Goal: Task Accomplishment & Management: Manage account settings

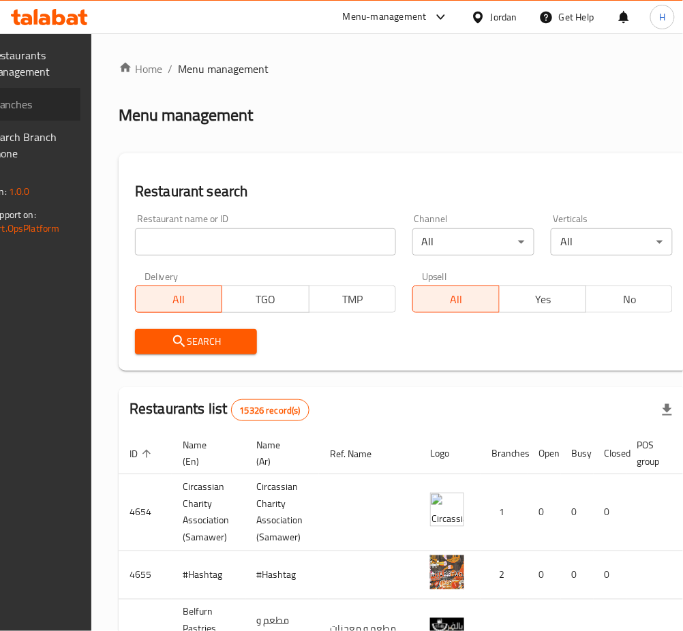
click at [70, 105] on span "Branches" at bounding box center [29, 104] width 80 height 16
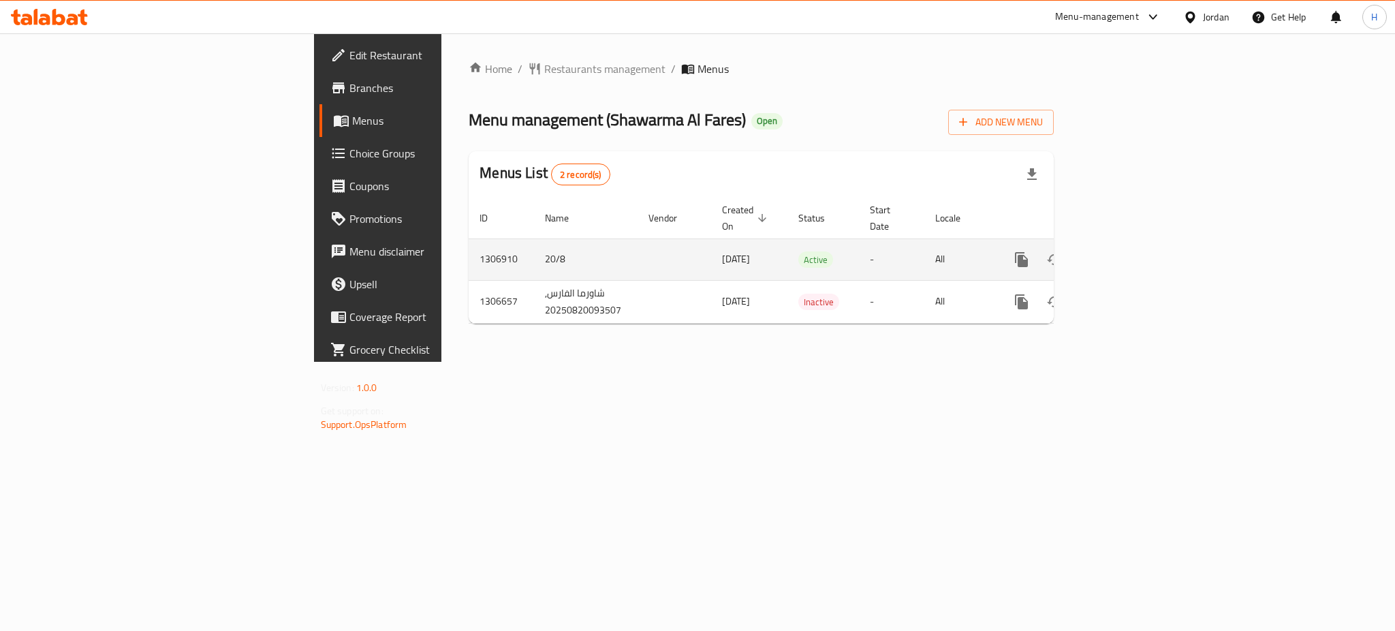
click at [1128, 251] on icon "enhanced table" at bounding box center [1120, 259] width 16 height 16
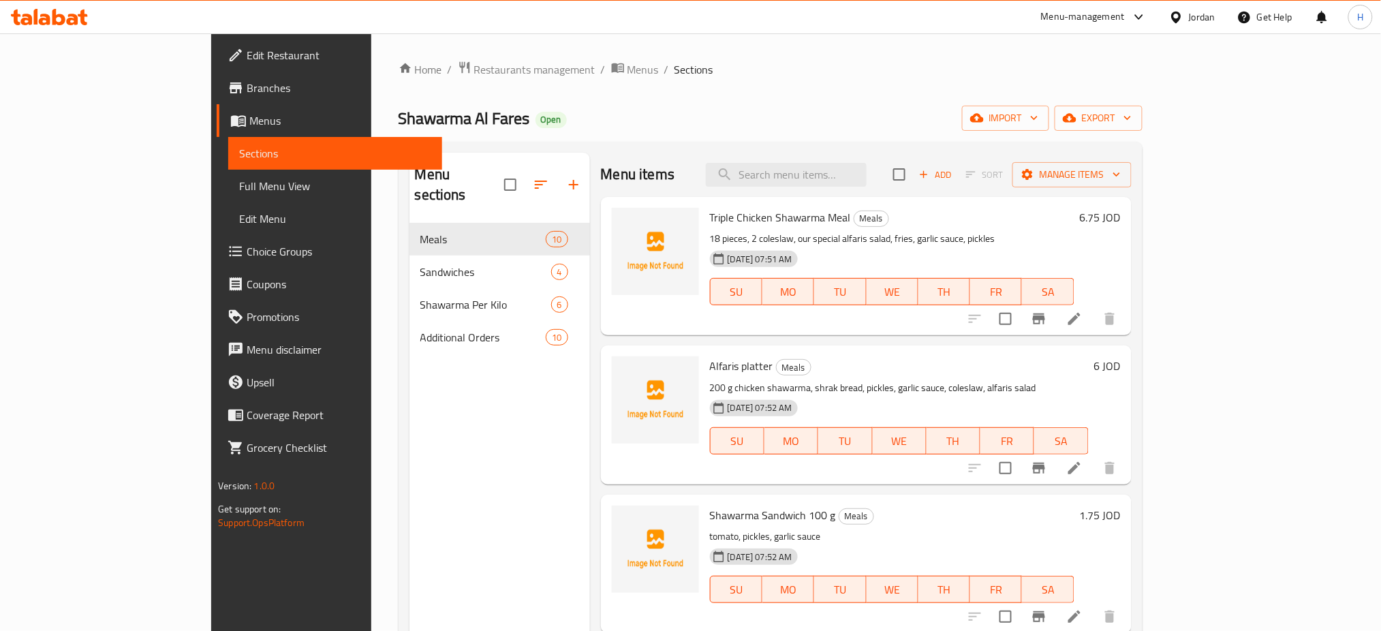
click at [247, 244] on span "Choice Groups" at bounding box center [339, 251] width 185 height 16
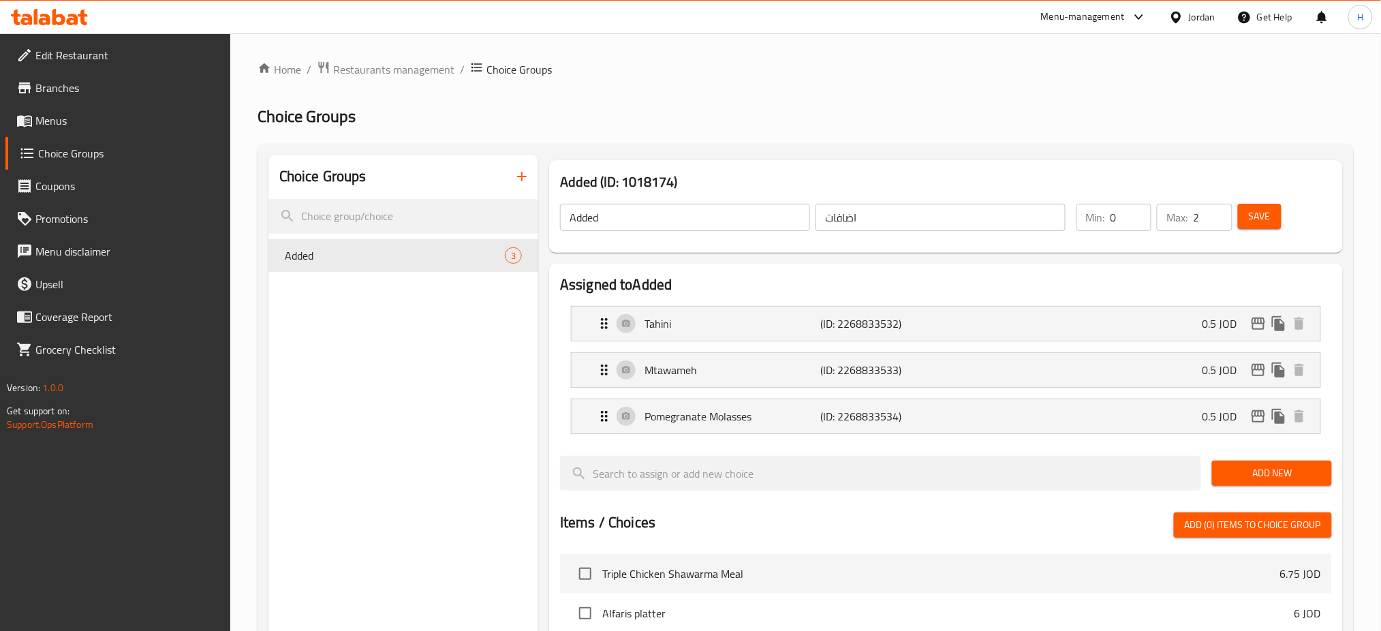
click at [515, 172] on icon "button" at bounding box center [522, 176] width 16 height 16
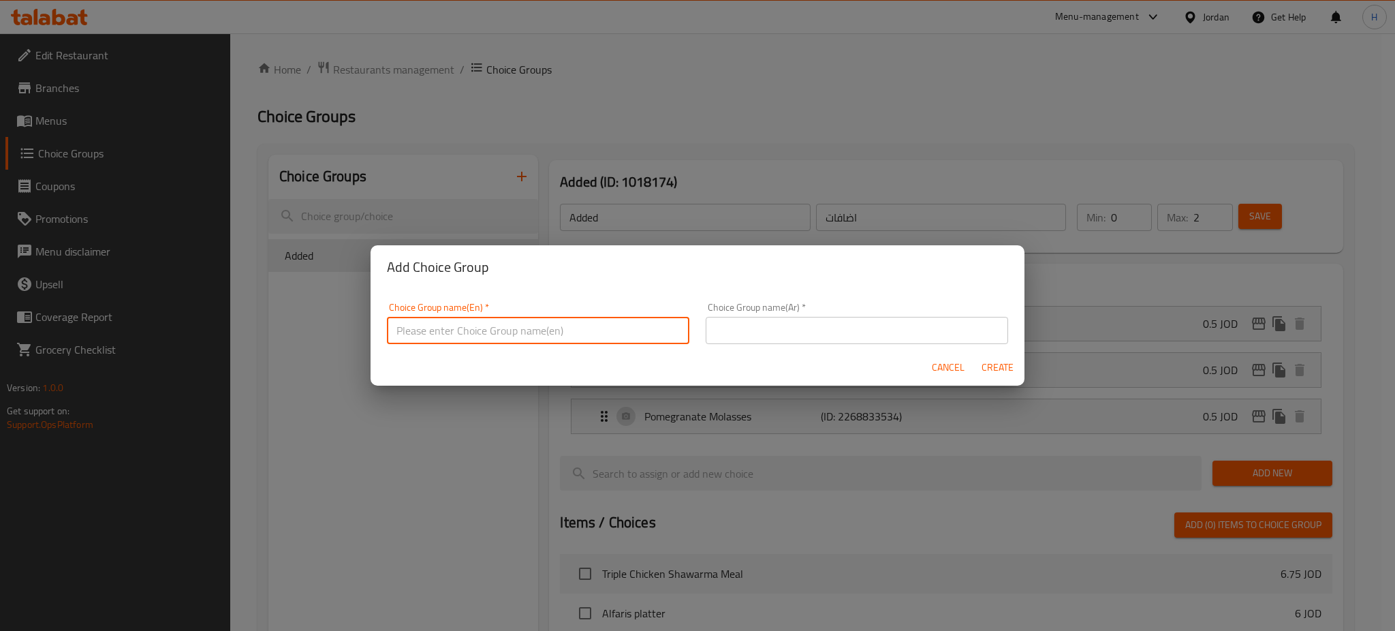
click at [474, 324] on input "text" at bounding box center [538, 330] width 303 height 27
type input "Your Choice Of Bread"
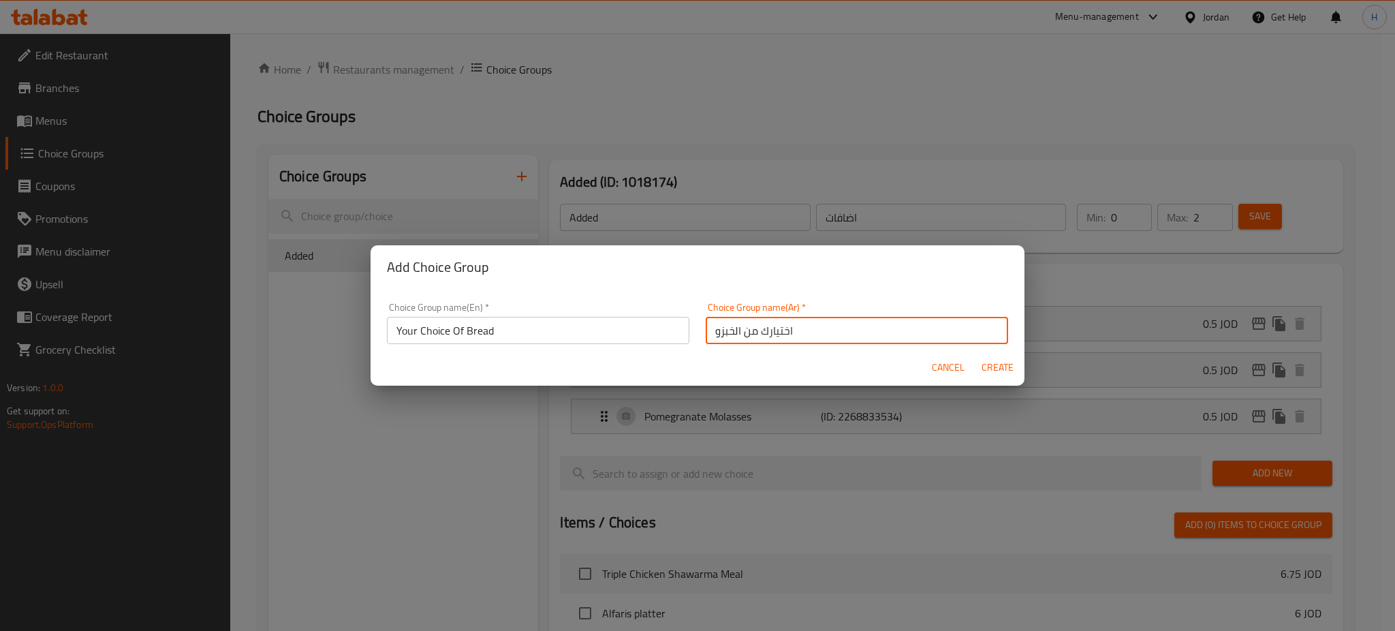
type input "اختيارك من الخبزو"
click at [823, 328] on input "اختيارك من الخبزو" at bounding box center [857, 330] width 303 height 27
type input "اختيارك من الخبز"
click at [976, 355] on button "Create" at bounding box center [998, 367] width 44 height 25
type input "Your Choice Of Bread"
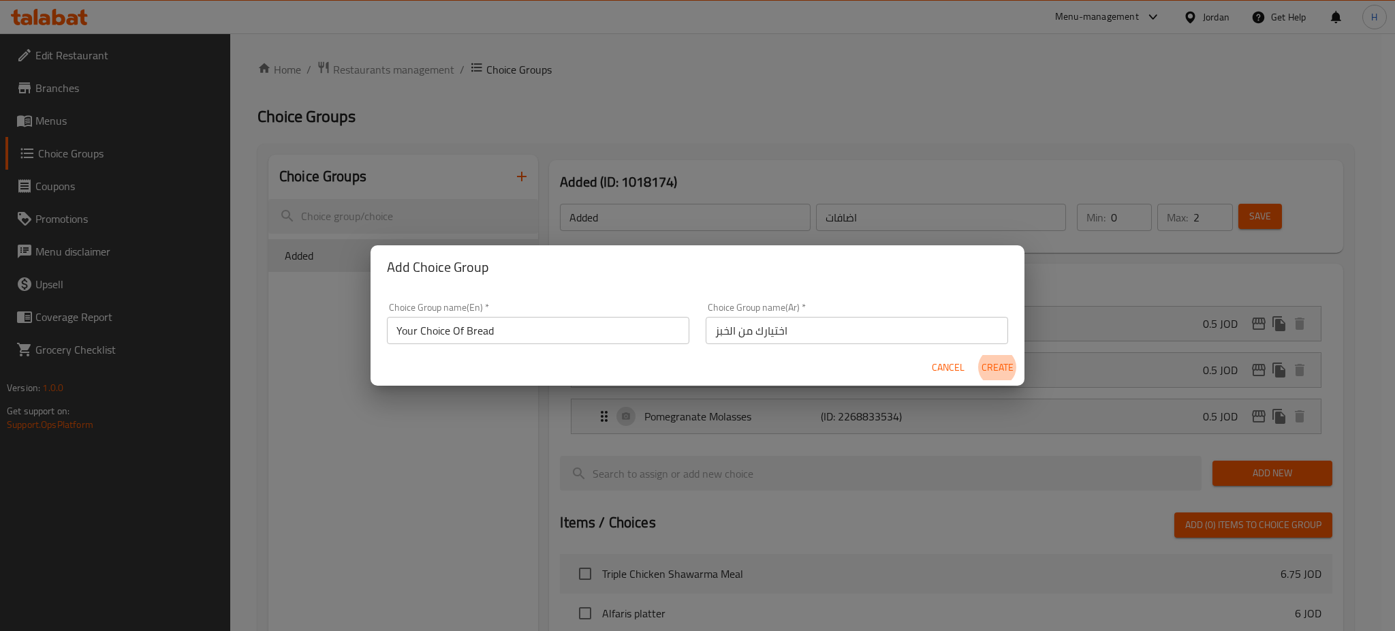
type input "اختيارك من الخبز"
type input "0"
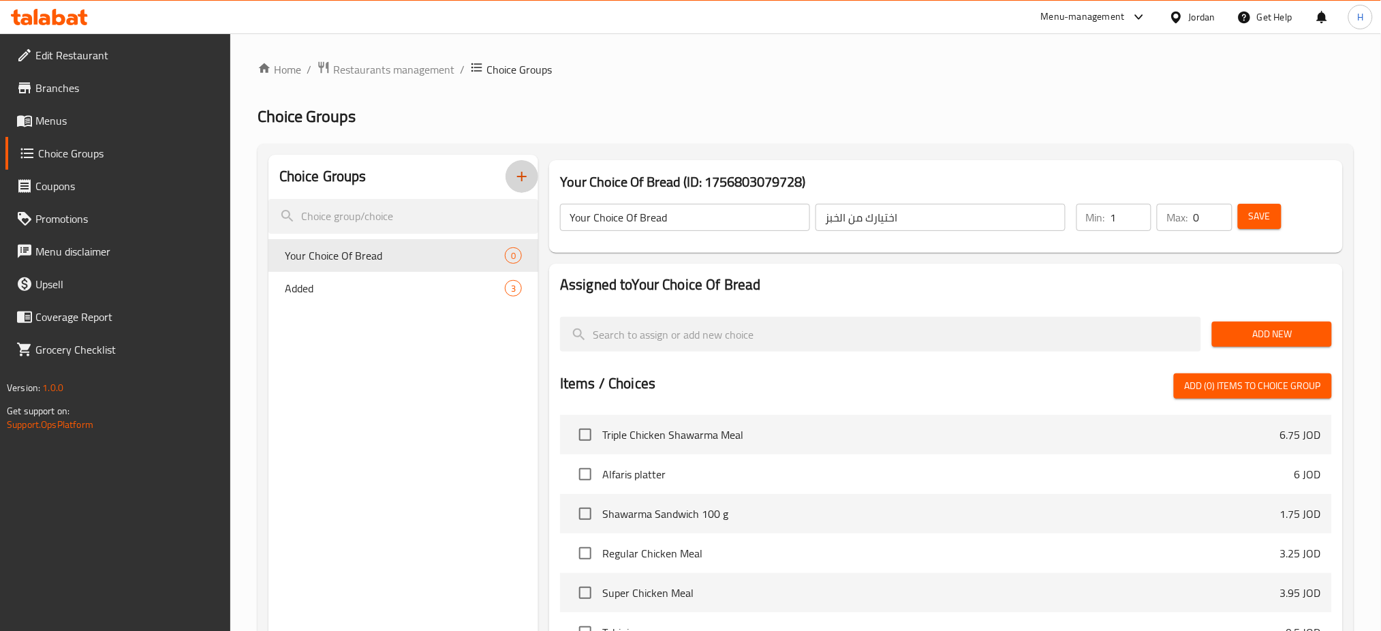
type input "1"
click at [1137, 216] on input "1" at bounding box center [1131, 217] width 41 height 27
type input "1"
click at [1234, 341] on span "Add New" at bounding box center [1271, 334] width 97 height 17
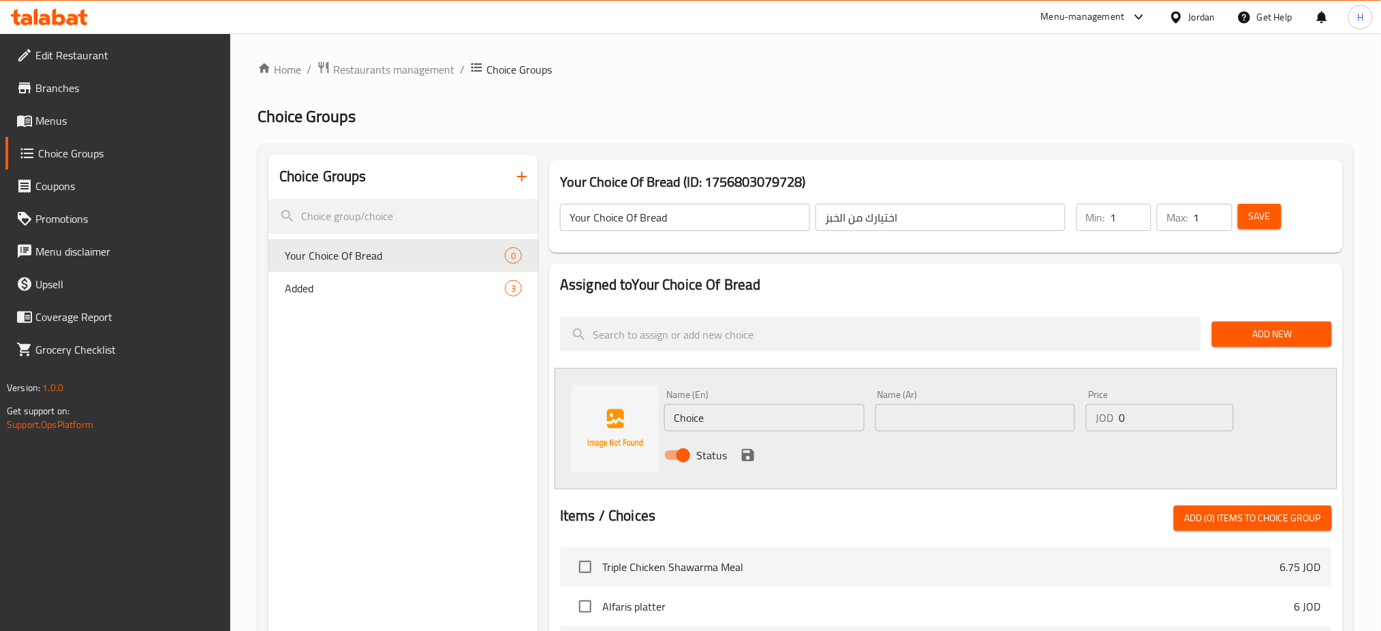
click at [743, 431] on input "Choice" at bounding box center [764, 417] width 200 height 27
type input "Shrak"
type input "شراك"
click at [751, 454] on icon "save" at bounding box center [748, 455] width 12 height 12
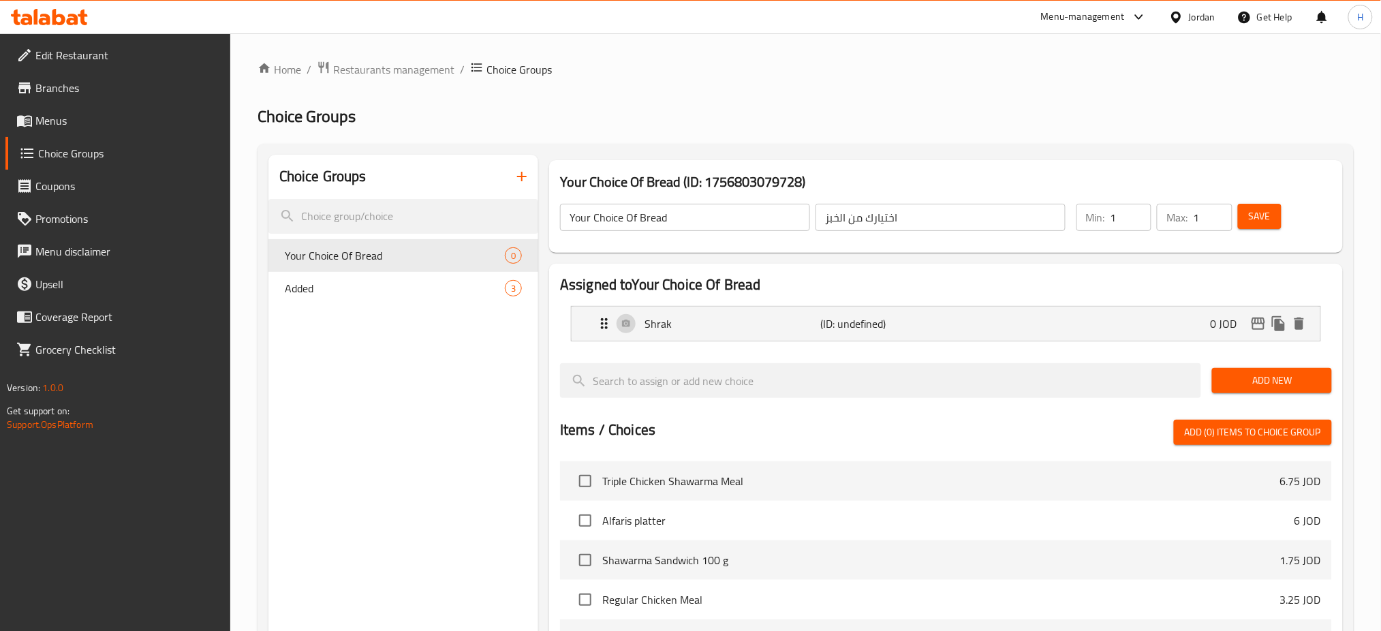
click at [1263, 380] on span "Add New" at bounding box center [1271, 380] width 97 height 17
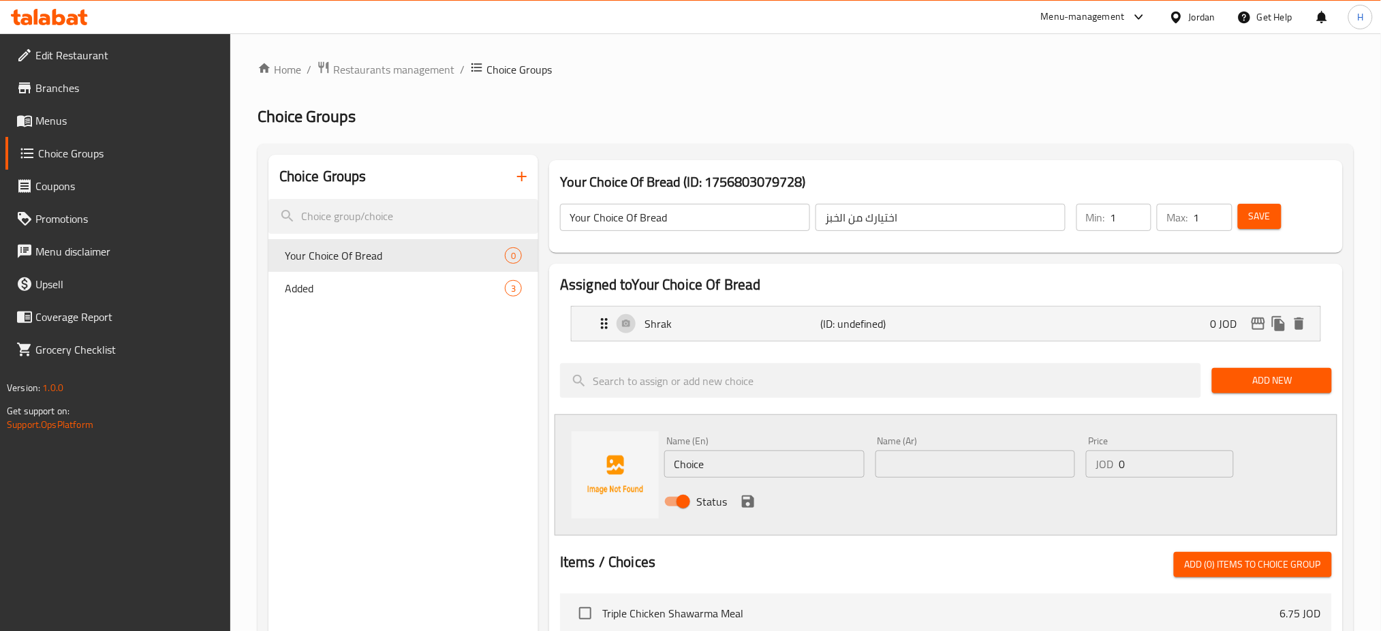
click at [732, 469] on input "Choice" at bounding box center [764, 463] width 200 height 27
type input "Regular"
type input "عادي"
click at [748, 499] on icon "save" at bounding box center [748, 501] width 16 height 16
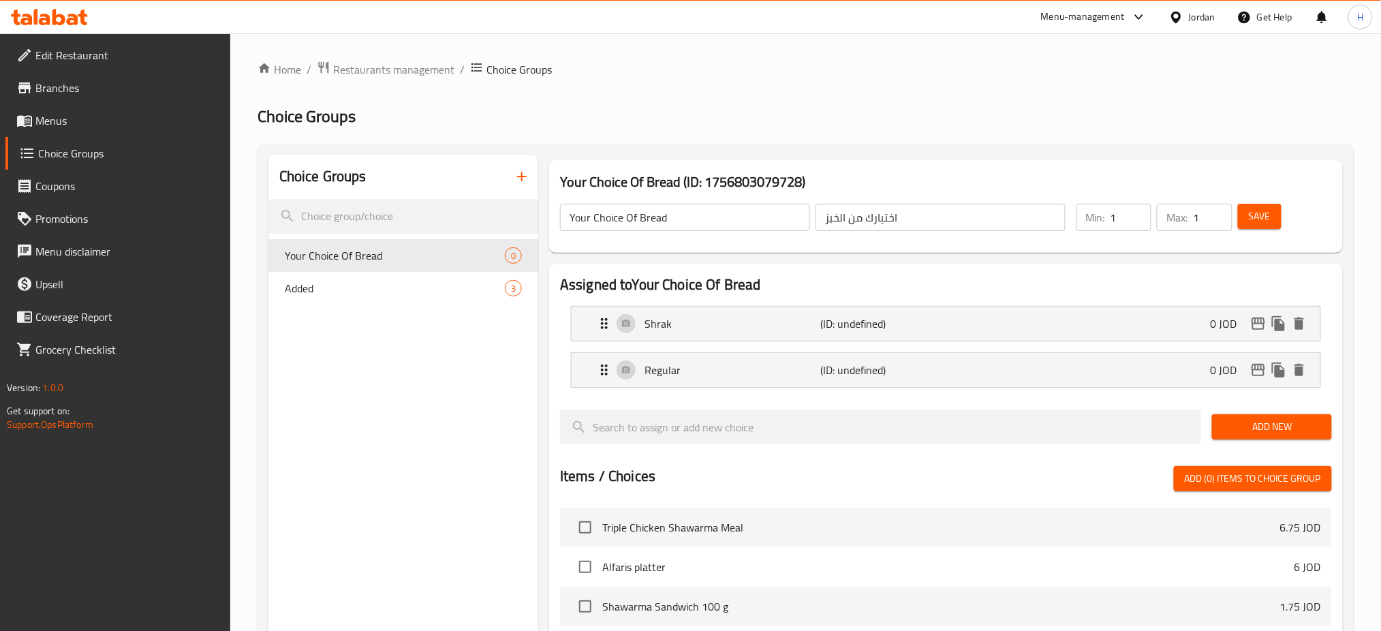
click at [1271, 214] on button "Save" at bounding box center [1260, 216] width 44 height 25
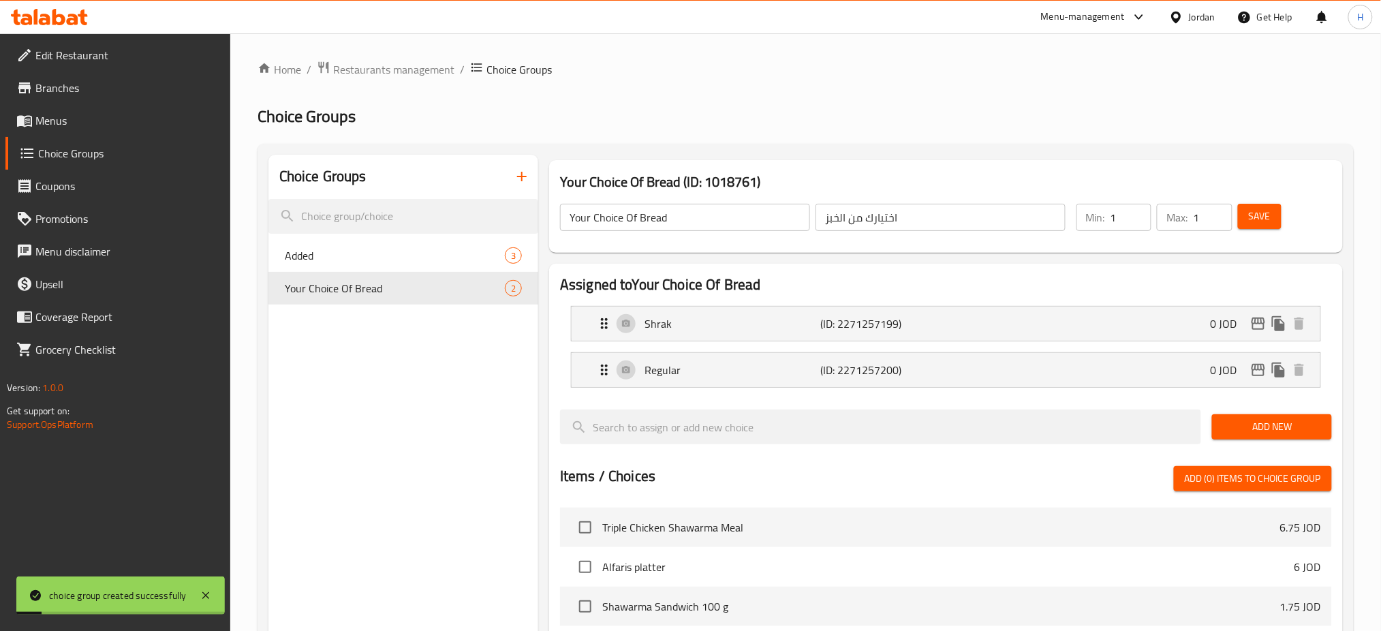
click at [42, 113] on span "Menus" at bounding box center [127, 120] width 185 height 16
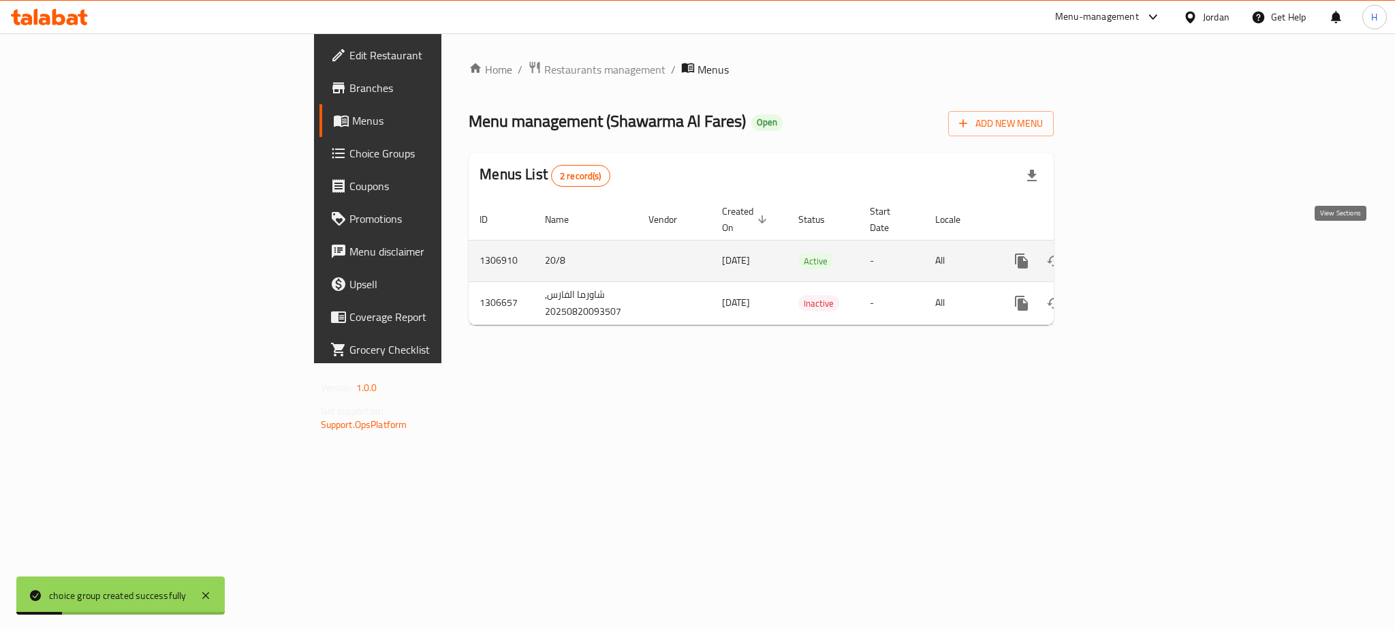
click at [1128, 254] on icon "enhanced table" at bounding box center [1120, 261] width 16 height 16
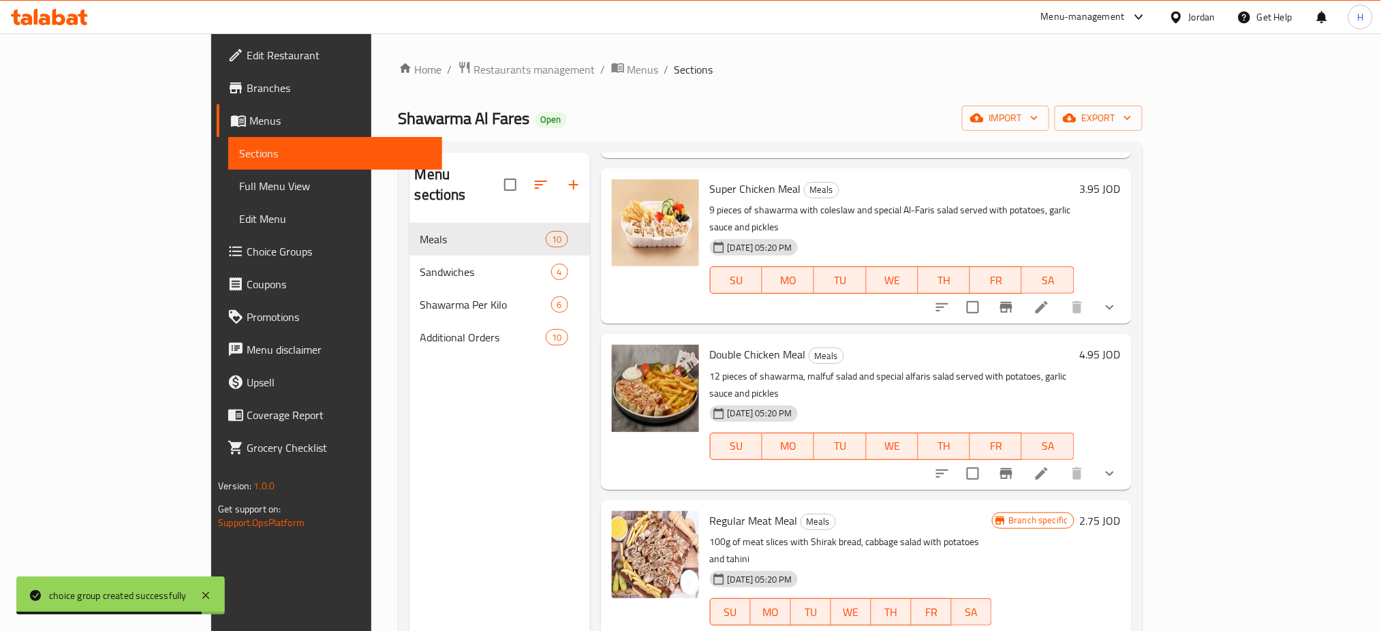
scroll to position [636, 0]
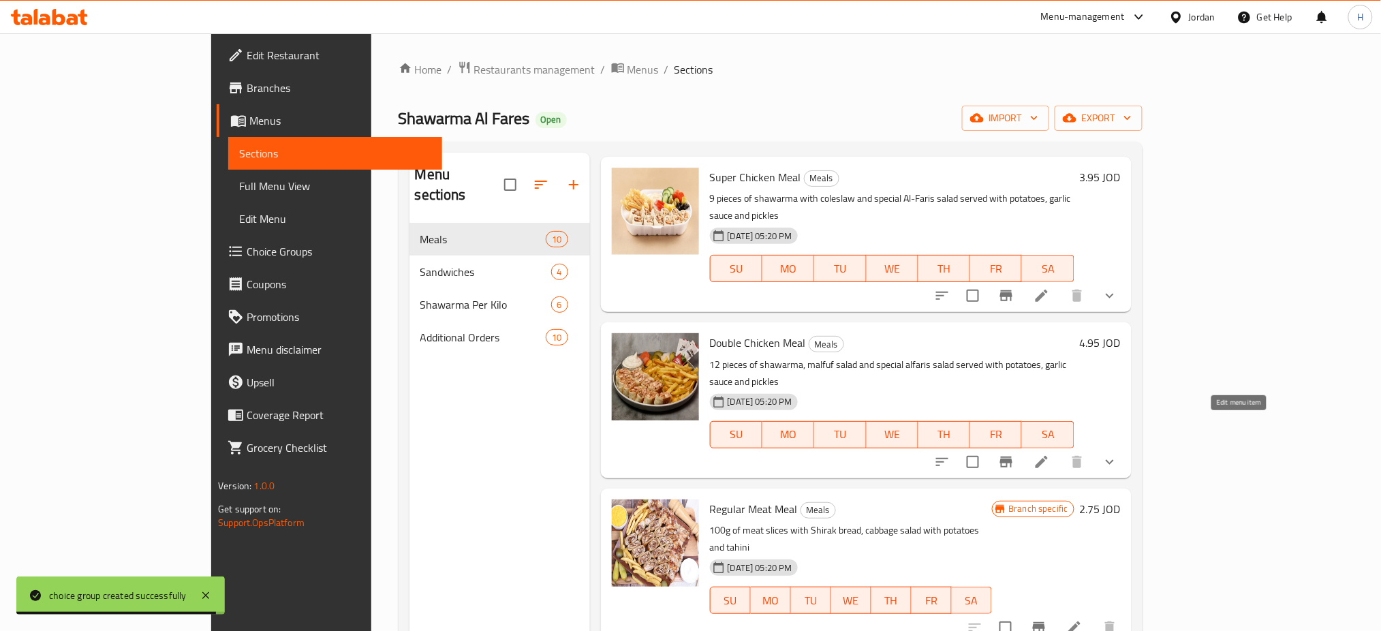
drag, startPoint x: 1244, startPoint y: 426, endPoint x: 1256, endPoint y: 524, distance: 98.9
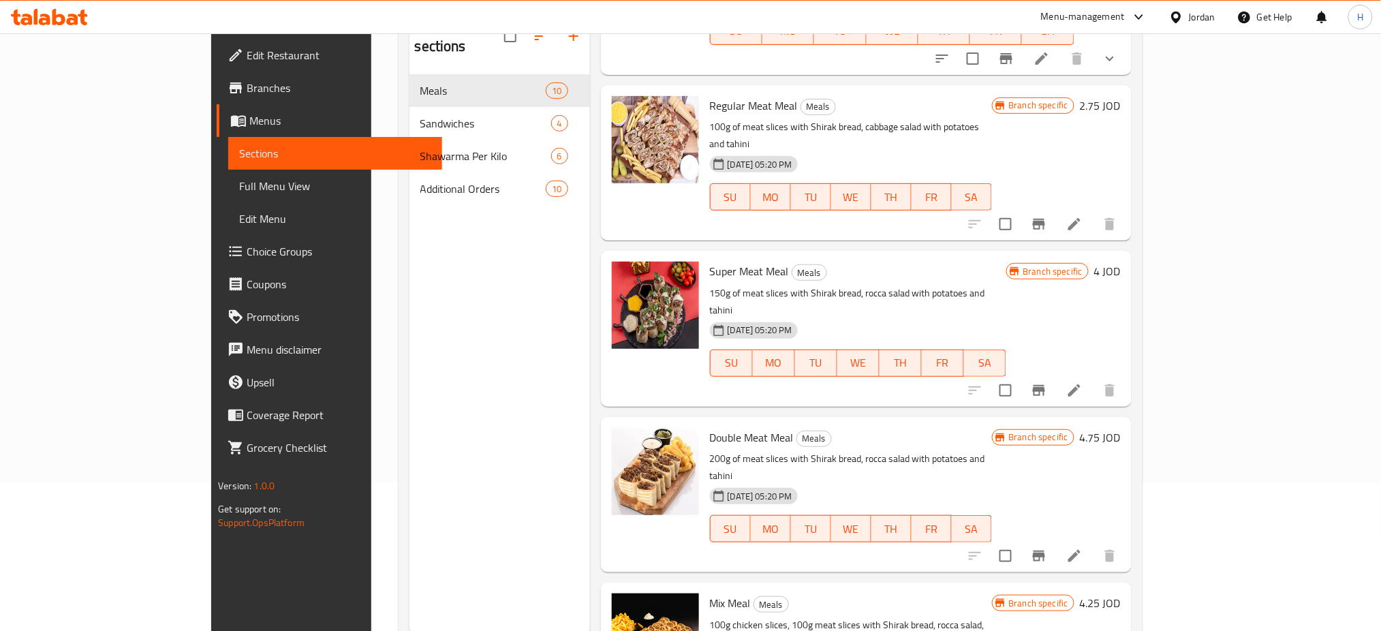
scroll to position [191, 0]
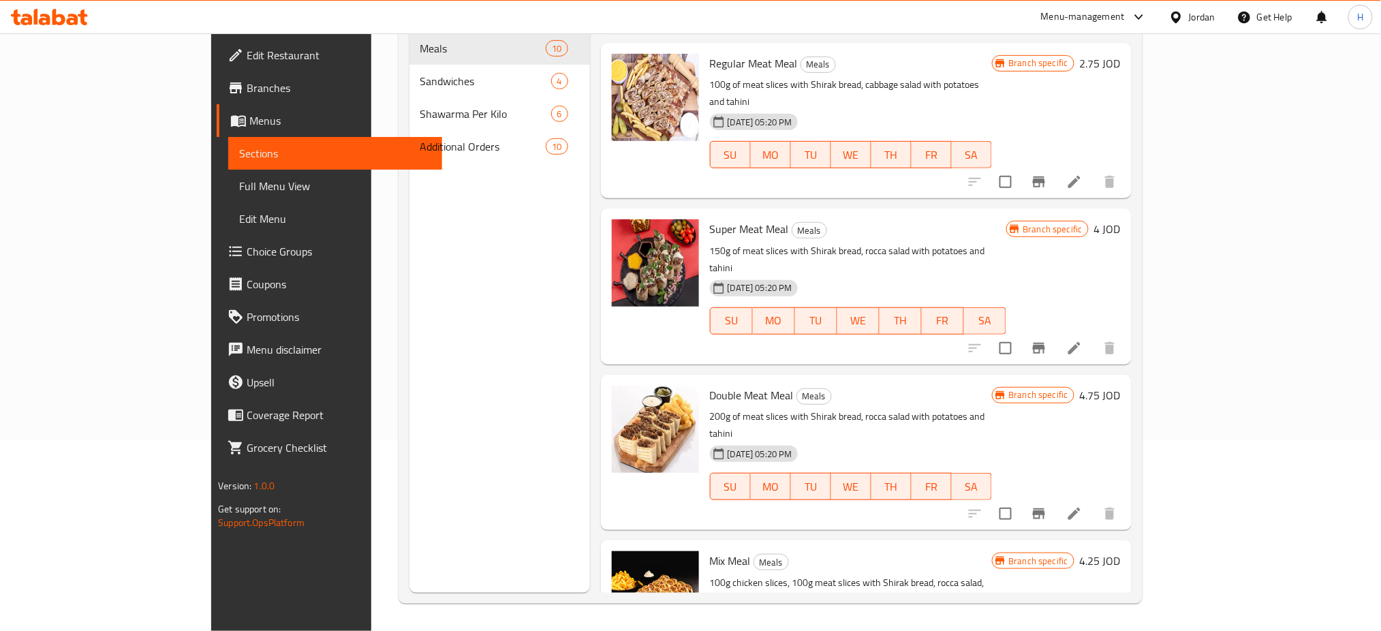
click at [410, 385] on div "Menu sections Meals 10 Sandwiches 4 Shawarma Per Kilo 6 Additional Orders 10" at bounding box center [500, 277] width 181 height 631
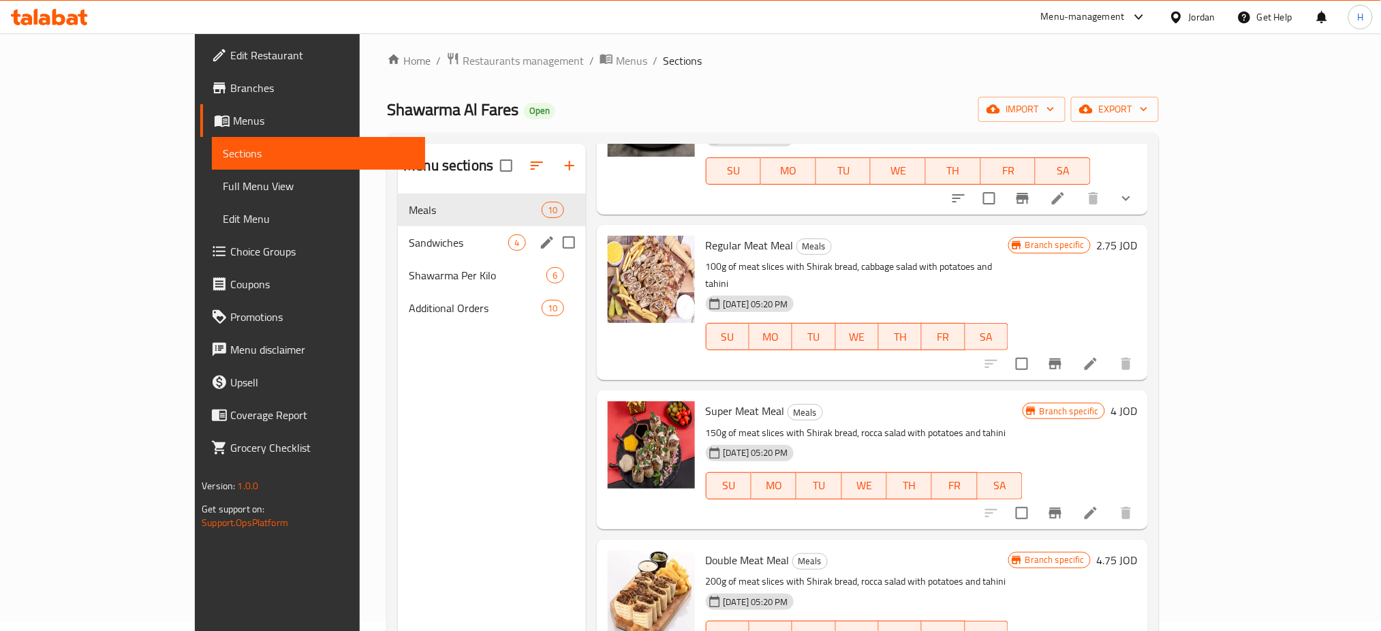
click at [409, 247] on span "Sandwiches" at bounding box center [458, 242] width 99 height 16
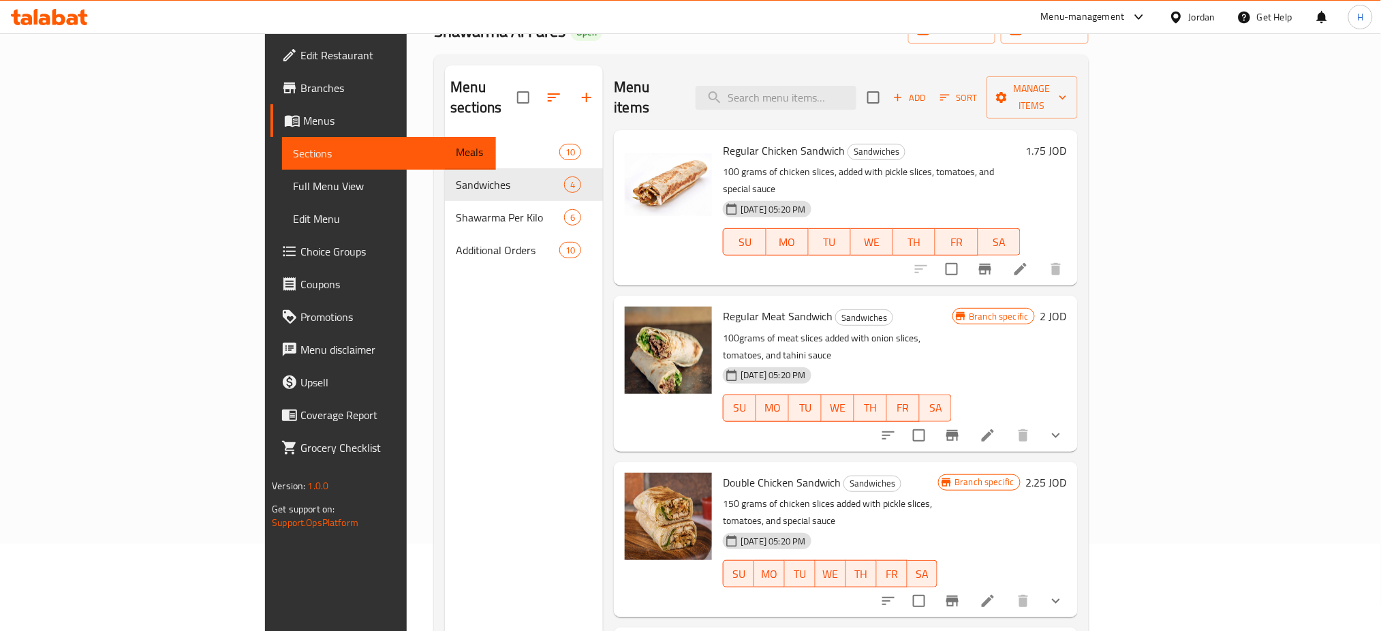
scroll to position [191, 0]
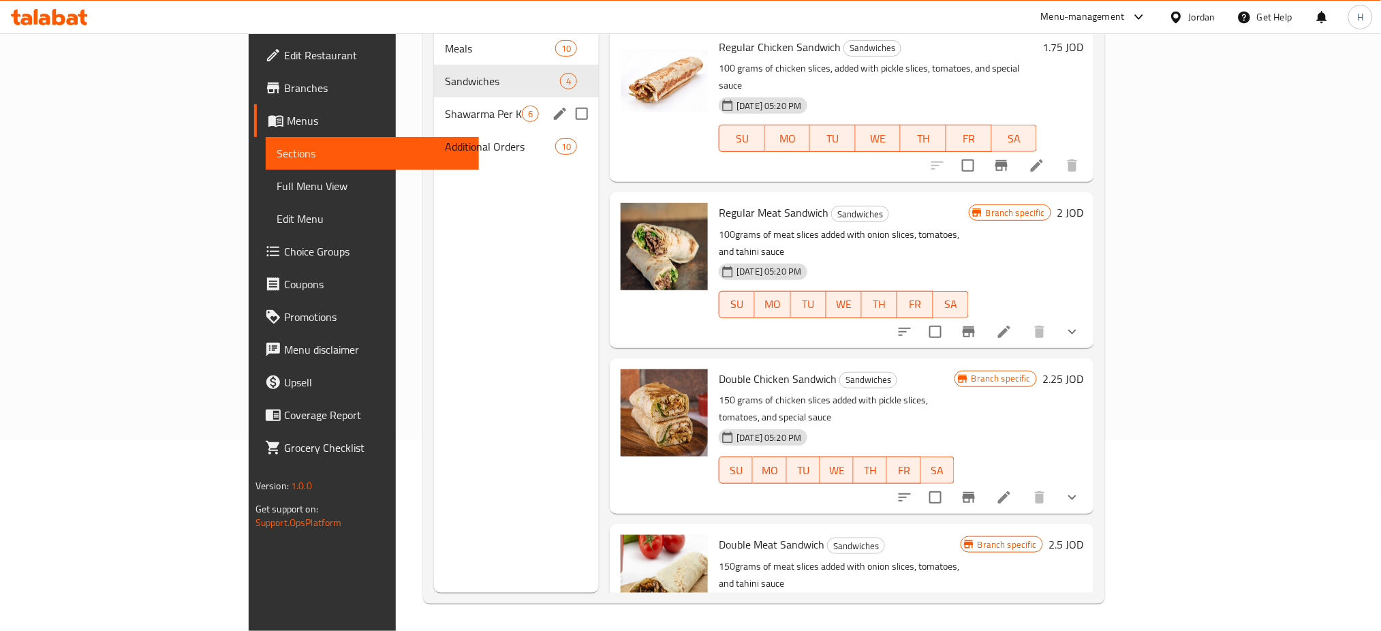
click at [445, 106] on span "Shawarma Per Kilo" at bounding box center [483, 114] width 77 height 16
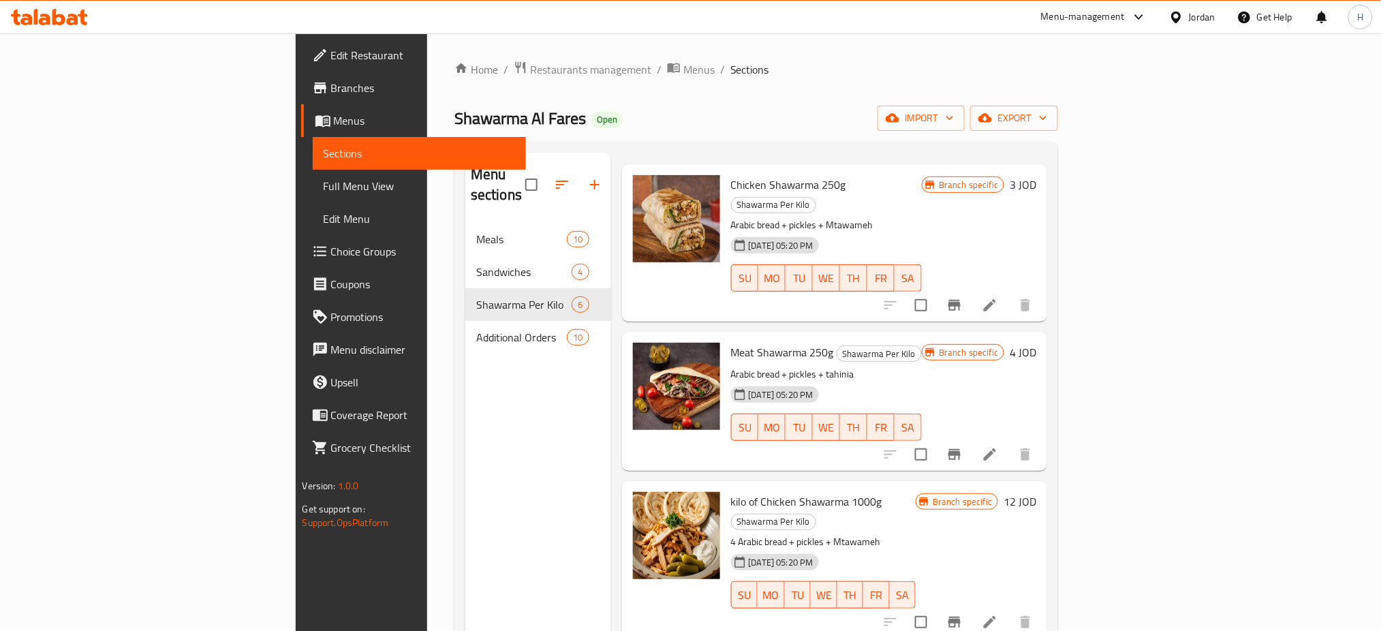
scroll to position [91, 0]
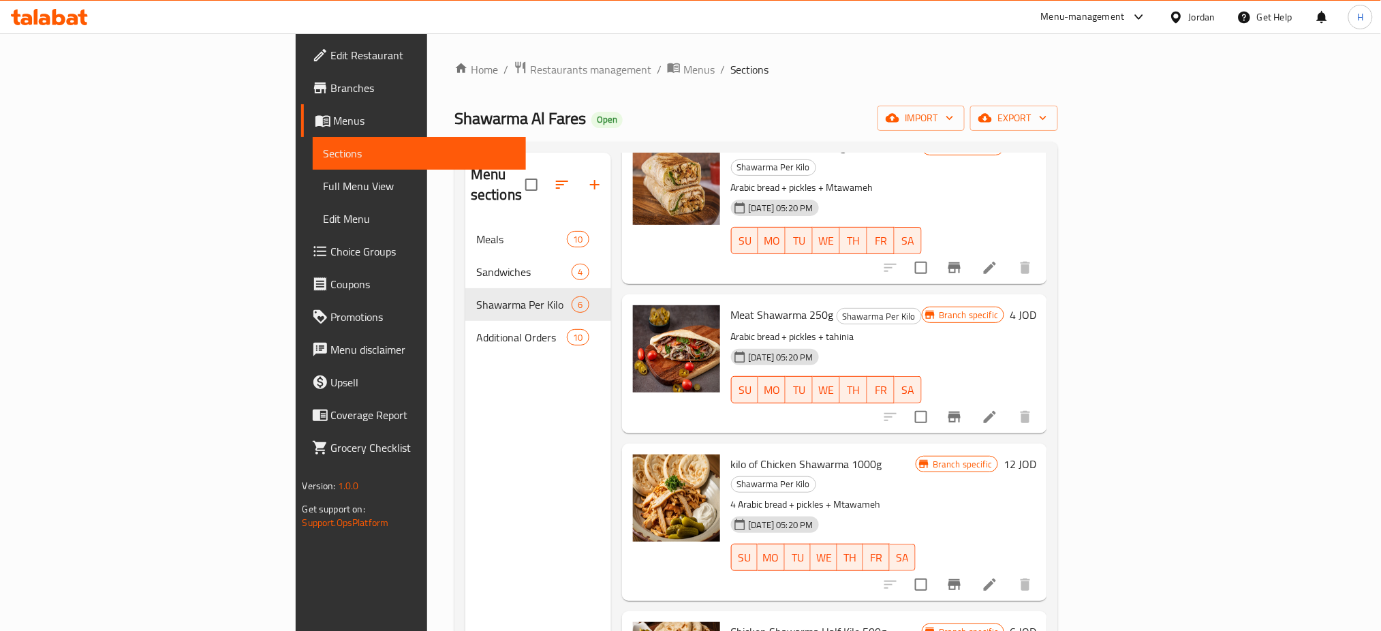
drag, startPoint x: 418, startPoint y: 422, endPoint x: 418, endPoint y: 399, distance: 22.5
click at [465, 418] on div "Menu sections Meals 10 Sandwiches 4 Shawarma Per Kilo 6 Additional Orders 10" at bounding box center [538, 468] width 146 height 631
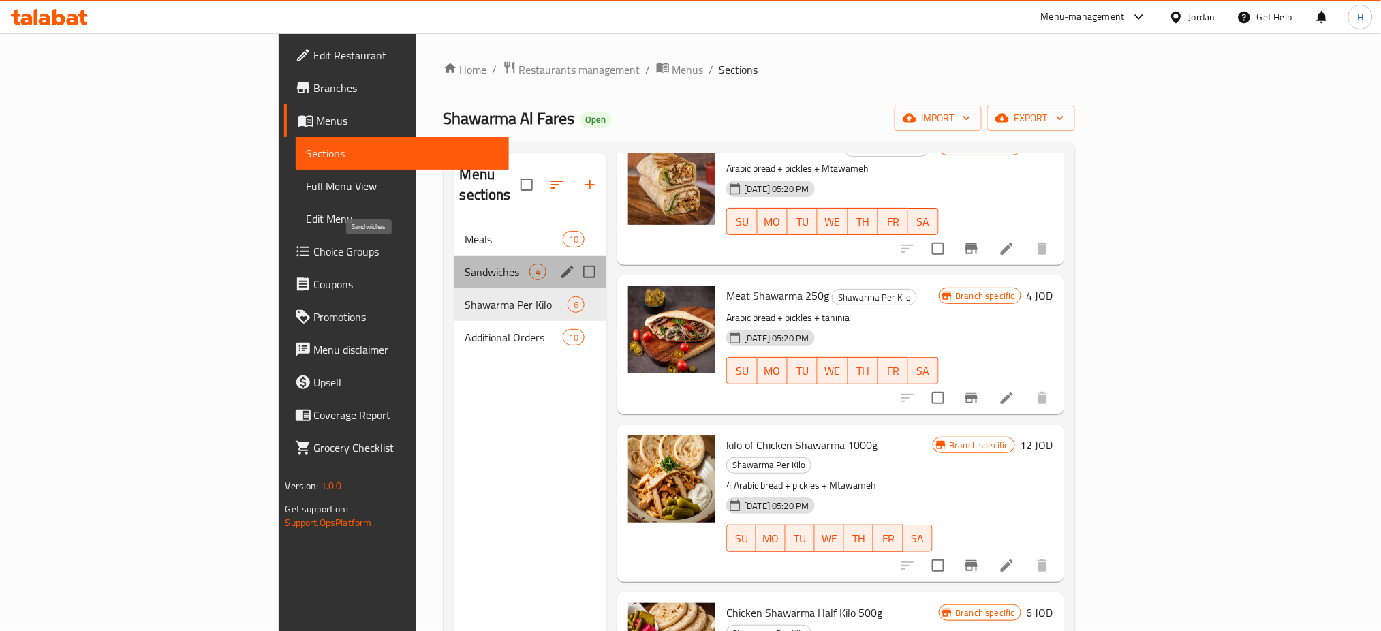
click at [465, 264] on span "Sandwiches" at bounding box center [497, 272] width 65 height 16
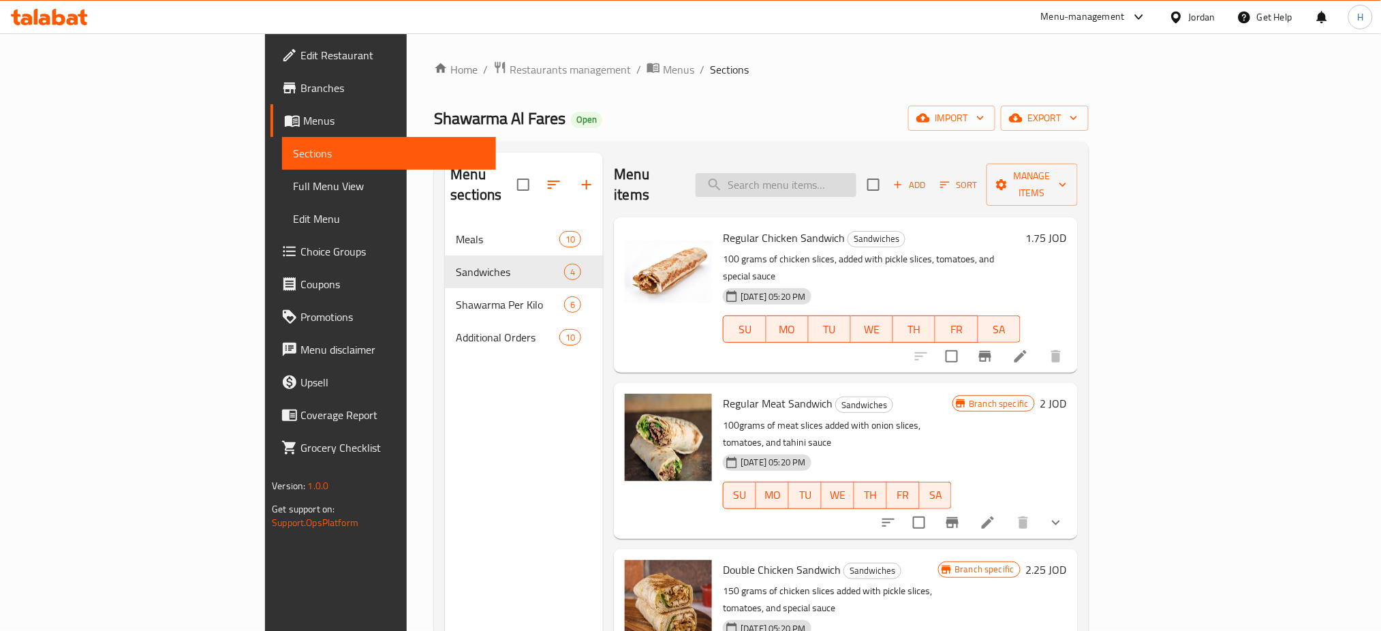
click at [856, 179] on input "search" at bounding box center [776, 185] width 161 height 24
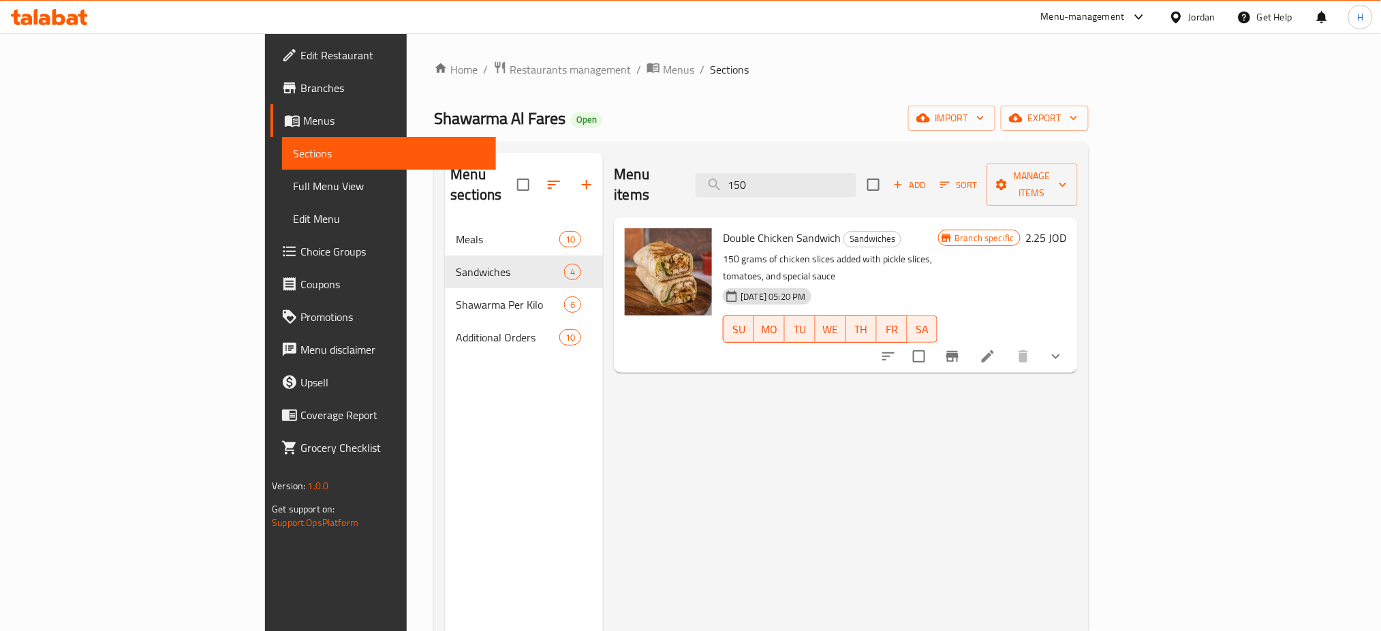
type input "150"
click at [969, 340] on button "Branch-specific-item" at bounding box center [952, 356] width 33 height 33
click at [961, 348] on icon "Branch-specific-item" at bounding box center [952, 356] width 16 height 16
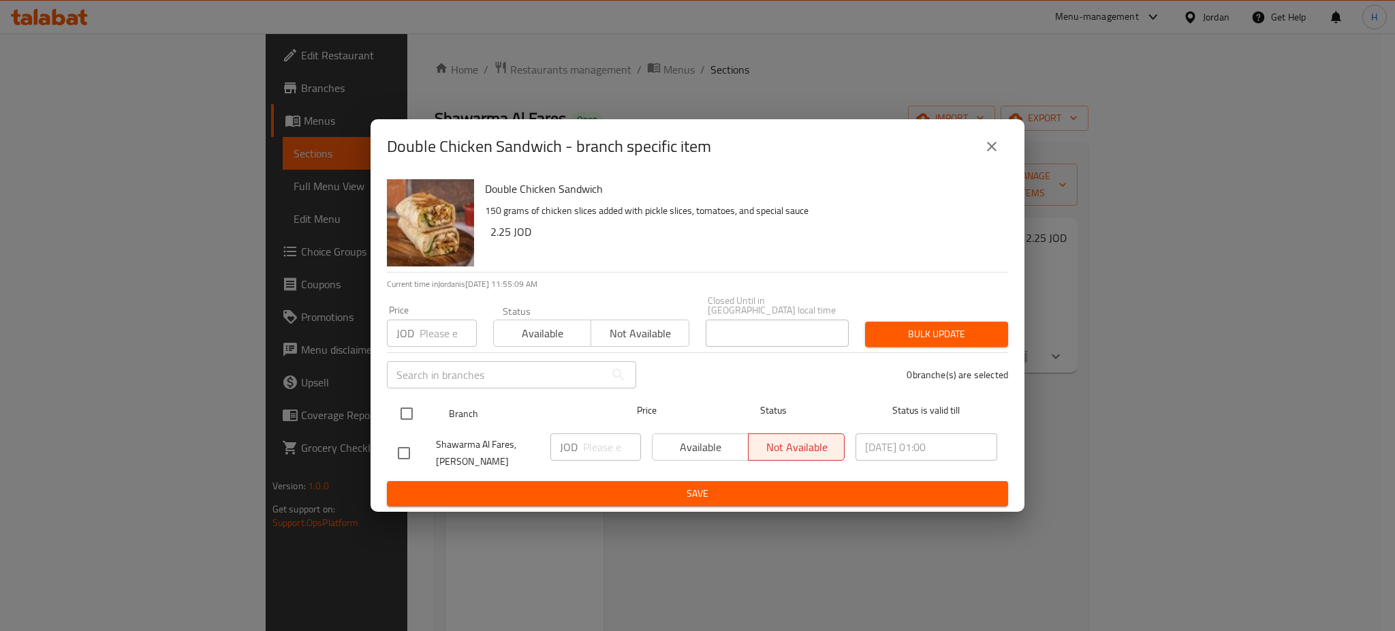
click at [394, 407] on input "checkbox" at bounding box center [406, 413] width 29 height 29
checkbox input "true"
click at [621, 448] on input "-1" at bounding box center [612, 446] width 58 height 27
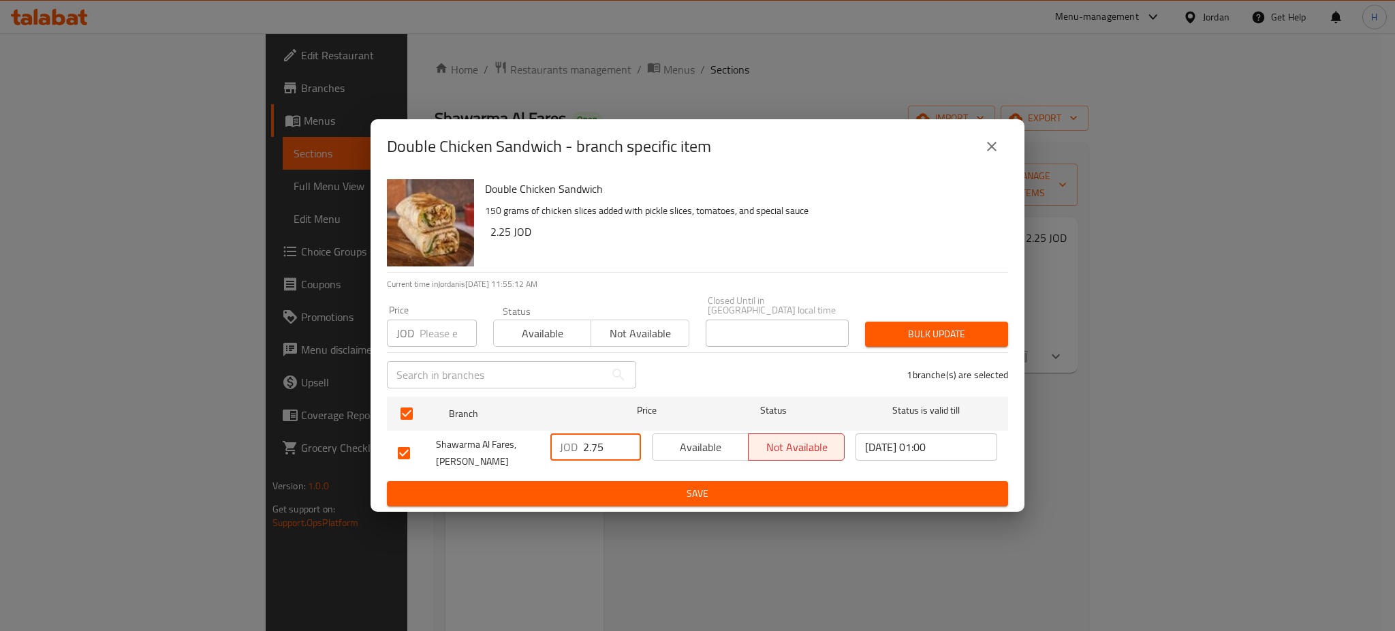
type input "2.75"
click at [648, 499] on button "Save" at bounding box center [697, 493] width 621 height 25
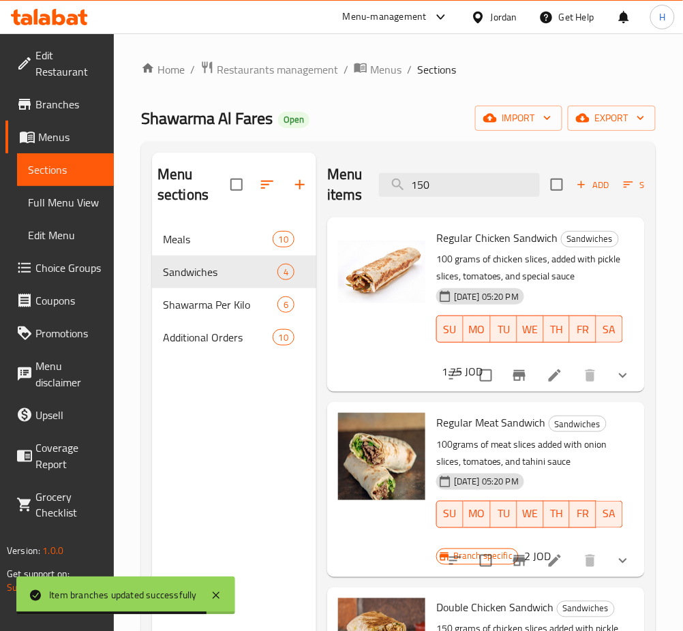
click at [18, 22] on icon at bounding box center [49, 17] width 77 height 16
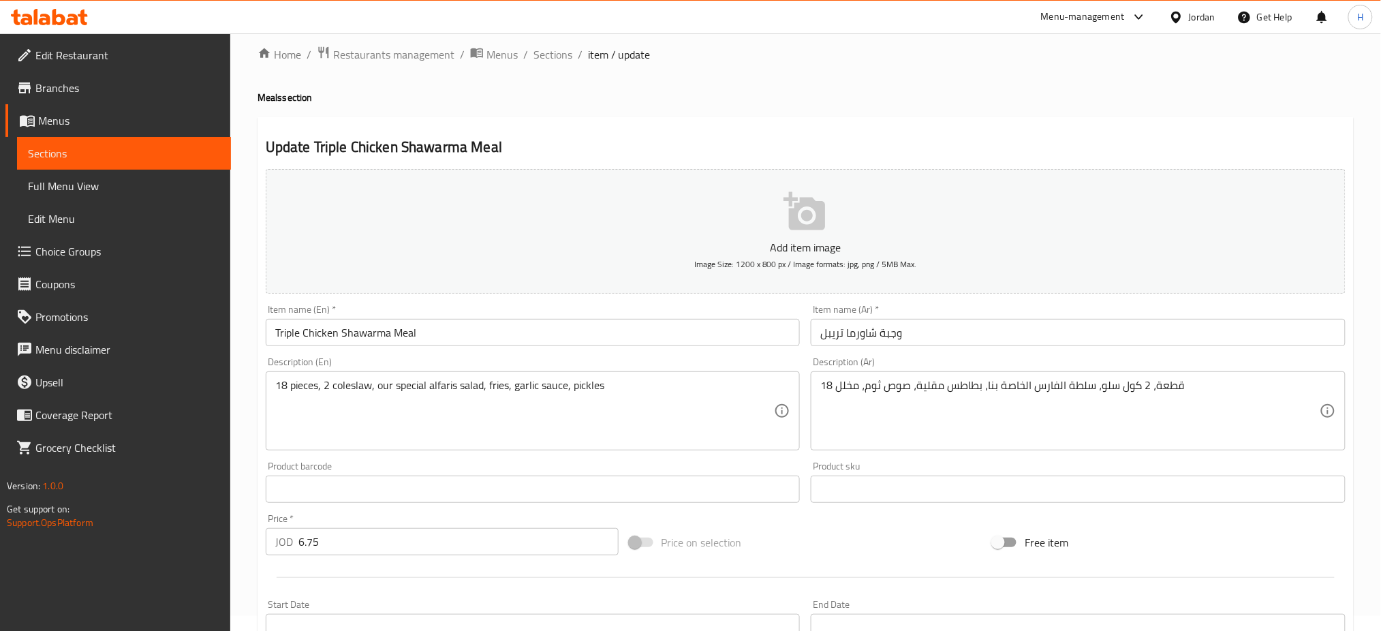
scroll to position [329, 0]
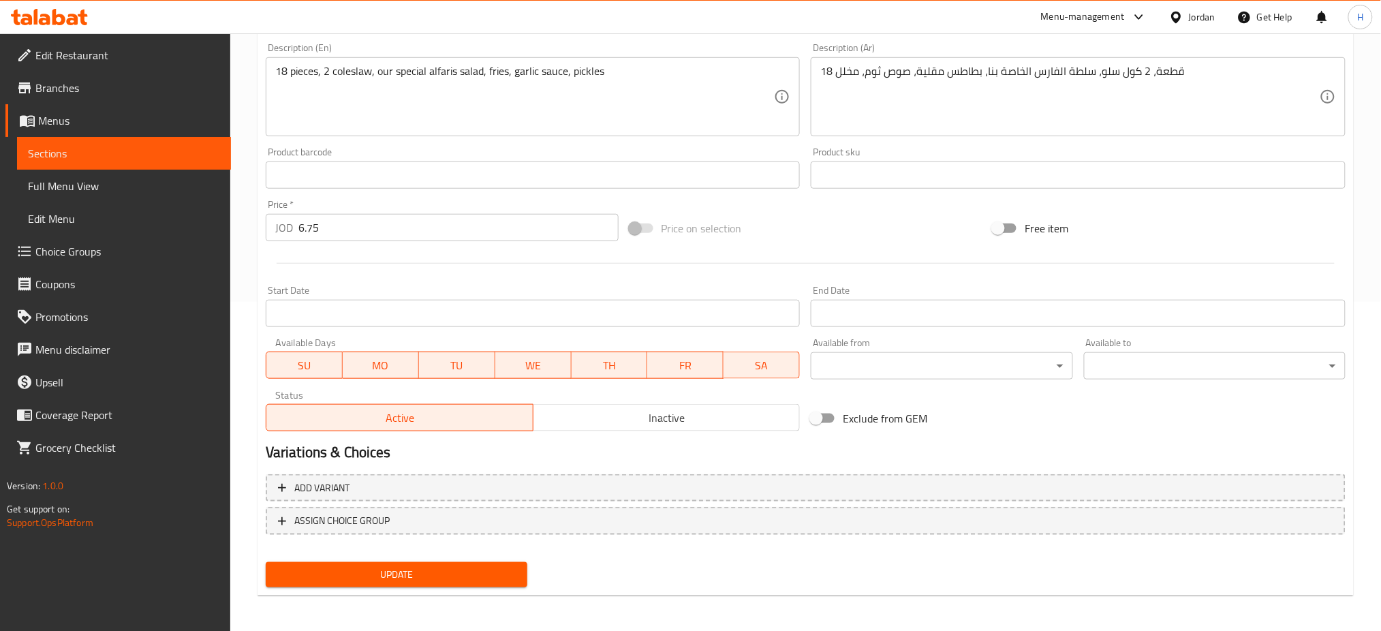
click at [407, 535] on div "Add variant ASSIGN CHOICE GROUP" at bounding box center [805, 513] width 1091 height 89
click at [401, 531] on button "ASSIGN CHOICE GROUP" at bounding box center [806, 521] width 1080 height 28
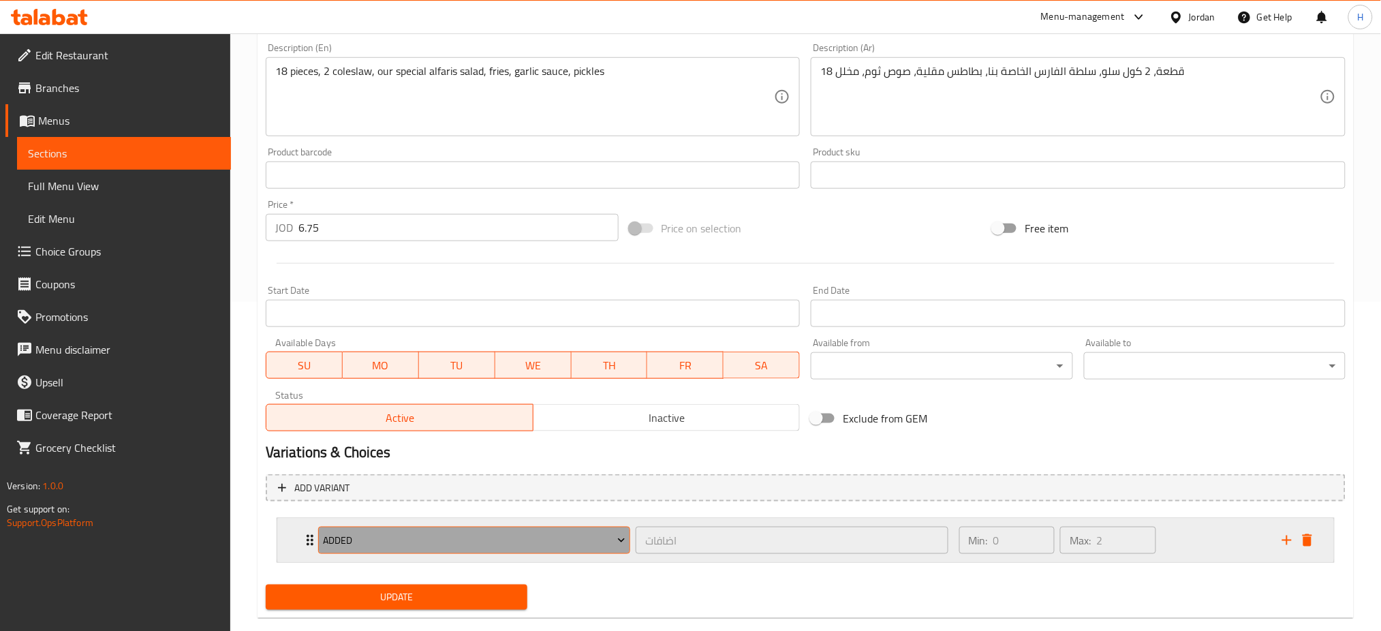
click at [331, 544] on span "Added" at bounding box center [474, 540] width 303 height 17
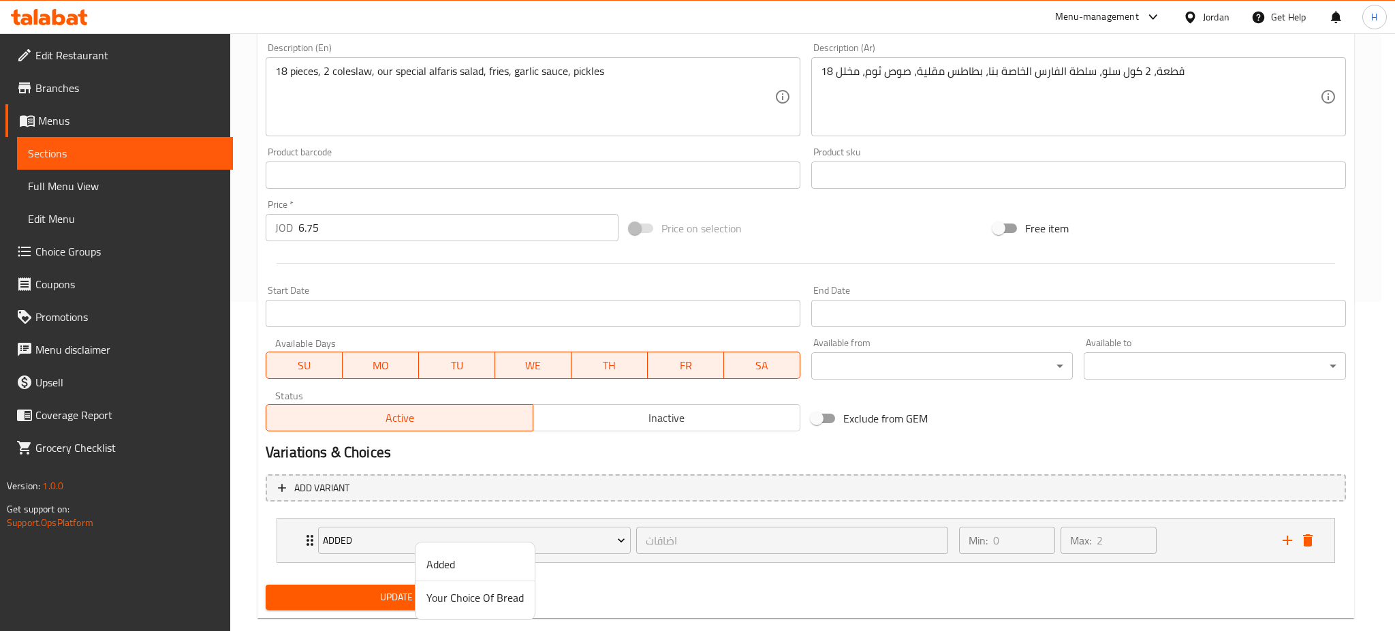
click at [514, 606] on span "Your Choice Of Bread" at bounding box center [475, 597] width 97 height 16
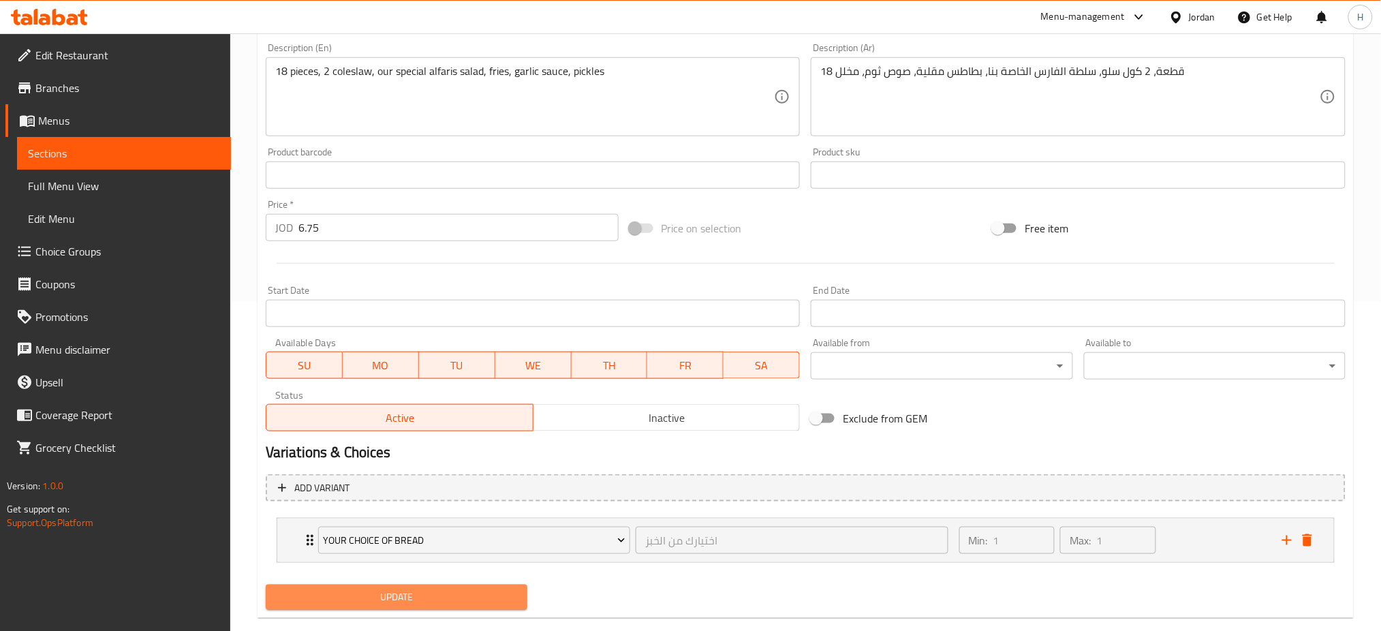
click at [405, 598] on span "Update" at bounding box center [397, 597] width 240 height 17
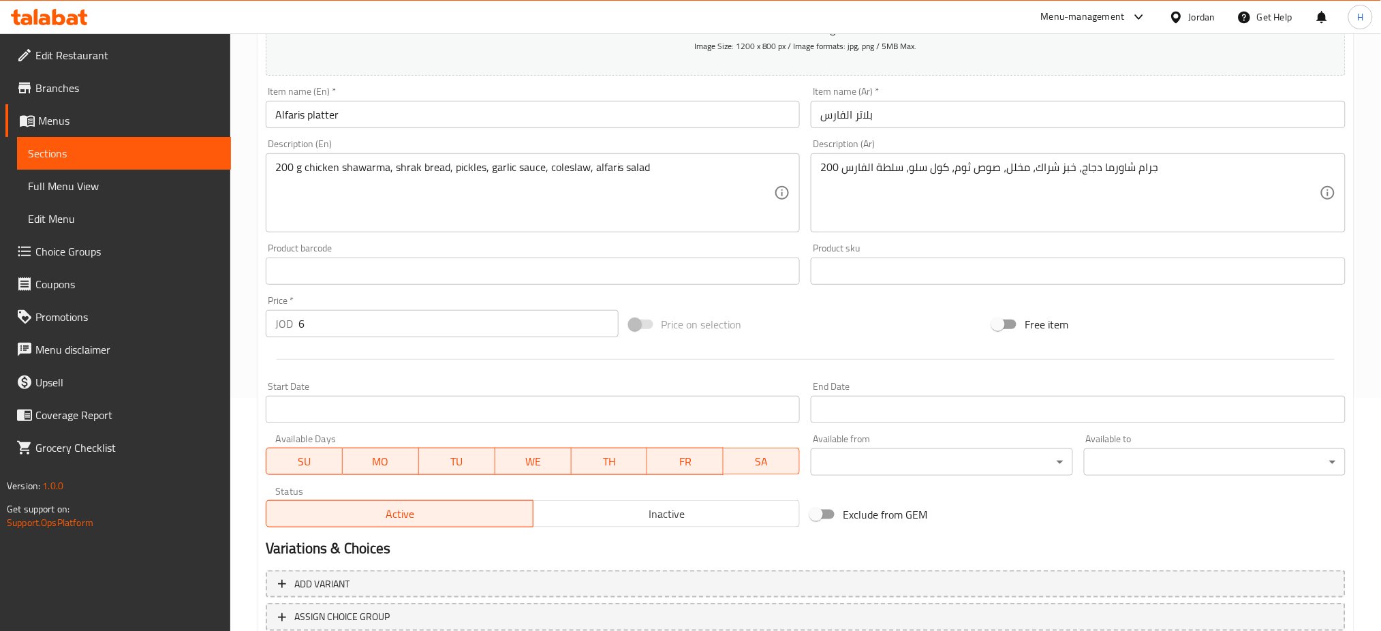
scroll to position [329, 0]
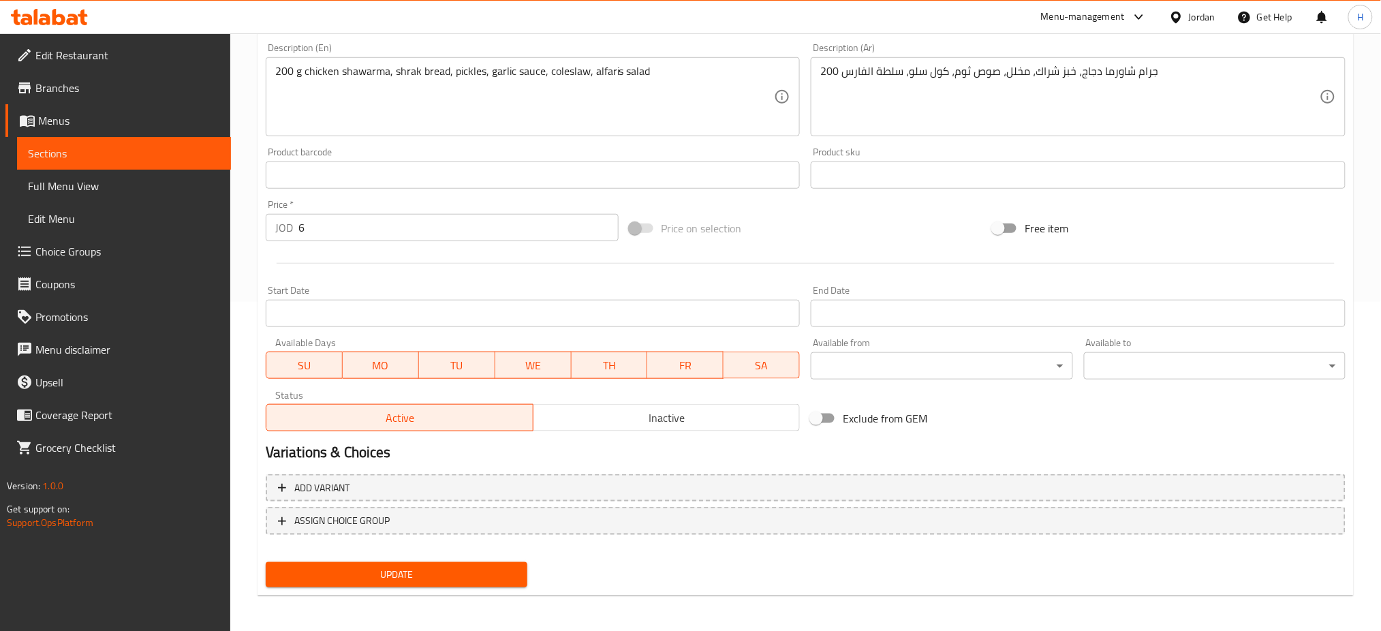
click at [432, 534] on div "Add variant ASSIGN CHOICE GROUP" at bounding box center [805, 513] width 1091 height 89
click at [404, 521] on span "ASSIGN CHOICE GROUP" at bounding box center [805, 520] width 1055 height 17
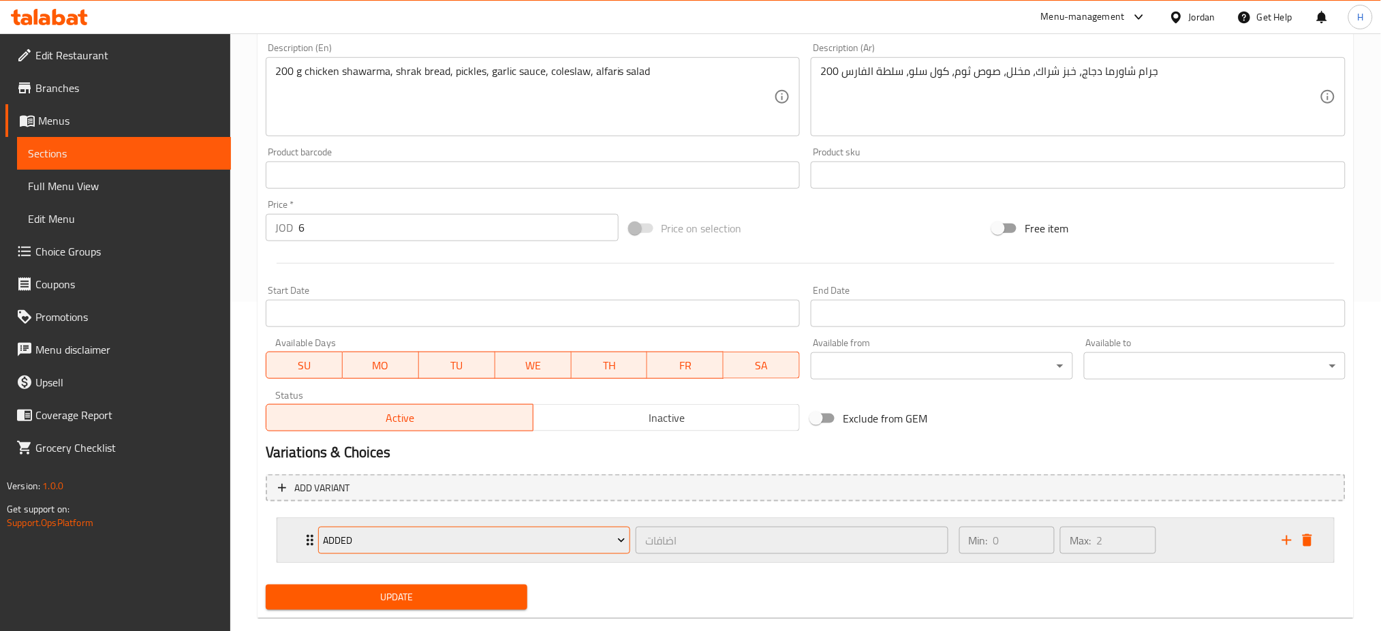
click at [410, 544] on span "Added" at bounding box center [474, 540] width 303 height 17
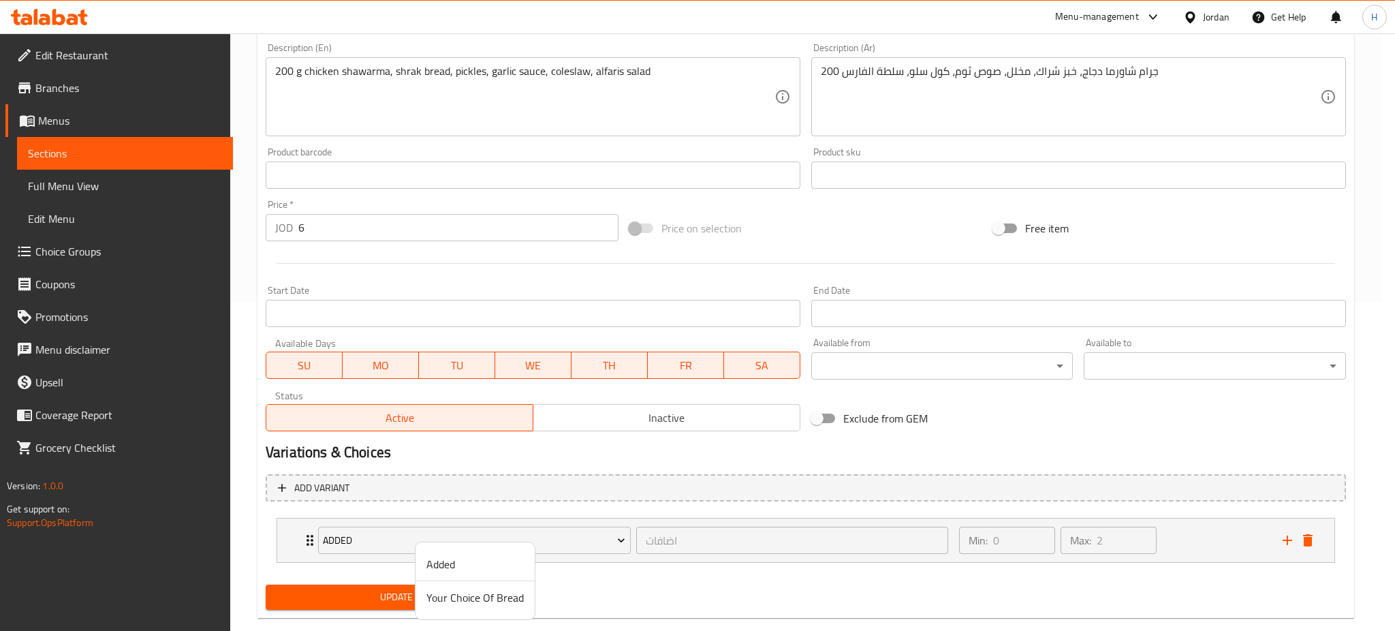
click at [437, 592] on span "Your Choice Of Bread" at bounding box center [475, 597] width 97 height 16
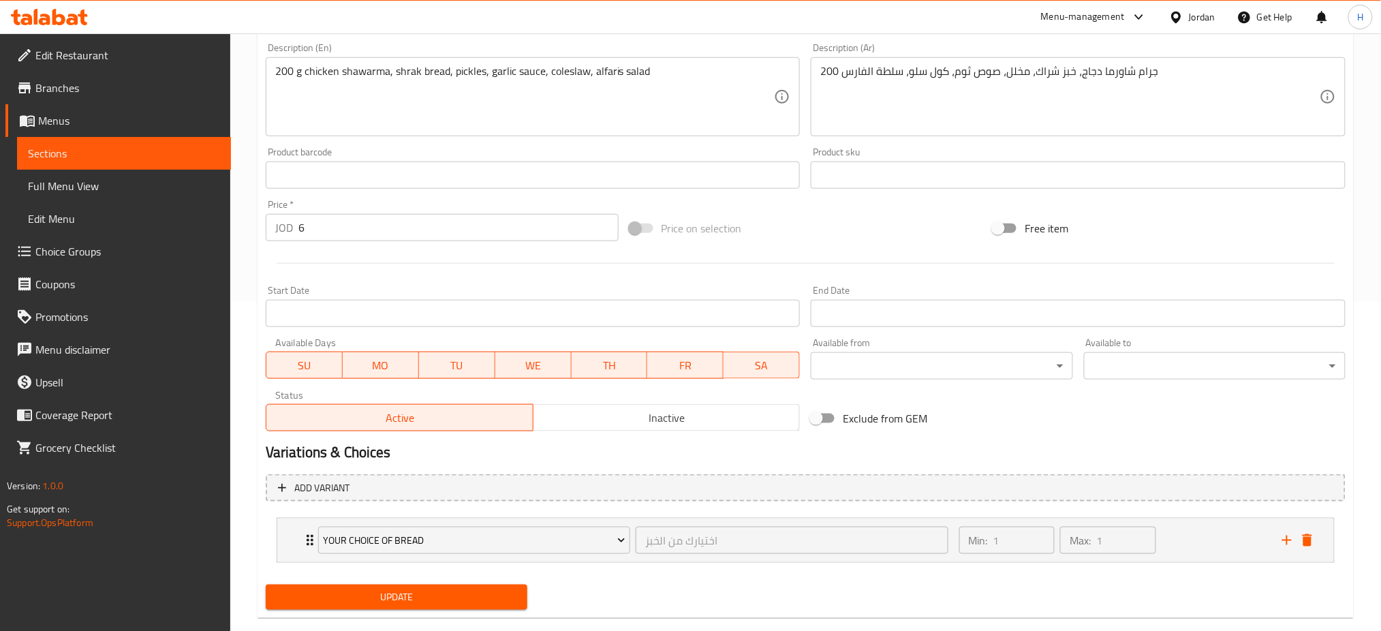
click at [407, 589] on span "Update" at bounding box center [397, 597] width 240 height 17
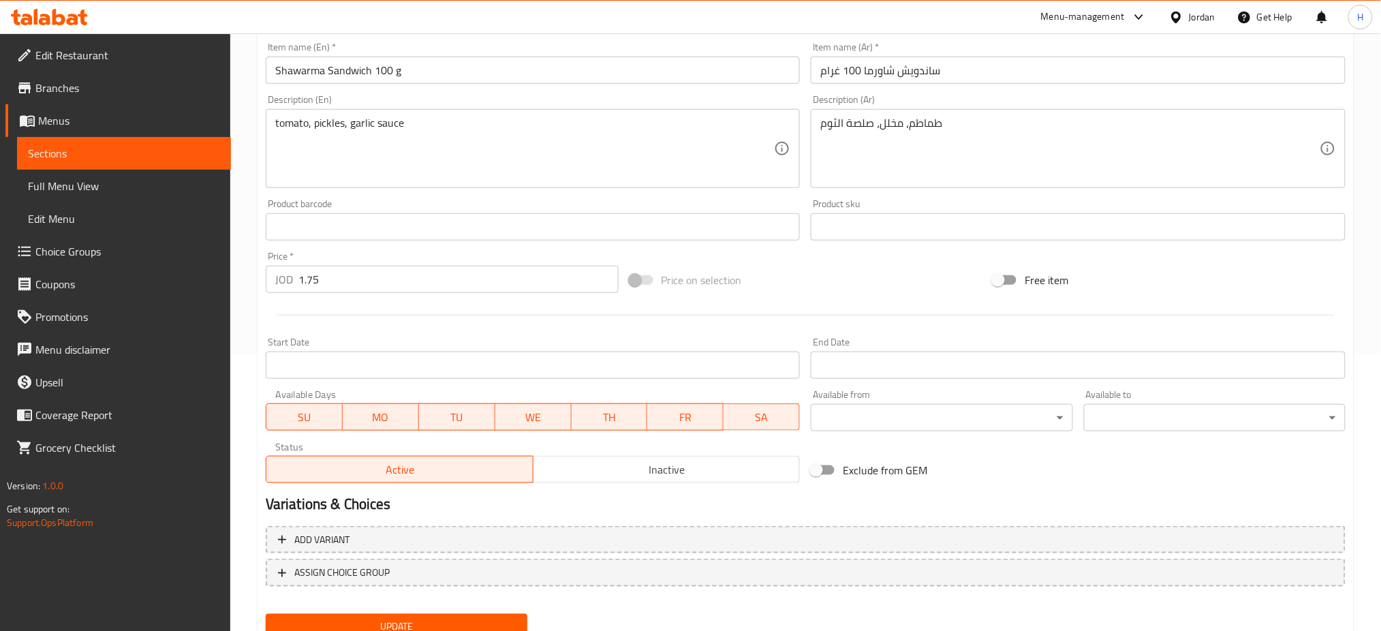
scroll to position [329, 0]
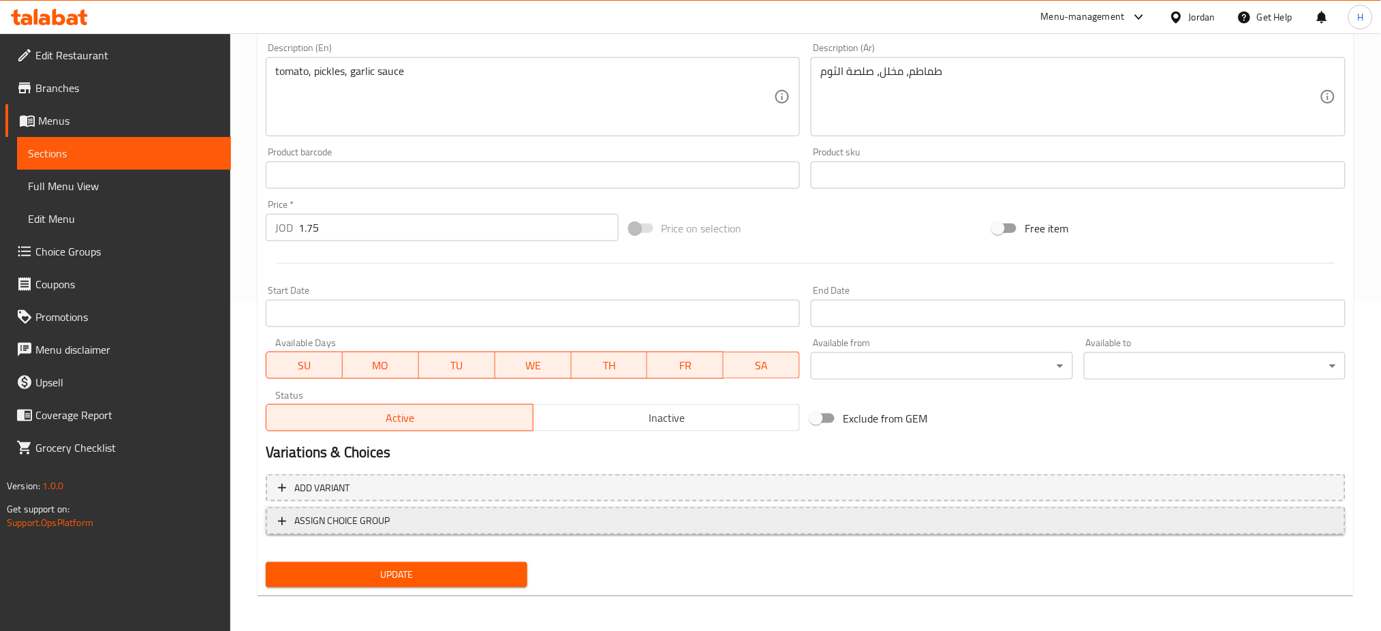
click at [354, 519] on span "ASSIGN CHOICE GROUP" at bounding box center [341, 520] width 95 height 17
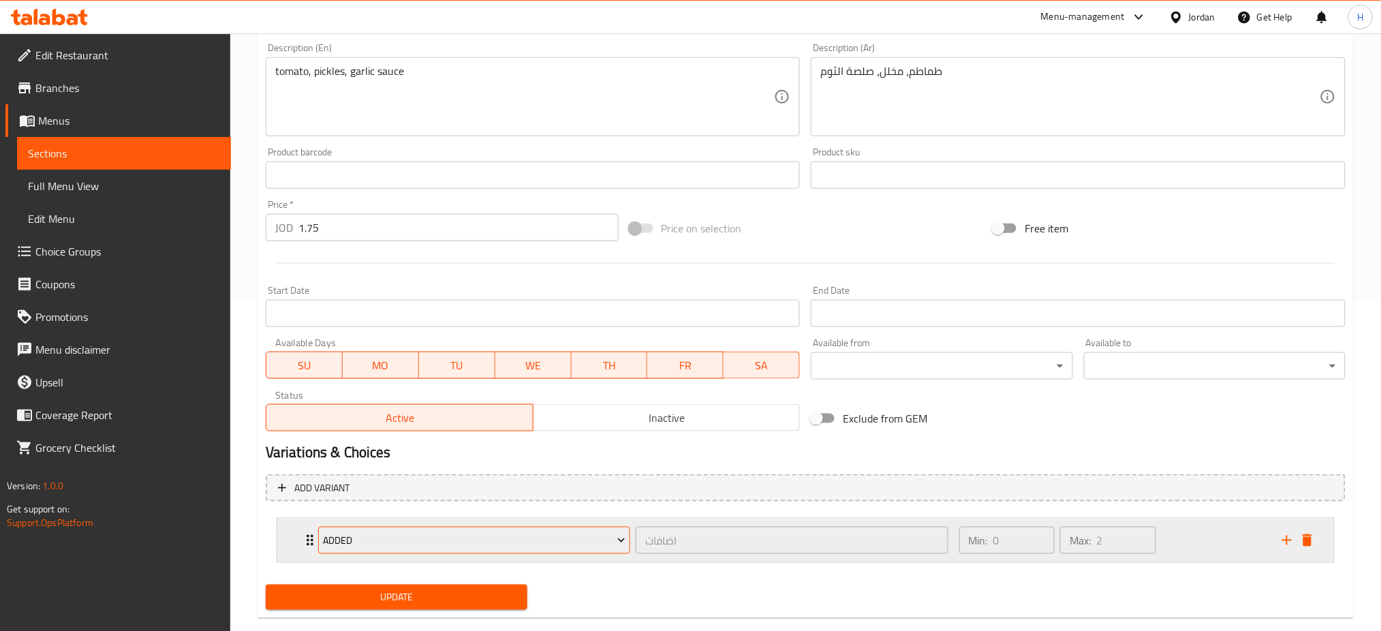
click at [376, 542] on span "Added" at bounding box center [474, 540] width 303 height 17
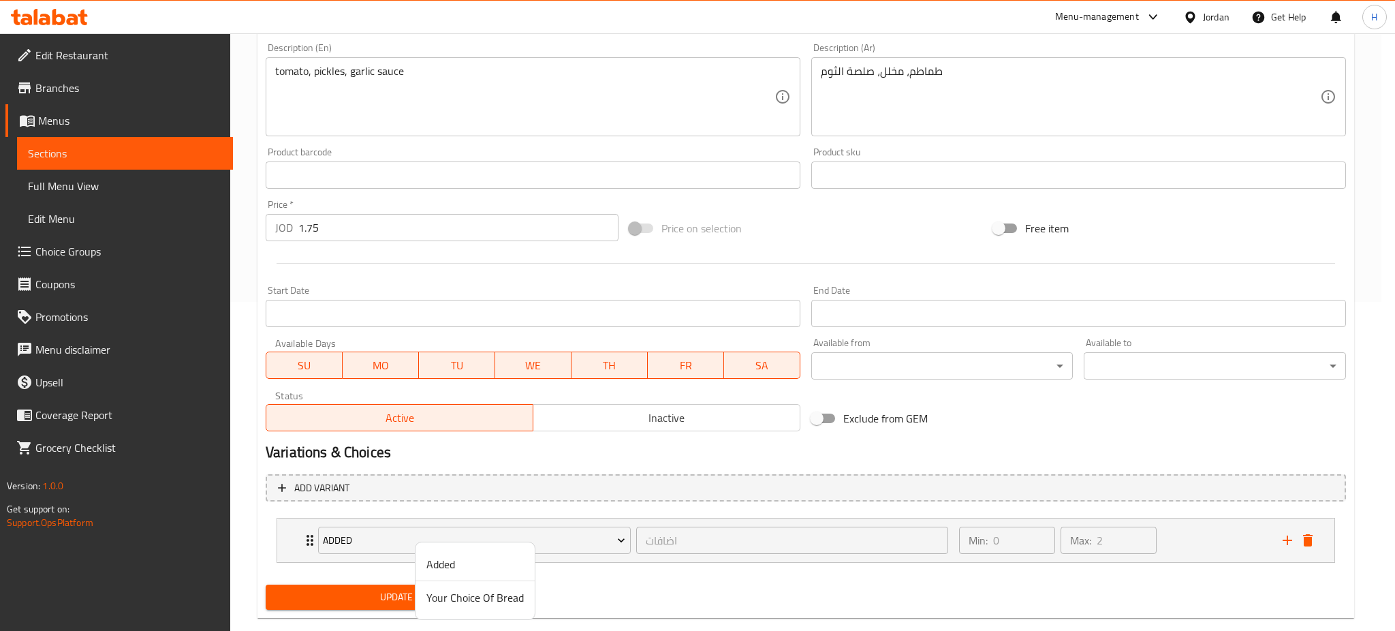
click at [437, 589] on span "Your Choice Of Bread" at bounding box center [475, 597] width 97 height 16
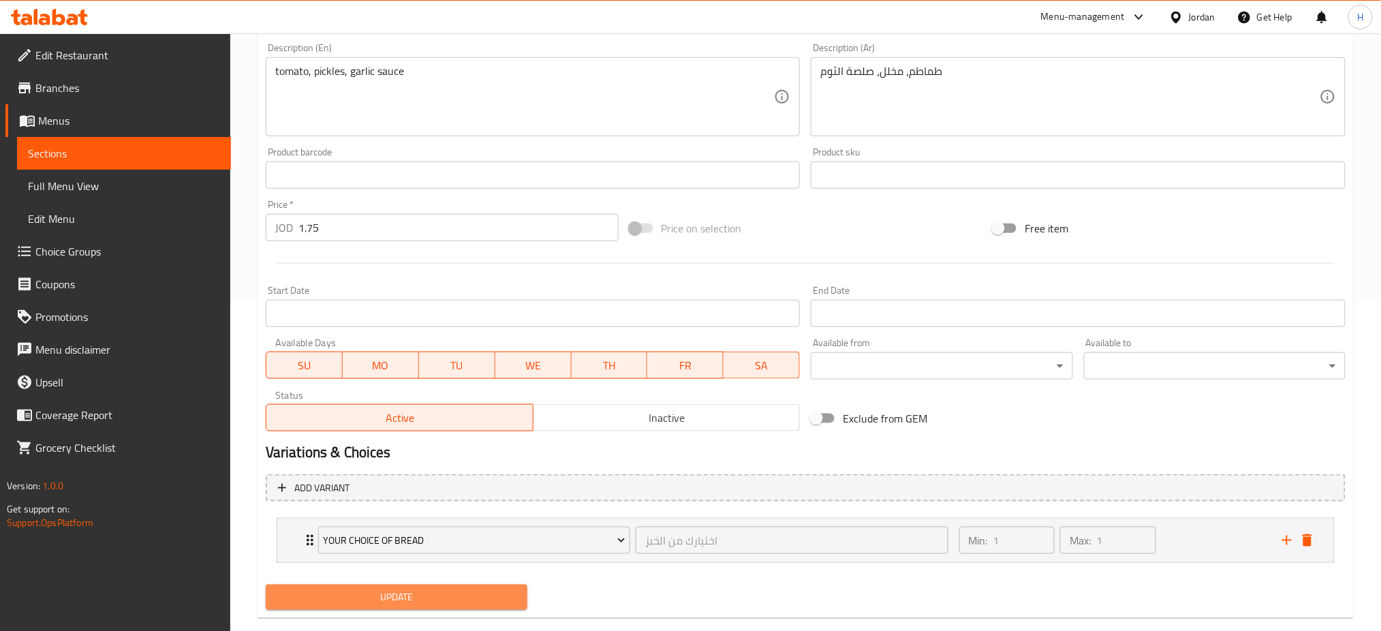
click at [393, 586] on button "Update" at bounding box center [397, 597] width 262 height 25
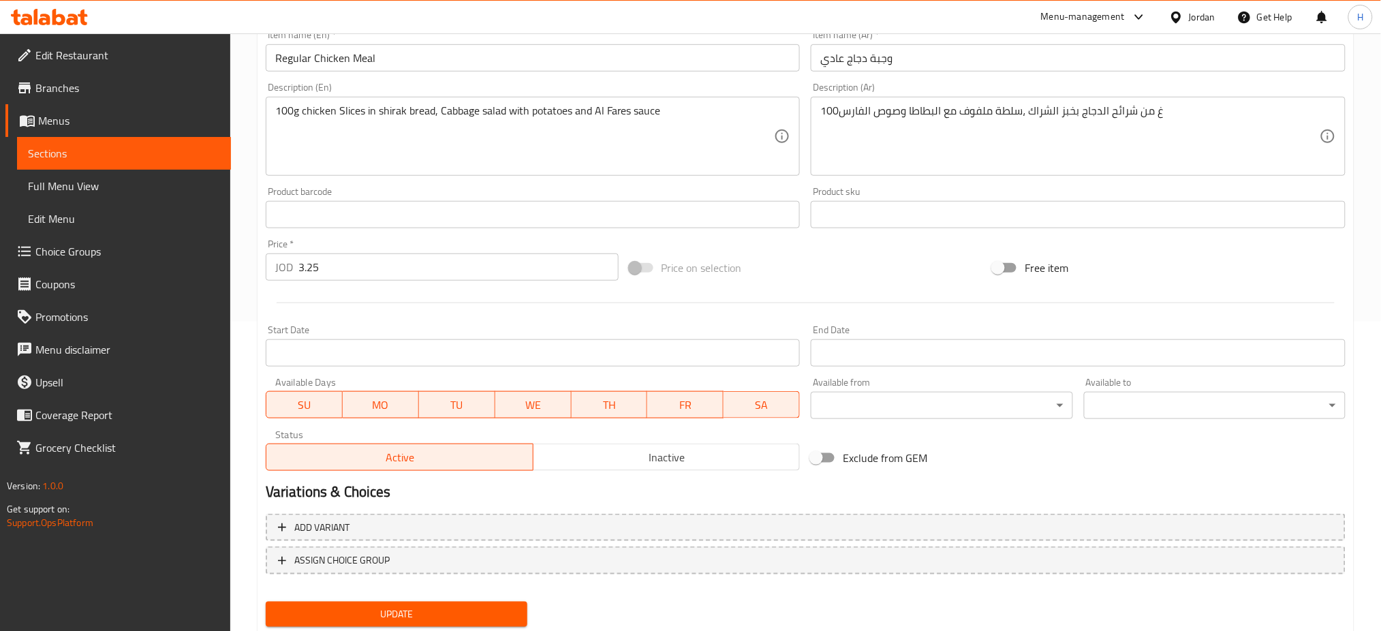
scroll to position [350, 0]
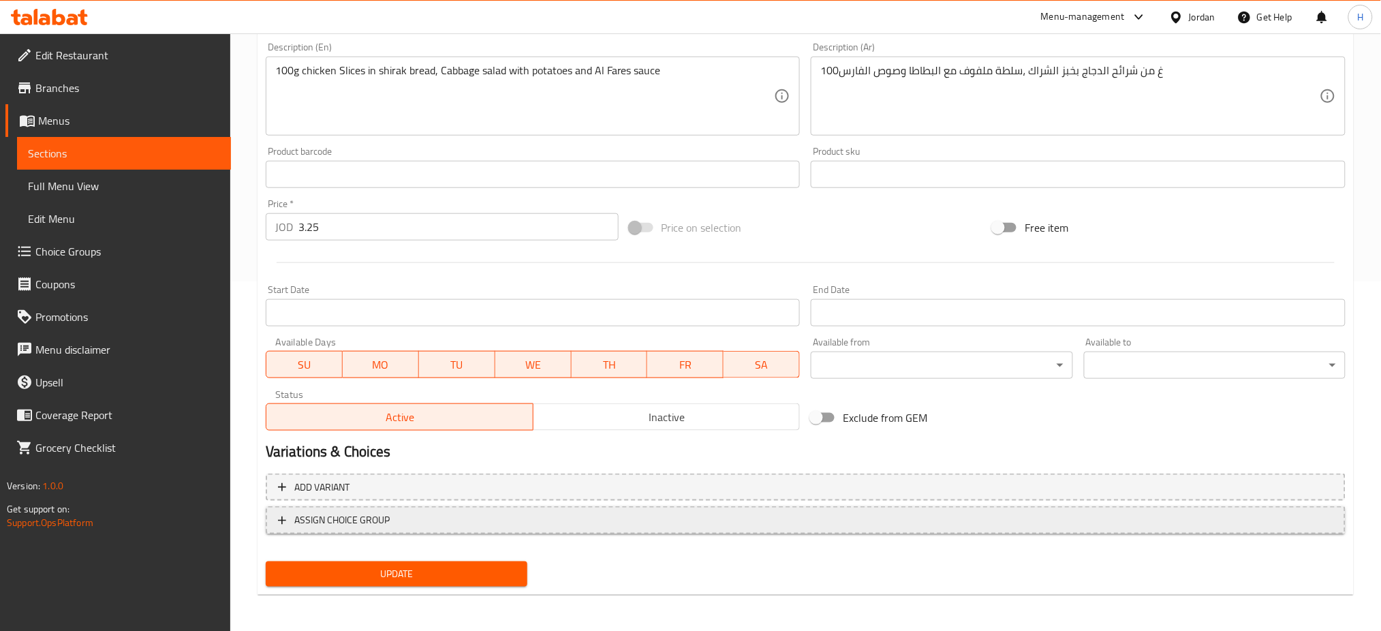
click at [412, 507] on button "ASSIGN CHOICE GROUP" at bounding box center [806, 520] width 1080 height 28
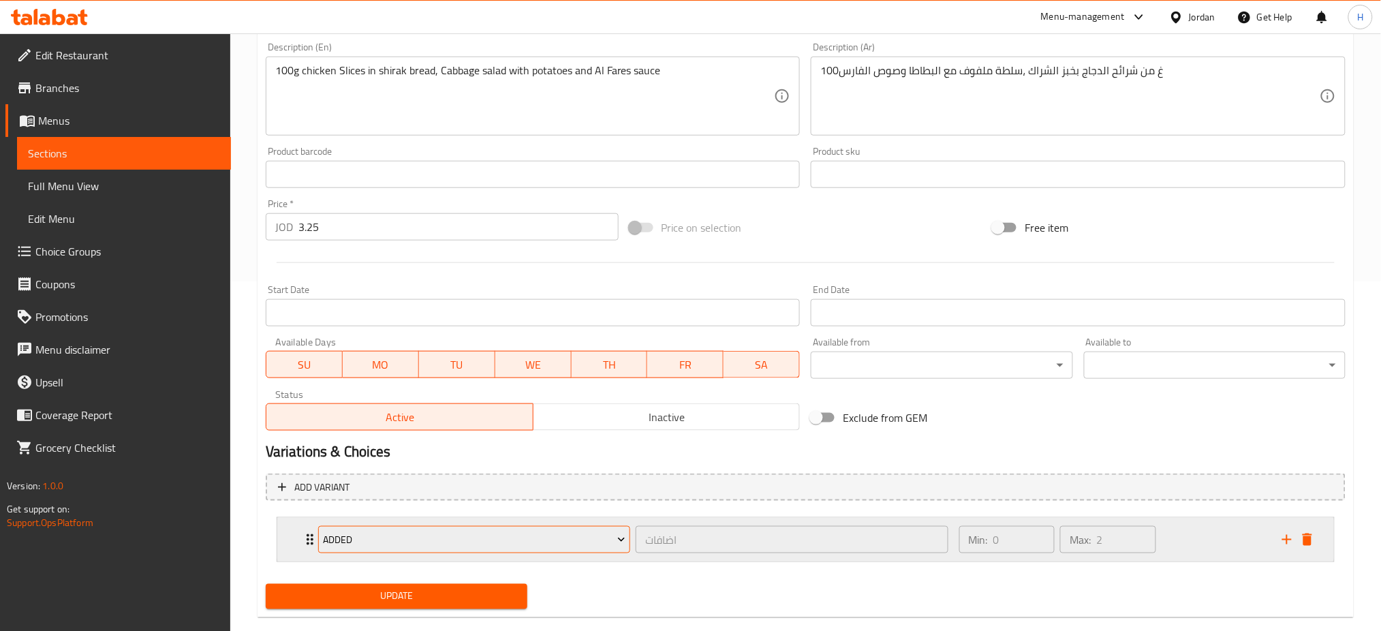
click at [430, 542] on span "Added" at bounding box center [474, 539] width 303 height 17
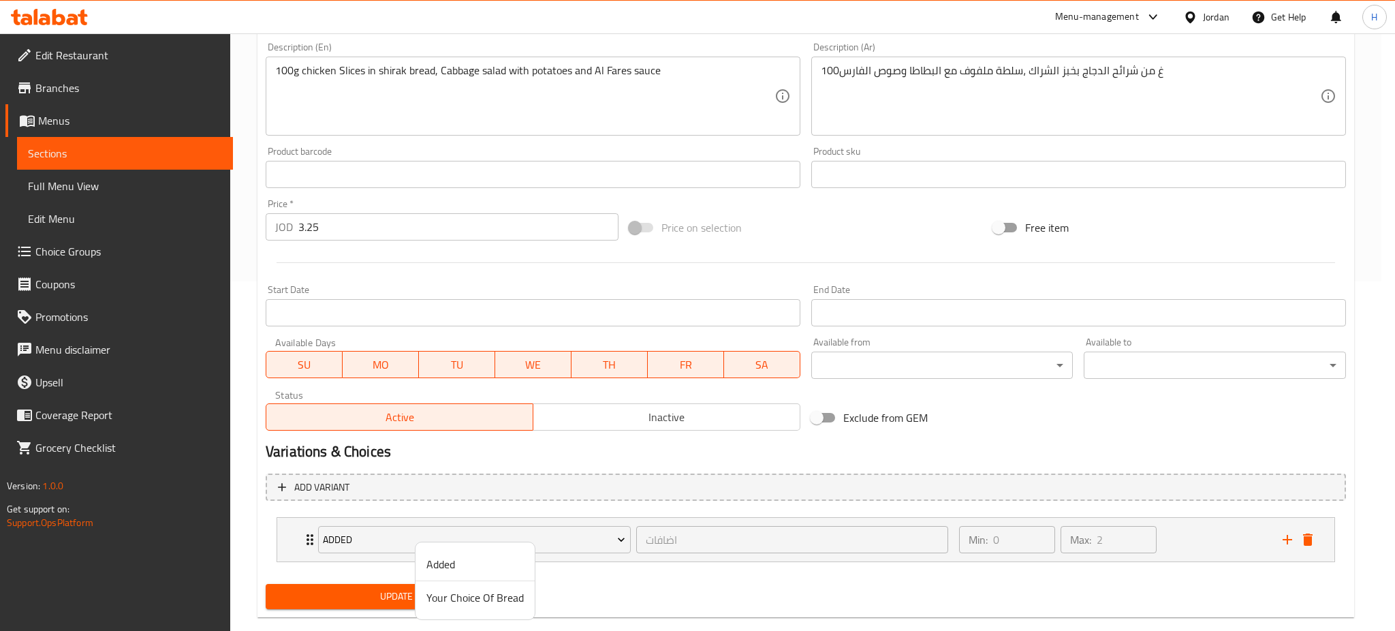
click at [449, 591] on span "Your Choice Of Bread" at bounding box center [475, 597] width 97 height 16
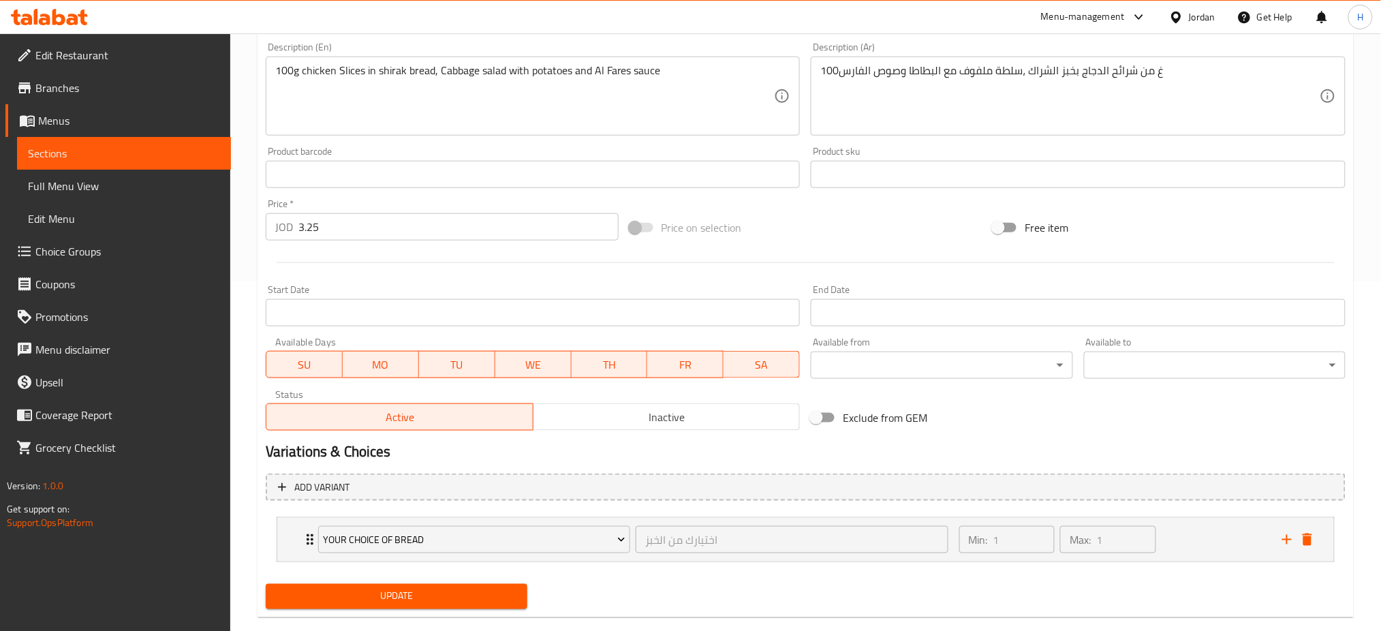
click at [427, 597] on span "Update" at bounding box center [397, 596] width 240 height 17
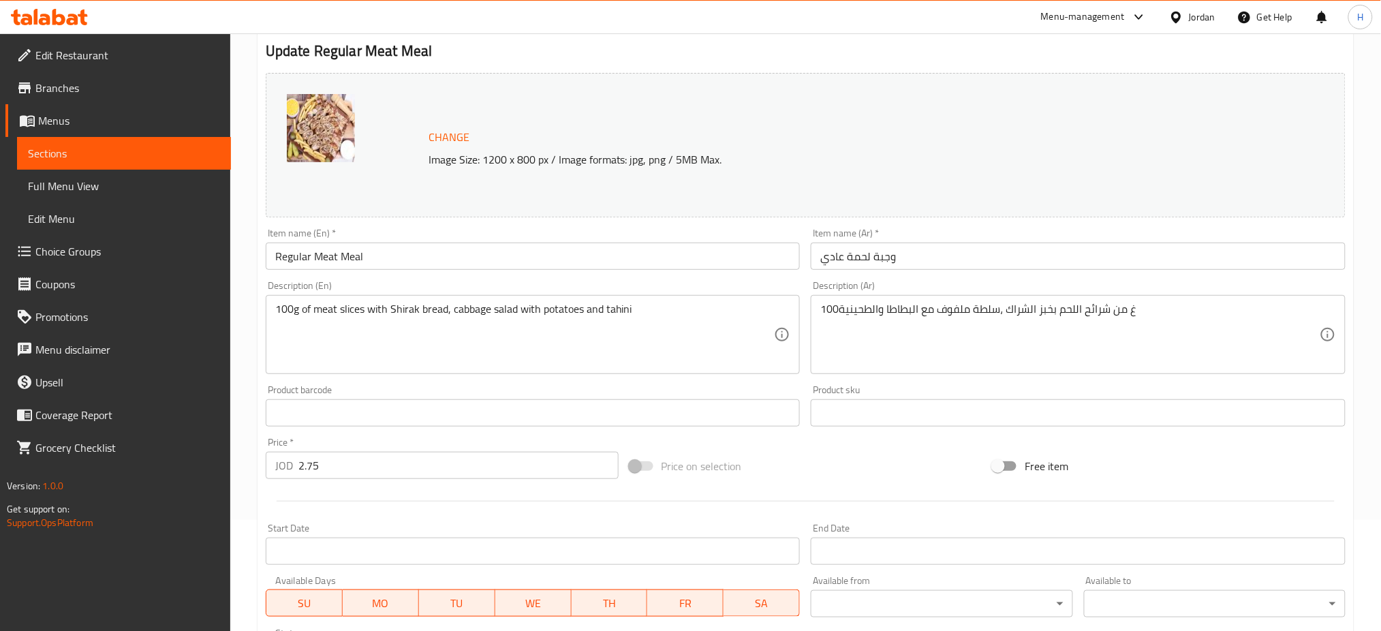
scroll to position [350, 0]
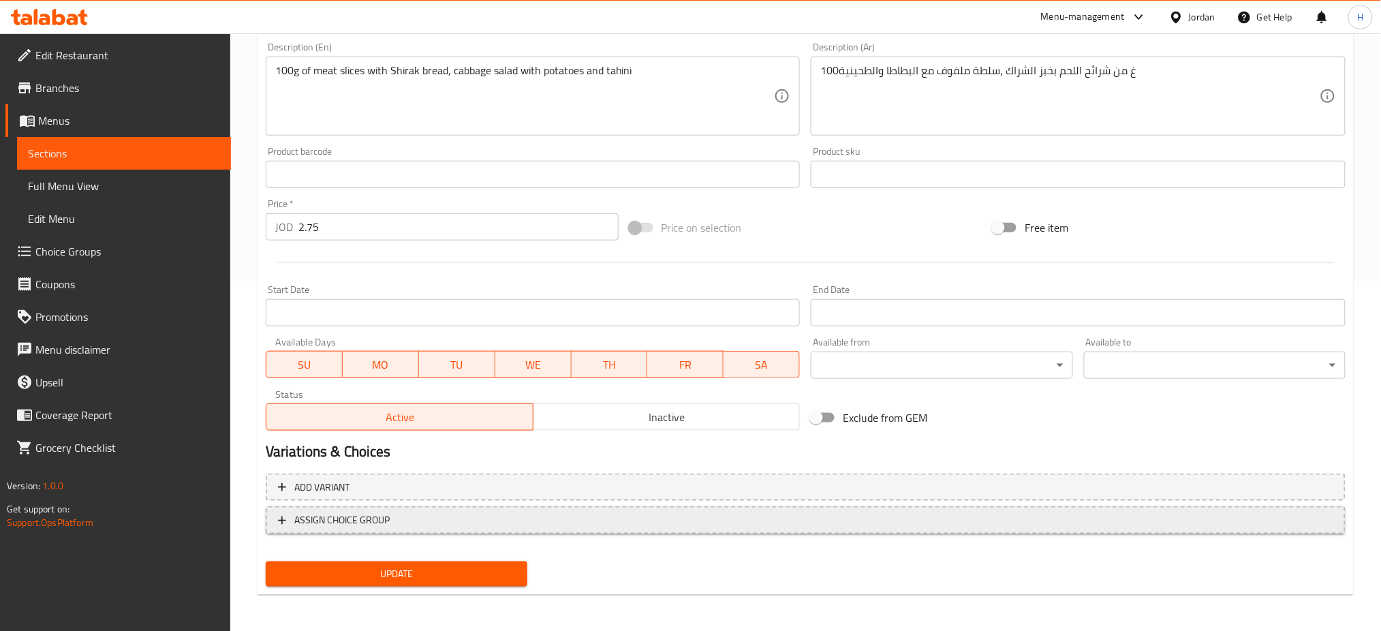
click at [356, 519] on span "ASSIGN CHOICE GROUP" at bounding box center [341, 520] width 95 height 17
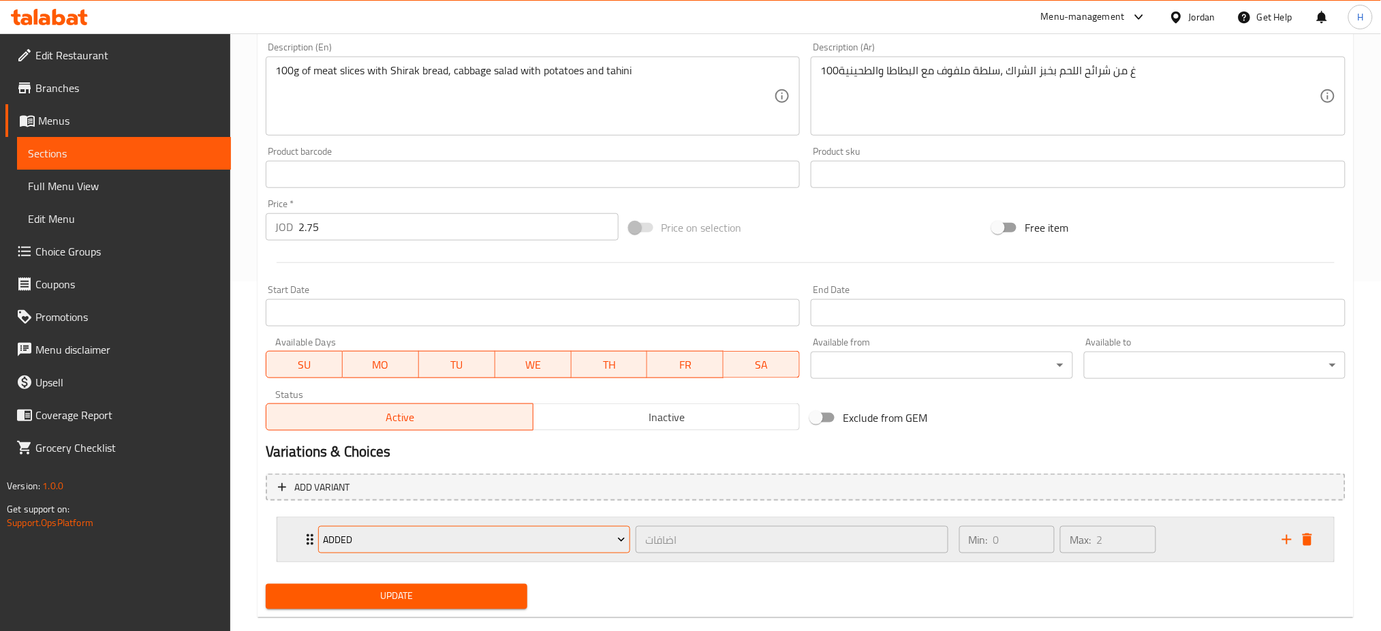
click at [354, 543] on span "Added" at bounding box center [474, 539] width 303 height 17
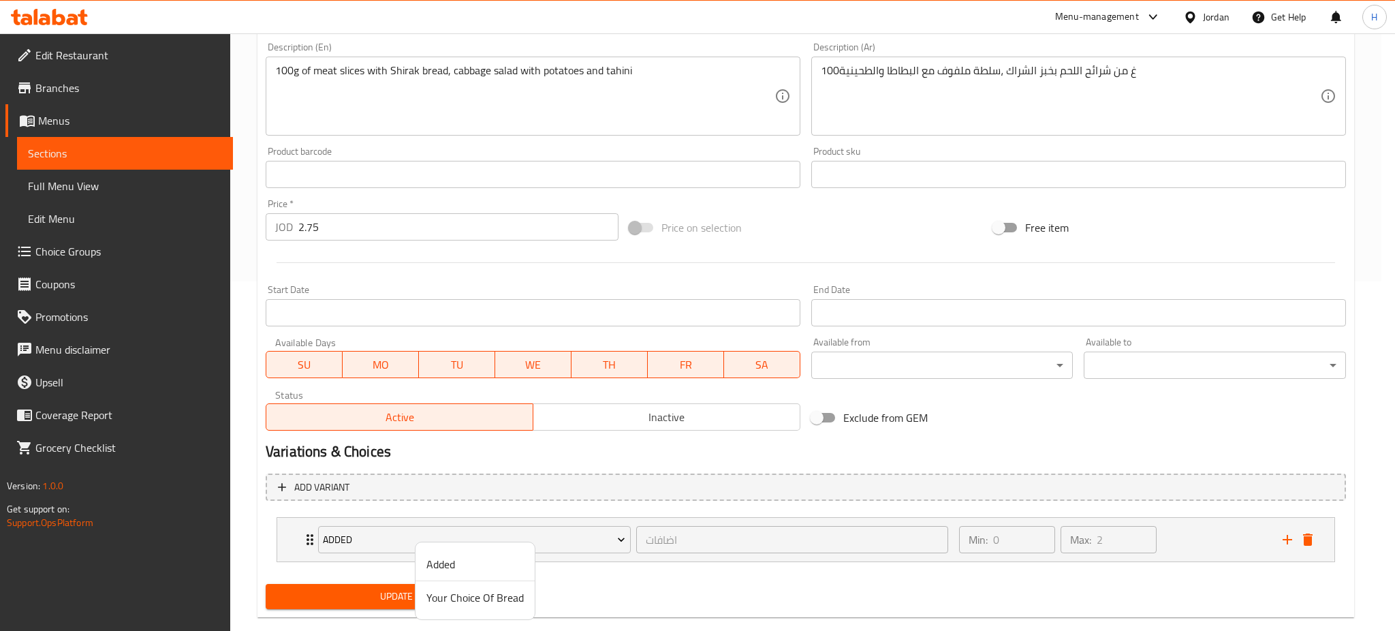
click at [439, 608] on li "Your Choice Of Bread" at bounding box center [475, 597] width 119 height 33
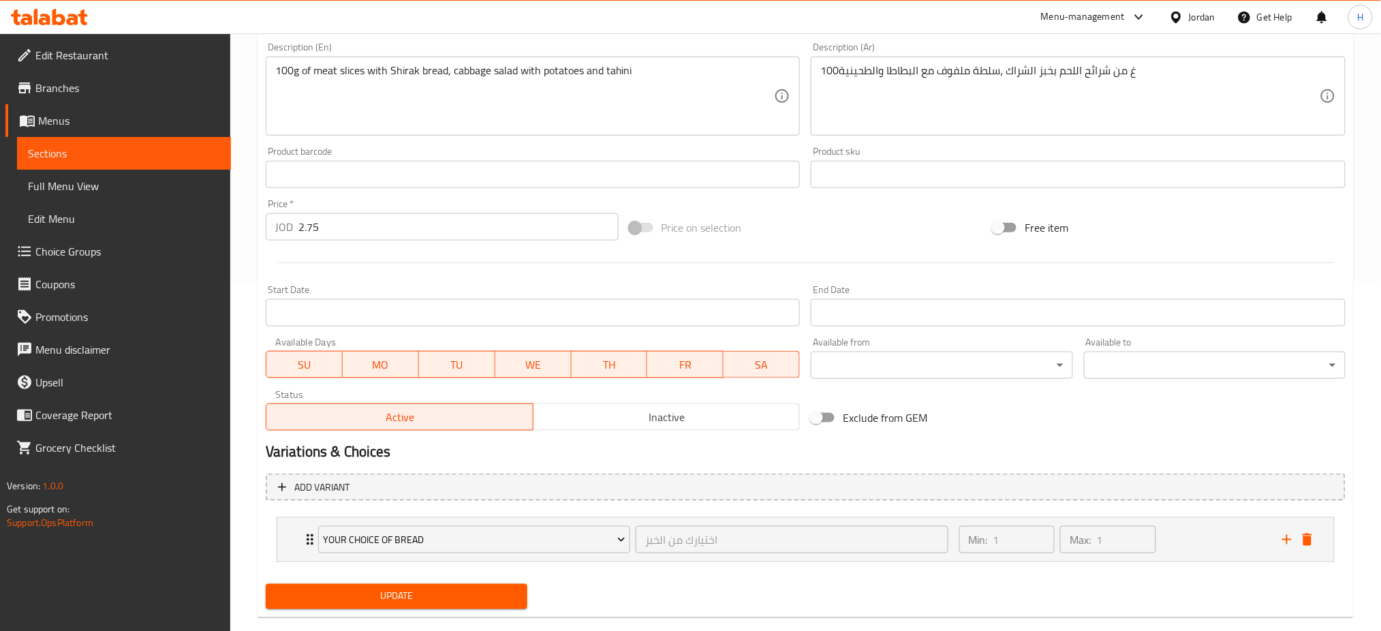
click at [407, 591] on span "Update" at bounding box center [397, 596] width 240 height 17
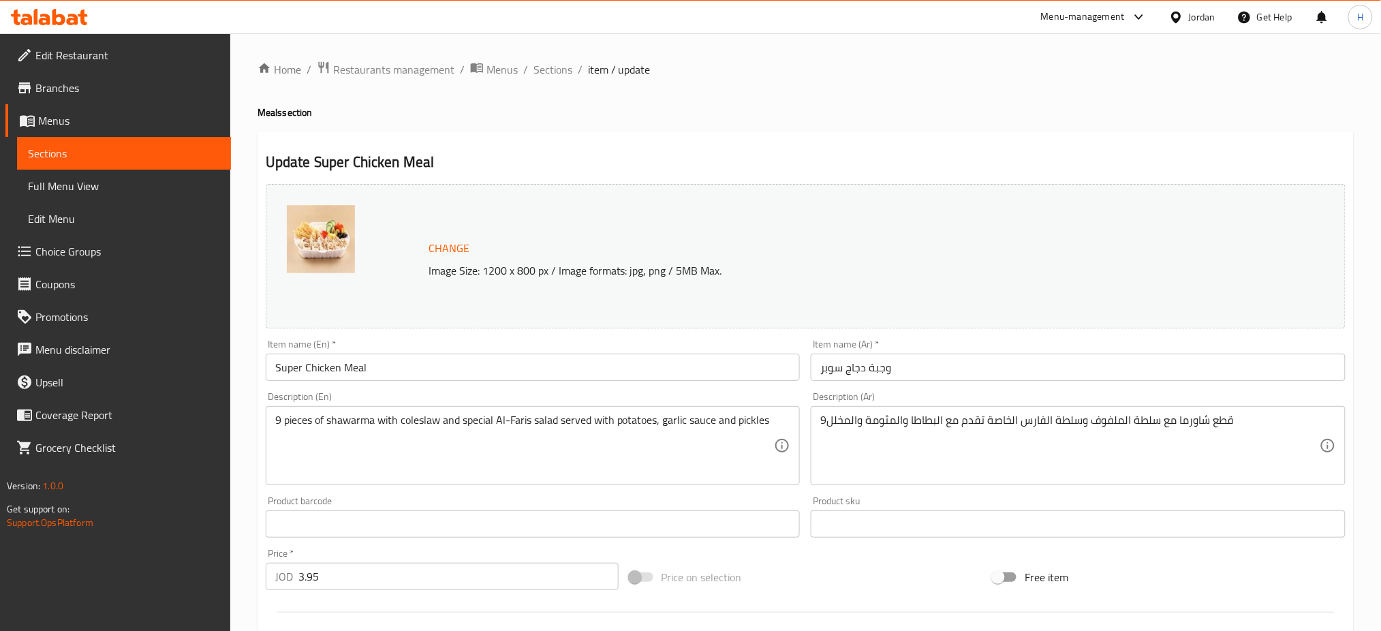
scroll to position [373, 0]
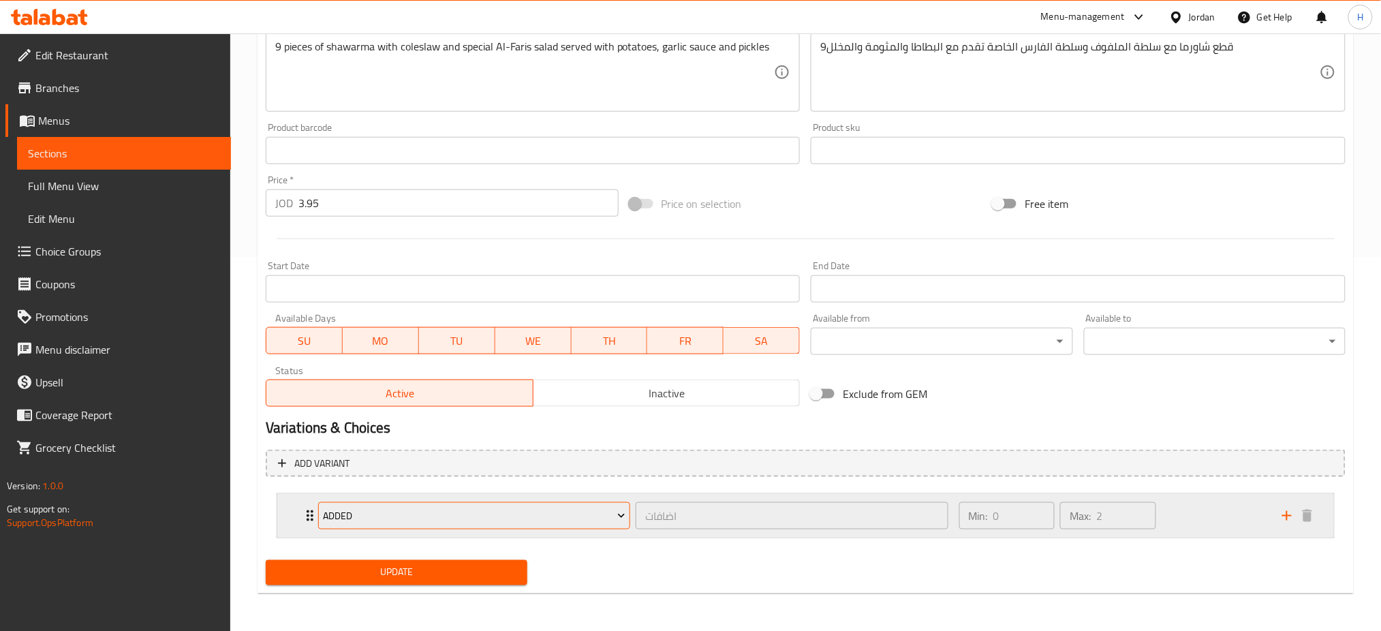
click at [365, 527] on button "Added" at bounding box center [474, 515] width 312 height 27
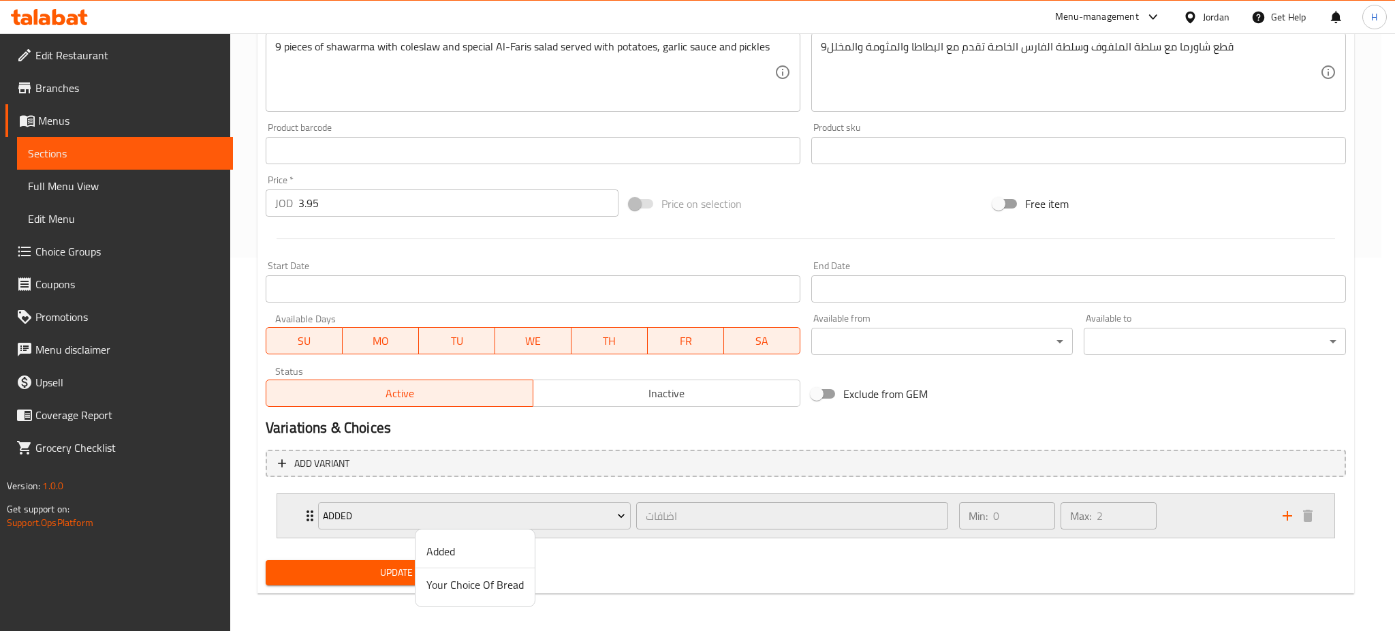
click at [288, 531] on div at bounding box center [697, 315] width 1395 height 631
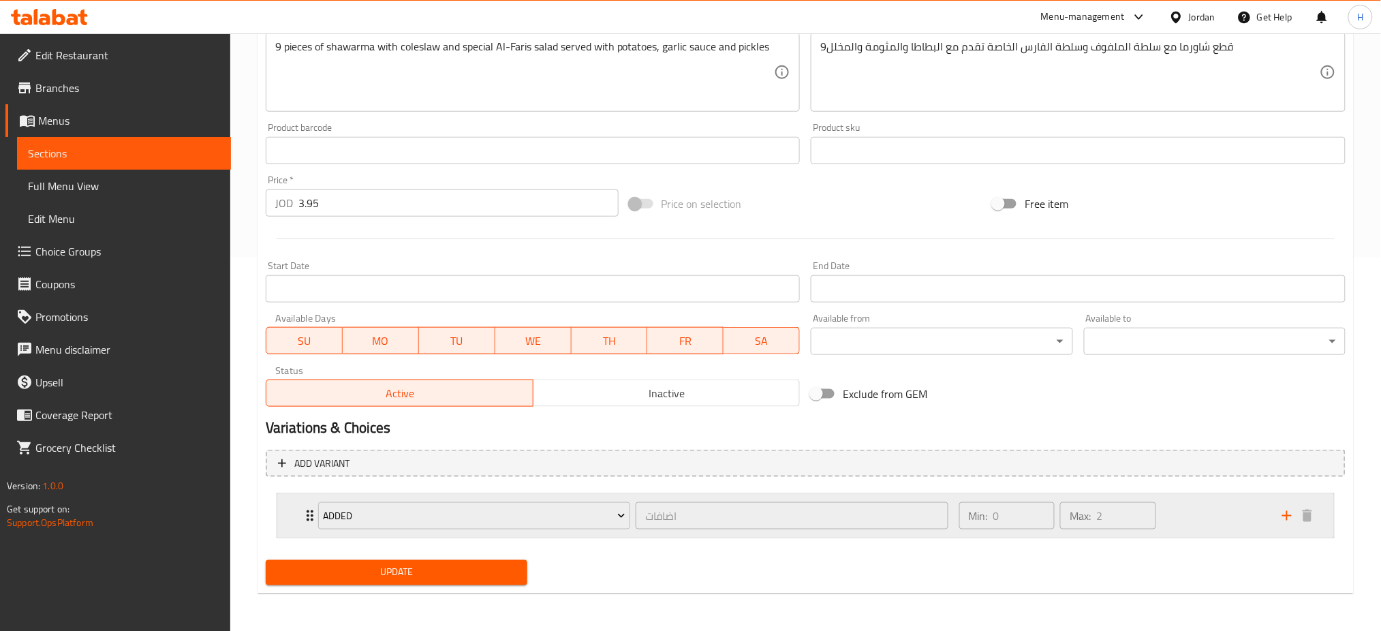
click at [290, 529] on div "Added اضافات ​ Min: 0 ​ Max: 2 ​" at bounding box center [805, 516] width 1057 height 44
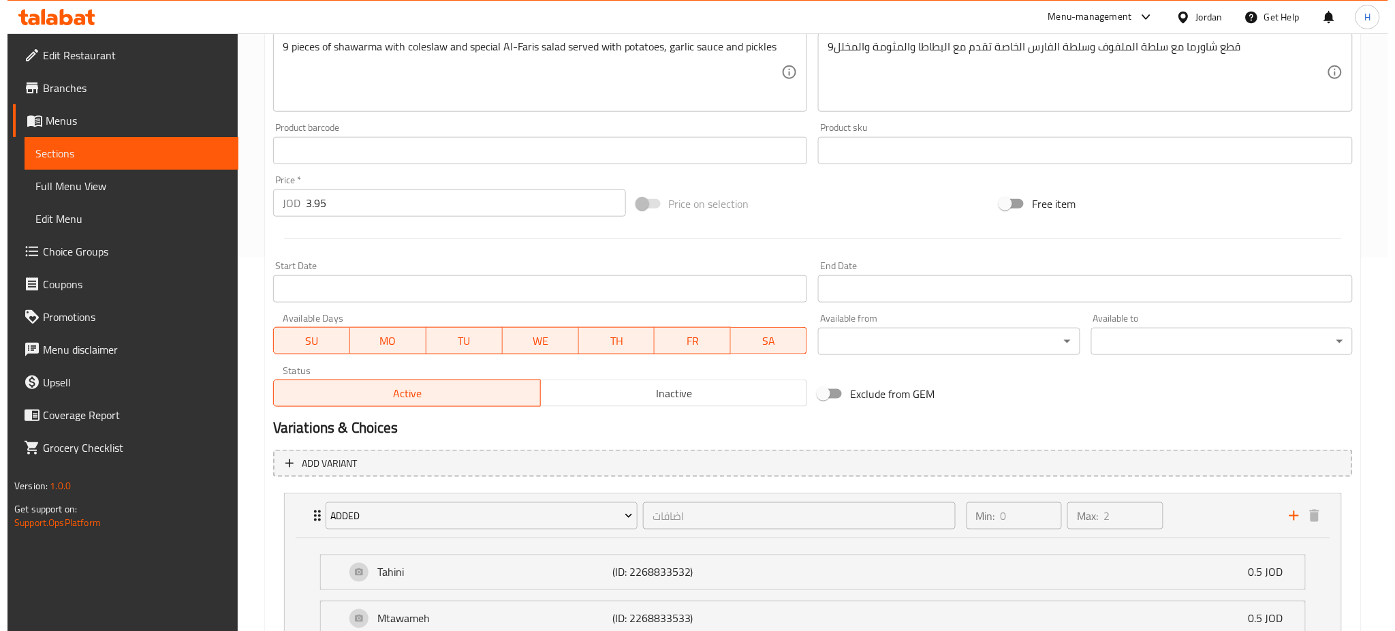
scroll to position [464, 0]
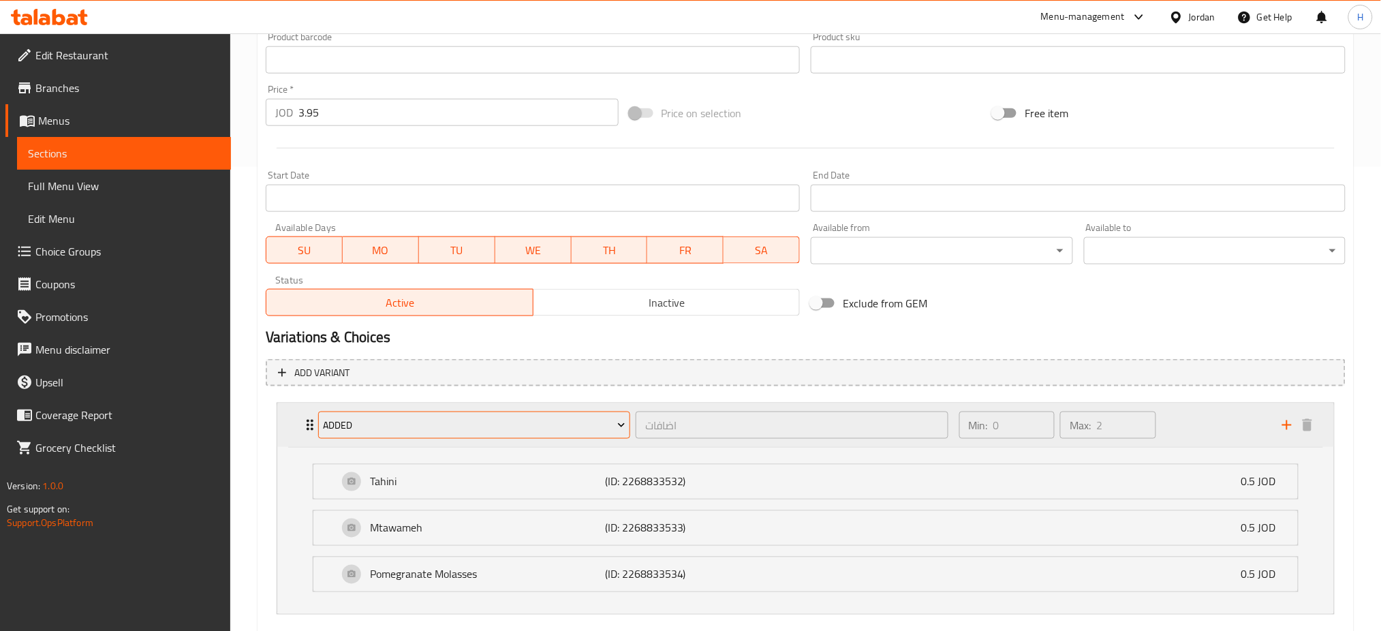
click at [477, 418] on span "Added" at bounding box center [474, 425] width 303 height 17
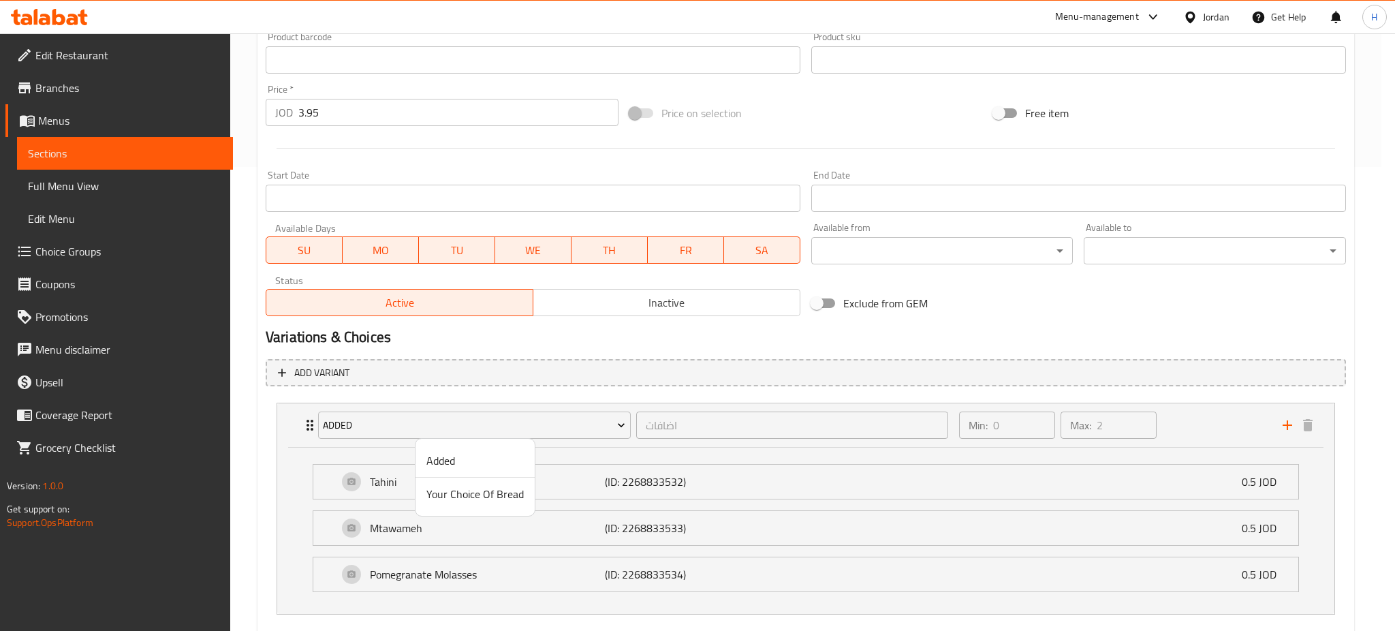
click at [459, 489] on span "Your Choice Of Bread" at bounding box center [475, 494] width 97 height 16
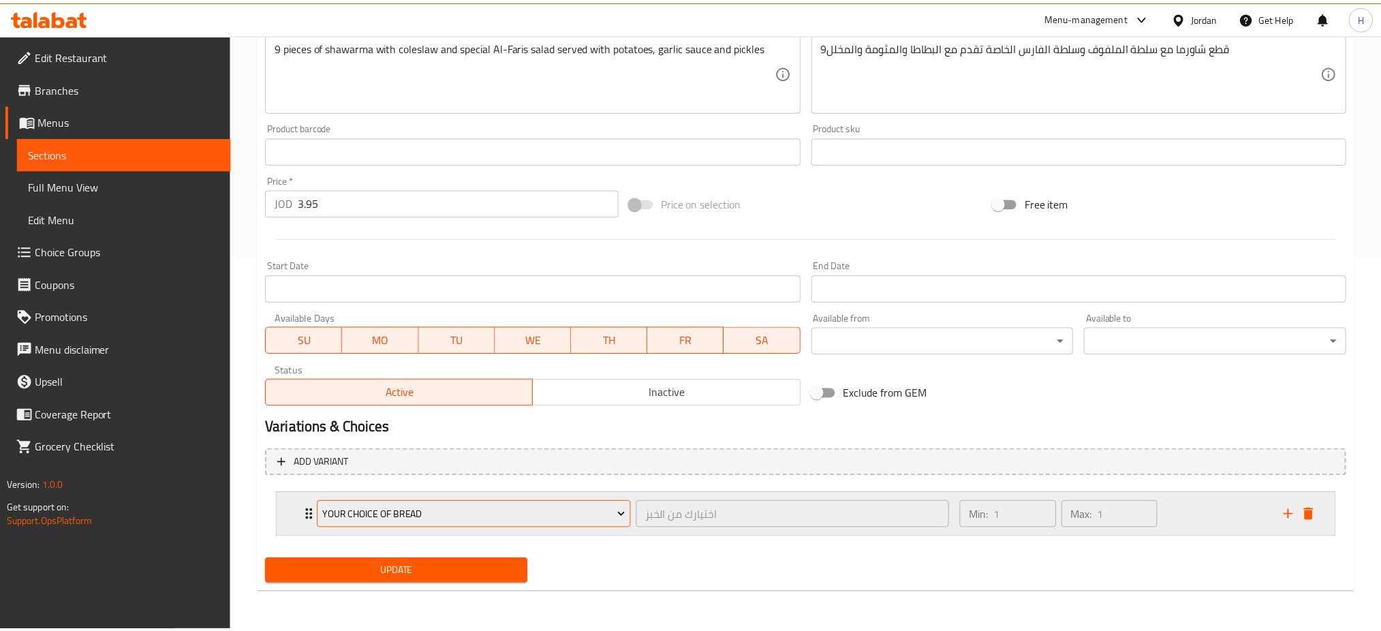
scroll to position [373, 0]
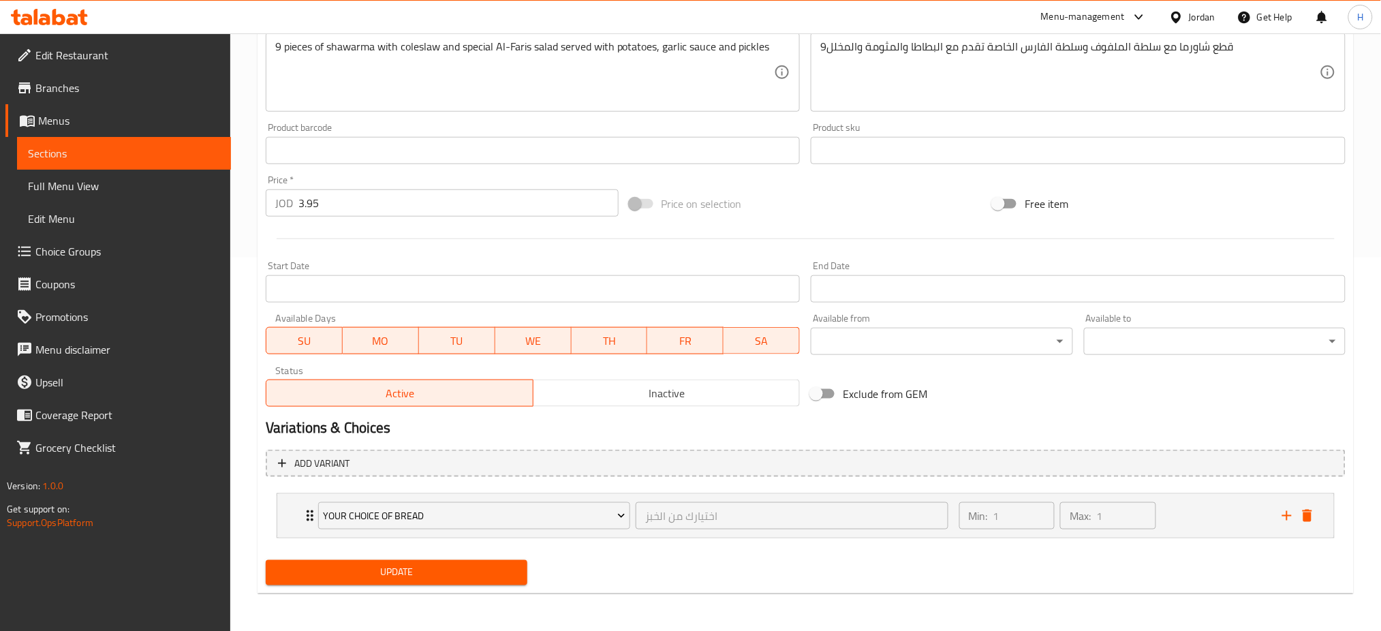
click at [419, 573] on span "Update" at bounding box center [397, 572] width 240 height 17
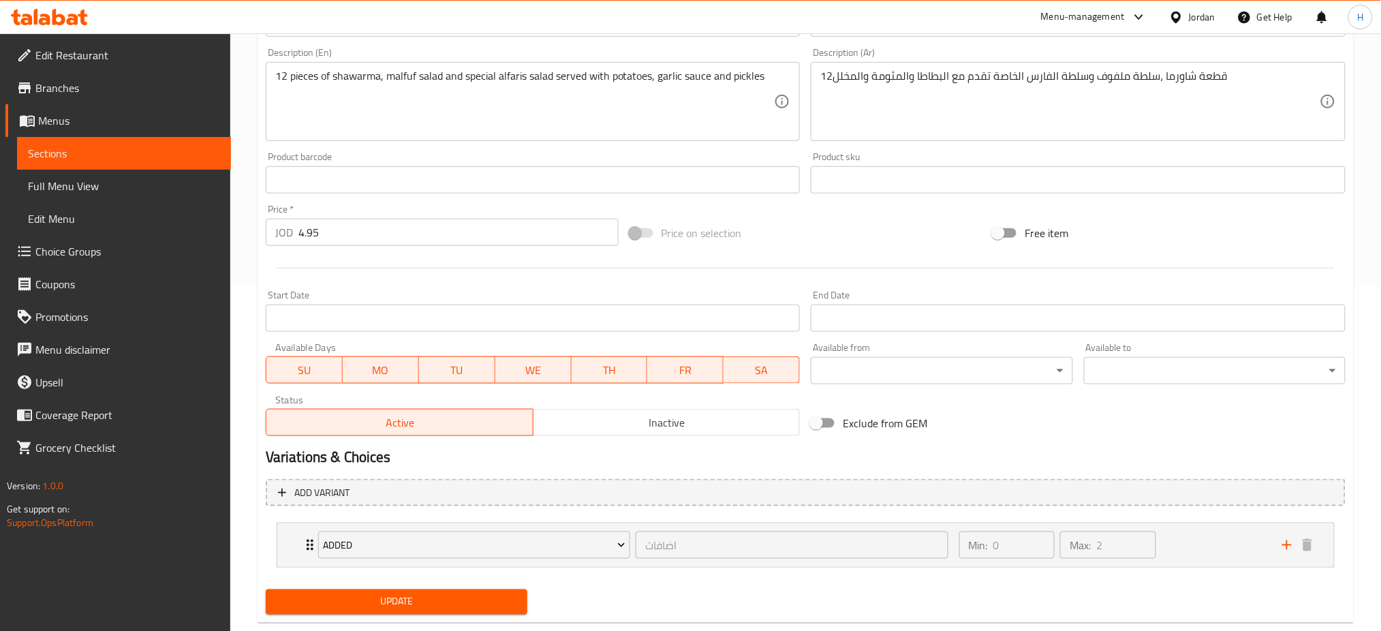
scroll to position [373, 0]
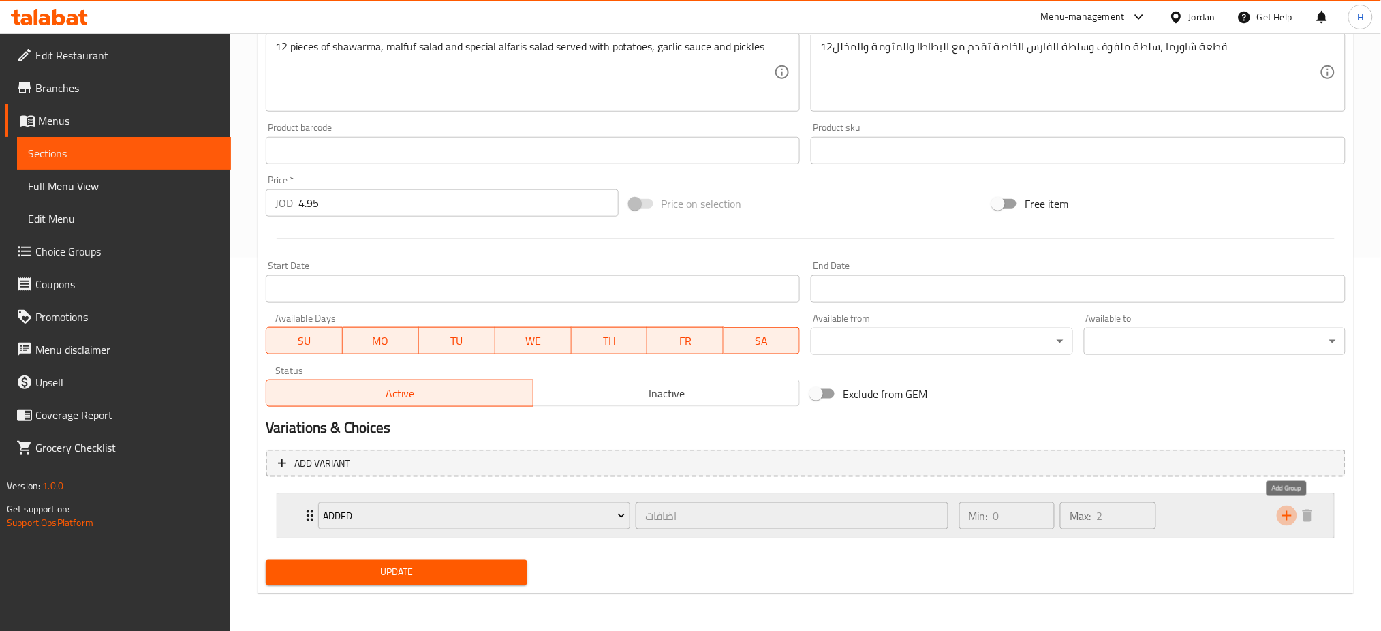
click at [1288, 519] on icon "add" at bounding box center [1287, 516] width 16 height 16
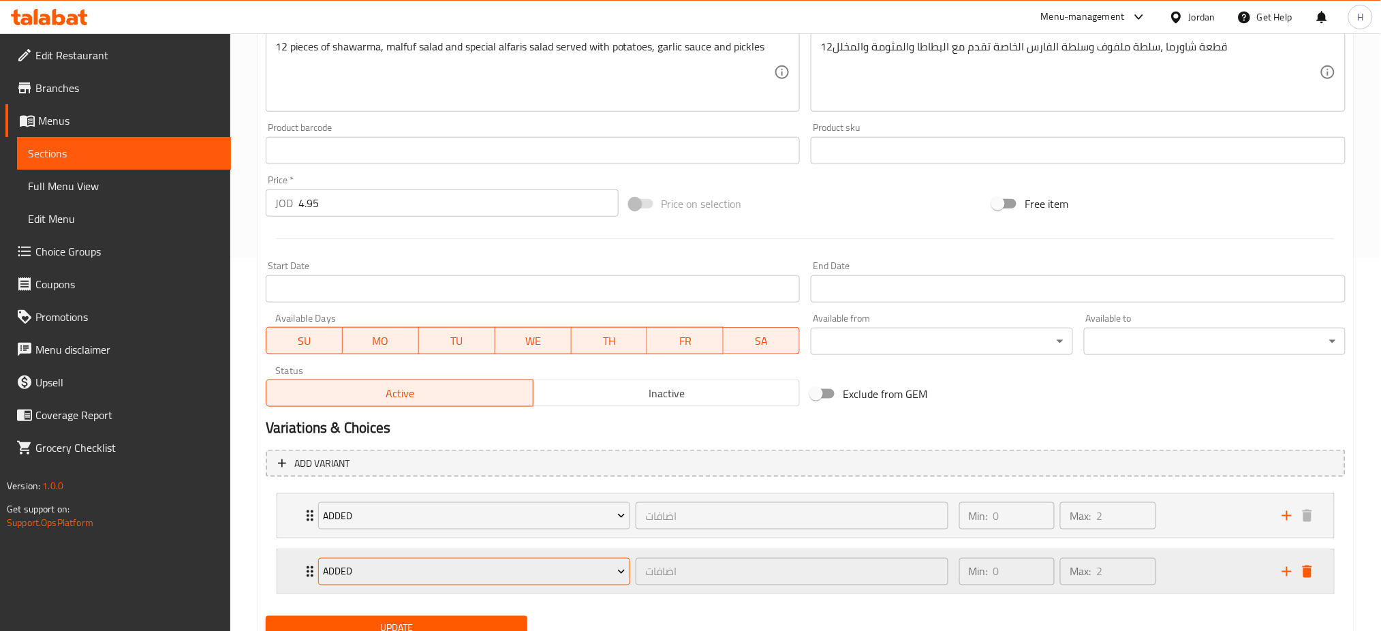
click at [470, 574] on span "Added" at bounding box center [474, 572] width 303 height 17
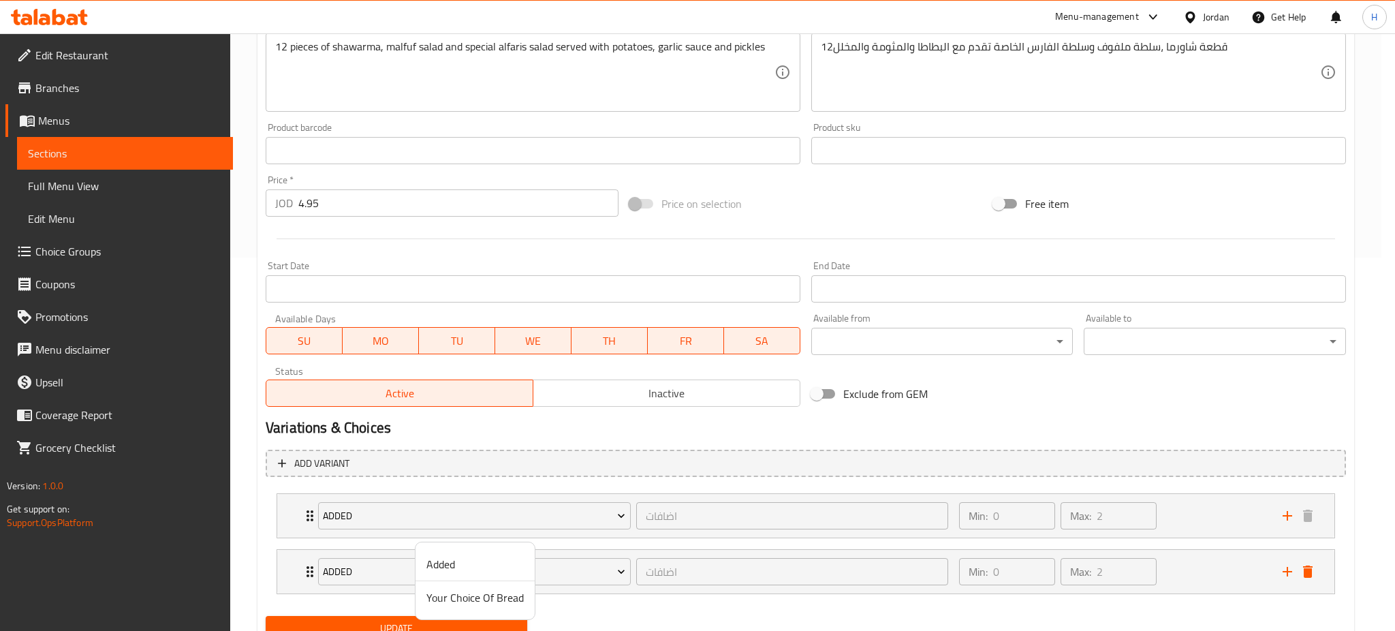
click at [459, 591] on span "Your Choice Of Bread" at bounding box center [475, 597] width 97 height 16
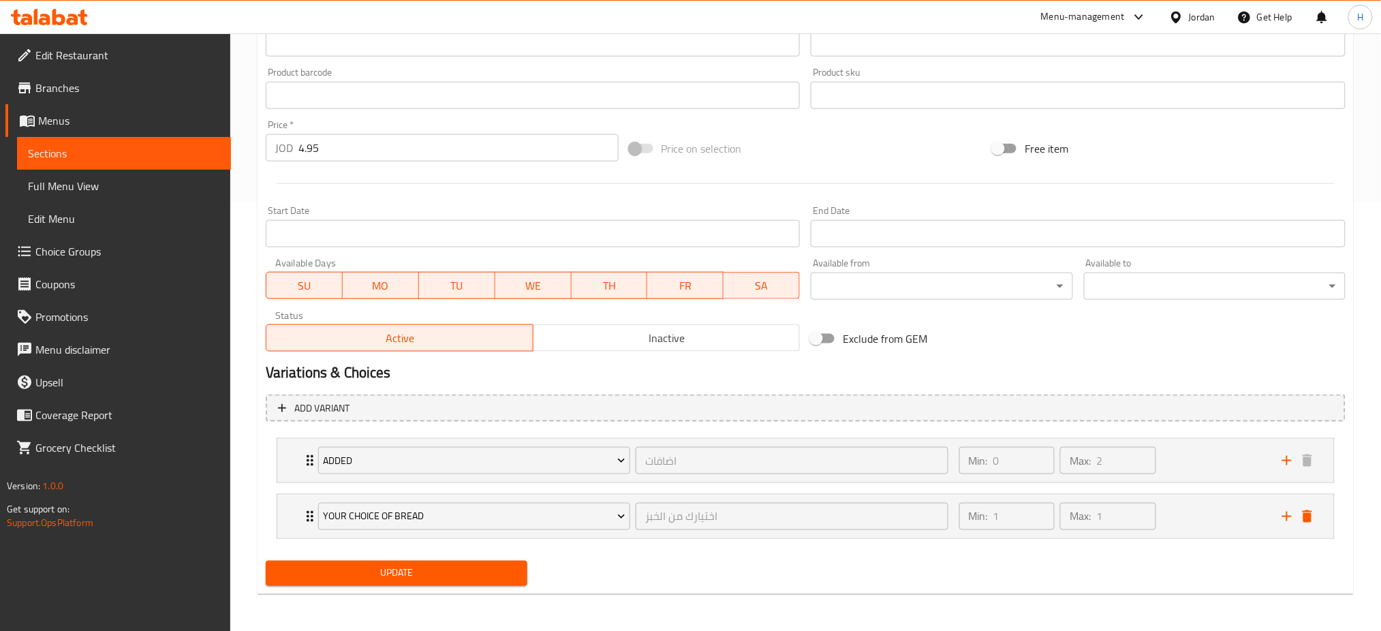
scroll to position [429, 0]
click at [385, 570] on span "Update" at bounding box center [397, 572] width 240 height 17
click at [401, 588] on div "Update" at bounding box center [396, 573] width 273 height 36
click at [397, 577] on span "Update" at bounding box center [397, 572] width 240 height 17
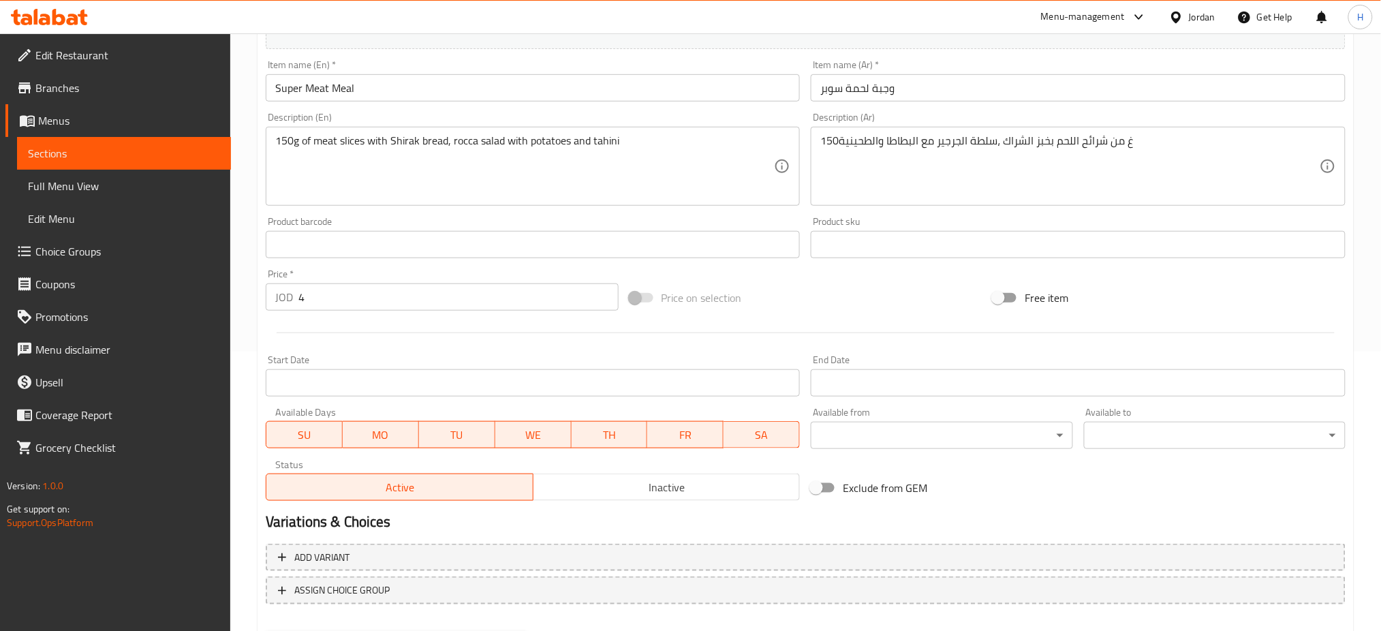
scroll to position [350, 0]
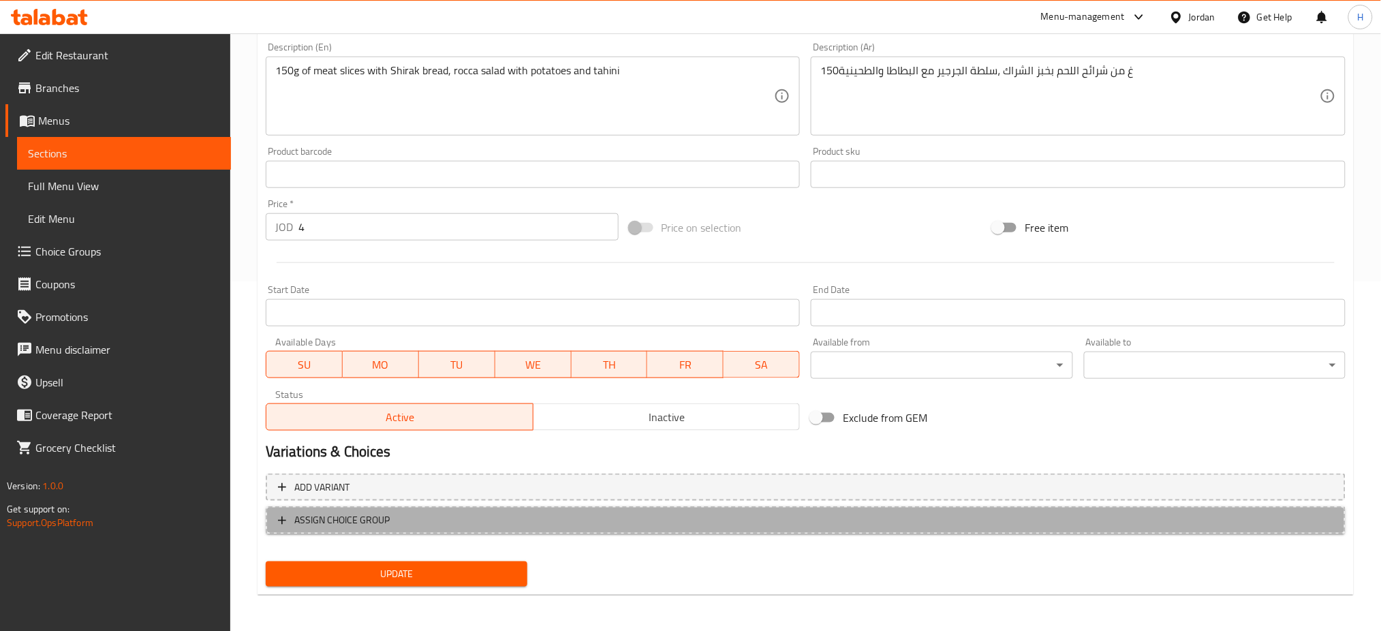
click at [350, 516] on span "ASSIGN CHOICE GROUP" at bounding box center [341, 520] width 95 height 17
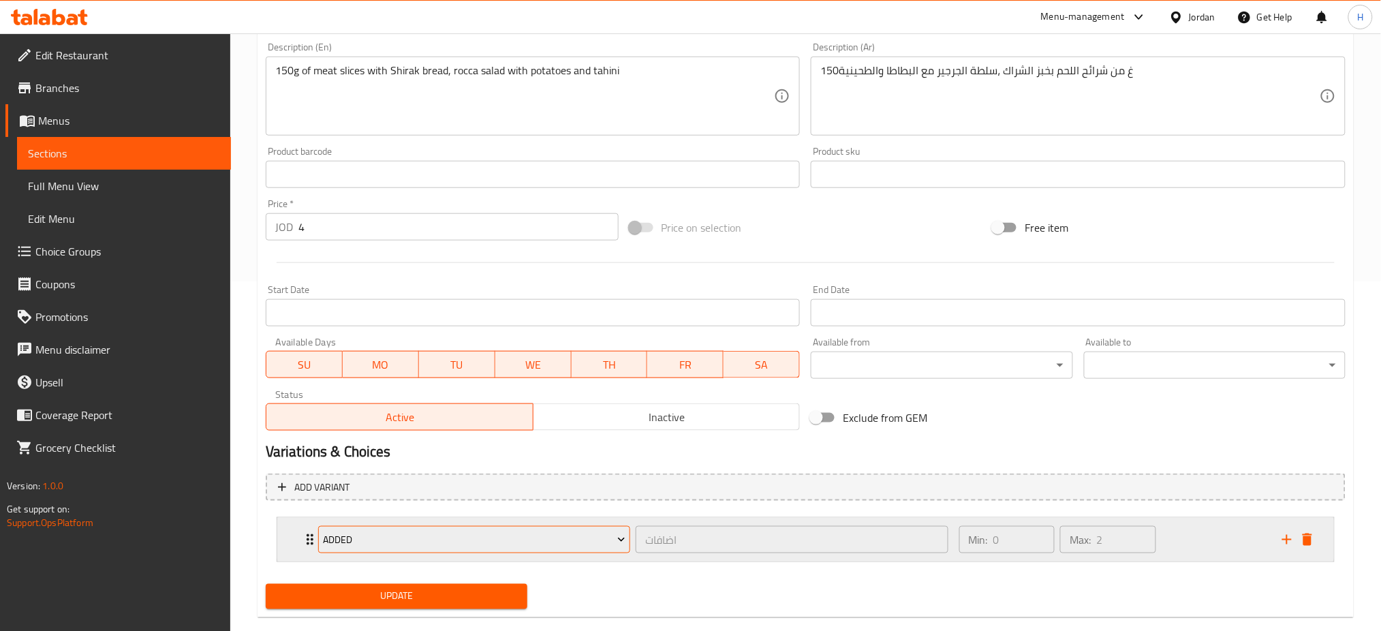
click at [373, 541] on span "Added" at bounding box center [474, 539] width 303 height 17
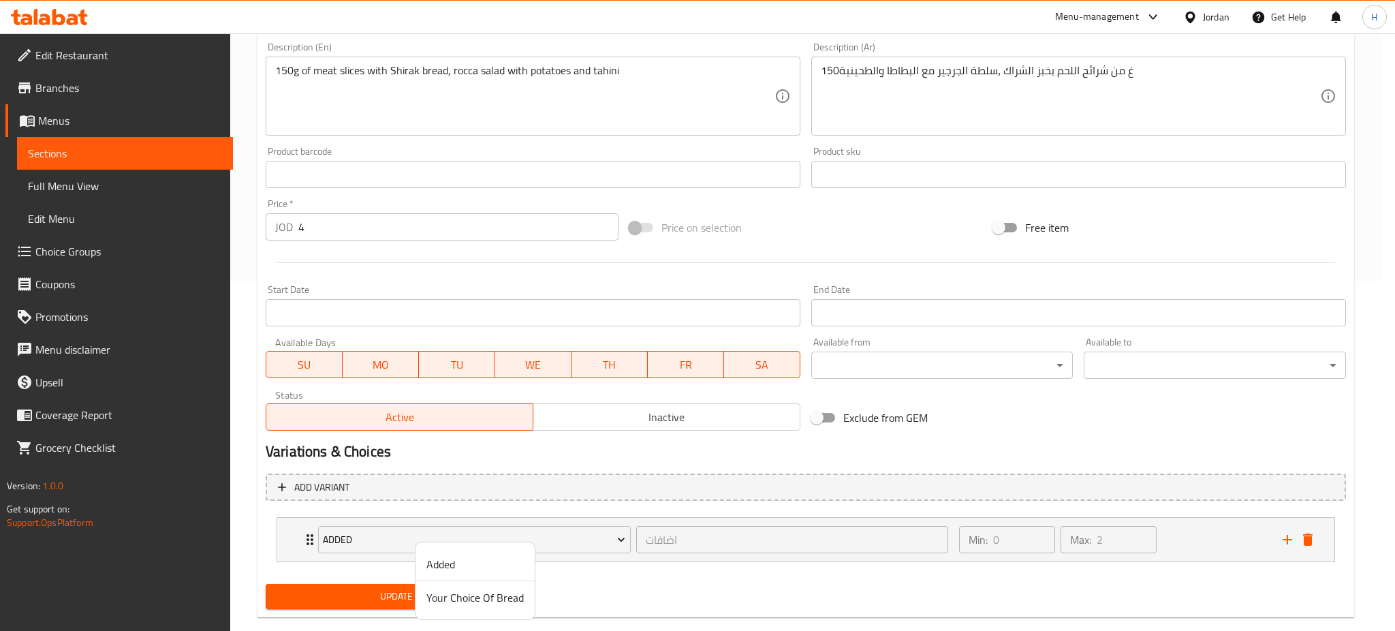
drag, startPoint x: 455, startPoint y: 587, endPoint x: 429, endPoint y: 601, distance: 29.3
click at [454, 589] on span "Your Choice Of Bread" at bounding box center [475, 597] width 97 height 16
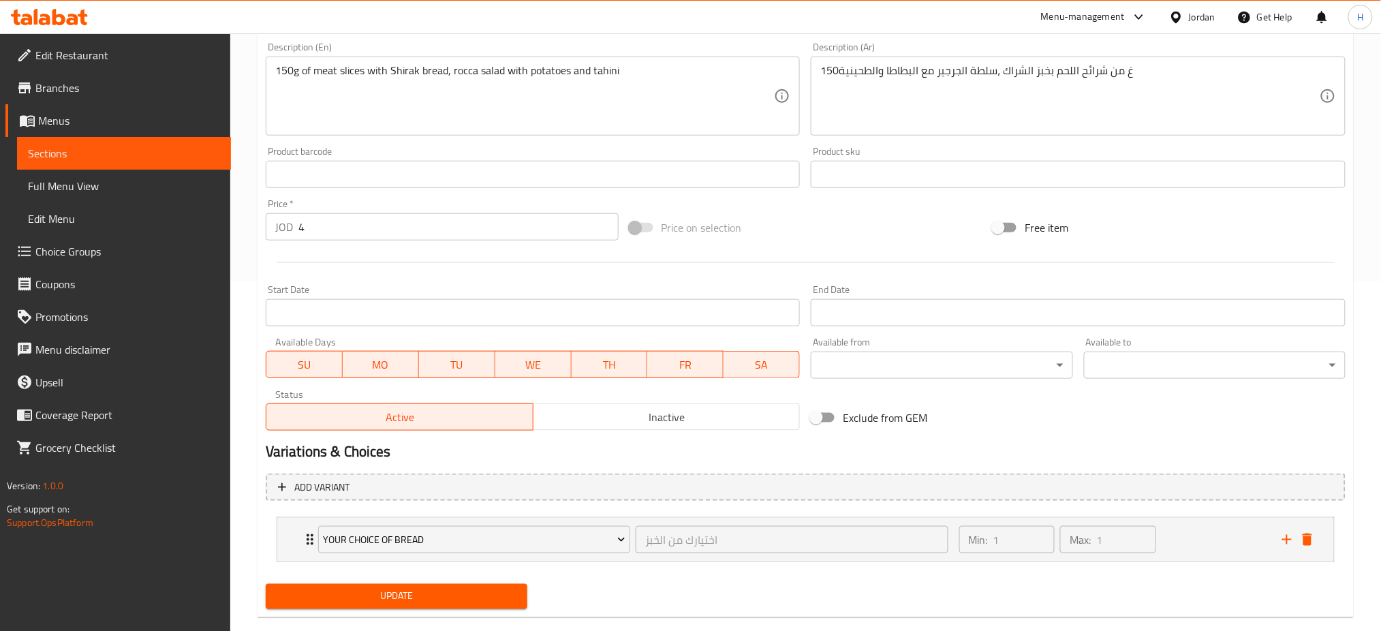
click at [386, 600] on span "Update" at bounding box center [397, 596] width 240 height 17
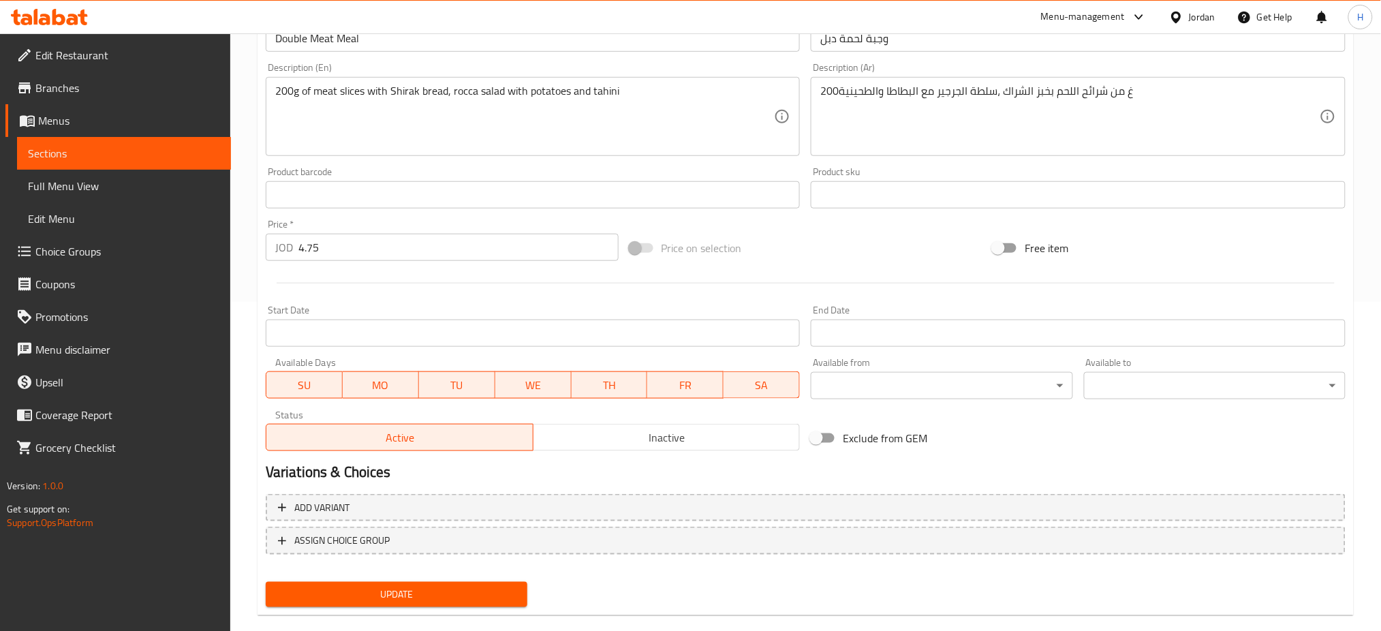
scroll to position [350, 0]
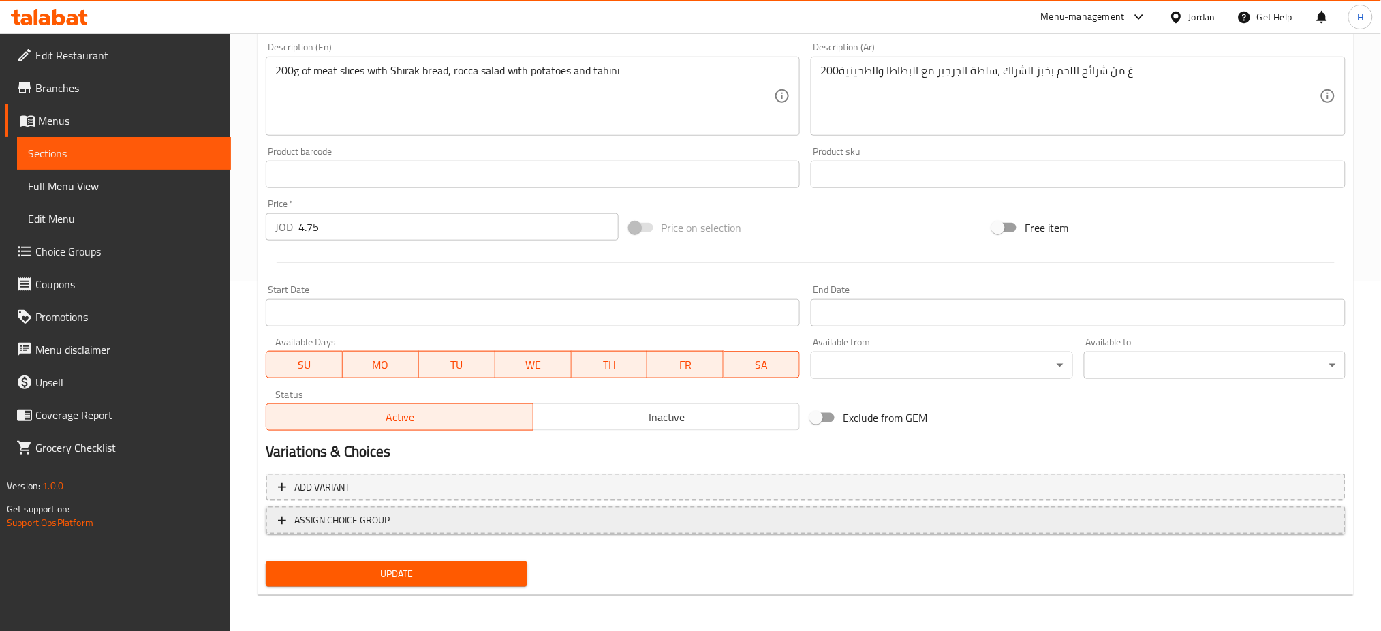
click at [318, 513] on span "ASSIGN CHOICE GROUP" at bounding box center [341, 520] width 95 height 17
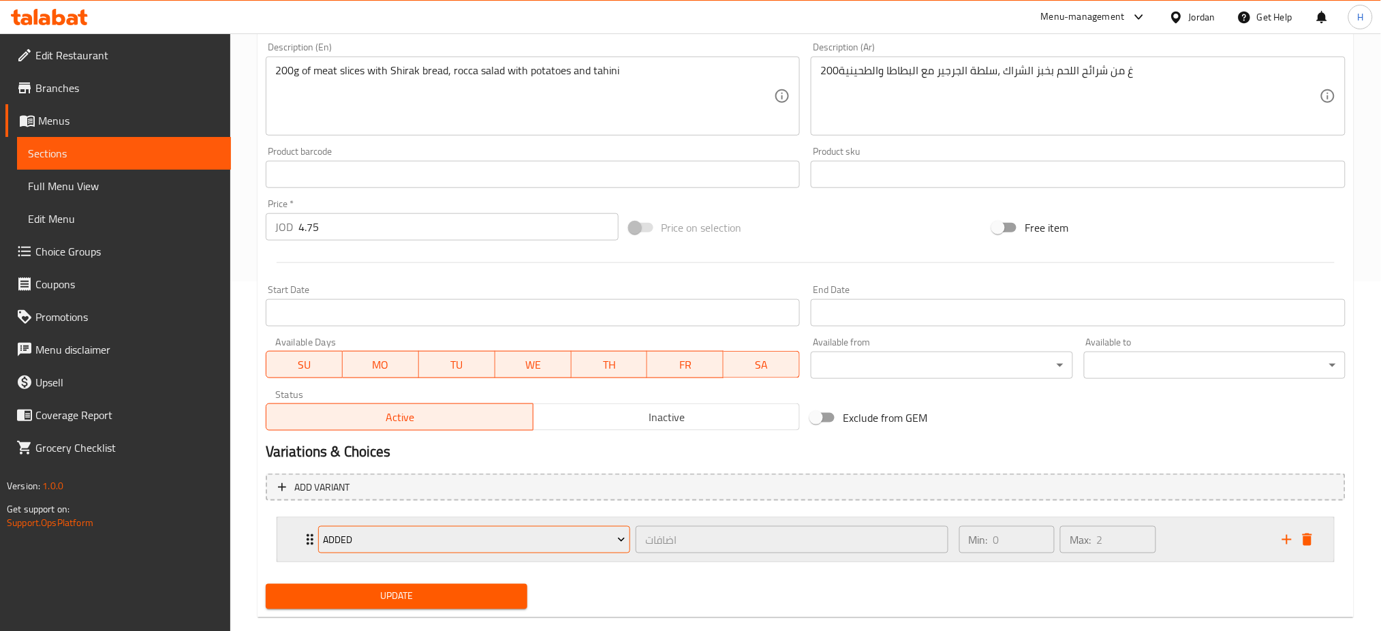
click at [380, 542] on span "Added" at bounding box center [474, 539] width 303 height 17
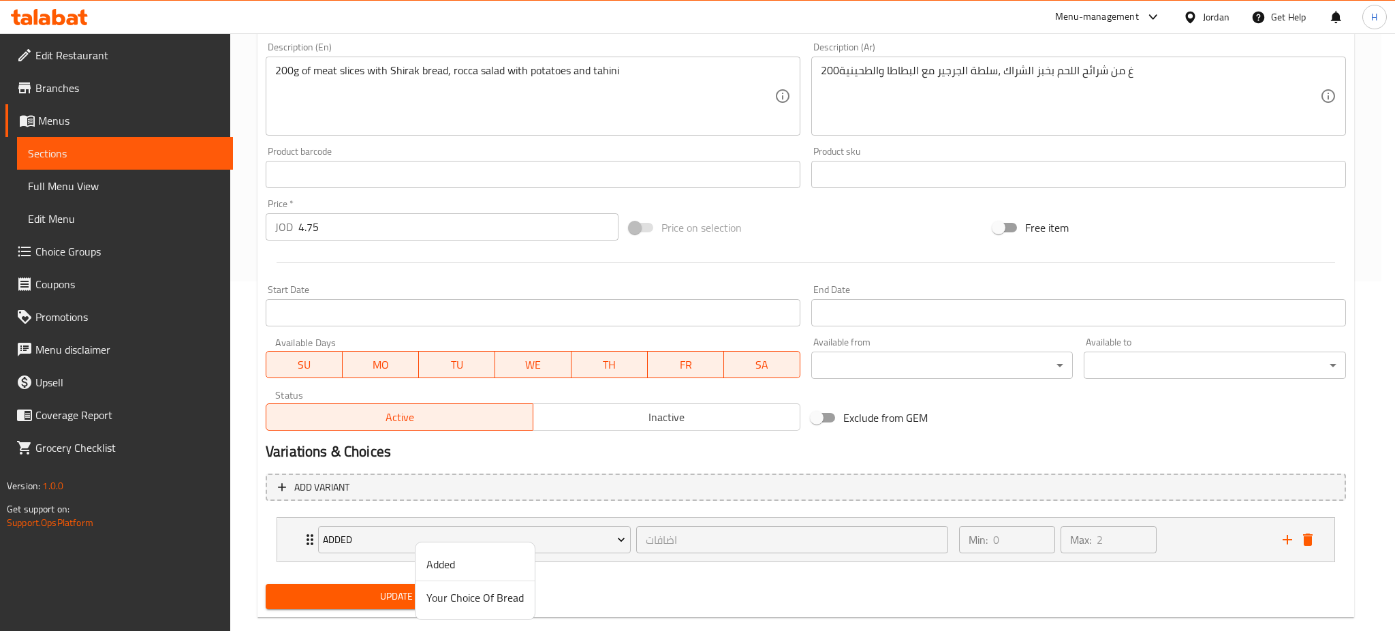
click at [432, 589] on span "Your Choice Of Bread" at bounding box center [475, 597] width 97 height 16
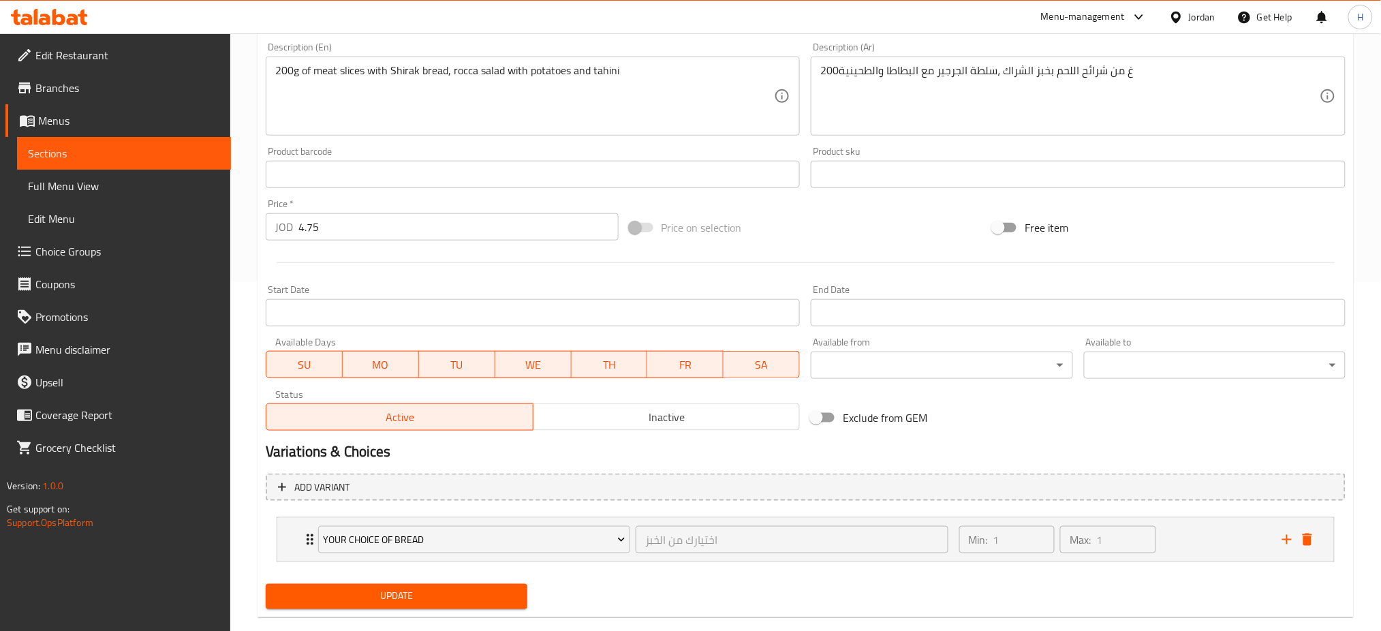
click at [408, 596] on span "Update" at bounding box center [397, 596] width 240 height 17
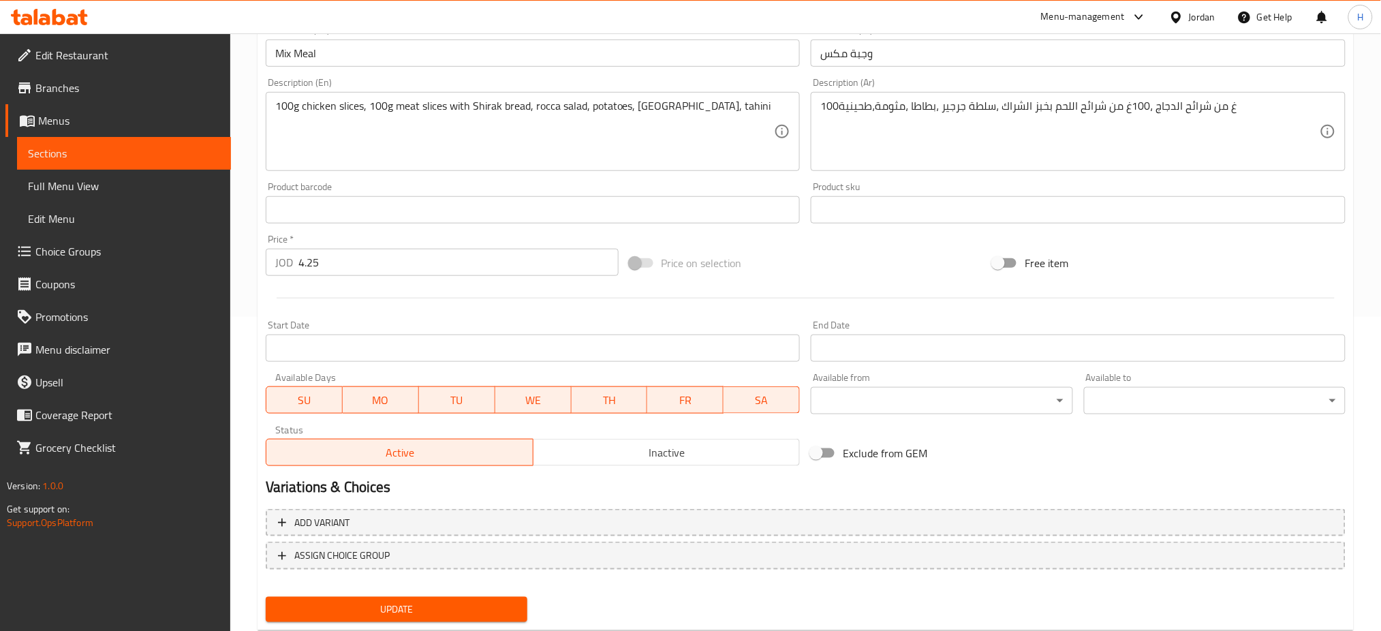
scroll to position [350, 0]
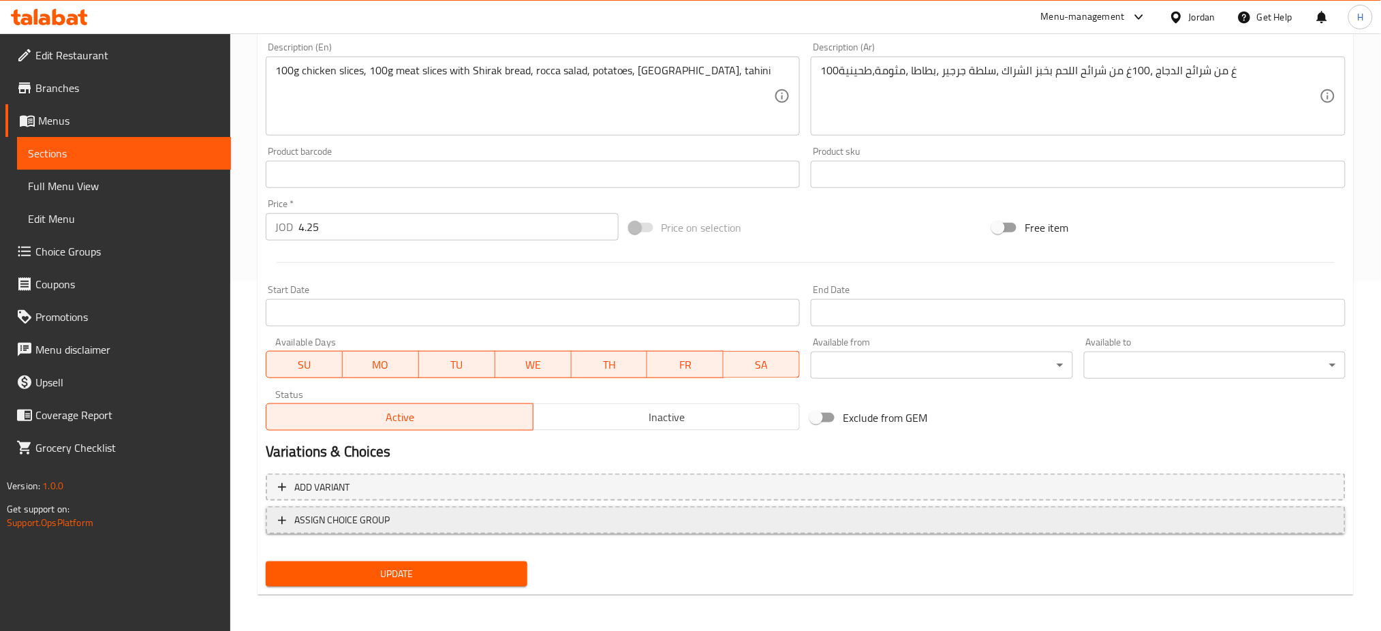
click at [357, 516] on span "ASSIGN CHOICE GROUP" at bounding box center [341, 520] width 95 height 17
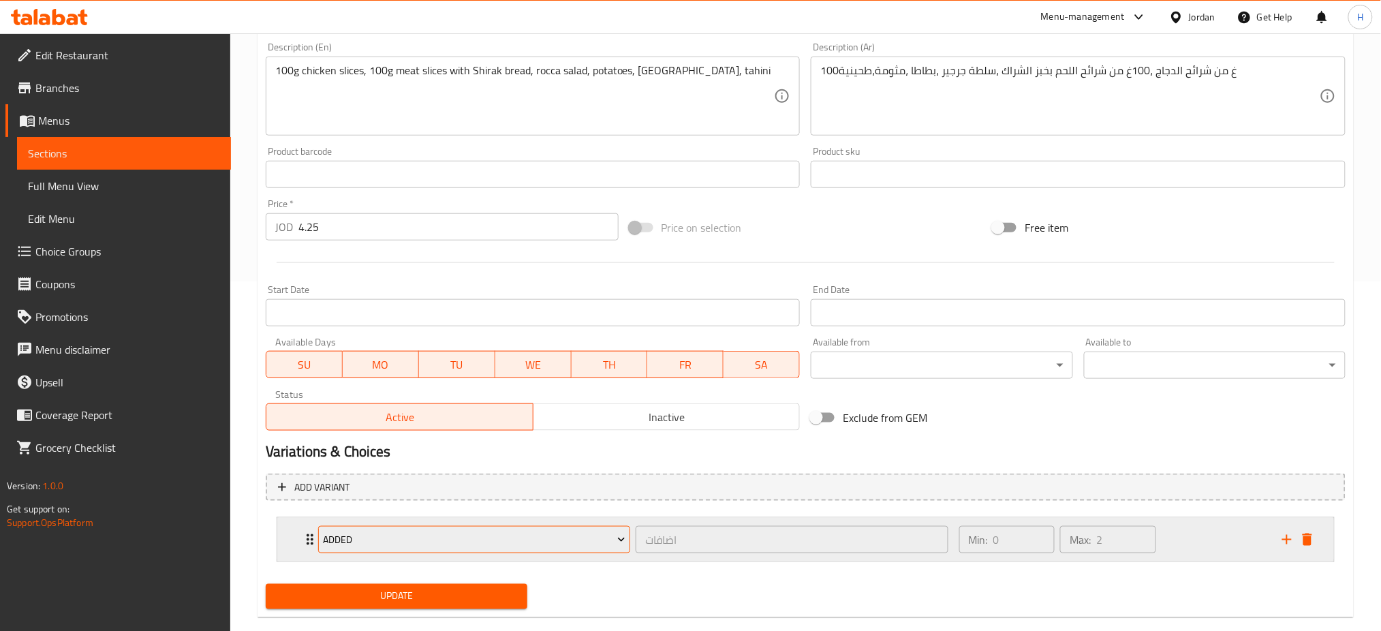
click at [420, 541] on span "Added" at bounding box center [474, 539] width 303 height 17
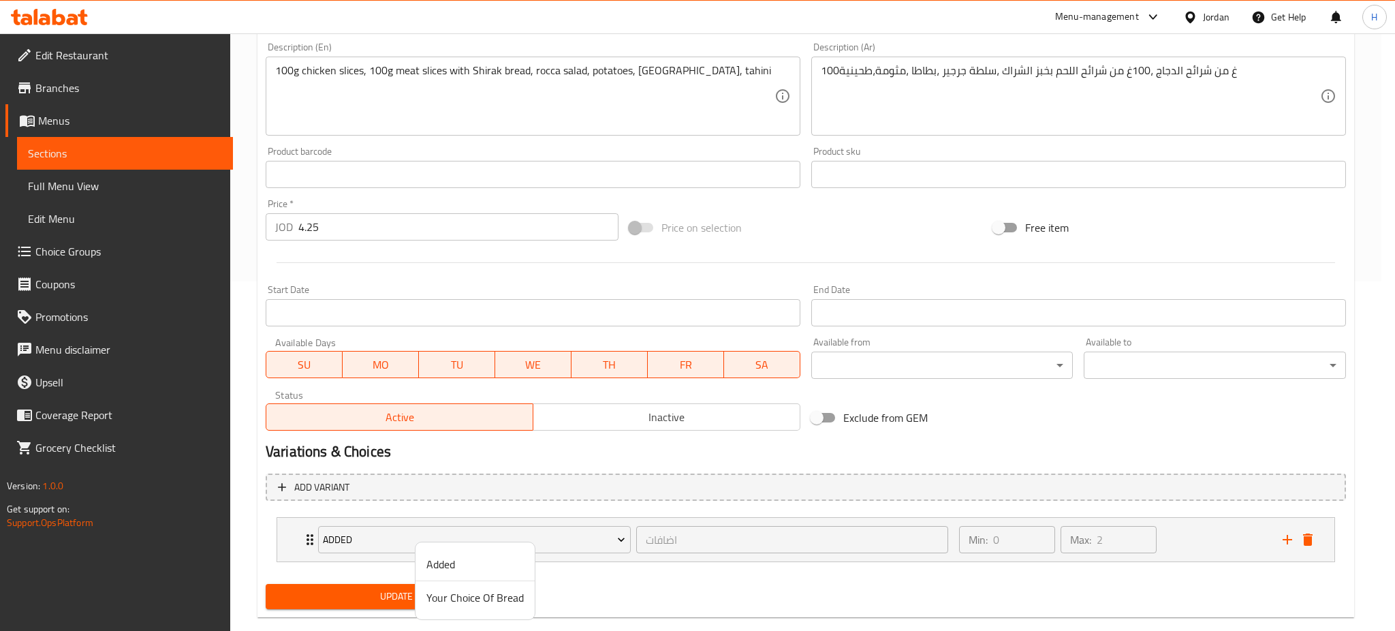
click at [482, 600] on span "Your Choice Of Bread" at bounding box center [475, 597] width 97 height 16
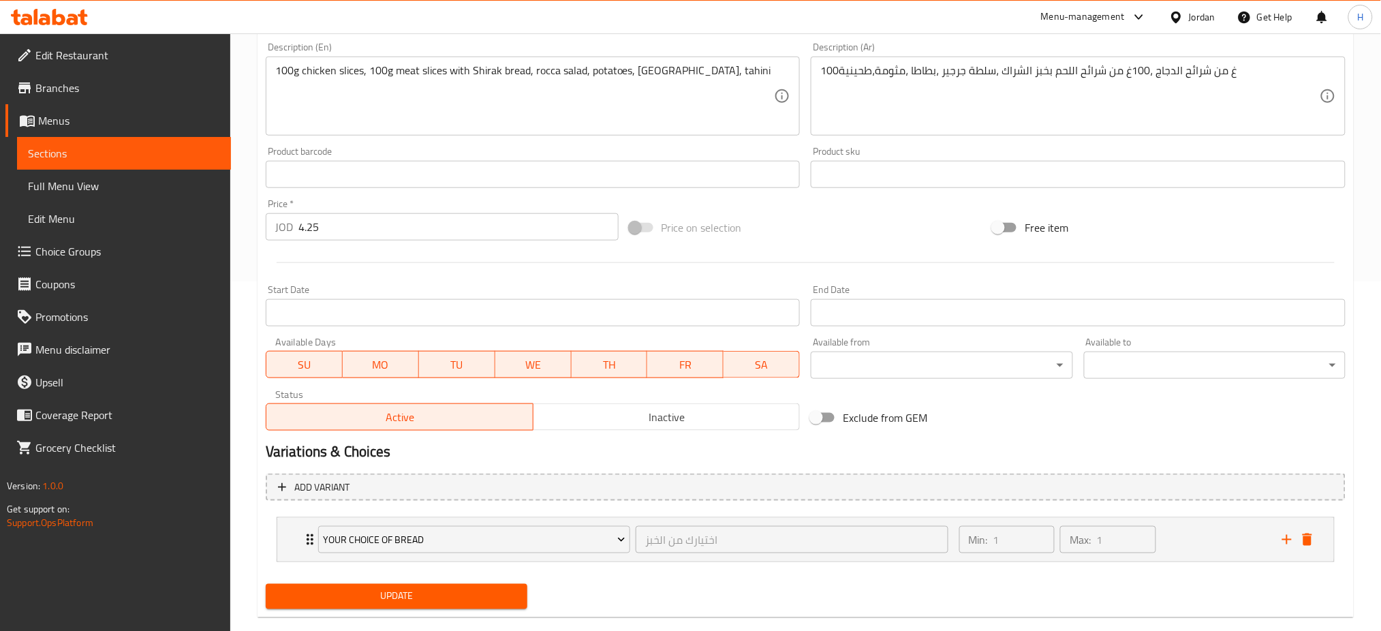
click at [438, 599] on span "Update" at bounding box center [397, 596] width 240 height 17
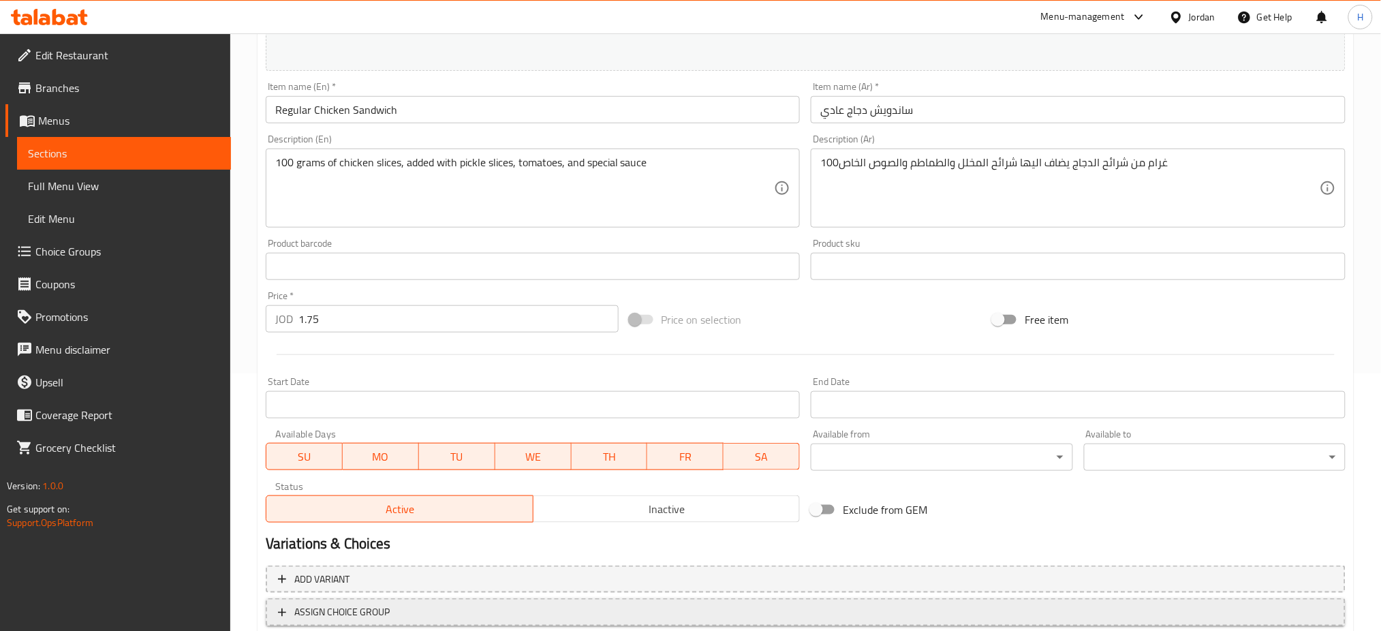
scroll to position [350, 0]
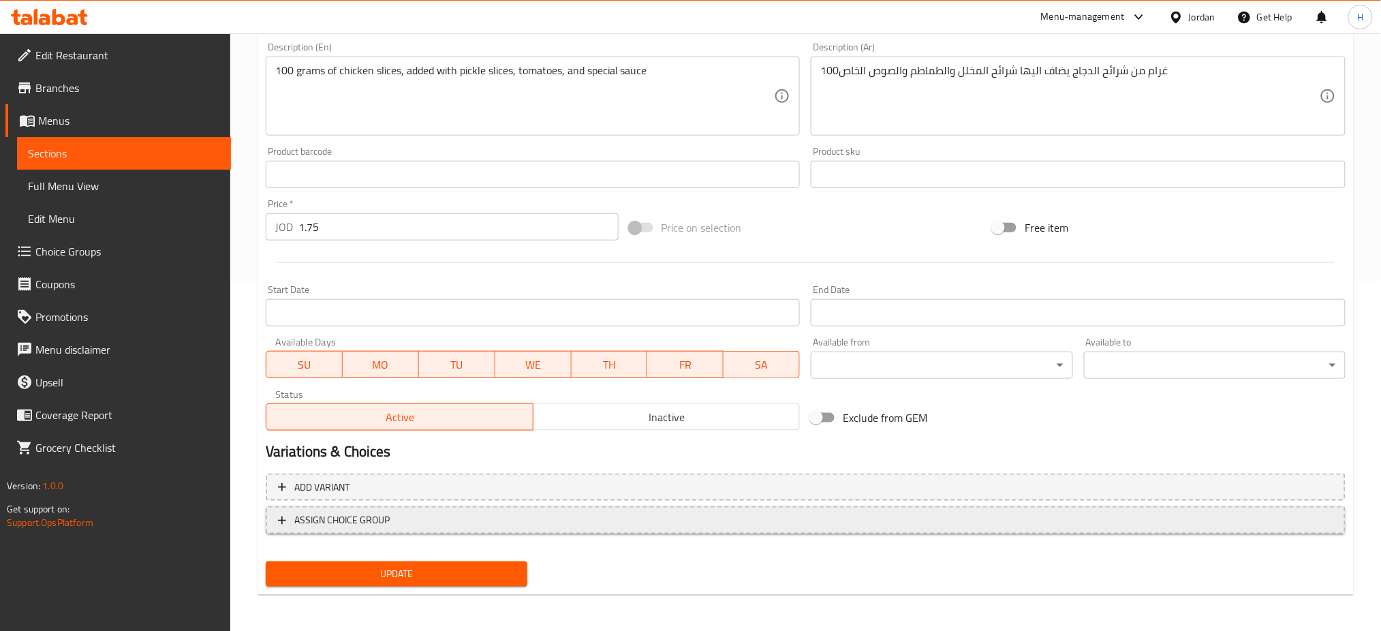
click at [395, 527] on span "ASSIGN CHOICE GROUP" at bounding box center [805, 520] width 1055 height 17
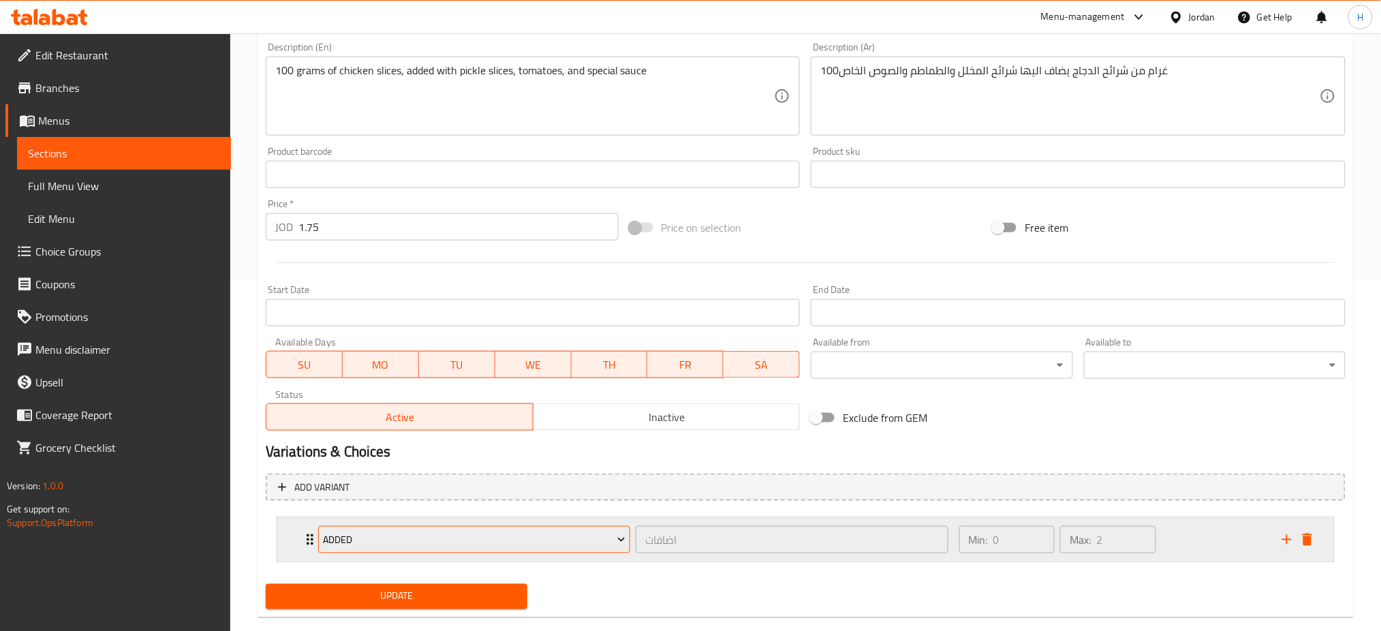
click at [409, 548] on span "Added" at bounding box center [474, 539] width 303 height 17
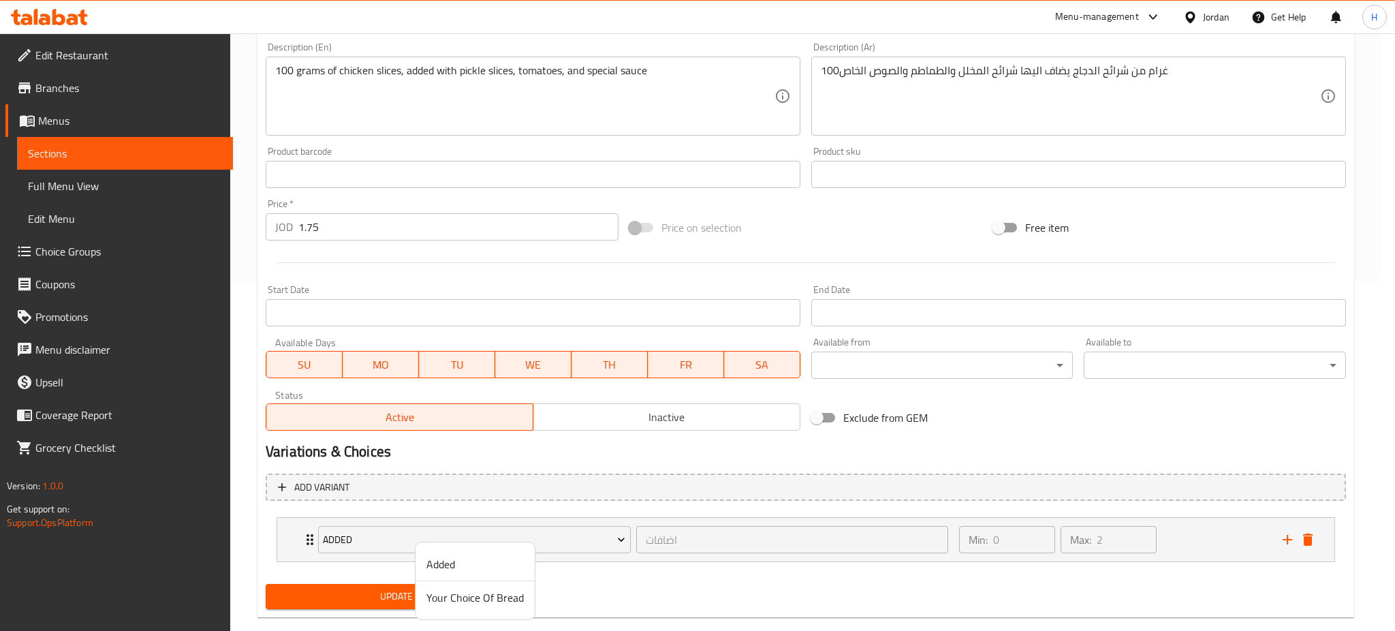
click at [440, 598] on span "Your Choice Of Bread" at bounding box center [475, 597] width 97 height 16
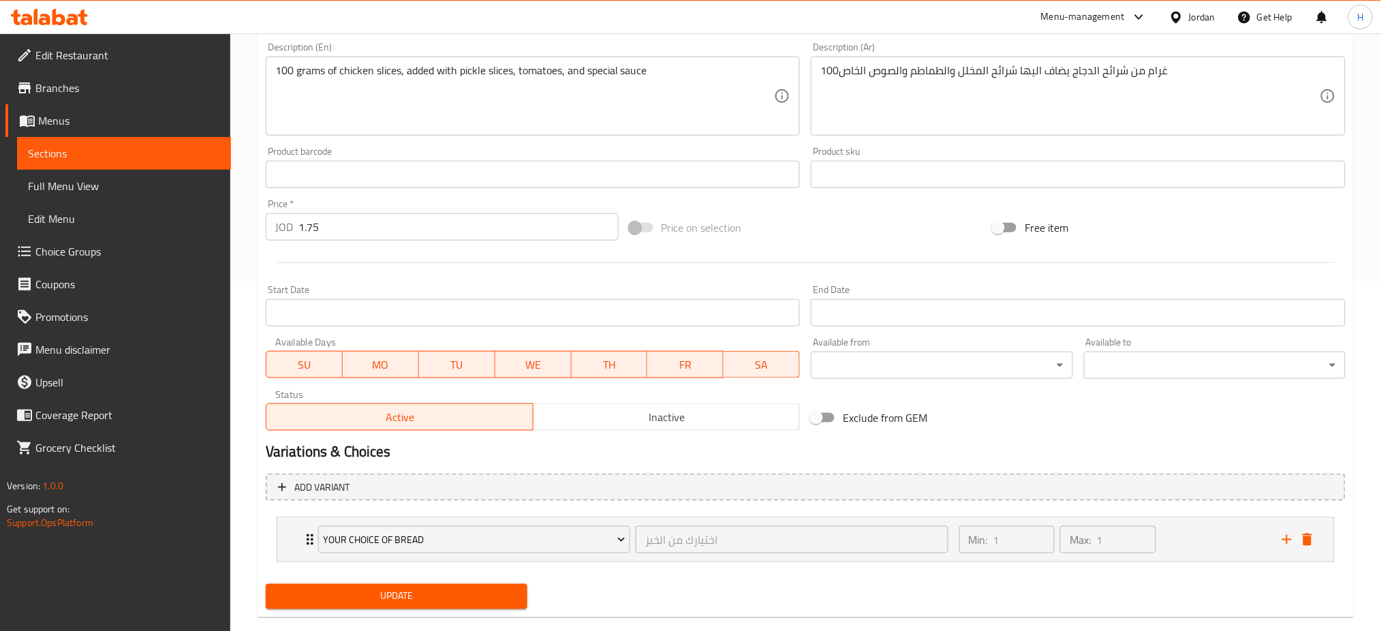
click at [428, 596] on span "Update" at bounding box center [397, 596] width 240 height 17
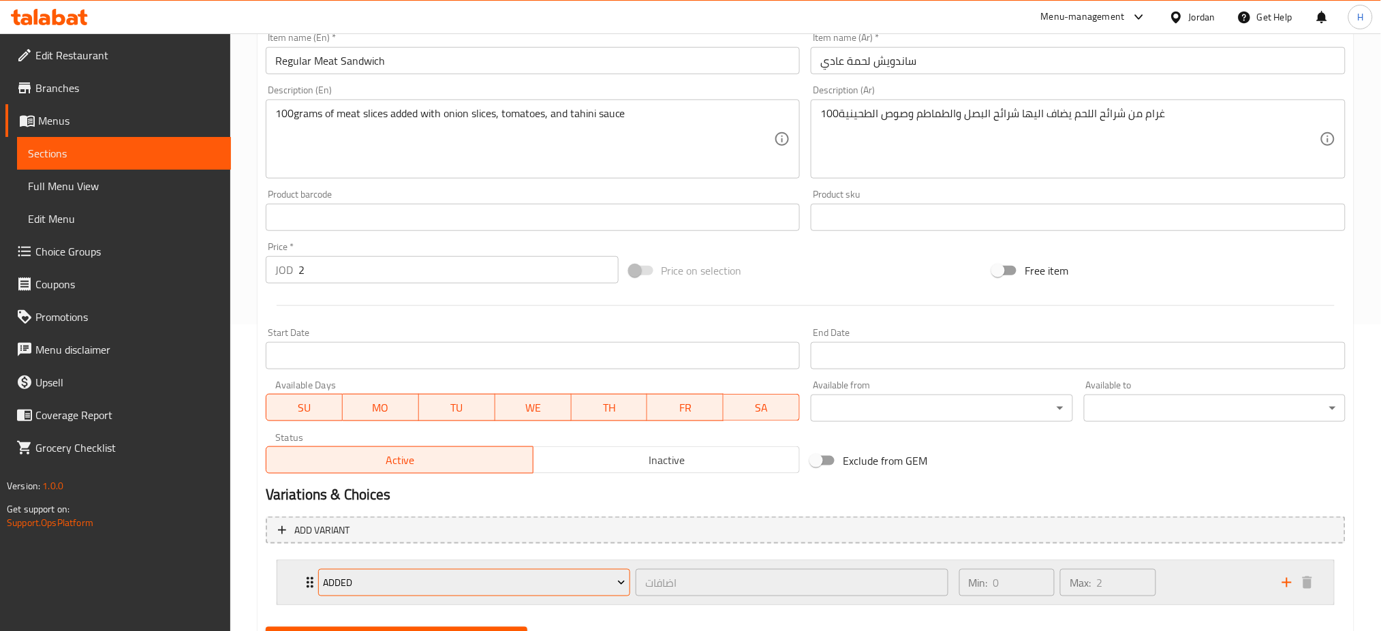
scroll to position [373, 0]
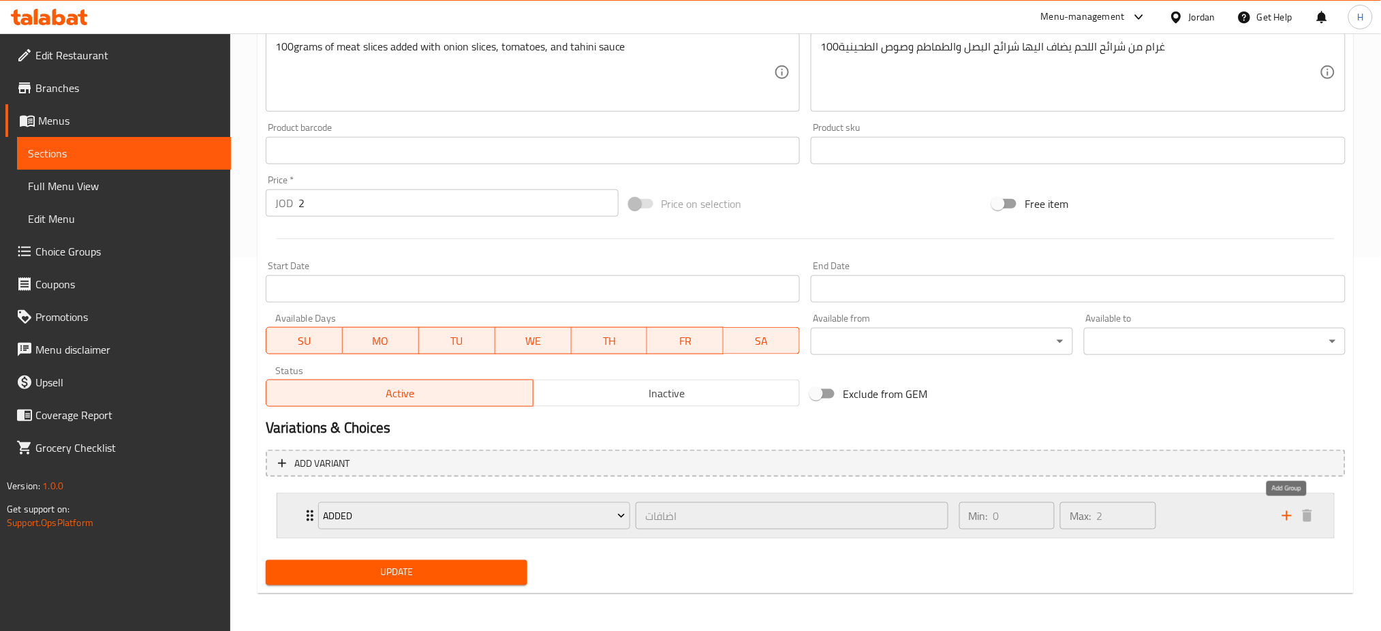
click at [1294, 512] on icon "add" at bounding box center [1287, 516] width 16 height 16
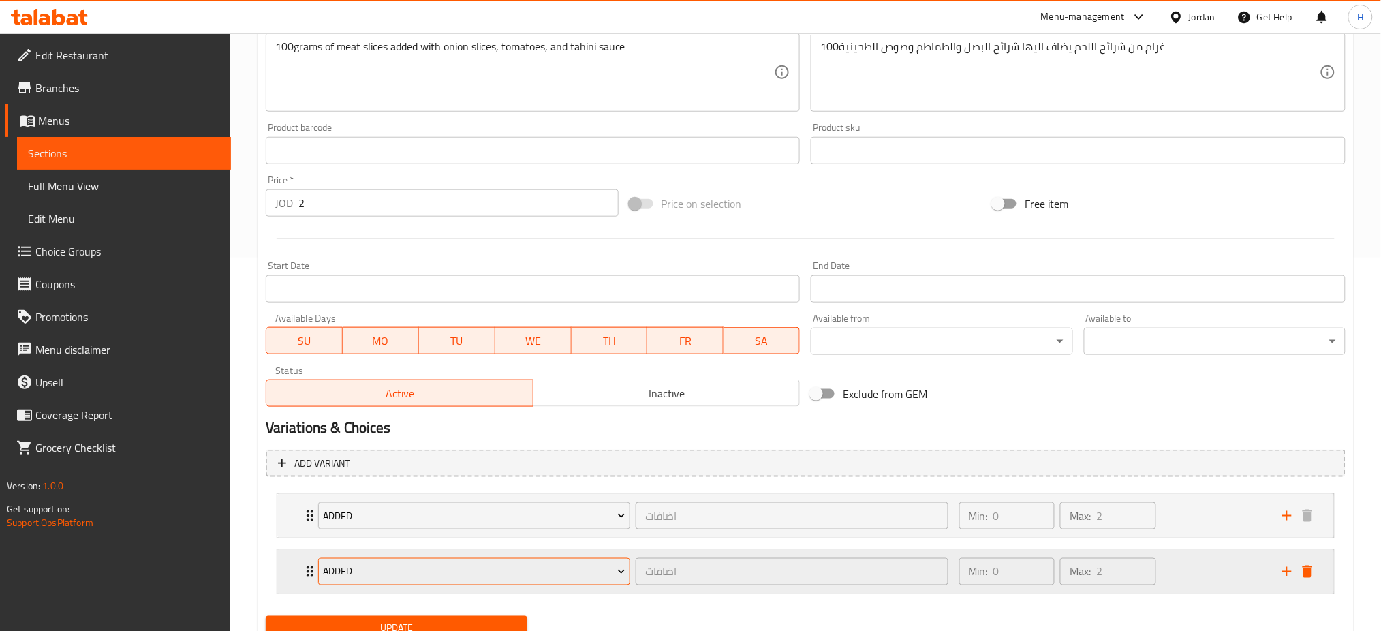
click at [482, 584] on button "Added" at bounding box center [474, 571] width 312 height 27
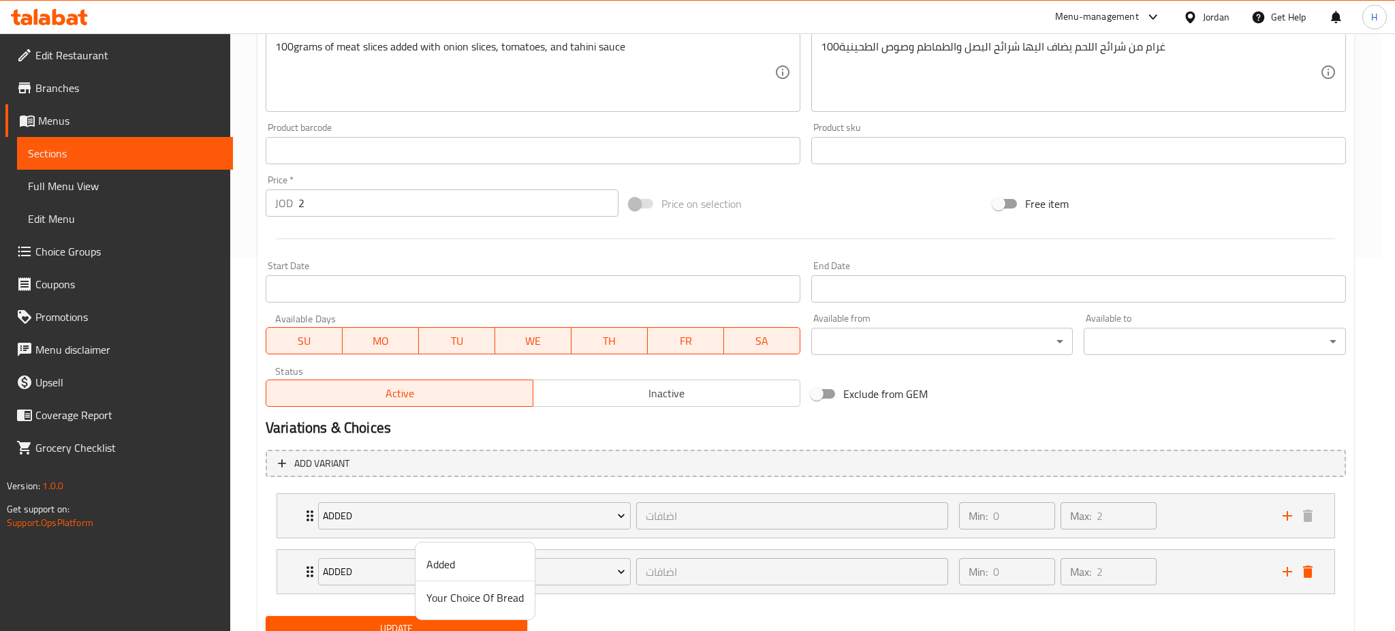
click at [455, 599] on span "Your Choice Of Bread" at bounding box center [475, 597] width 97 height 16
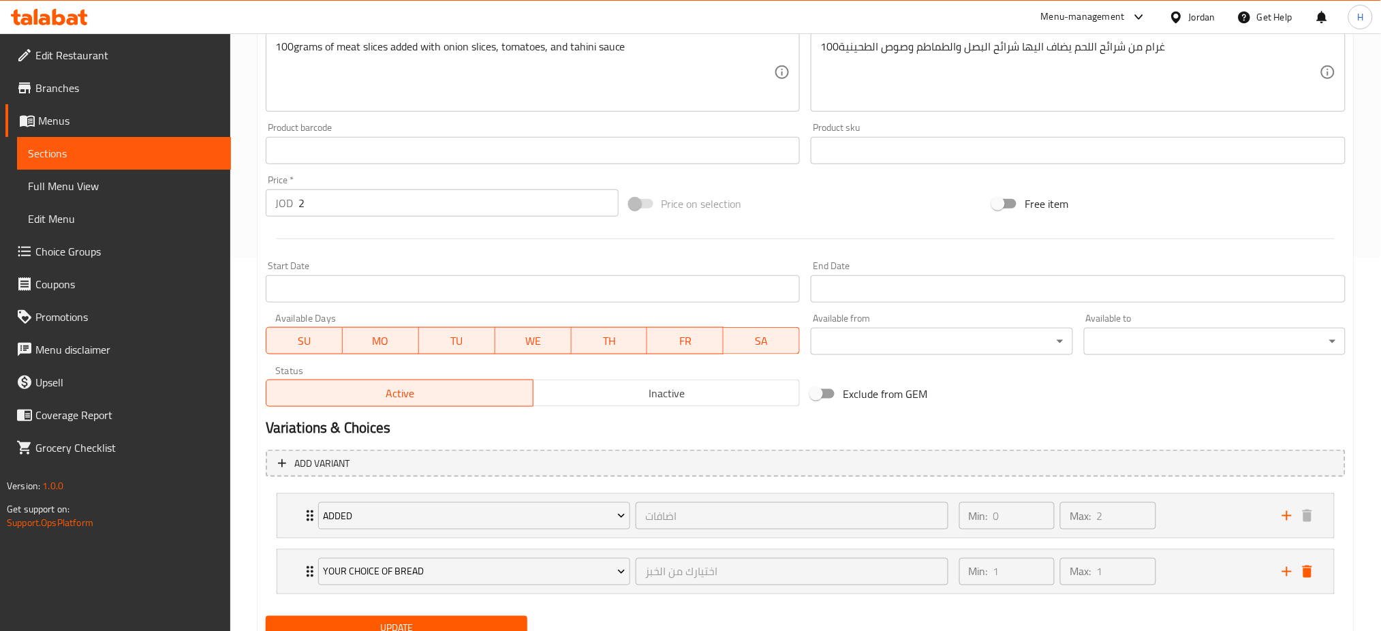
click at [442, 613] on div "Update" at bounding box center [396, 629] width 273 height 36
click at [439, 625] on span "Update" at bounding box center [397, 628] width 240 height 17
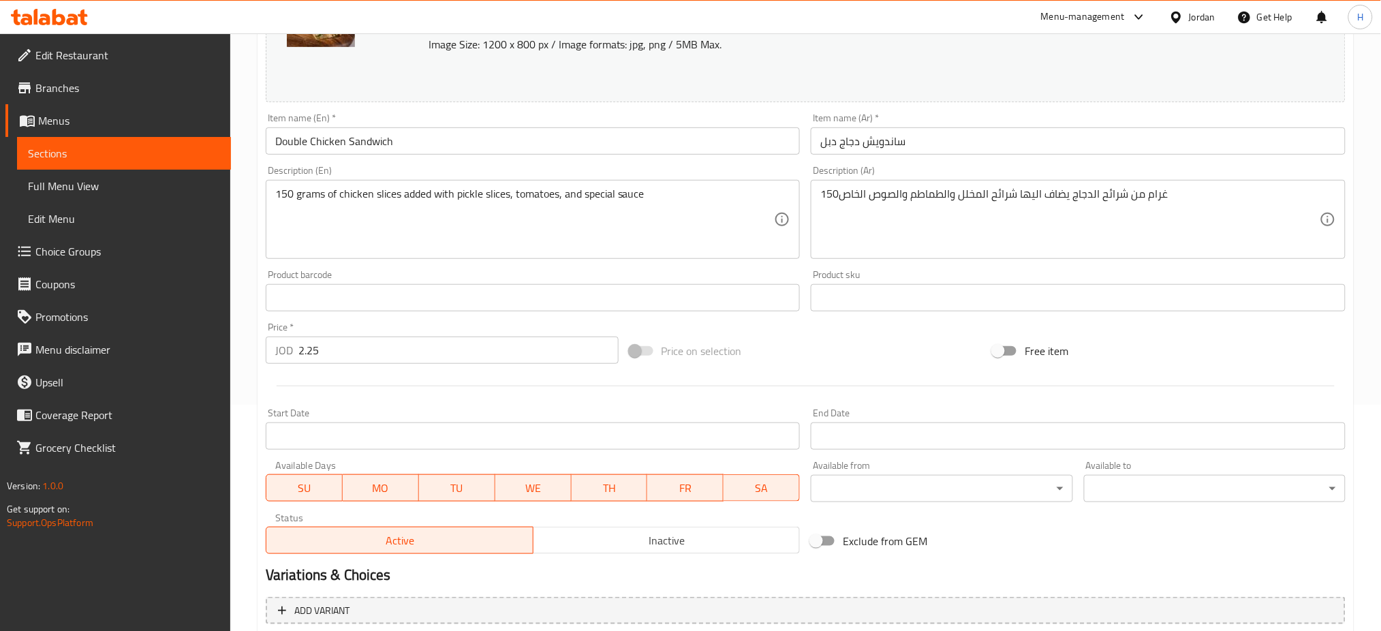
scroll to position [373, 0]
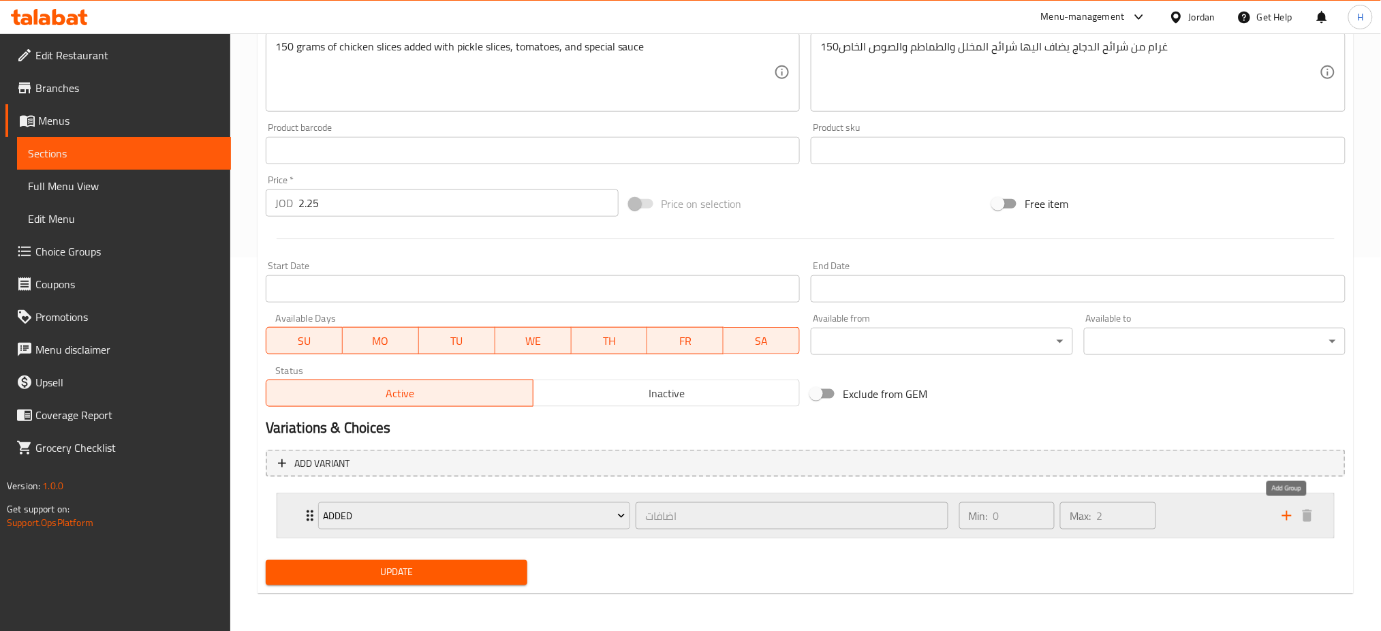
click at [1291, 512] on icon "add" at bounding box center [1287, 516] width 16 height 16
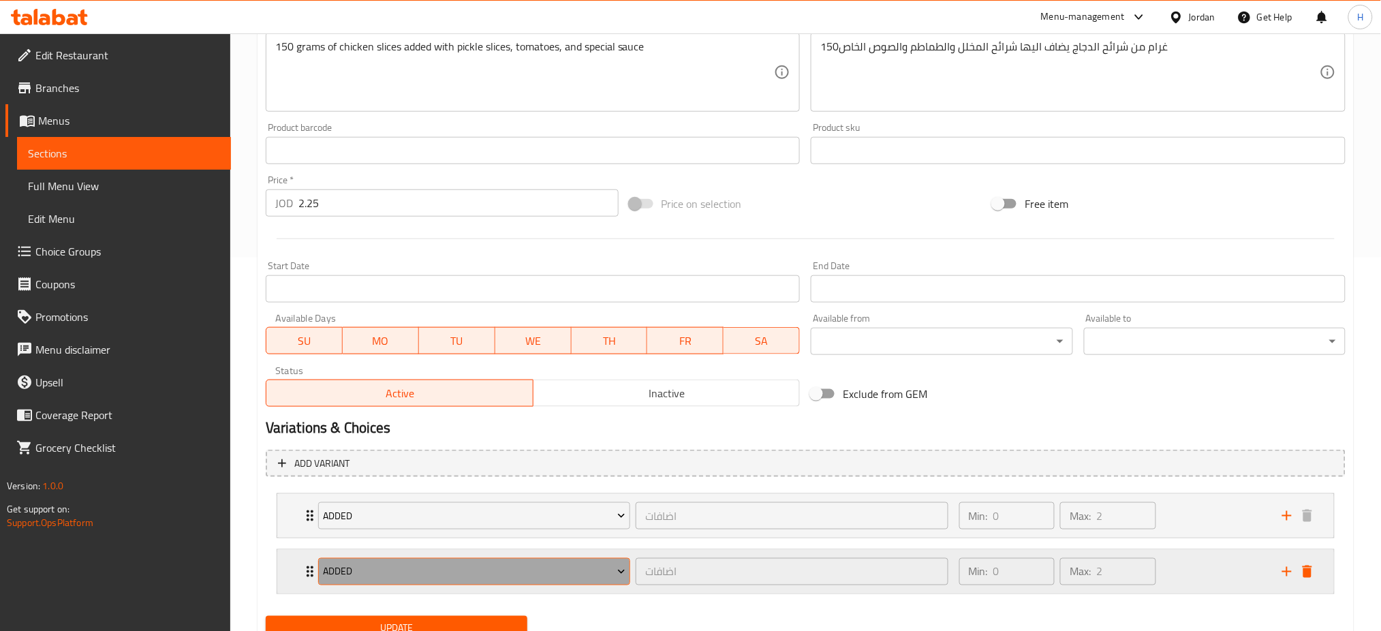
click at [472, 570] on span "Added" at bounding box center [474, 572] width 303 height 17
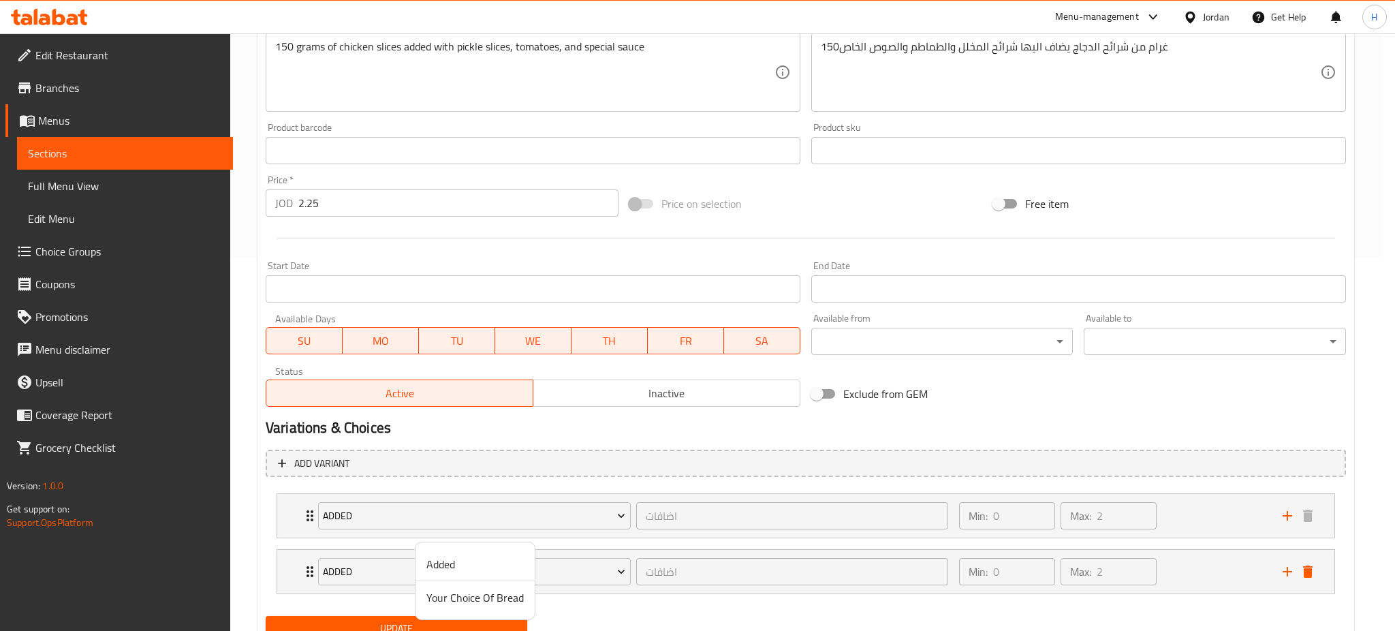
click at [484, 598] on span "Your Choice Of Bread" at bounding box center [475, 597] width 97 height 16
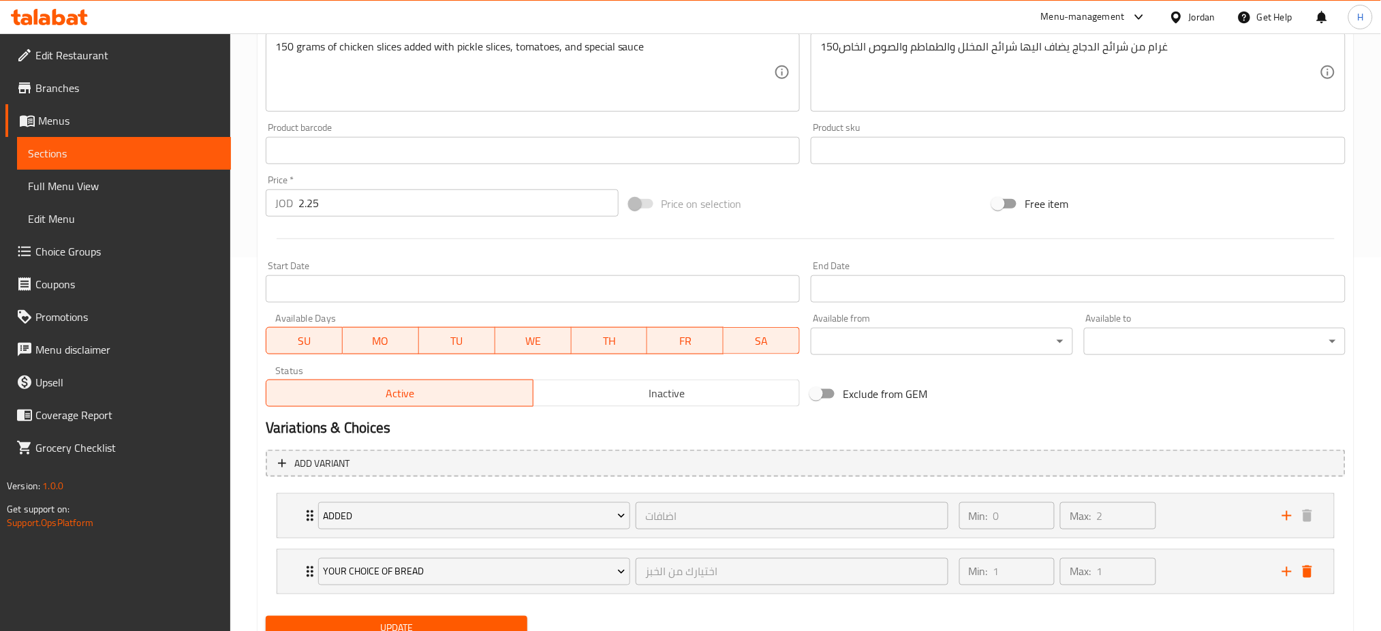
click at [454, 616] on button "Update" at bounding box center [397, 628] width 262 height 25
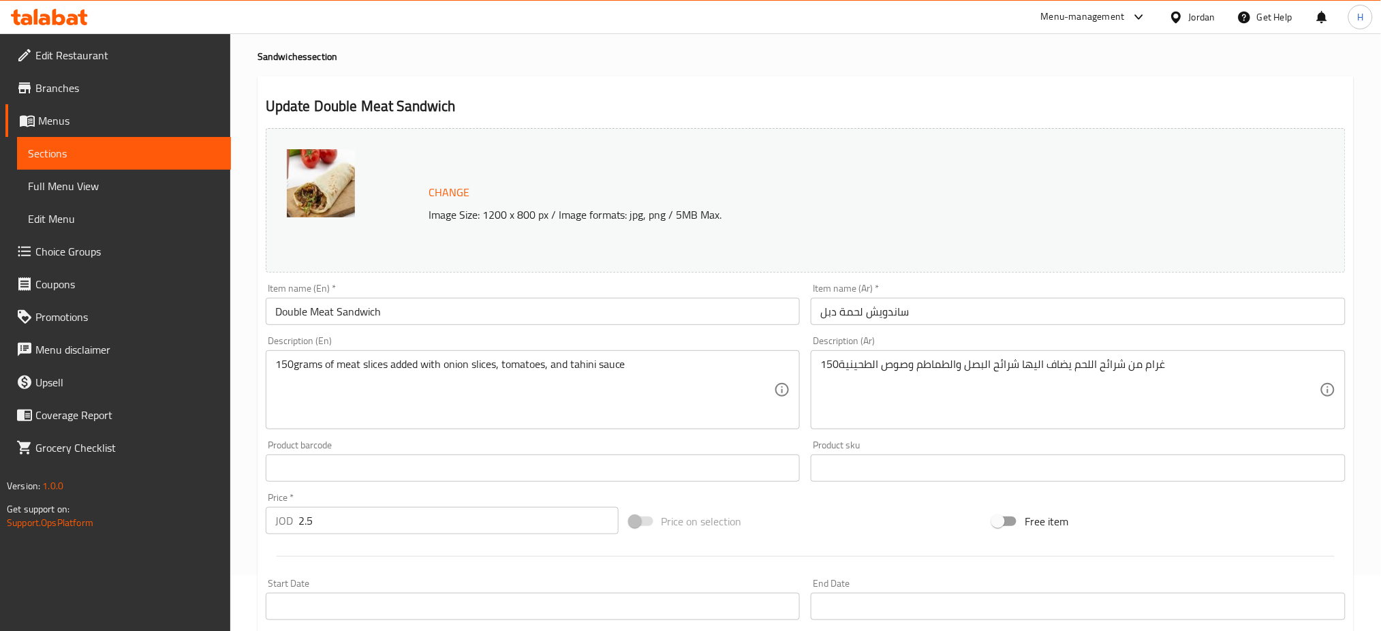
scroll to position [373, 0]
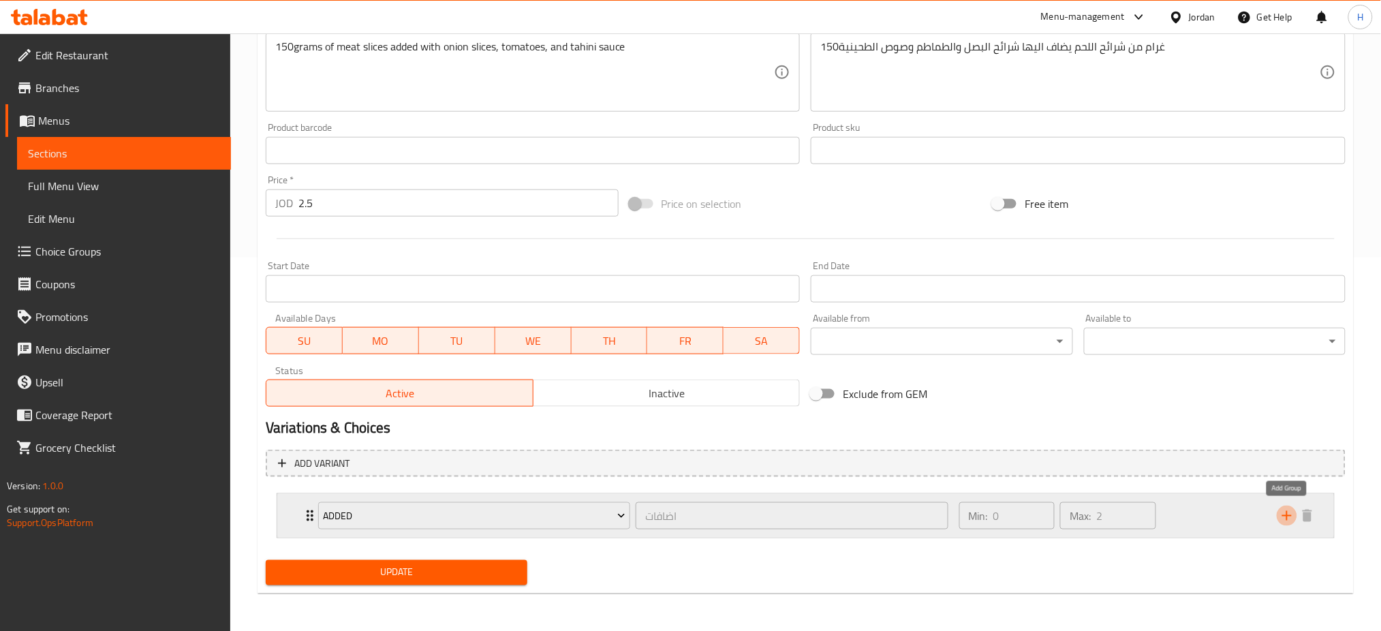
click at [1290, 517] on icon "add" at bounding box center [1287, 516] width 16 height 16
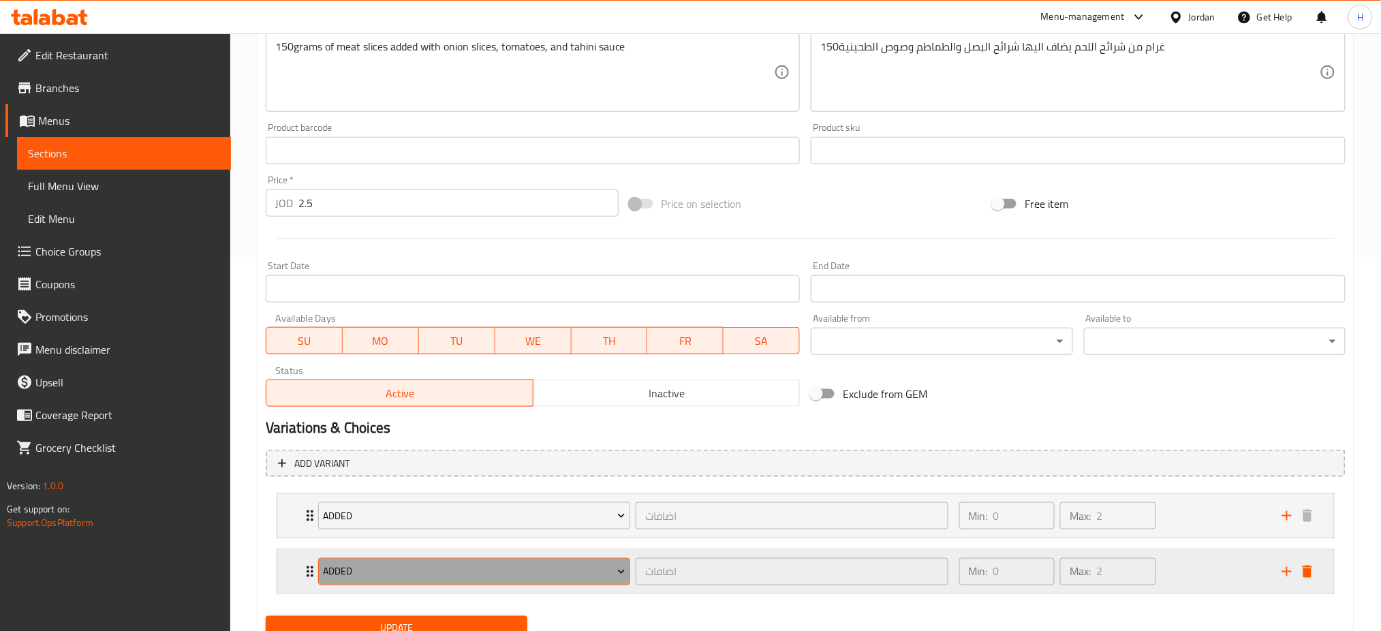
click at [386, 573] on span "Added" at bounding box center [474, 572] width 303 height 17
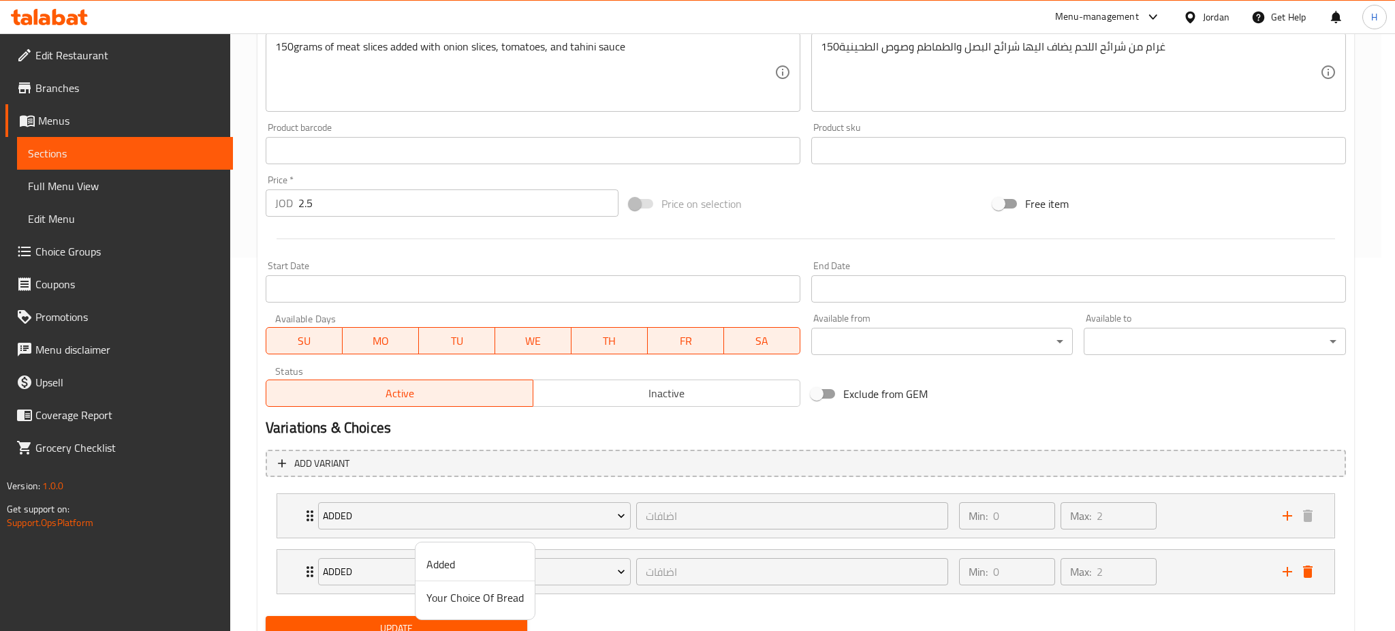
click at [435, 591] on span "Your Choice Of Bread" at bounding box center [475, 597] width 97 height 16
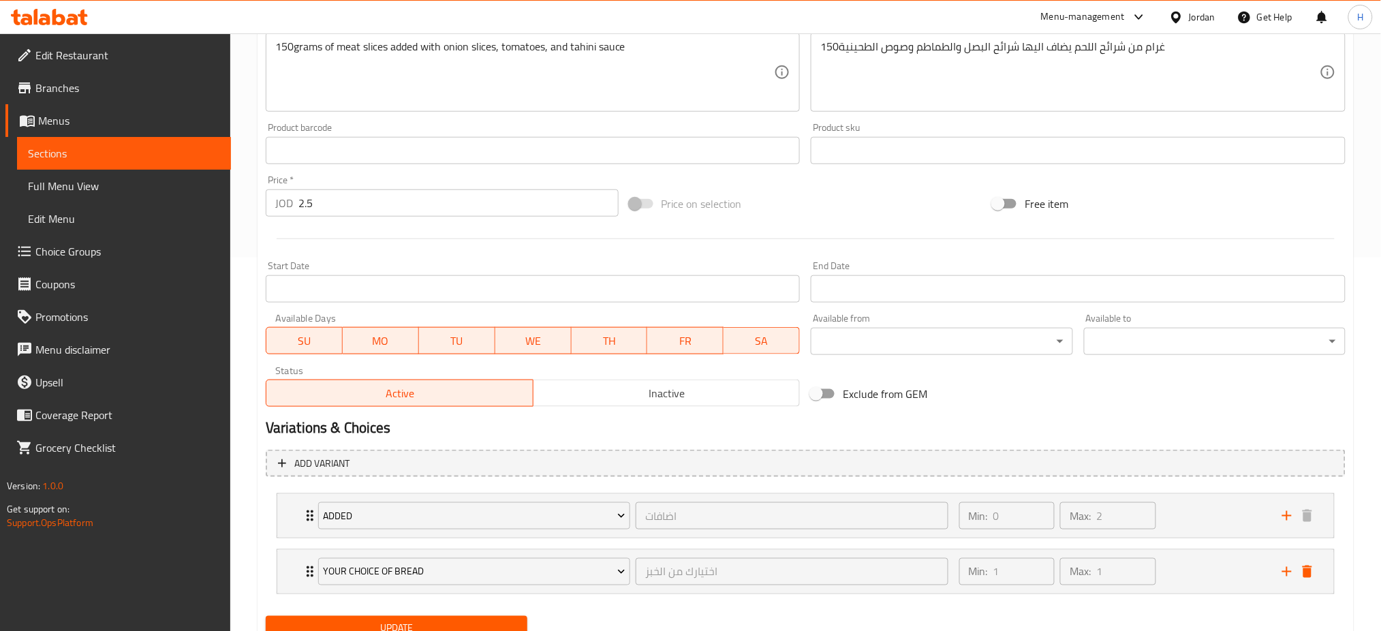
click at [412, 623] on span "Update" at bounding box center [397, 628] width 240 height 17
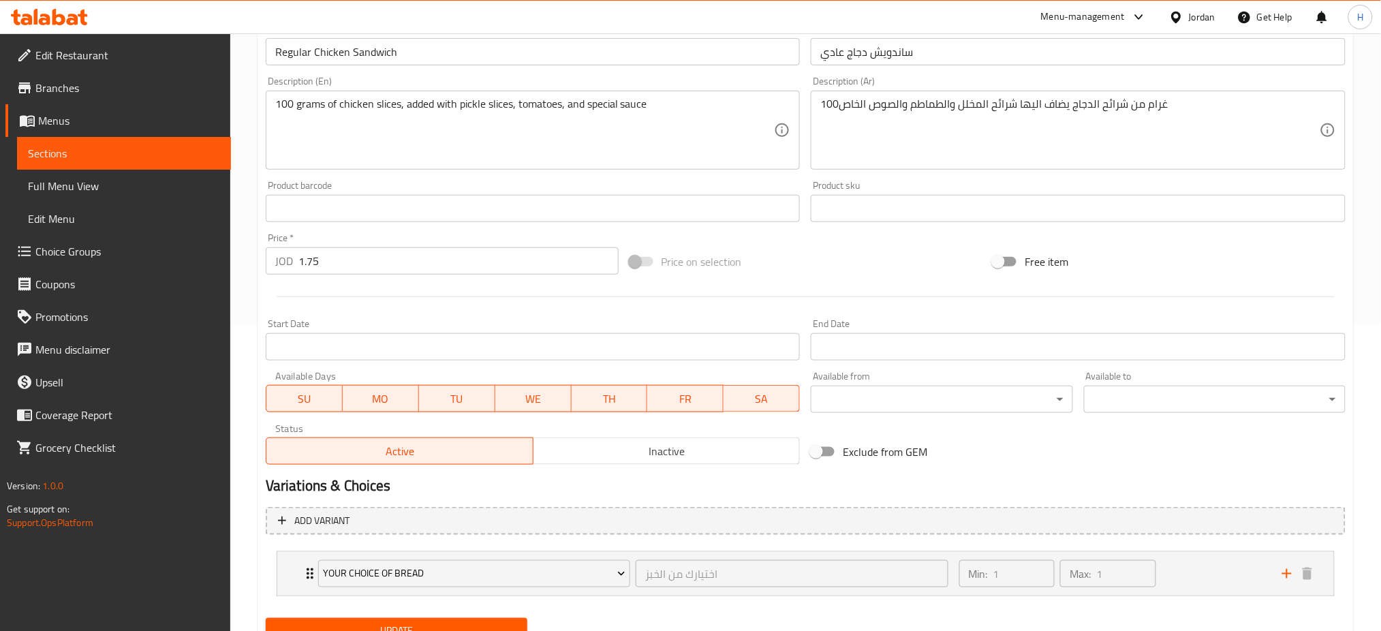
scroll to position [364, 0]
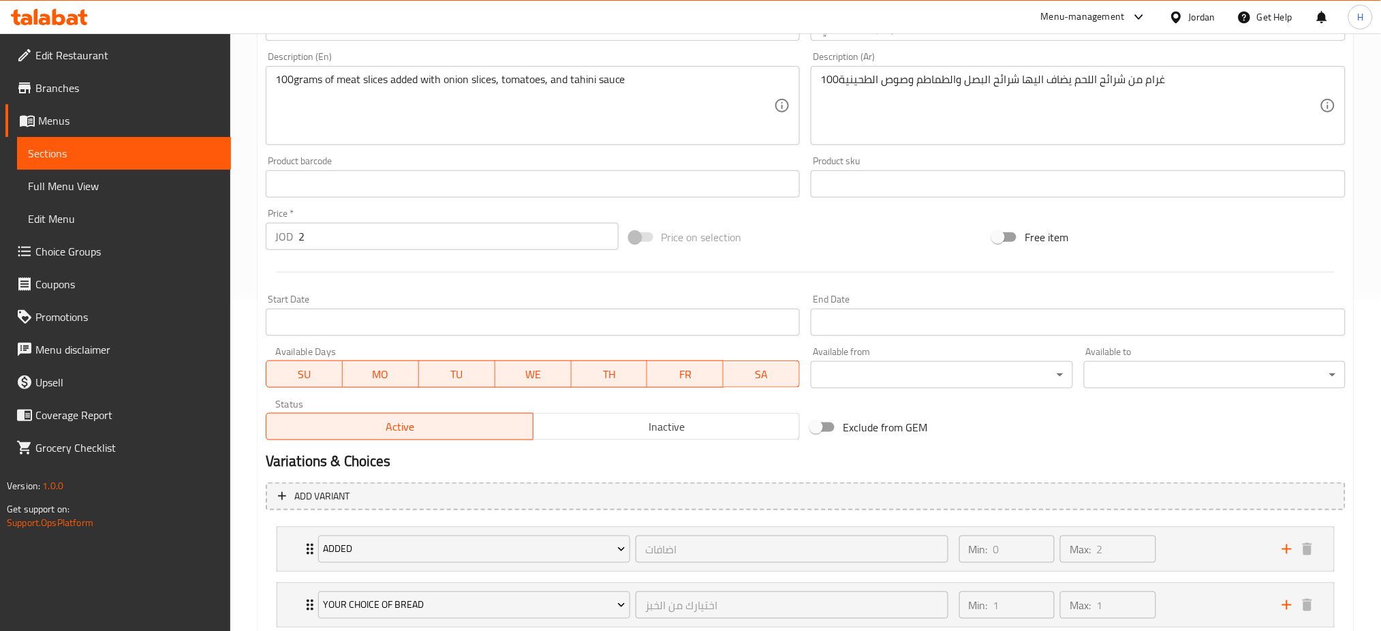
scroll to position [420, 0]
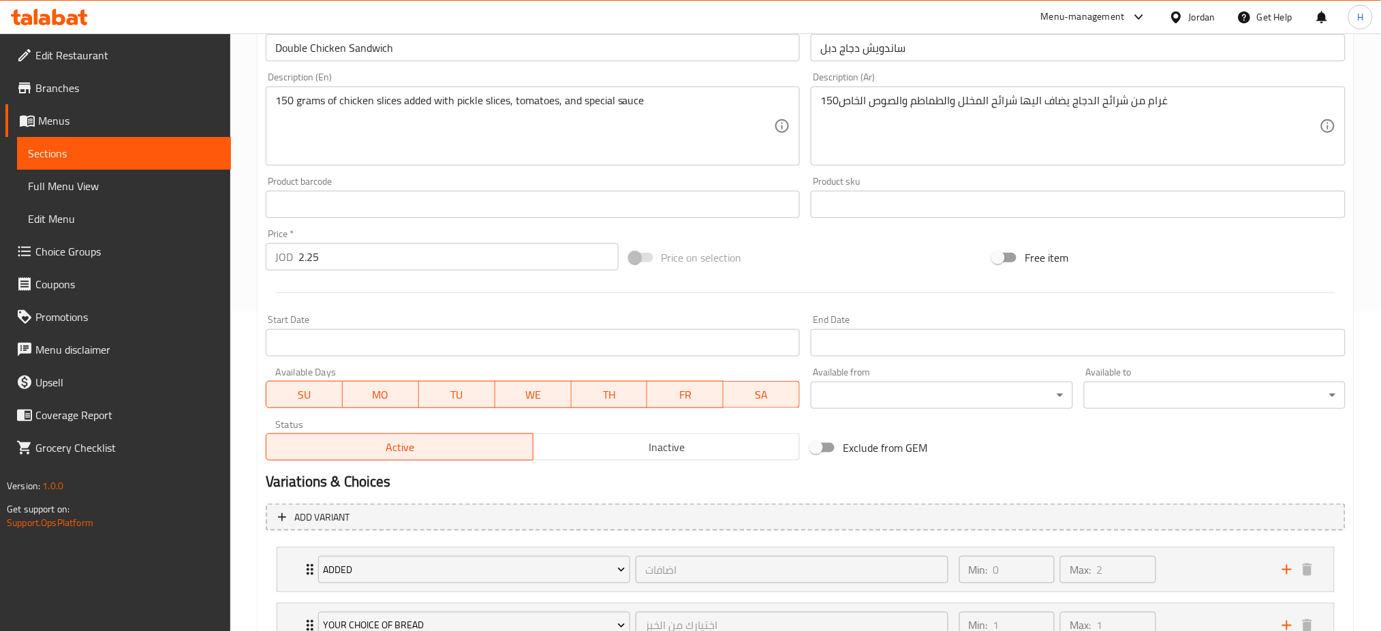
scroll to position [420, 0]
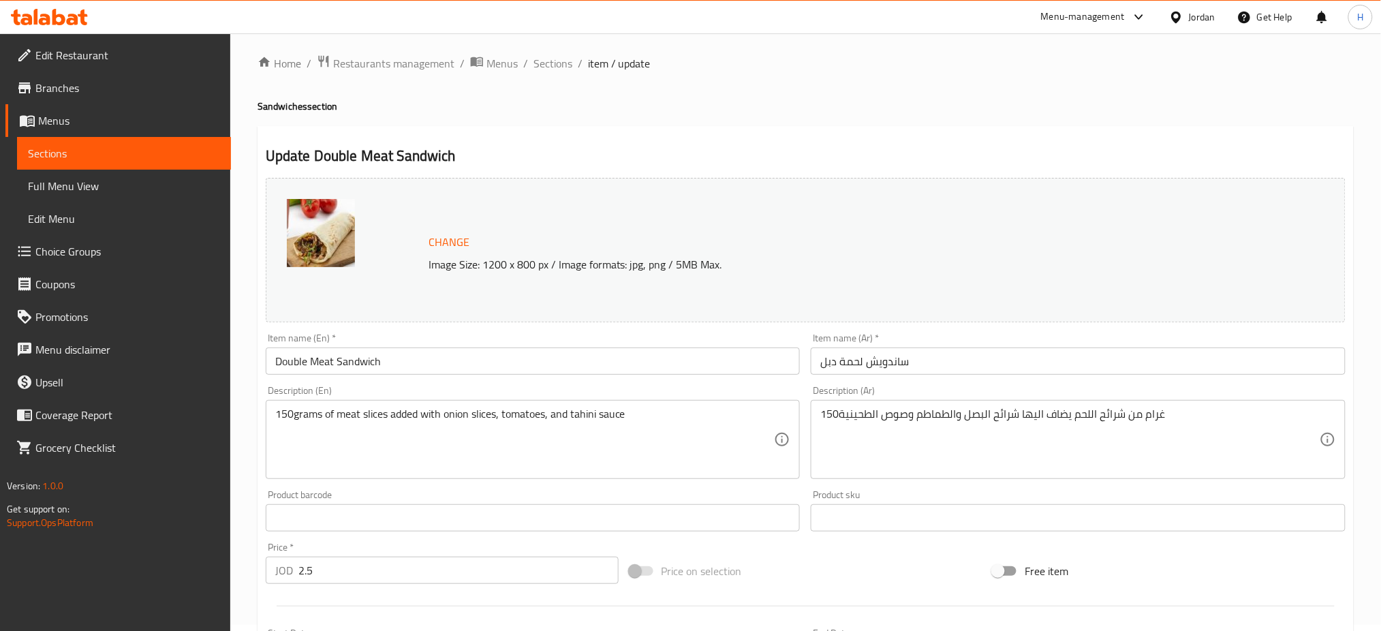
scroll to position [429, 0]
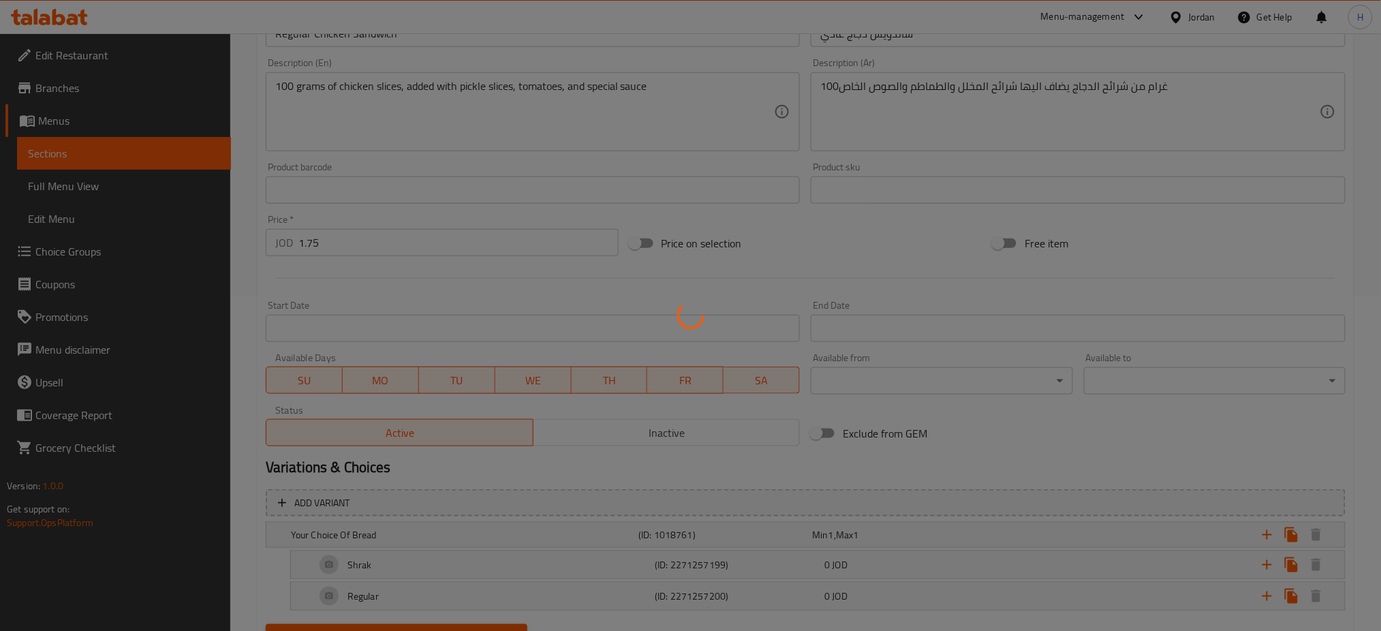
scroll to position [398, 0]
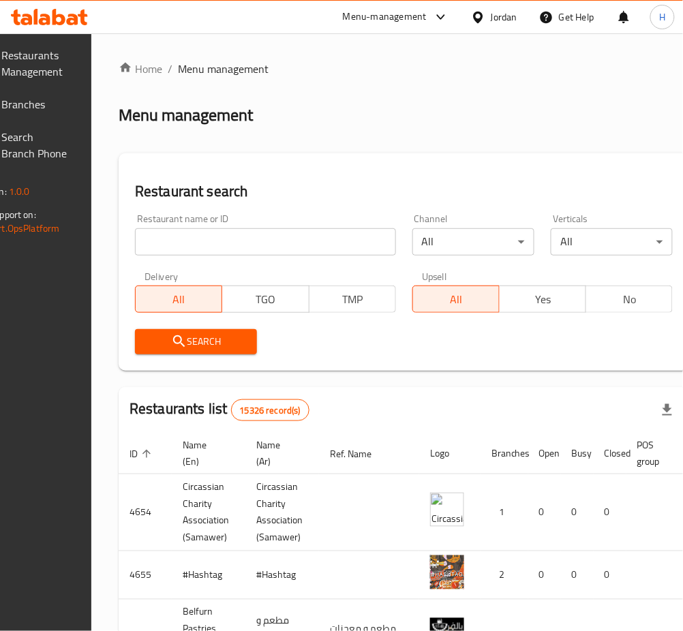
click at [55, 97] on span "Branches" at bounding box center [35, 104] width 67 height 16
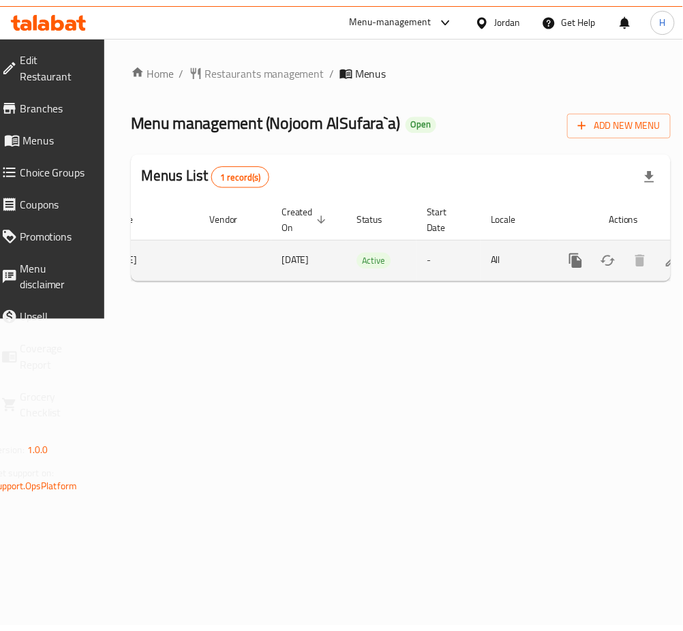
scroll to position [0, 145]
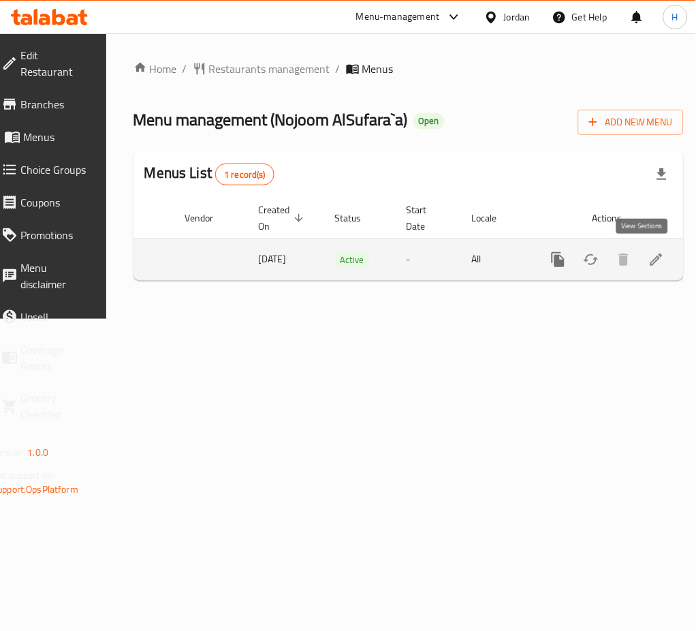
click at [649, 254] on icon "enhanced table" at bounding box center [657, 259] width 16 height 16
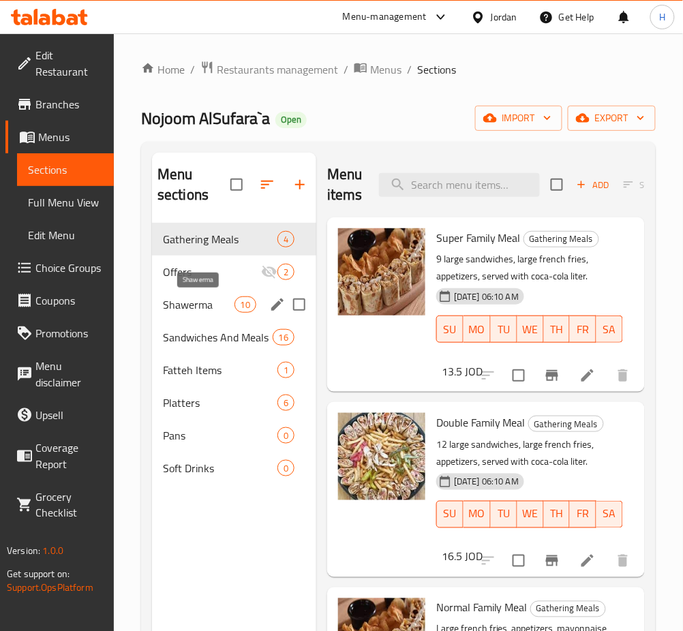
drag, startPoint x: 215, startPoint y: 304, endPoint x: 238, endPoint y: 305, distance: 23.2
click at [215, 304] on span "Shawerma" at bounding box center [199, 304] width 72 height 16
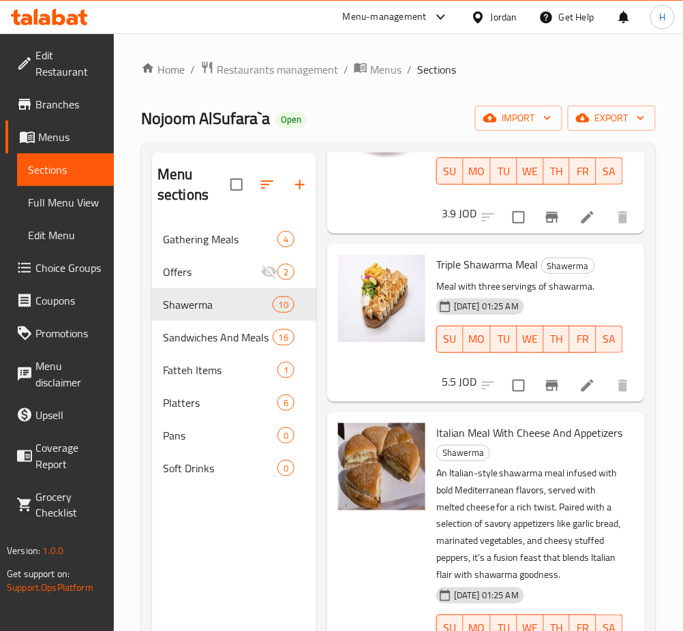
scroll to position [726, 0]
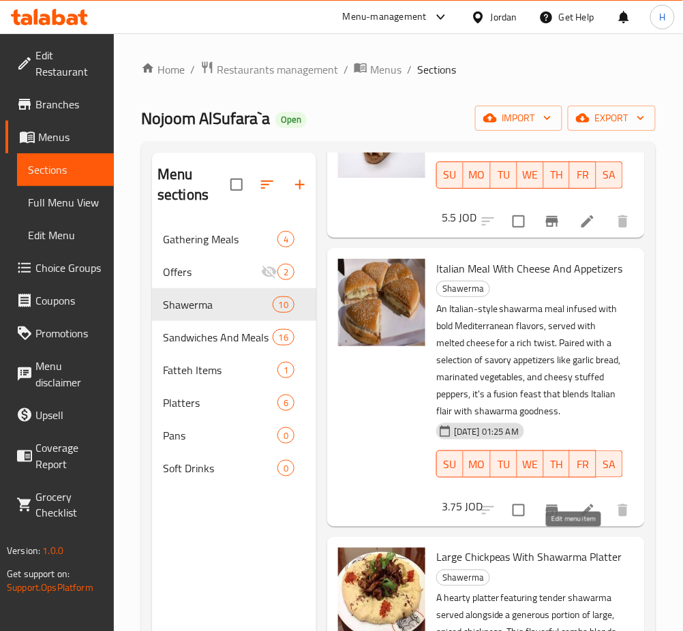
drag, startPoint x: 572, startPoint y: 543, endPoint x: 547, endPoint y: 531, distance: 28.0
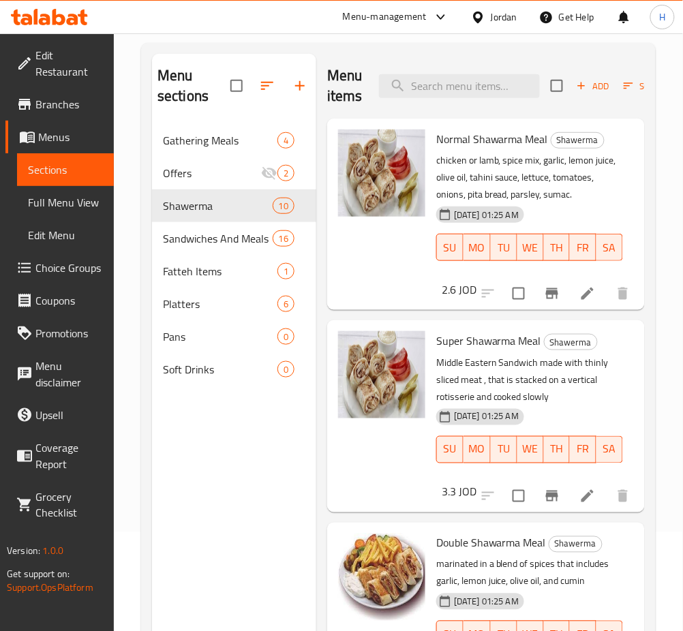
scroll to position [0, 0]
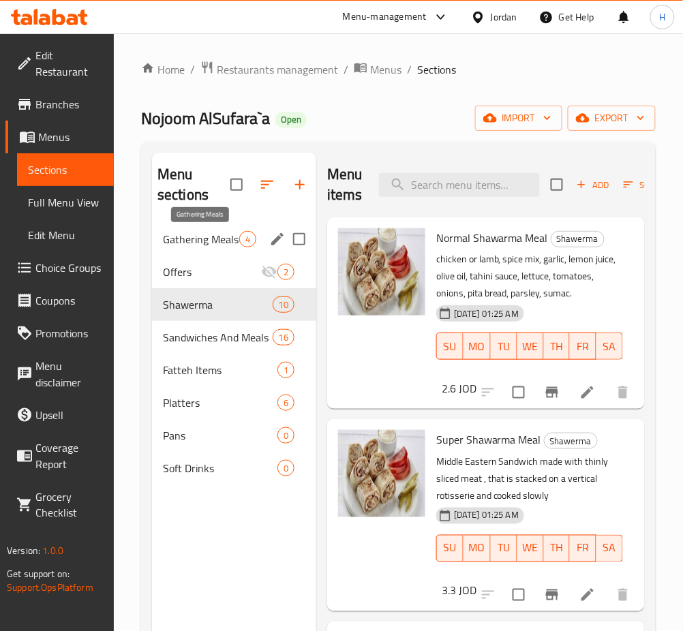
click at [209, 240] on span "Gathering Meals" at bounding box center [201, 239] width 76 height 16
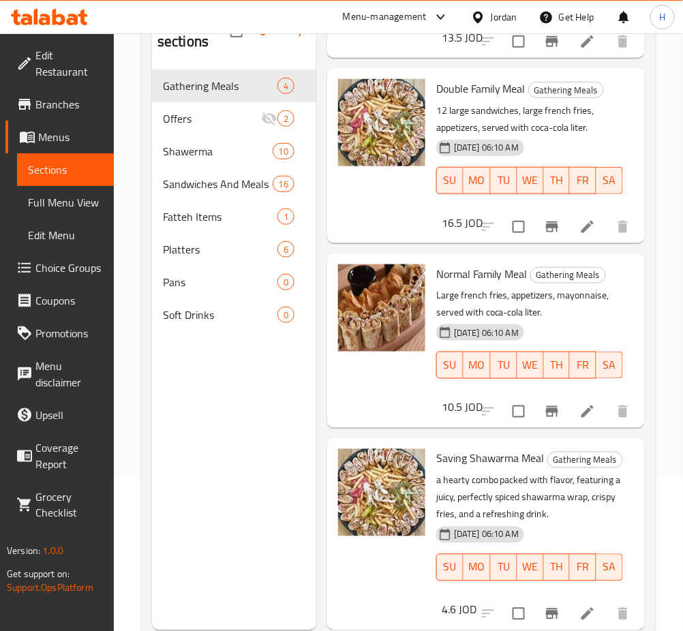
scroll to position [191, 0]
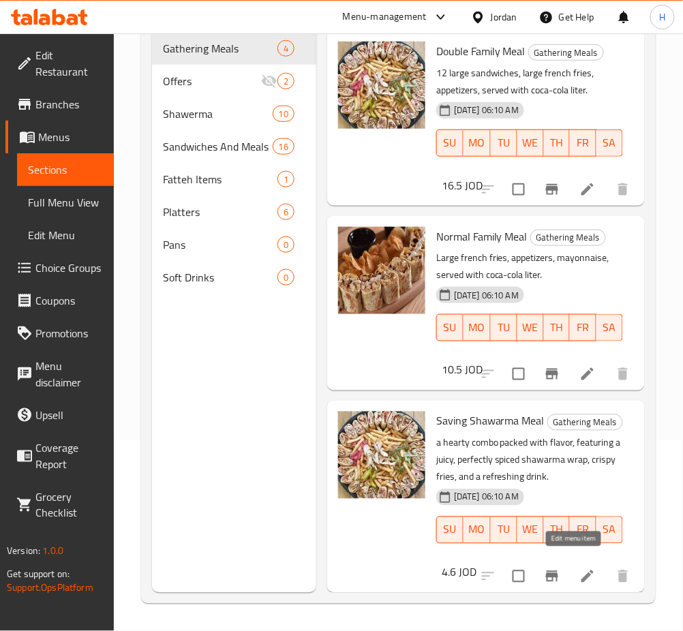
drag, startPoint x: 567, startPoint y: 564, endPoint x: 549, endPoint y: 512, distance: 55.6
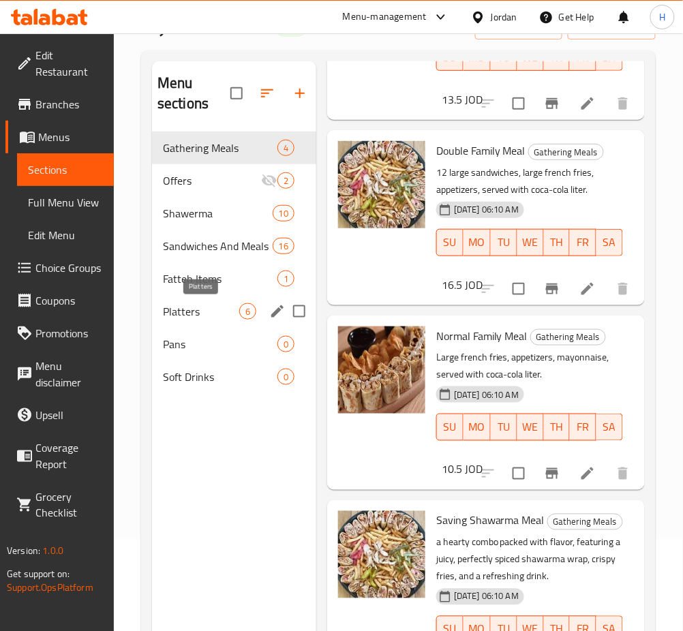
scroll to position [9, 0]
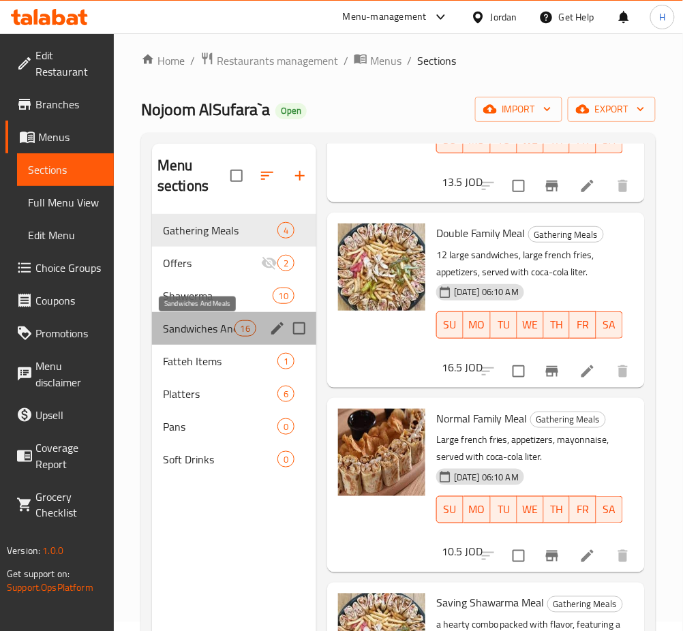
click at [199, 335] on span "Sandwiches And Meals" at bounding box center [199, 328] width 72 height 16
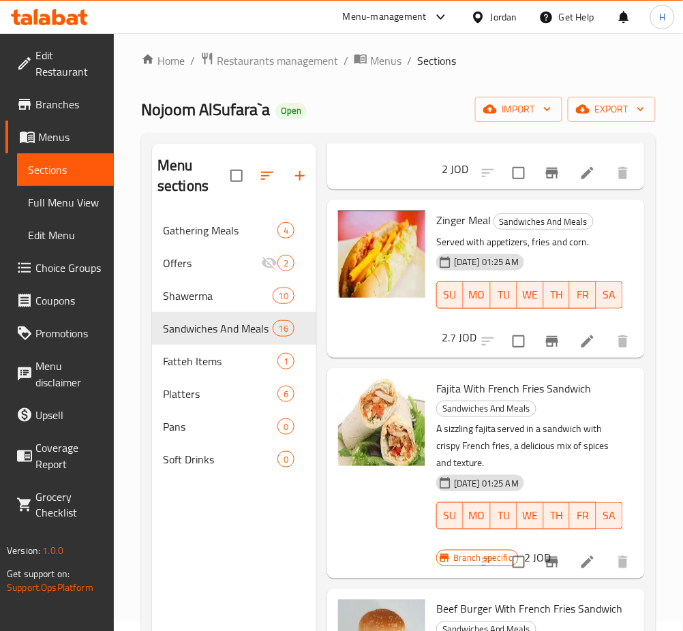
click at [246, 585] on div "Menu sections Gathering Meals 4 Offers 2 Shawerma 10 Sandwiches And Meals 16 Fa…" at bounding box center [234, 459] width 164 height 631
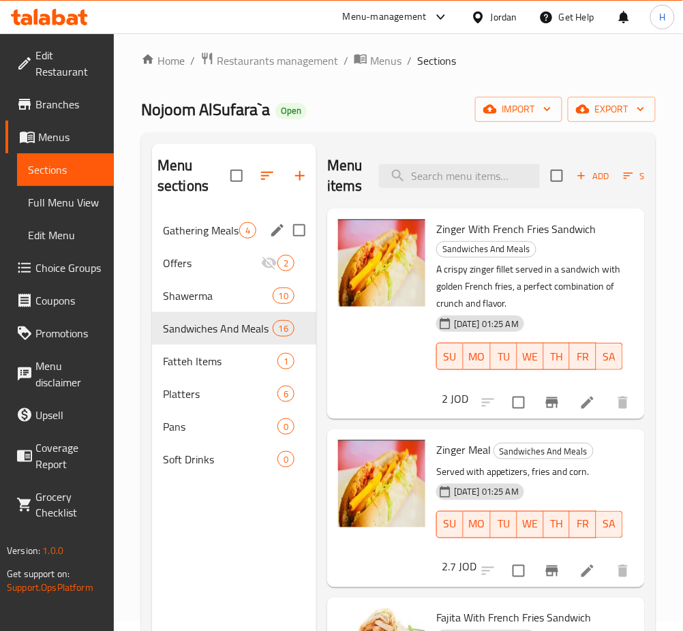
click at [208, 243] on div "Gathering Meals 4" at bounding box center [234, 230] width 164 height 33
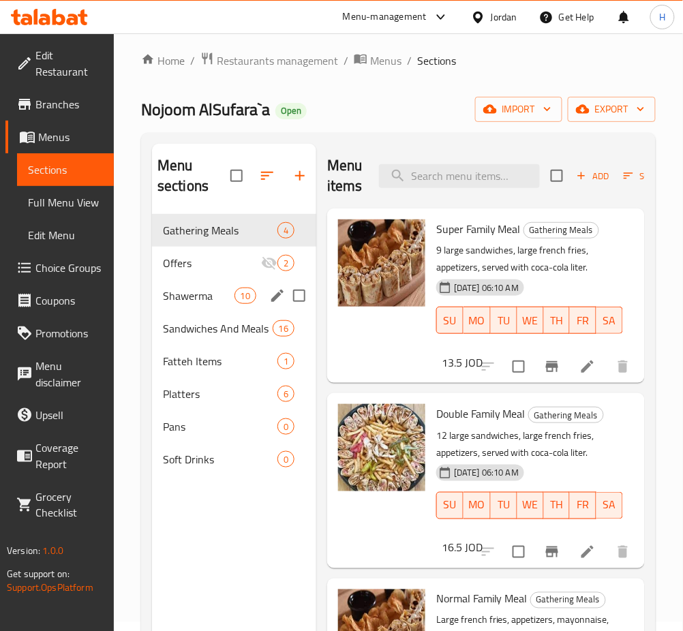
click at [202, 283] on div "Shawerma 10" at bounding box center [234, 295] width 164 height 33
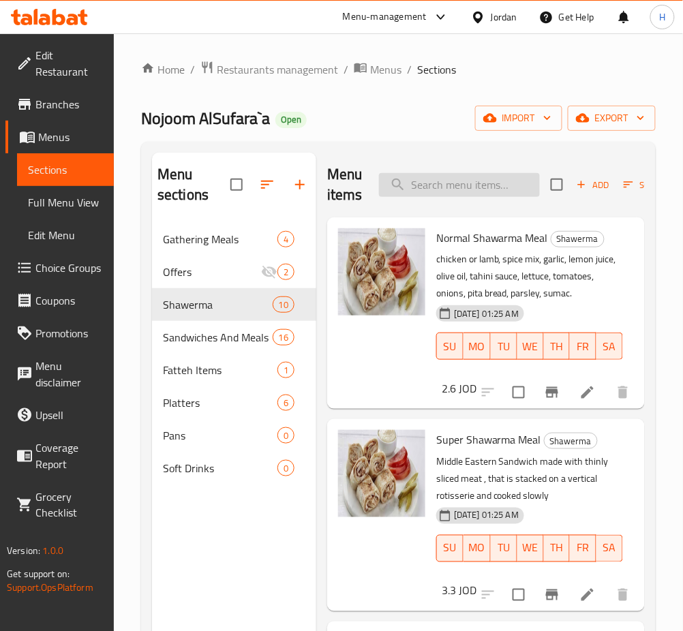
click at [460, 197] on input "search" at bounding box center [459, 185] width 161 height 24
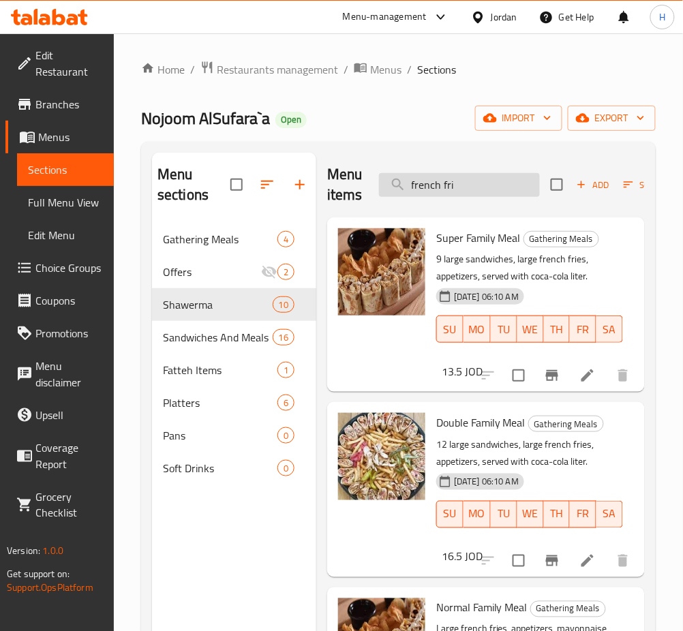
click at [472, 183] on input "french fri" at bounding box center [459, 185] width 161 height 24
type input "بطاطا"
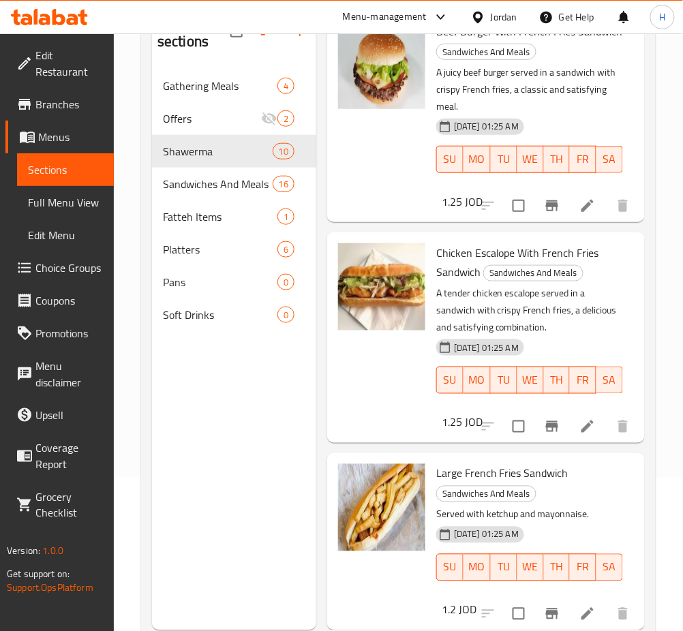
scroll to position [22, 0]
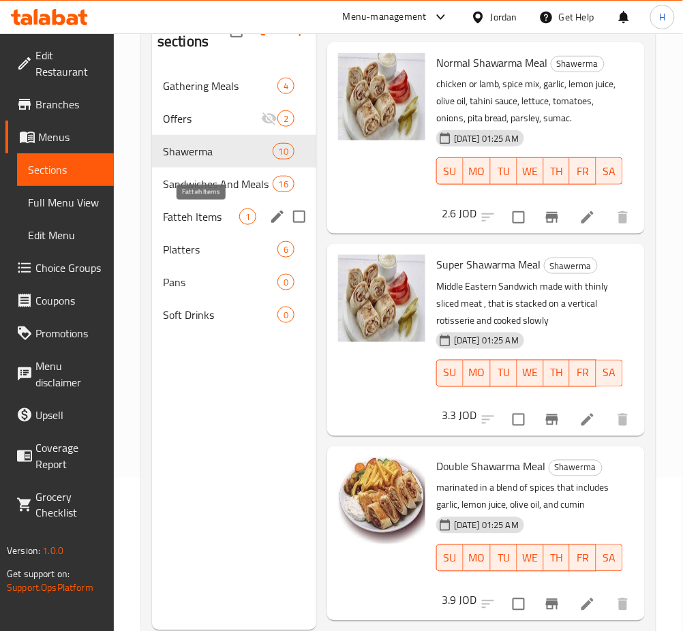
click at [219, 211] on span "Fatteh Items" at bounding box center [201, 217] width 76 height 16
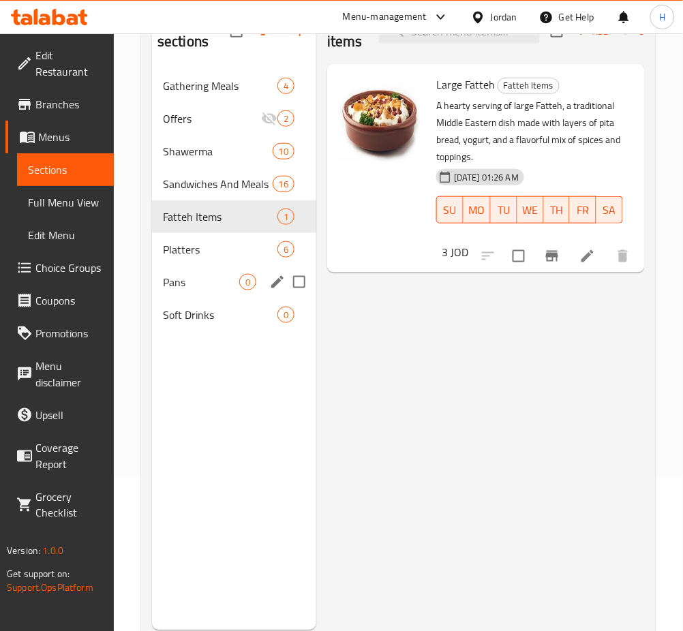
click at [200, 269] on div "Pans 0" at bounding box center [234, 282] width 164 height 33
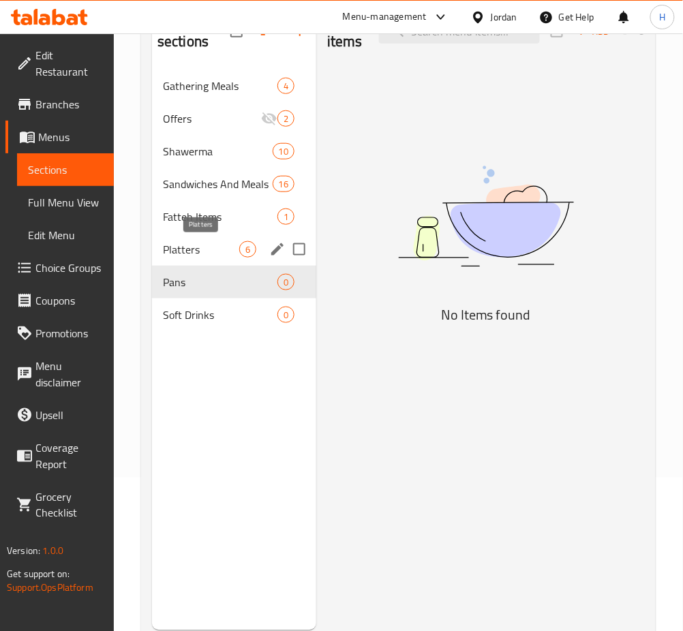
click at [209, 238] on div "Platters 6" at bounding box center [234, 249] width 164 height 33
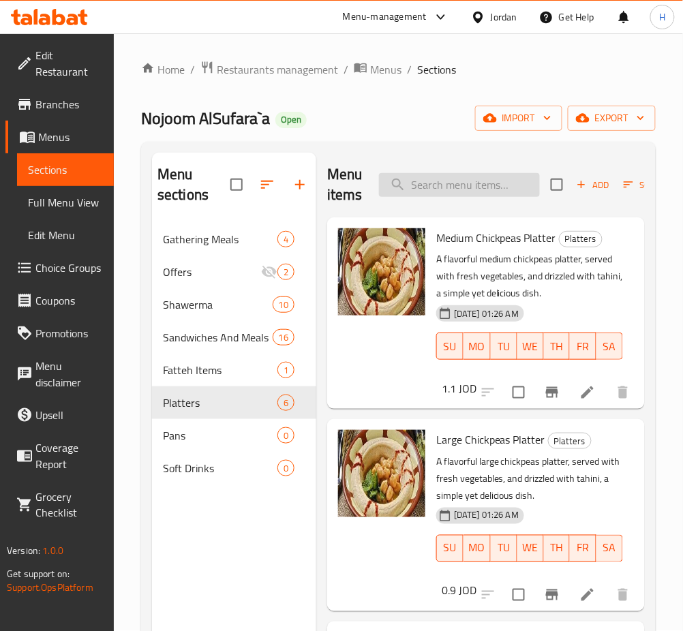
click at [456, 179] on input "search" at bounding box center [459, 185] width 161 height 24
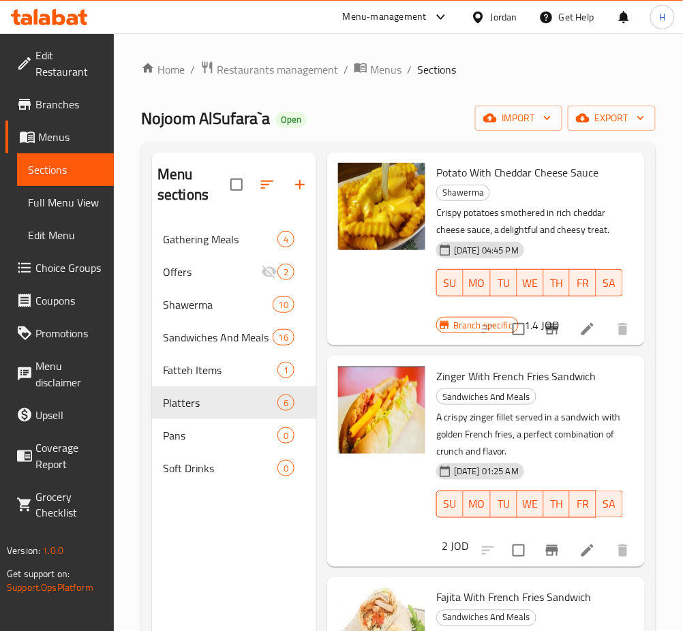
scroll to position [91, 0]
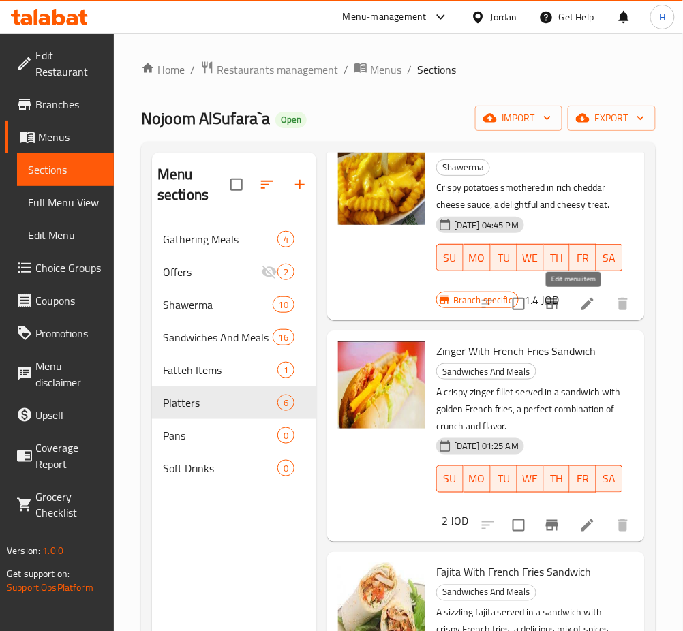
type input "بطاط"
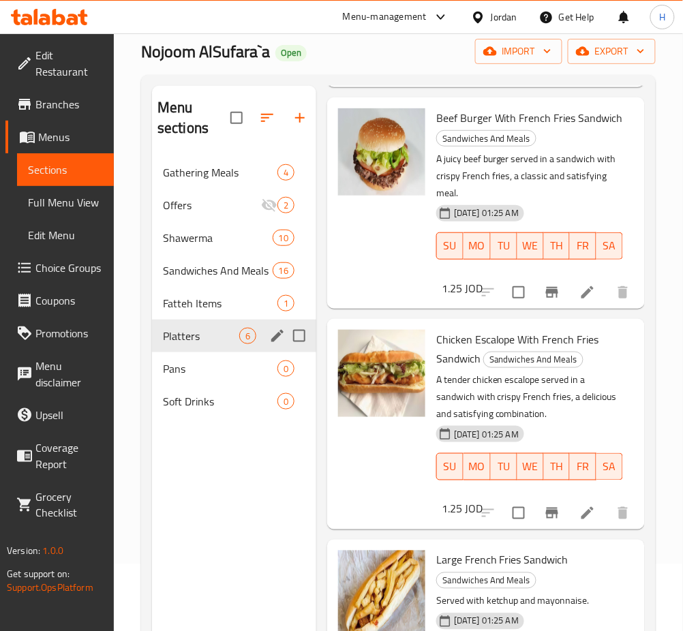
scroll to position [0, 0]
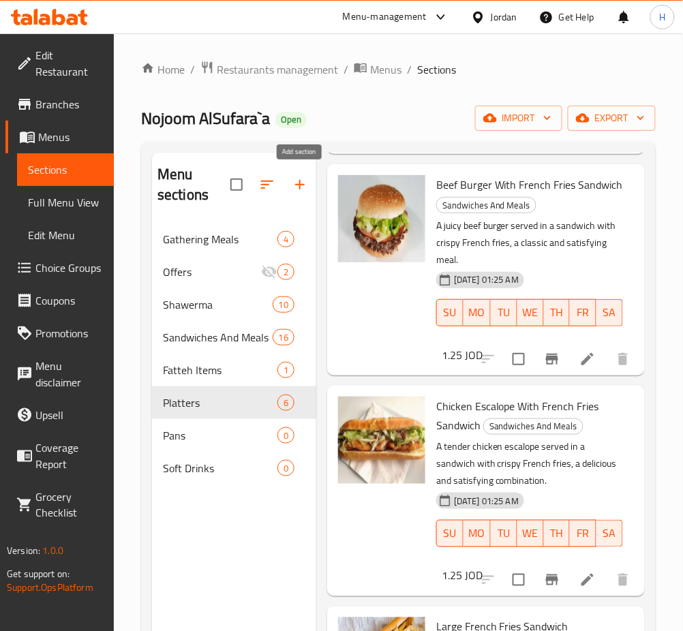
click at [290, 189] on button "button" at bounding box center [299, 184] width 33 height 33
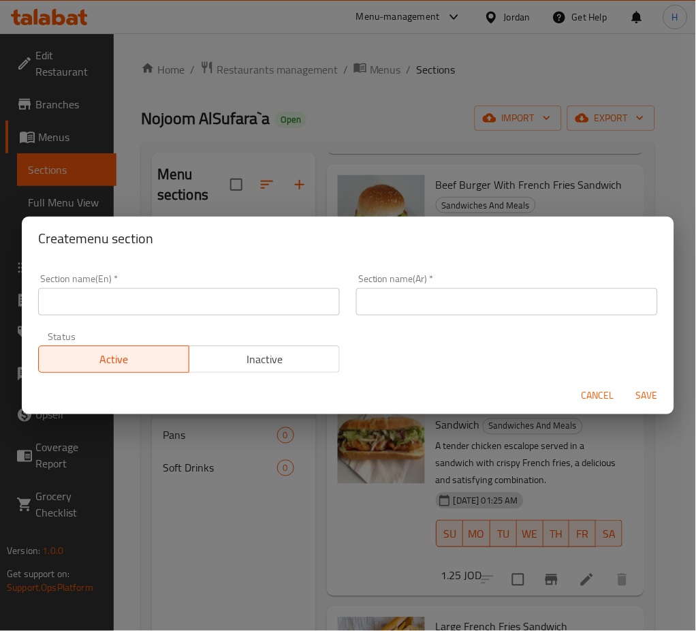
click at [200, 300] on input "text" at bounding box center [189, 301] width 302 height 27
type input "S"
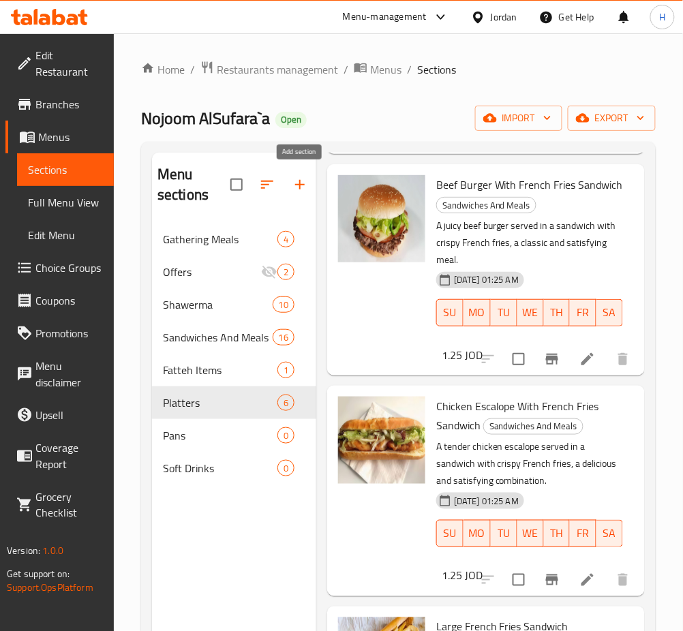
click at [288, 185] on button "button" at bounding box center [299, 184] width 33 height 33
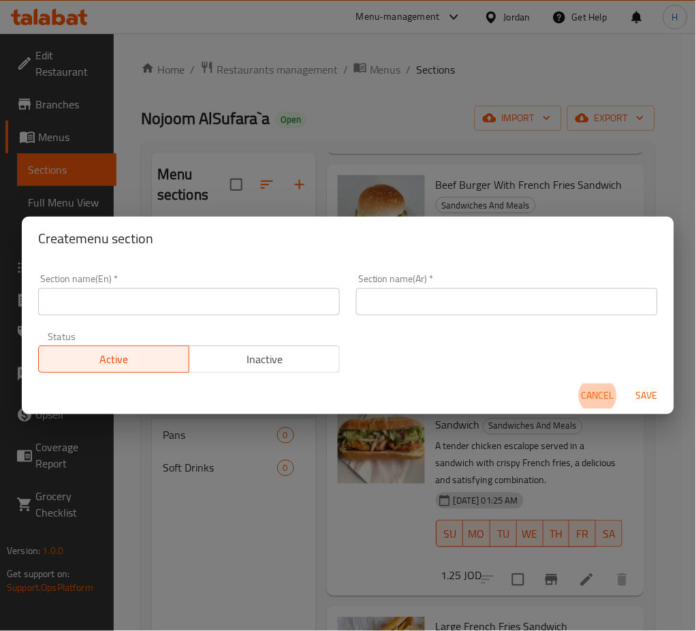
click at [227, 311] on input "text" at bounding box center [189, 301] width 302 height 27
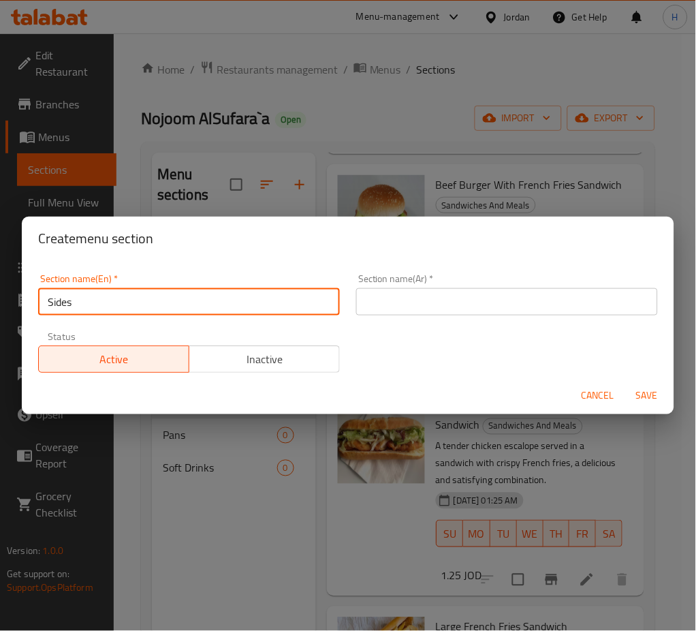
type input "Sides"
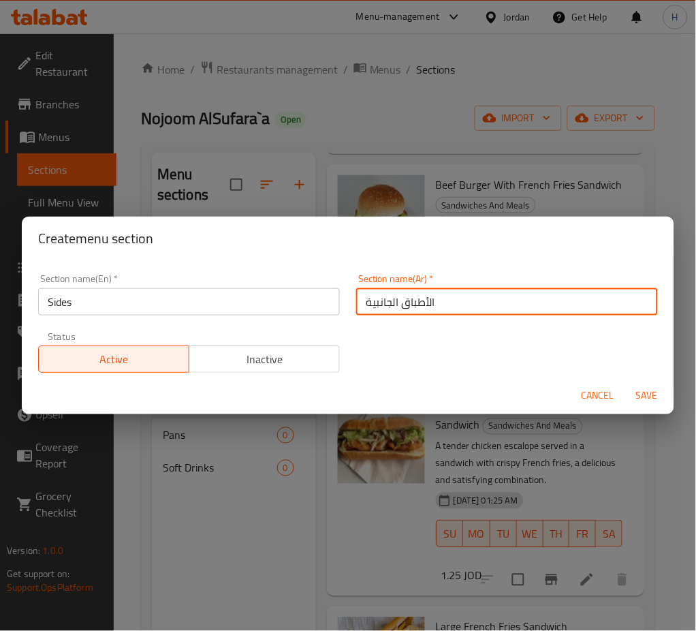
type input "الأطباق الجانبية"
click at [637, 401] on span "Save" at bounding box center [647, 396] width 33 height 17
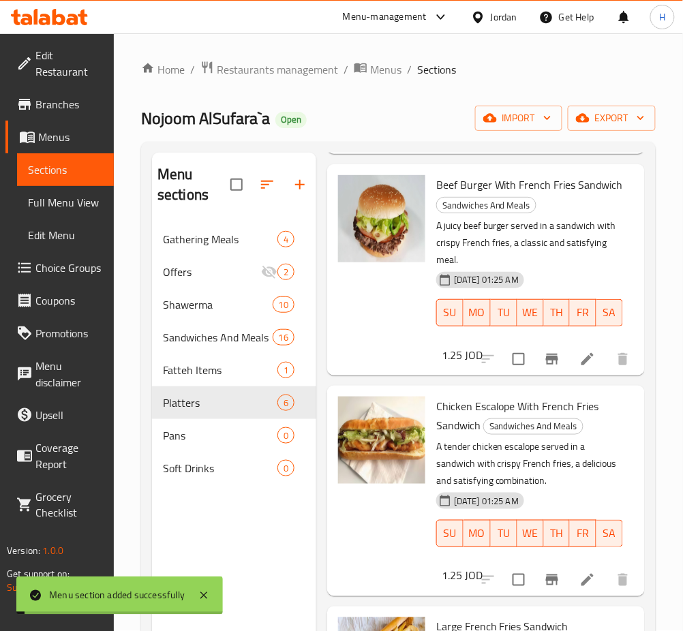
scroll to position [705, 0]
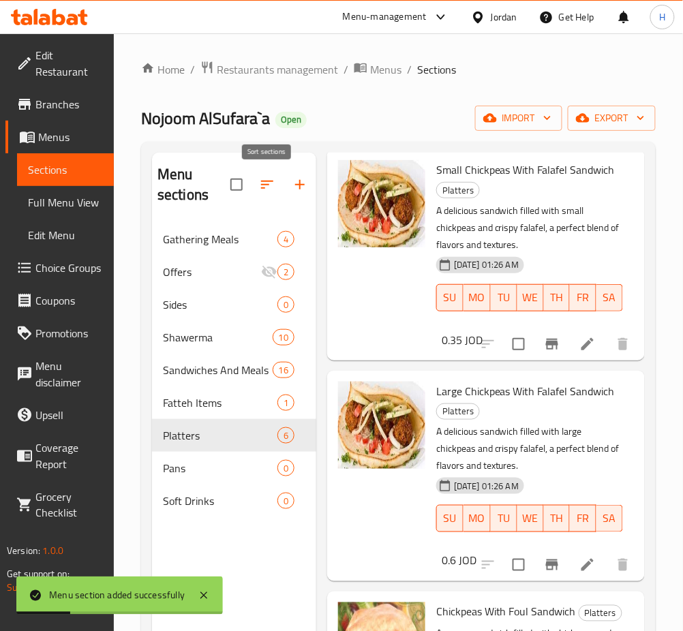
click at [268, 190] on icon "button" at bounding box center [267, 184] width 16 height 16
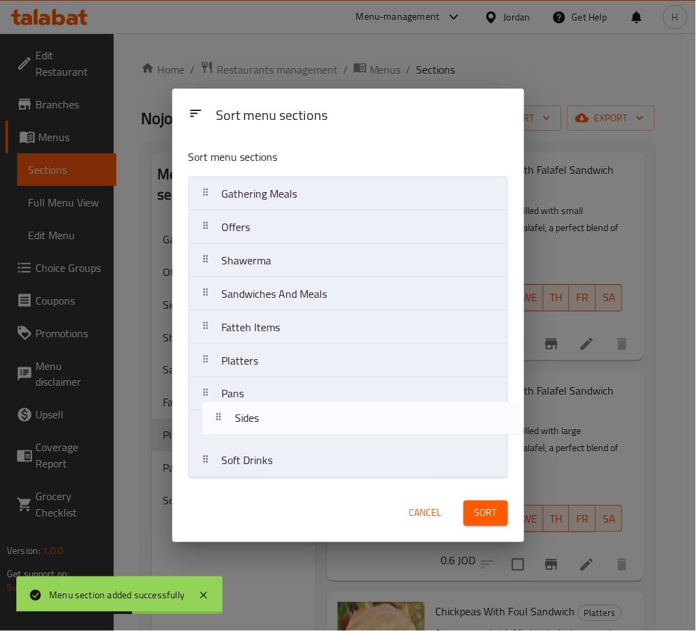
drag, startPoint x: 278, startPoint y: 268, endPoint x: 291, endPoint y: 441, distance: 172.9
click at [291, 441] on nav "Gathering Meals Offers Sides Shawerma Sandwiches And Meals Fatteh Items Platter…" at bounding box center [349, 327] width 320 height 302
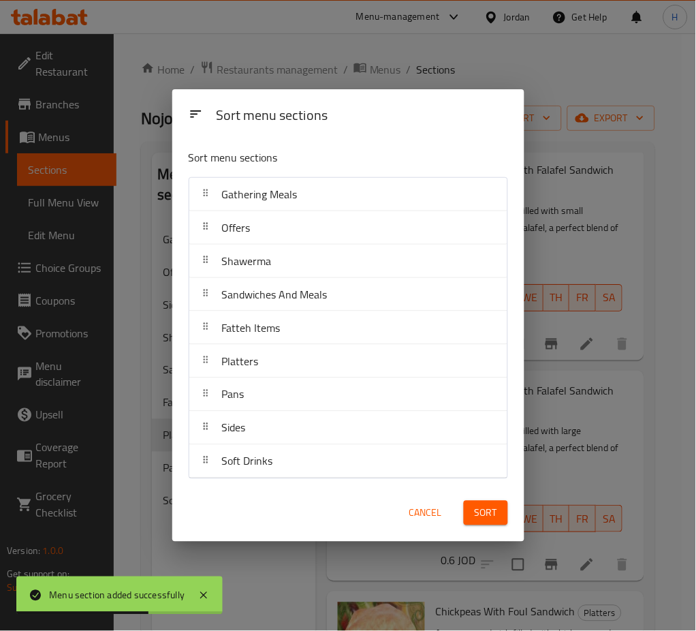
click at [484, 509] on span "Sort" at bounding box center [486, 513] width 22 height 17
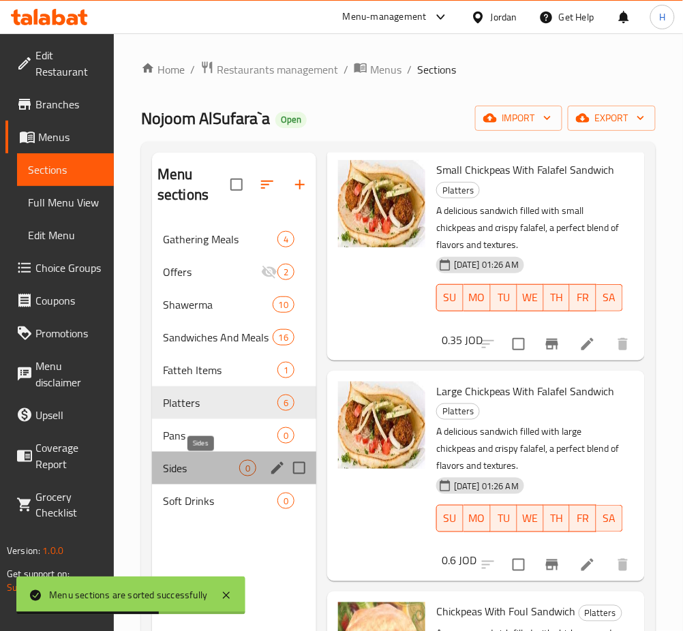
click at [211, 473] on span "Sides" at bounding box center [201, 468] width 76 height 16
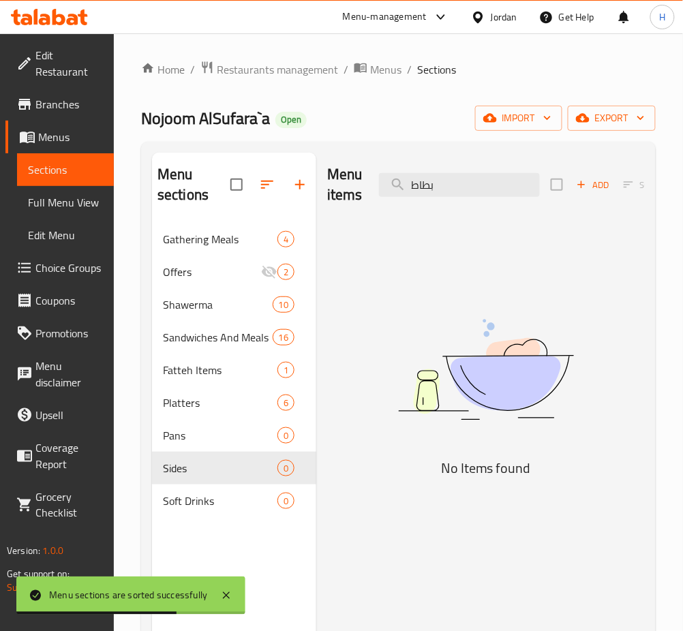
click at [597, 179] on span "Add" at bounding box center [592, 185] width 37 height 16
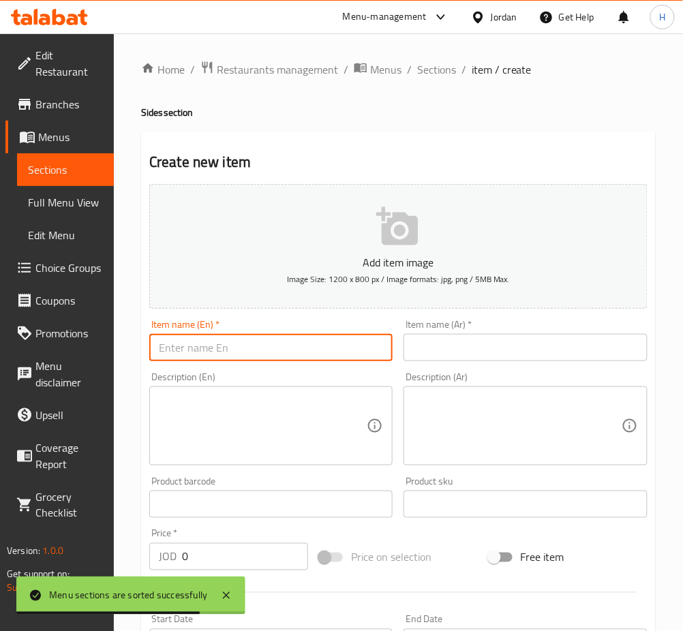
click at [339, 354] on input "text" at bounding box center [270, 347] width 243 height 27
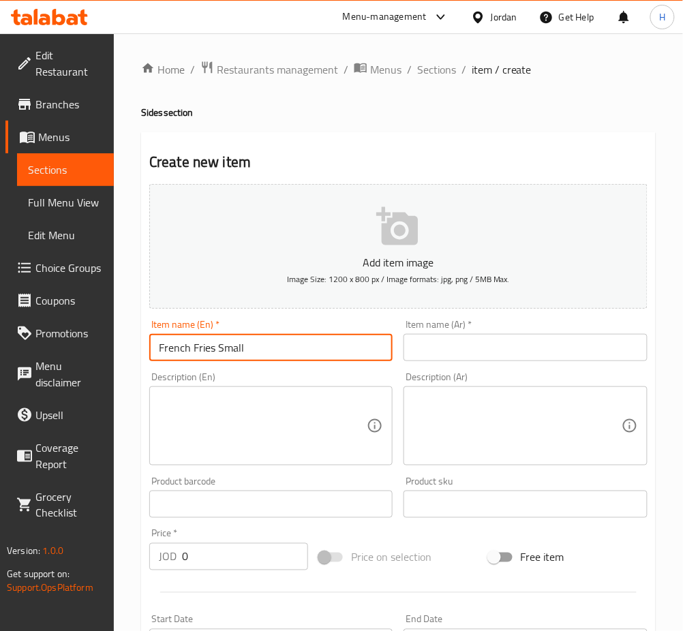
type input "French Fries Small"
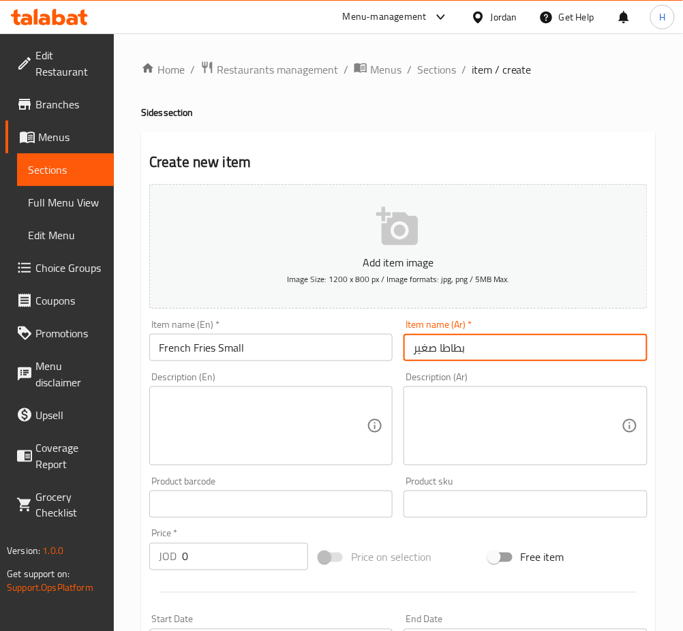
type input "بطاطا صغير"
click at [255, 537] on div "Price   * JOD 0 Price *" at bounding box center [228, 550] width 159 height 42
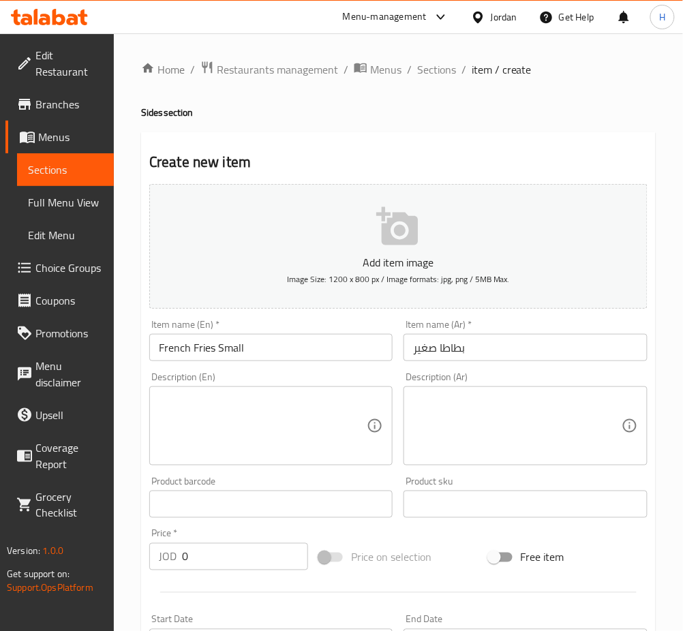
click at [251, 549] on input "0" at bounding box center [245, 556] width 126 height 27
type input "1"
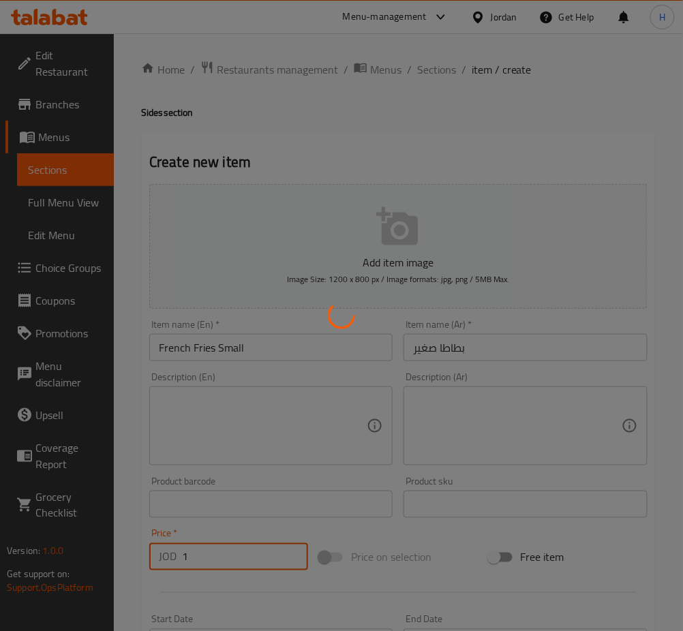
type input "0"
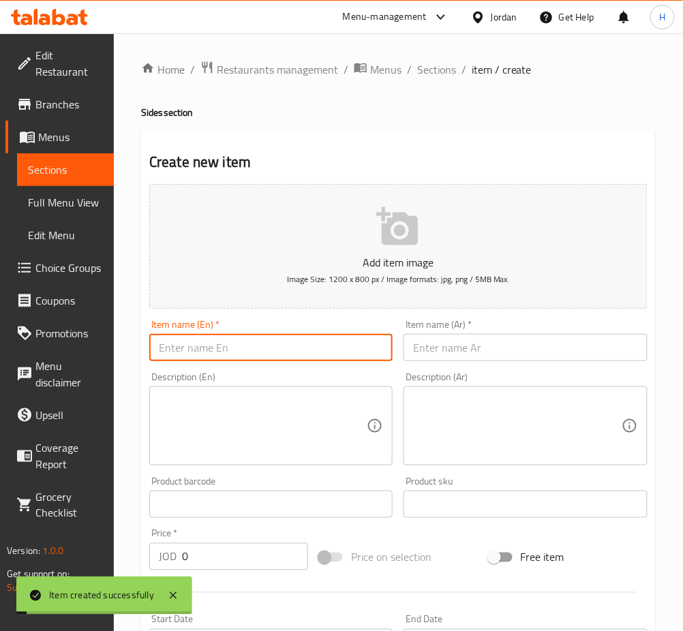
click at [234, 343] on input "text" at bounding box center [270, 347] width 243 height 27
type input "a"
type input "Large French Fries"
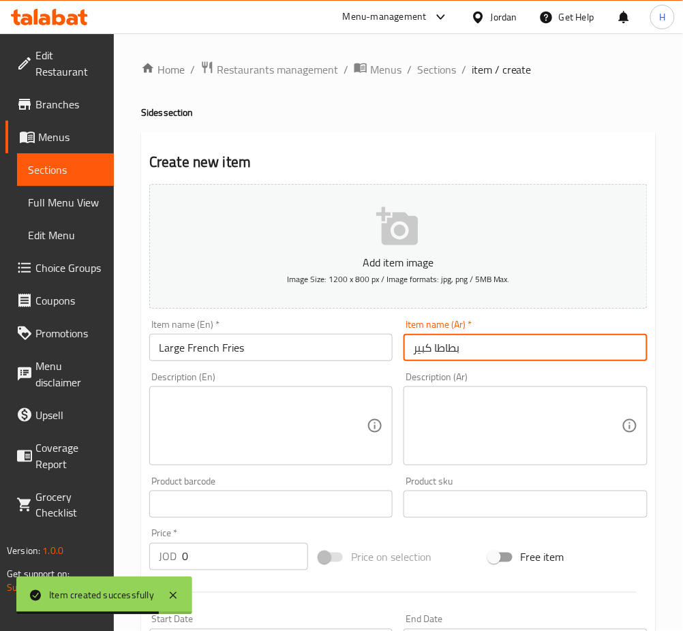
type input "بطاطا كبير"
click at [218, 568] on input "0" at bounding box center [245, 556] width 126 height 27
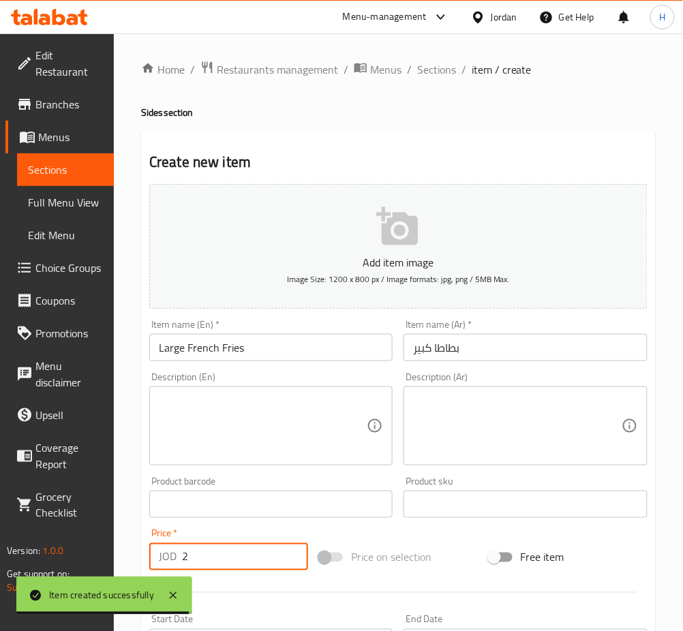
type input "2"
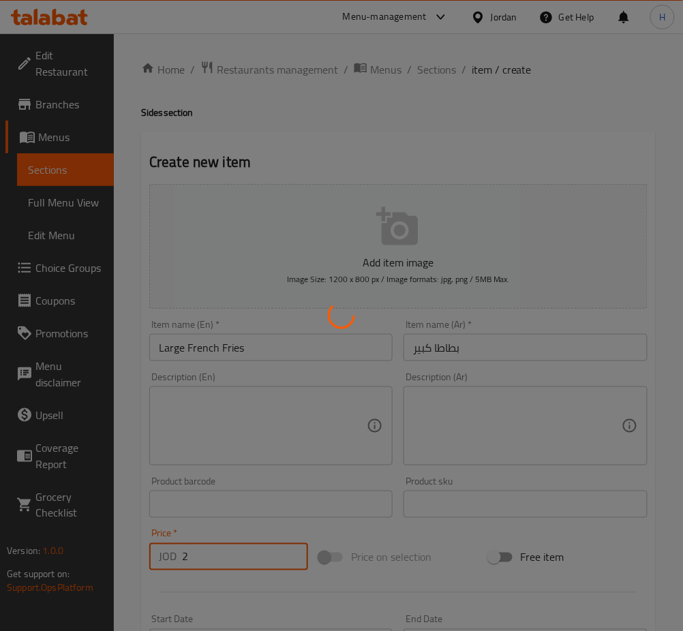
type input "0"
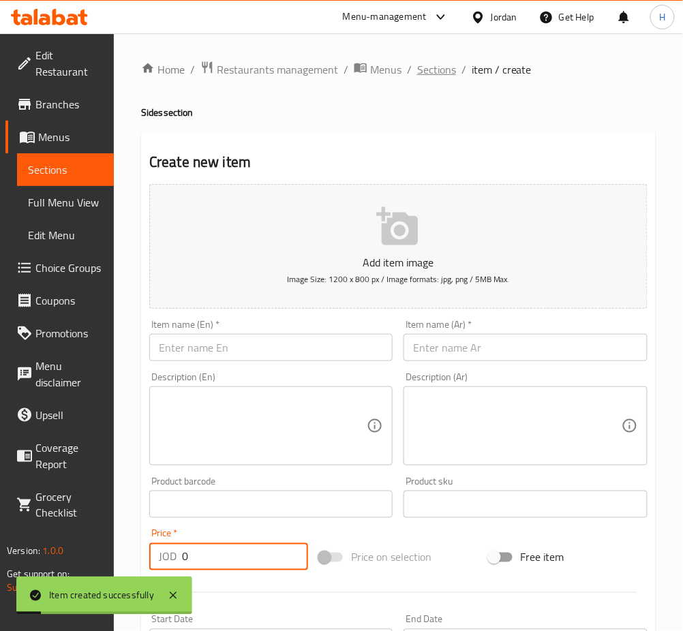
click at [437, 72] on span "Sections" at bounding box center [436, 69] width 39 height 16
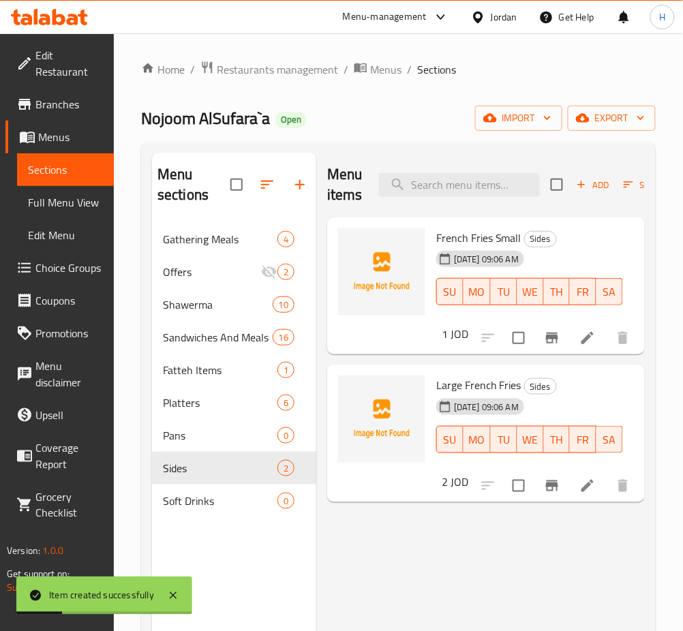
click at [454, 172] on div "Menu items Add Sort Manage items" at bounding box center [486, 185] width 318 height 65
click at [450, 185] on input "search" at bounding box center [459, 185] width 161 height 24
type input "may"
click at [587, 185] on span "Add" at bounding box center [592, 185] width 37 height 16
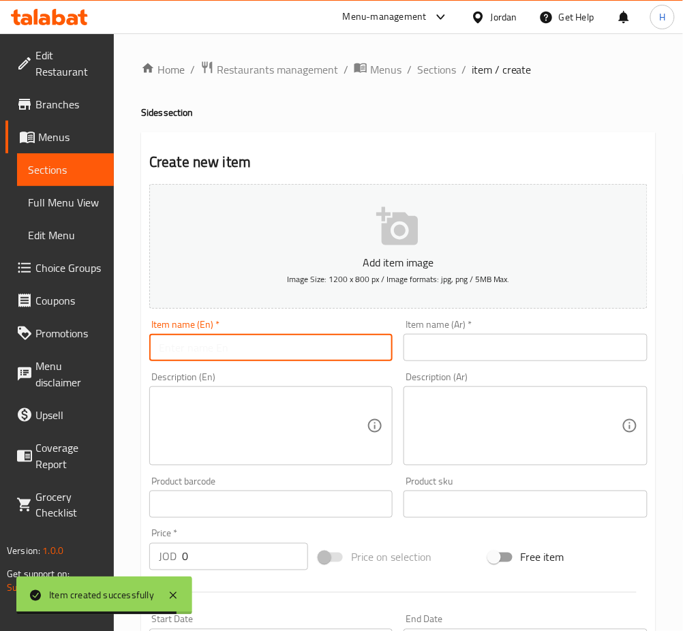
click at [224, 354] on input "text" at bounding box center [270, 347] width 243 height 27
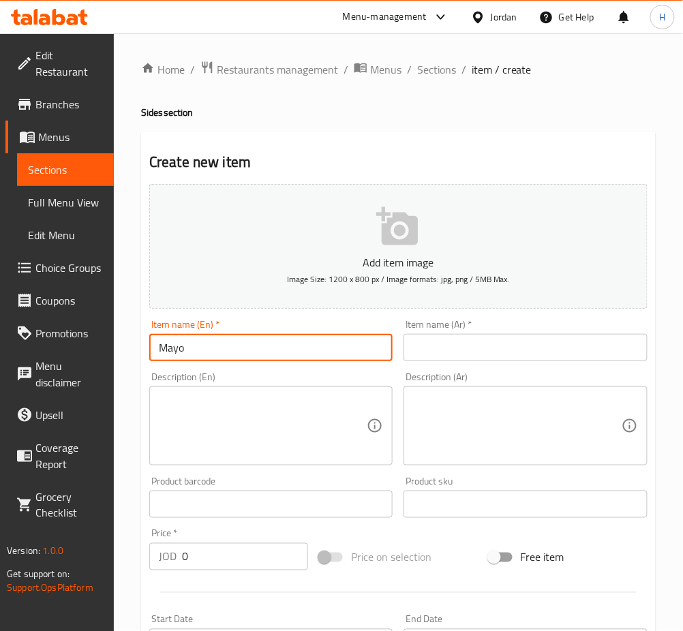
type input "Mayonnaise"
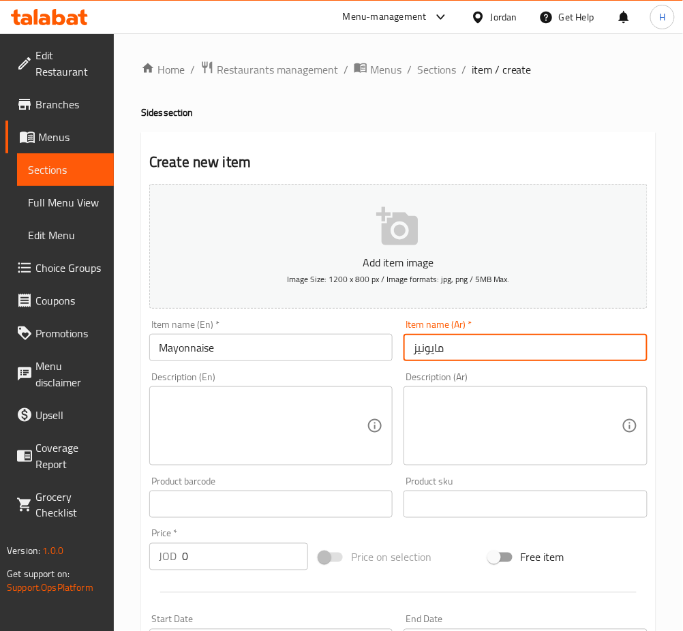
type input "مايونيز"
click at [223, 555] on input "0" at bounding box center [245, 556] width 126 height 27
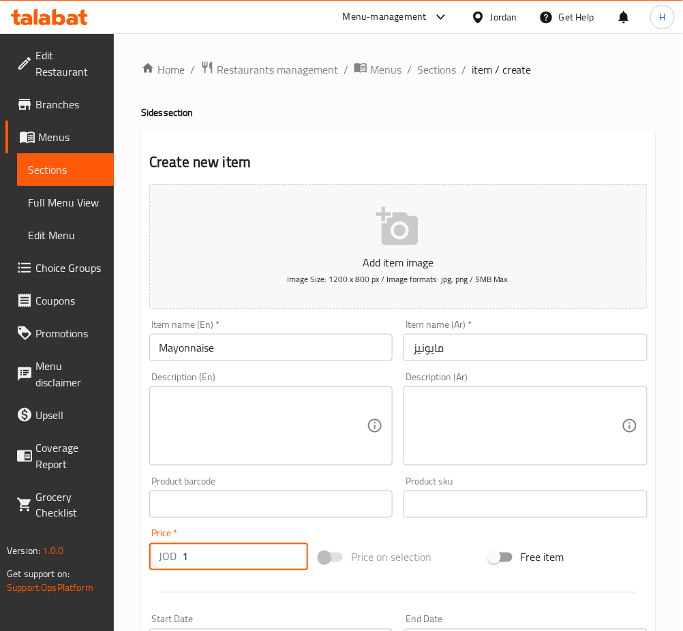
type input "1"
click at [277, 367] on div "Description (En) Description (En)" at bounding box center [271, 419] width 254 height 104
click at [251, 566] on input "1" at bounding box center [245, 556] width 126 height 27
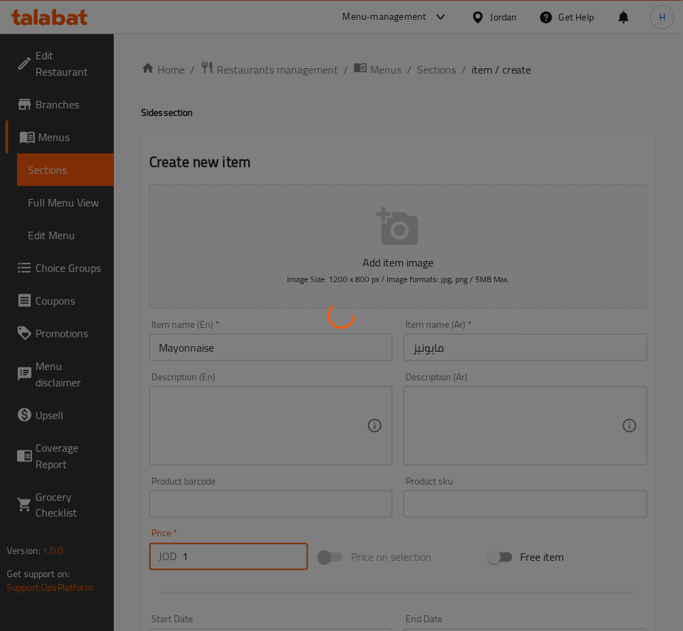
type input "0"
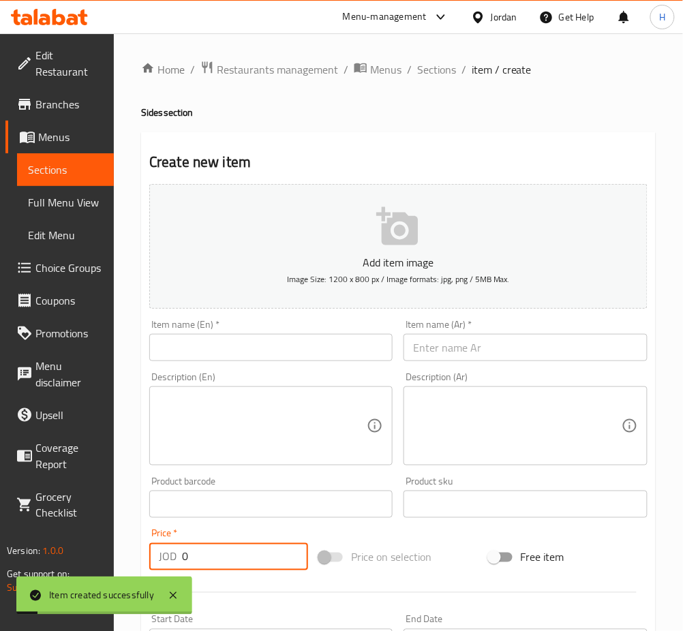
drag, startPoint x: 436, startPoint y: 70, endPoint x: 428, endPoint y: 138, distance: 68.6
click at [436, 70] on span "Sections" at bounding box center [436, 69] width 39 height 16
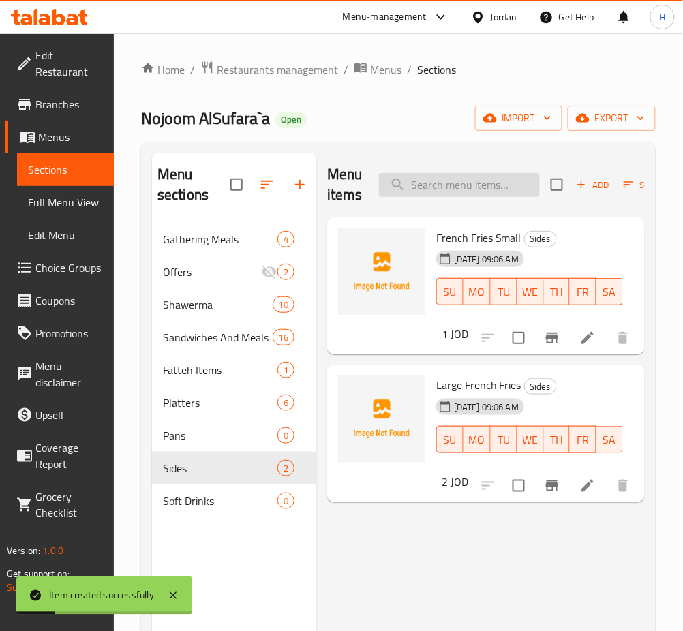
click at [469, 174] on input "search" at bounding box center [459, 185] width 161 height 24
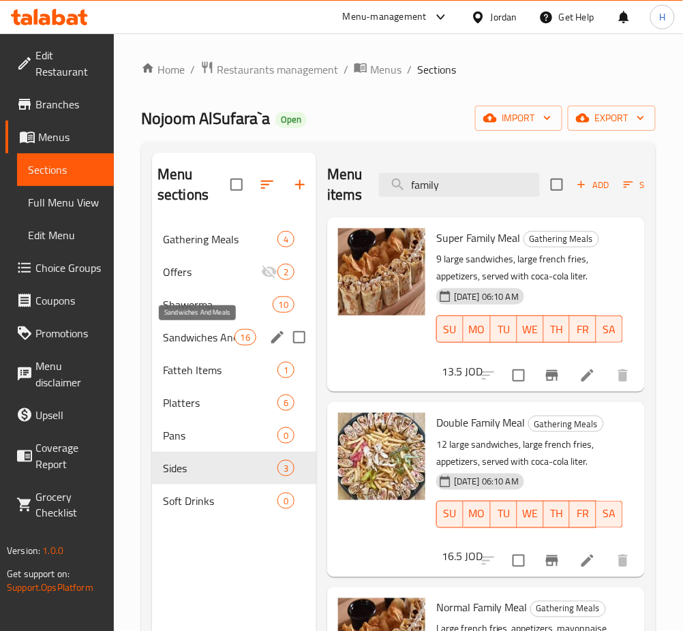
click at [201, 354] on div "Fatteh Items 1" at bounding box center [234, 370] width 164 height 33
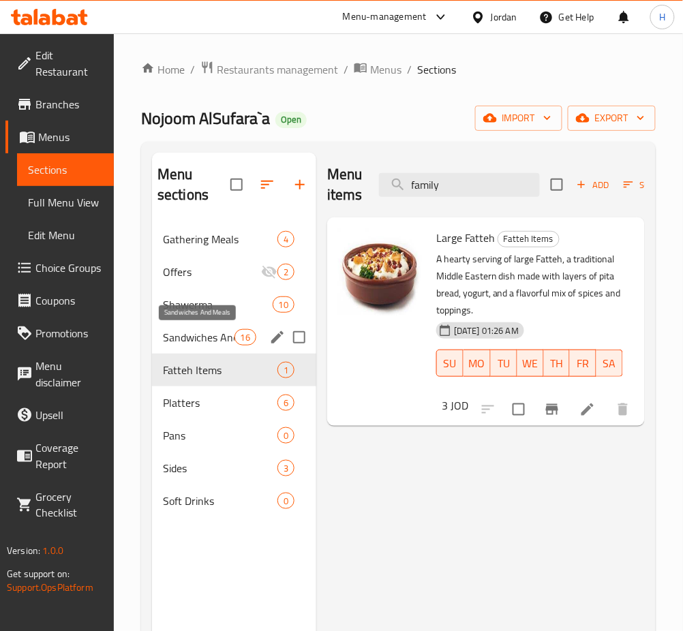
click at [210, 333] on span "Sandwiches And Meals" at bounding box center [199, 337] width 72 height 16
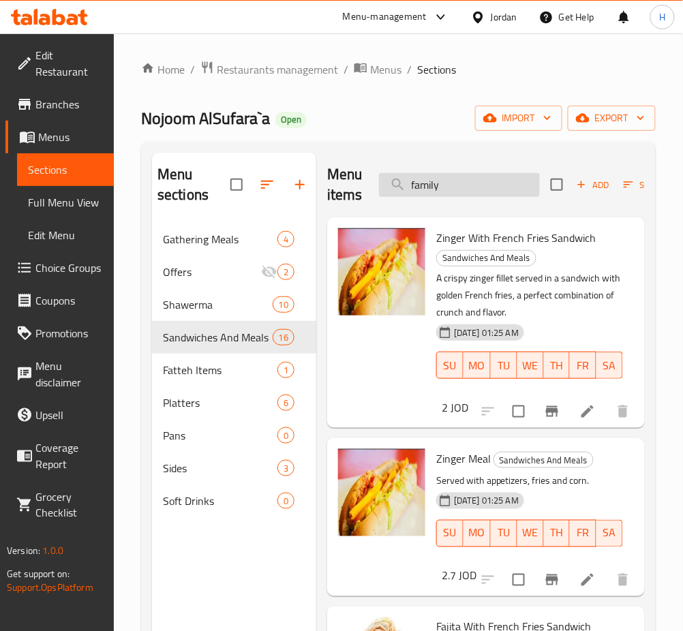
click at [485, 182] on input "family" at bounding box center [459, 185] width 161 height 24
click at [485, 183] on input "family" at bounding box center [459, 185] width 161 height 24
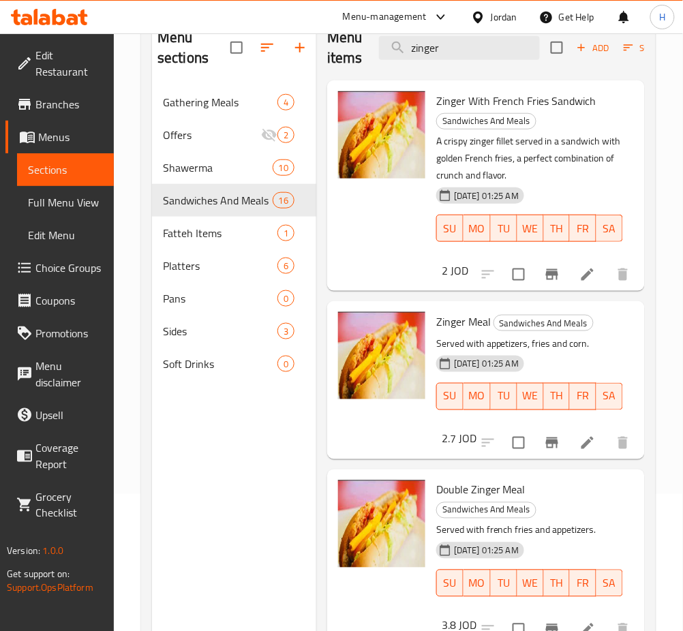
scroll to position [100, 0]
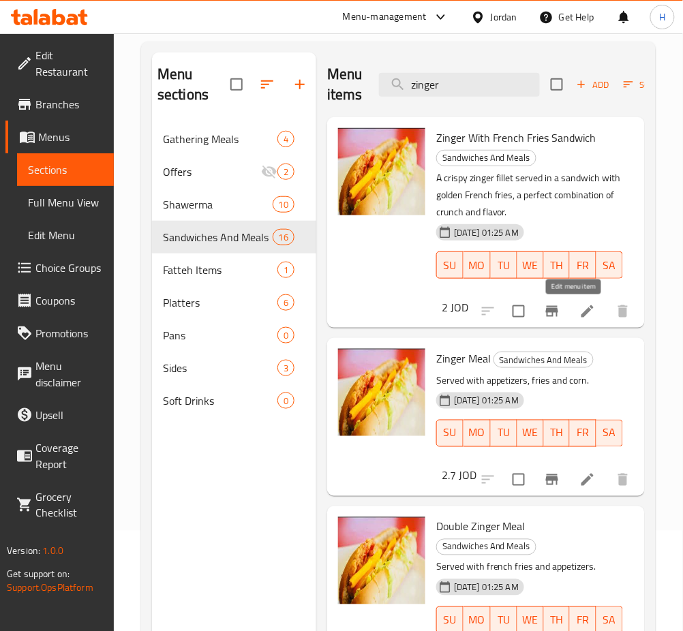
drag, startPoint x: 574, startPoint y: 306, endPoint x: 571, endPoint y: 313, distance: 8.2
drag, startPoint x: 572, startPoint y: 478, endPoint x: 574, endPoint y: 507, distance: 28.7
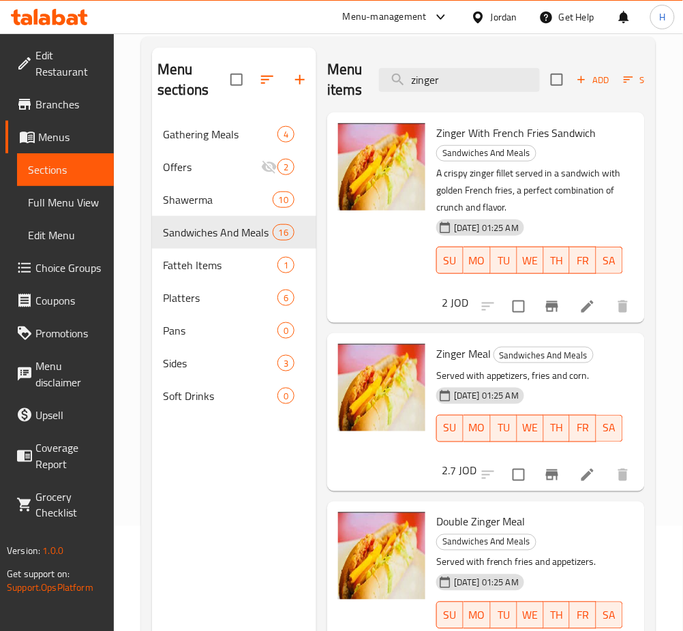
scroll to position [0, 0]
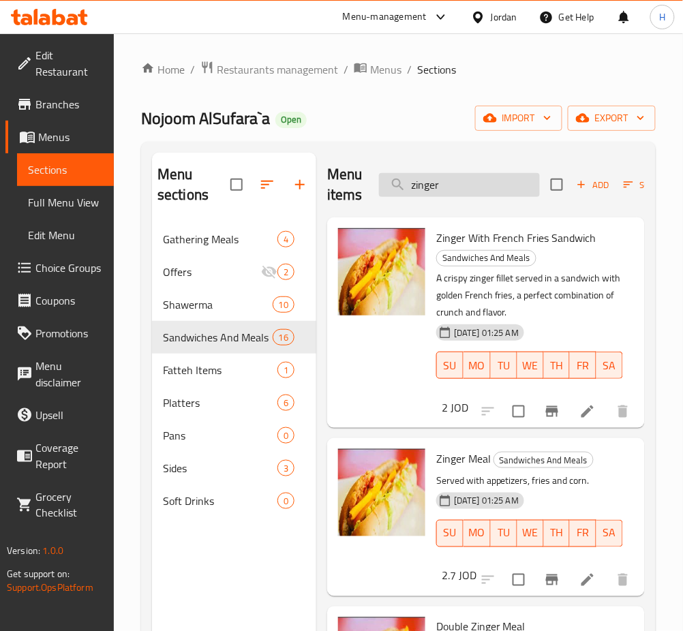
click at [469, 185] on input "zinger" at bounding box center [459, 185] width 161 height 24
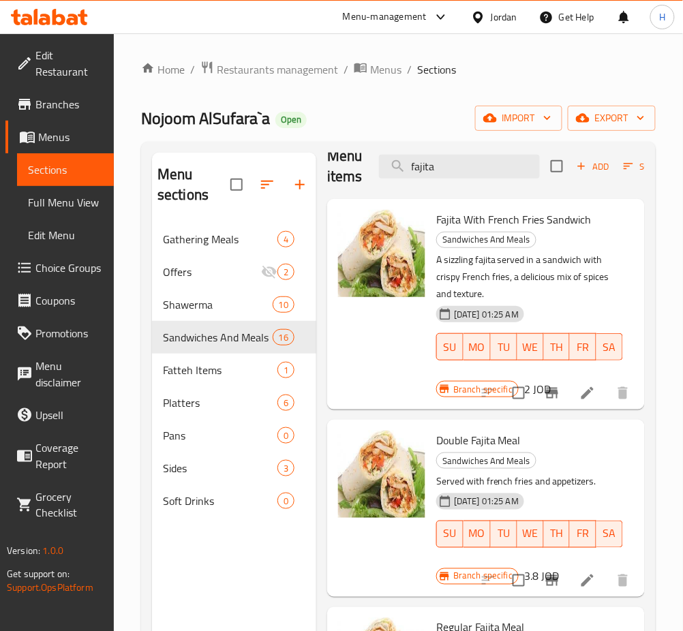
scroll to position [31, 0]
type input "fajita"
drag, startPoint x: 571, startPoint y: 382, endPoint x: 570, endPoint y: 423, distance: 40.9
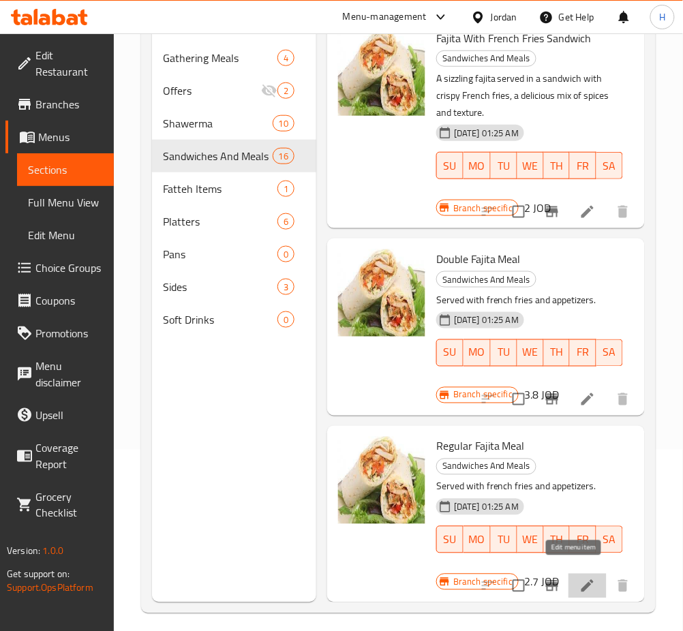
drag, startPoint x: 566, startPoint y: 568, endPoint x: 289, endPoint y: 95, distance: 548.4
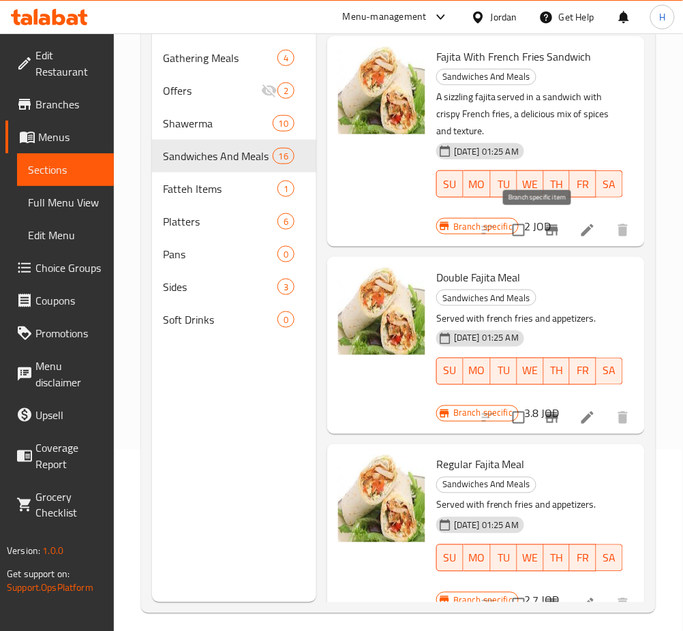
click at [546, 232] on icon "Branch-specific-item" at bounding box center [552, 230] width 12 height 11
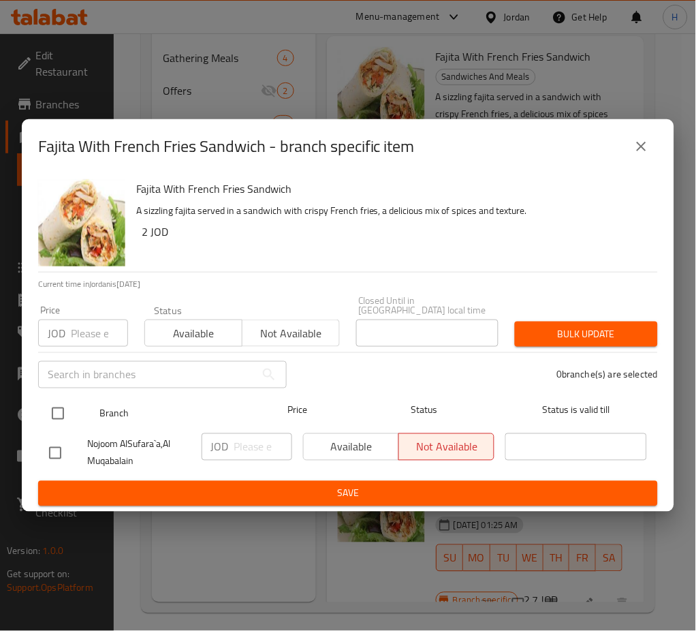
click at [68, 412] on input "checkbox" at bounding box center [58, 413] width 29 height 29
checkbox input "true"
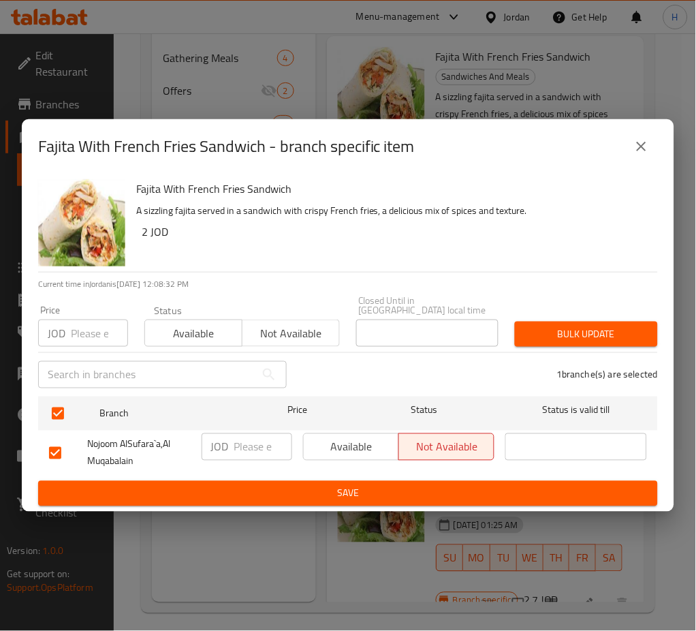
click at [255, 433] on input "number" at bounding box center [263, 446] width 58 height 27
type input "2.25"
drag, startPoint x: 297, startPoint y: 479, endPoint x: 283, endPoint y: 375, distance: 105.1
click at [296, 481] on button "Save" at bounding box center [348, 493] width 620 height 25
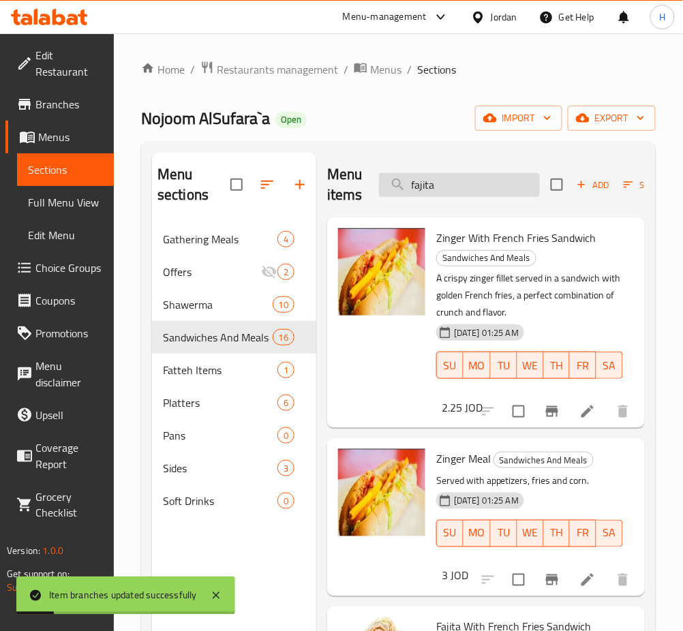
click at [513, 191] on input "fajita" at bounding box center [459, 185] width 161 height 24
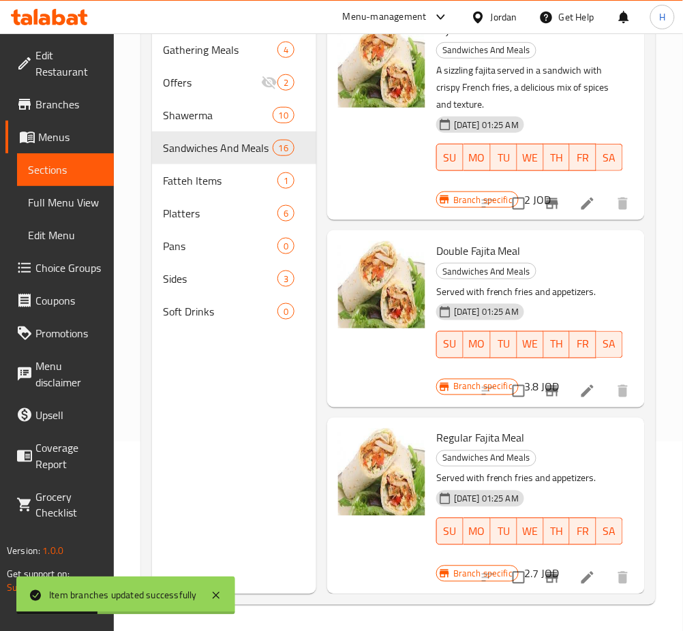
scroll to position [191, 0]
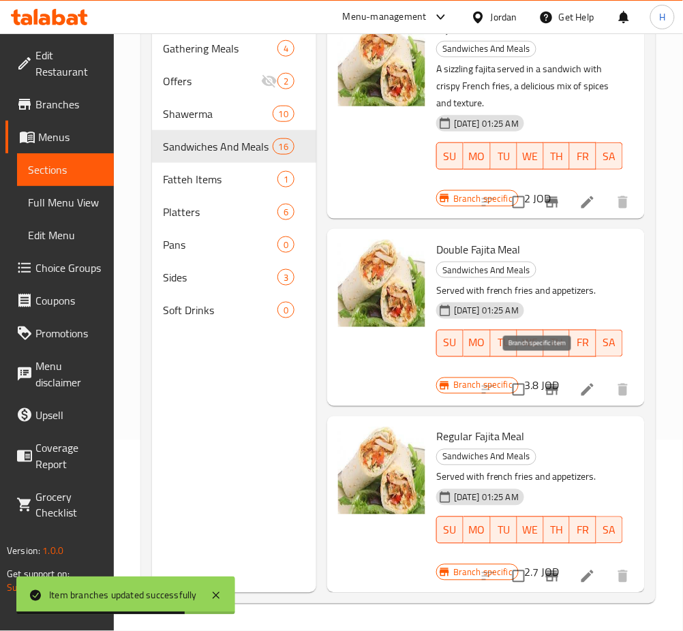
type input "fajita"
click at [544, 382] on icon "Branch-specific-item" at bounding box center [552, 390] width 16 height 16
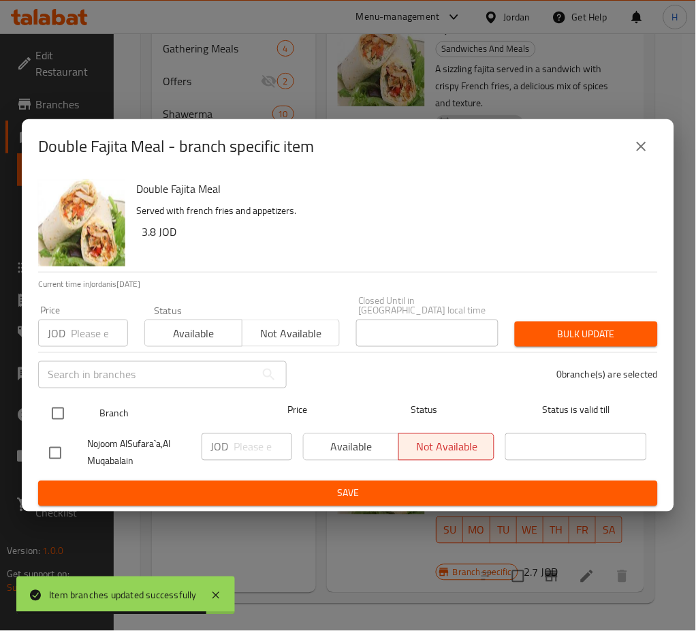
click at [50, 401] on input "checkbox" at bounding box center [58, 413] width 29 height 29
checkbox input "true"
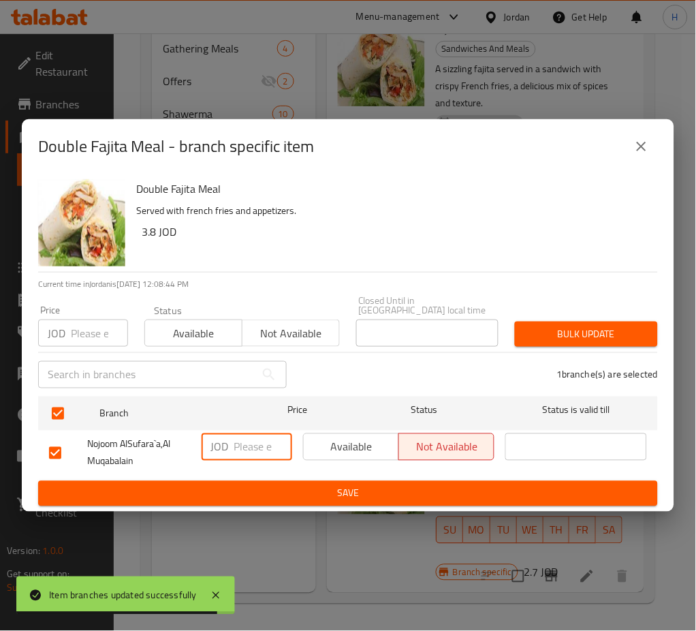
click at [262, 441] on input "number" at bounding box center [263, 446] width 58 height 27
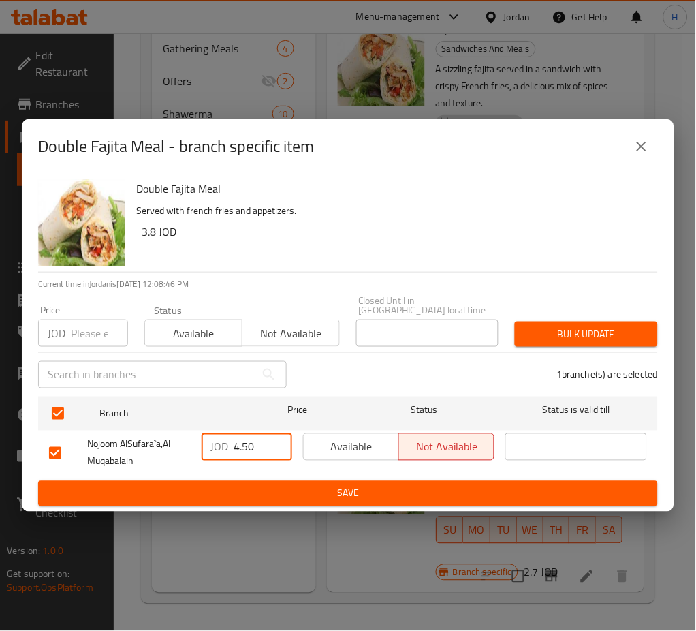
type input "4.50"
click at [306, 485] on span "Save" at bounding box center [348, 493] width 598 height 17
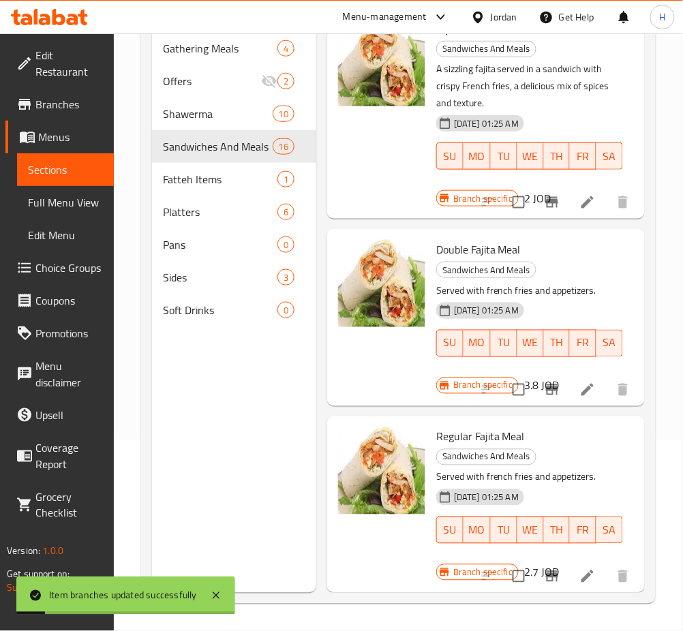
click at [536, 577] on button "Branch-specific-item" at bounding box center [552, 576] width 33 height 33
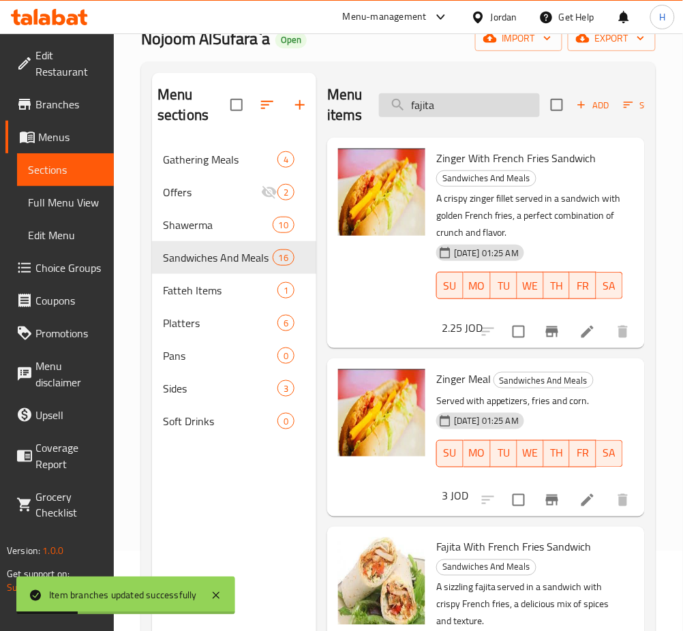
scroll to position [0, 0]
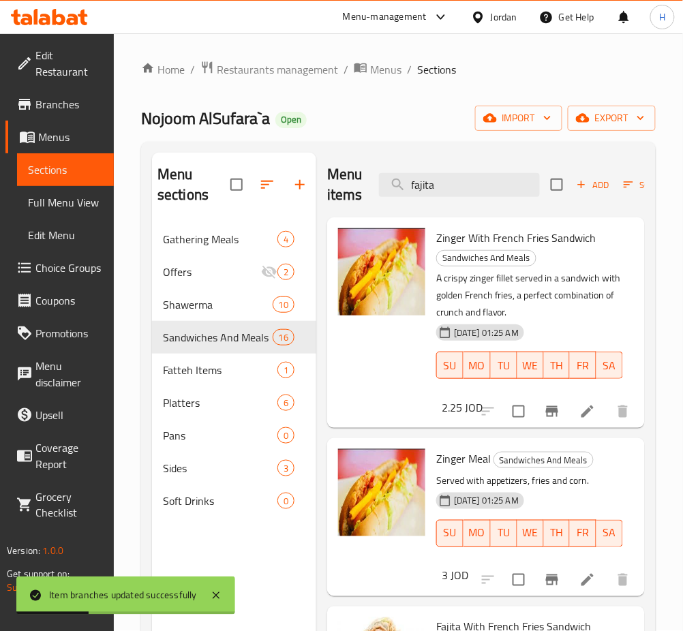
click at [478, 172] on div "Menu items fajita Add Sort Manage items" at bounding box center [486, 185] width 318 height 65
click at [477, 174] on input "fajita" at bounding box center [459, 185] width 161 height 24
type input "fajita"
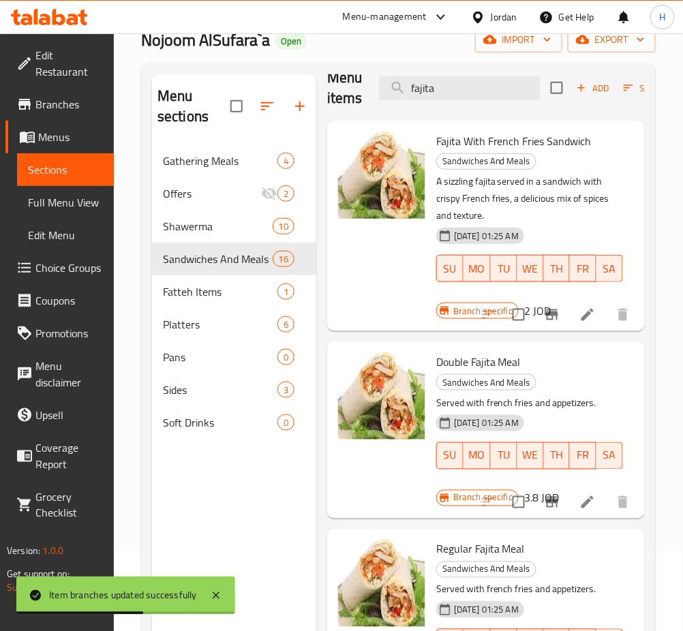
scroll to position [191, 0]
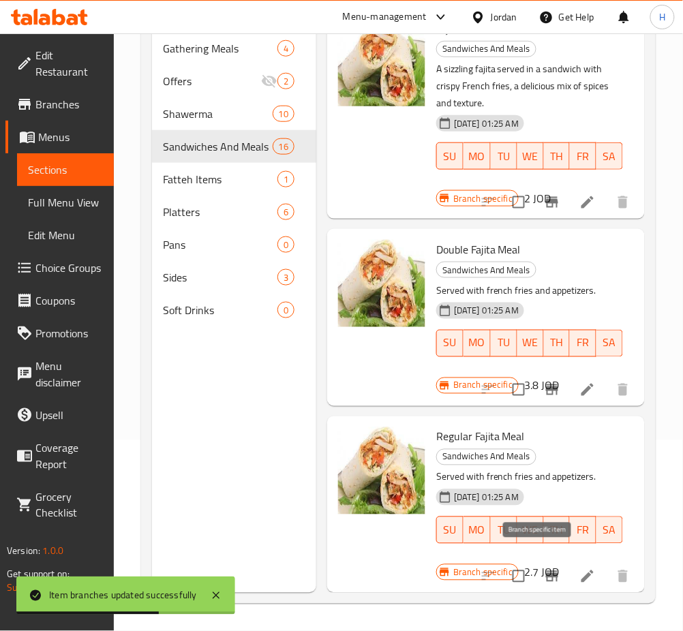
click at [544, 570] on icon "Branch-specific-item" at bounding box center [552, 576] width 16 height 16
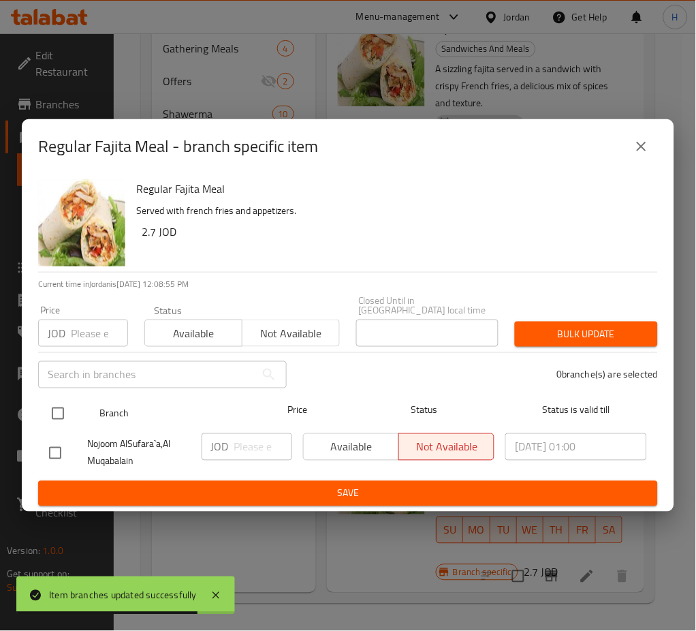
click at [50, 401] on input "checkbox" at bounding box center [58, 413] width 29 height 29
checkbox input "true"
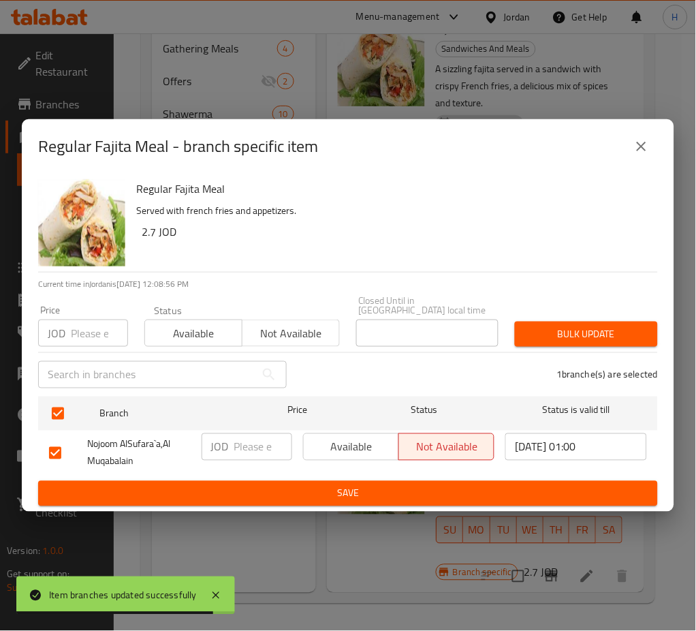
click at [246, 433] on input "number" at bounding box center [263, 446] width 58 height 27
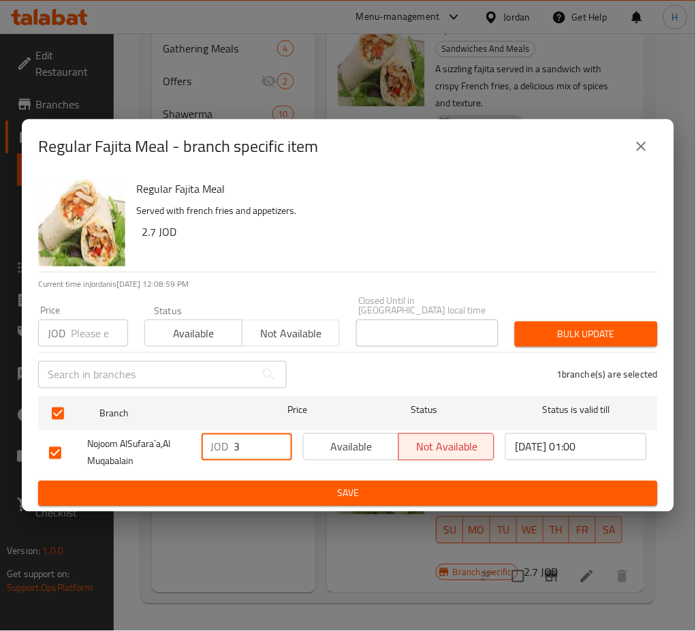
type input "3"
click at [352, 485] on span "Save" at bounding box center [348, 493] width 598 height 17
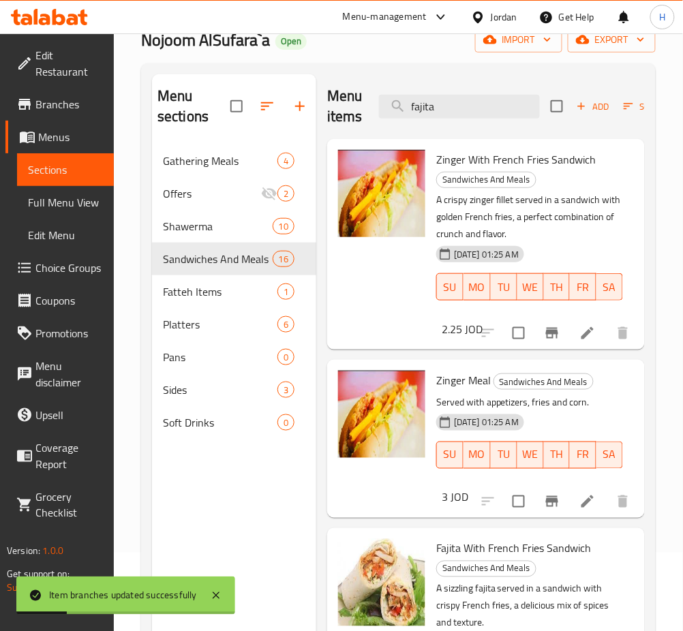
scroll to position [0, 0]
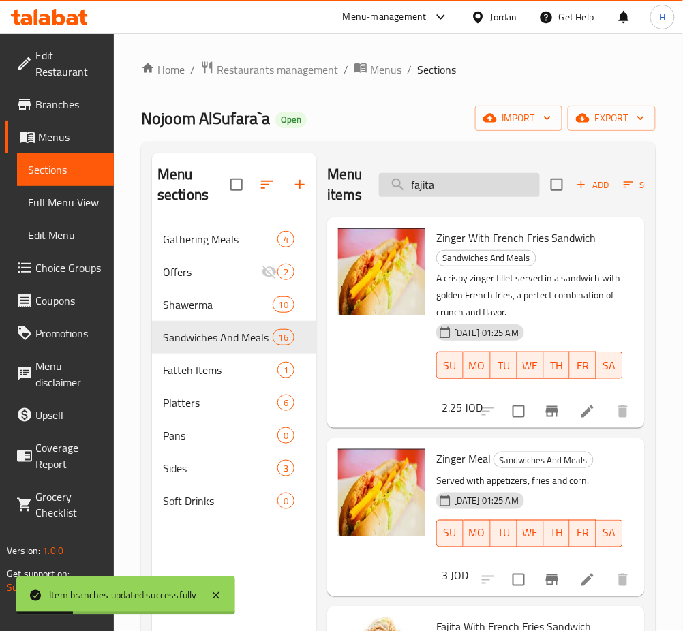
click at [474, 189] on input "fajita" at bounding box center [459, 185] width 161 height 24
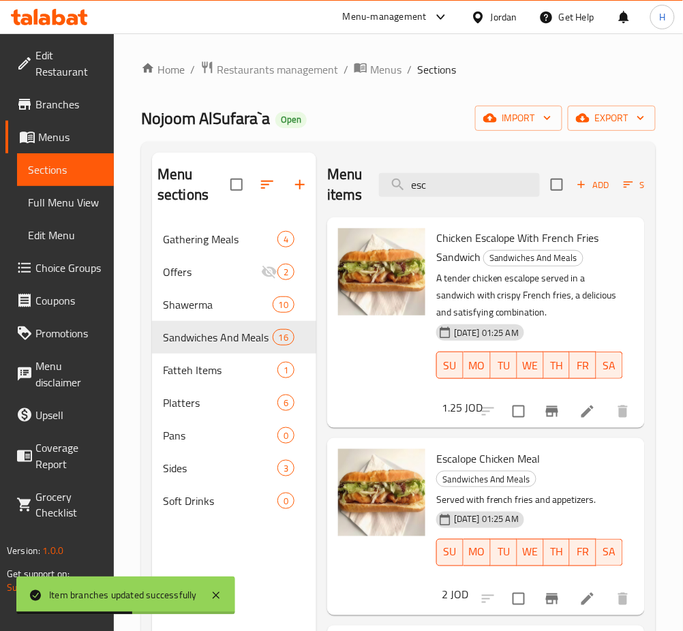
scroll to position [31, 0]
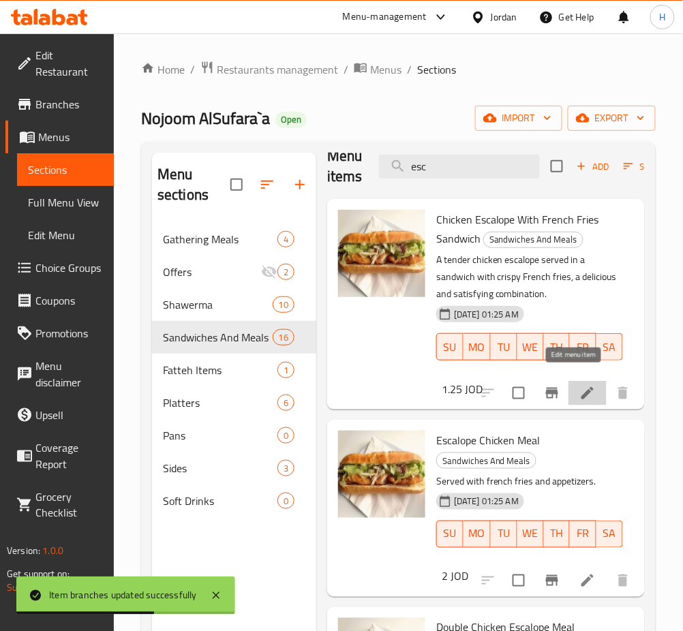
drag, startPoint x: 574, startPoint y: 377, endPoint x: 579, endPoint y: 415, distance: 38.5
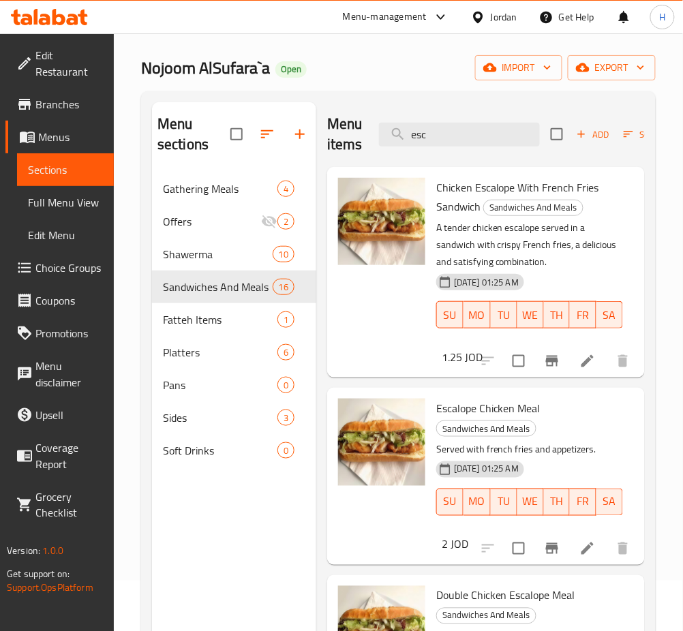
scroll to position [0, 0]
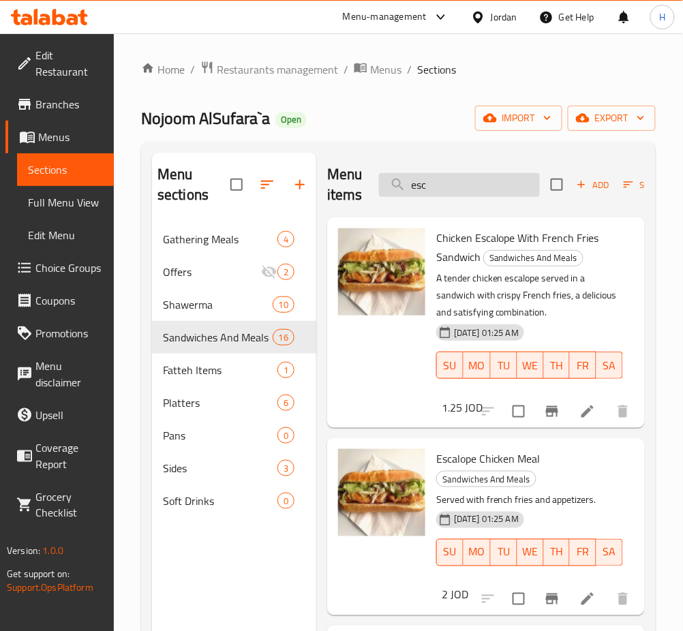
click at [442, 180] on input "esc" at bounding box center [459, 185] width 161 height 24
click at [443, 180] on input "esc" at bounding box center [459, 185] width 161 height 24
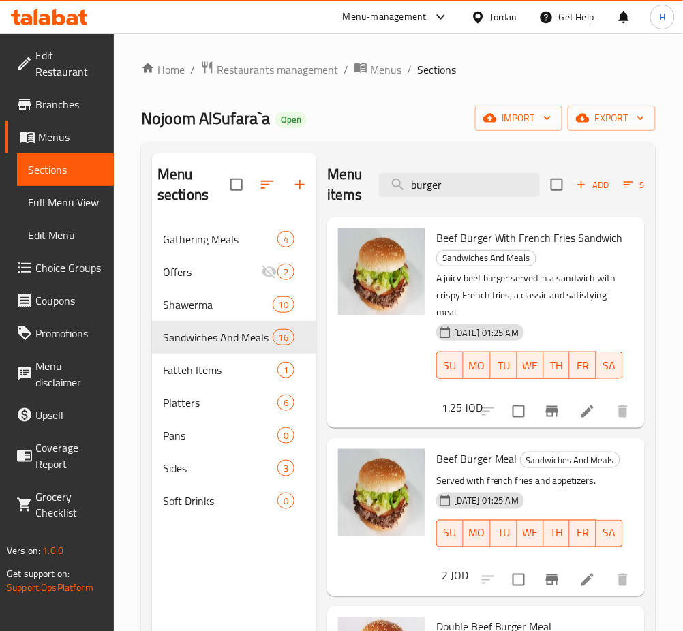
type input "burger"
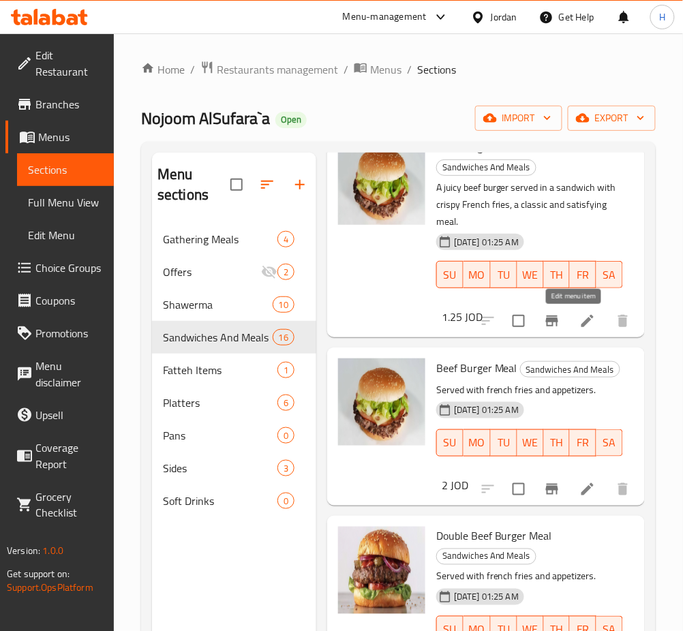
drag, startPoint x: 571, startPoint y: 325, endPoint x: 627, endPoint y: 463, distance: 148.5
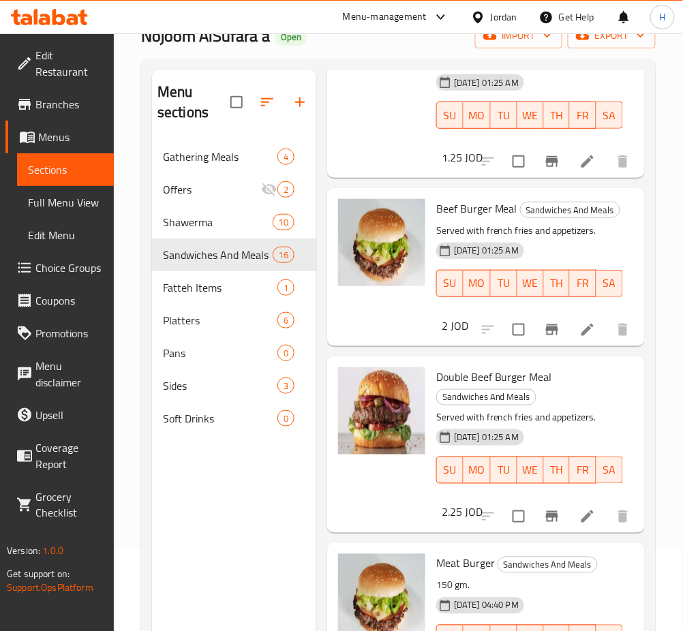
scroll to position [181, 0]
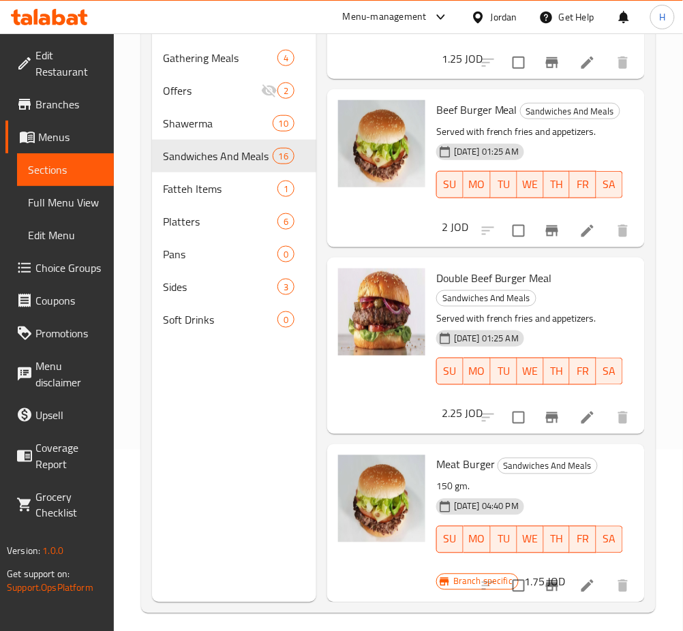
click at [544, 578] on icon "Branch-specific-item" at bounding box center [552, 586] width 16 height 16
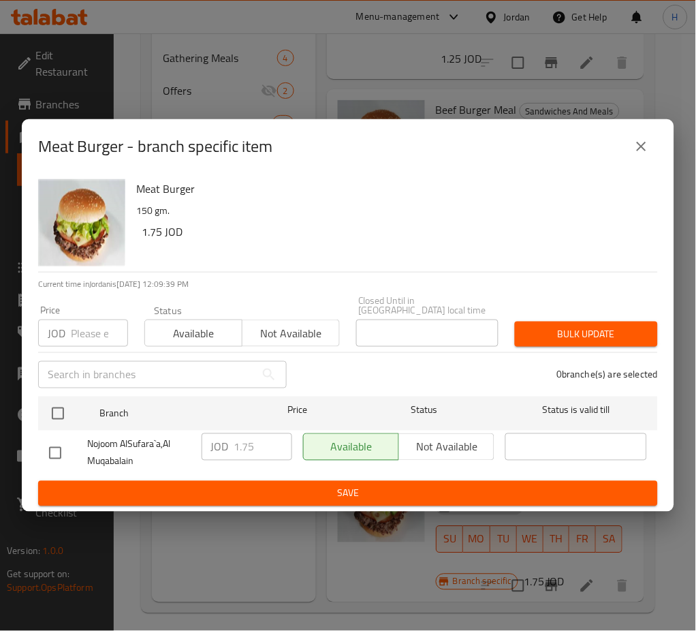
click at [636, 146] on icon "close" at bounding box center [642, 146] width 16 height 16
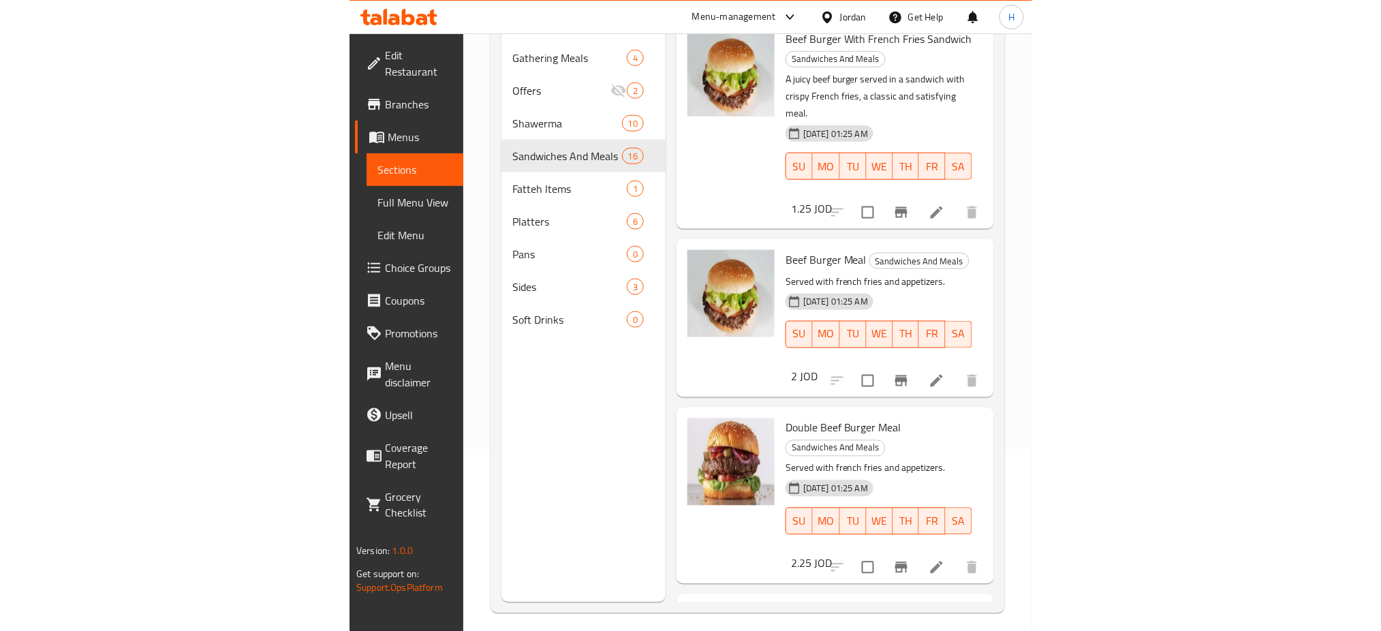
scroll to position [0, 0]
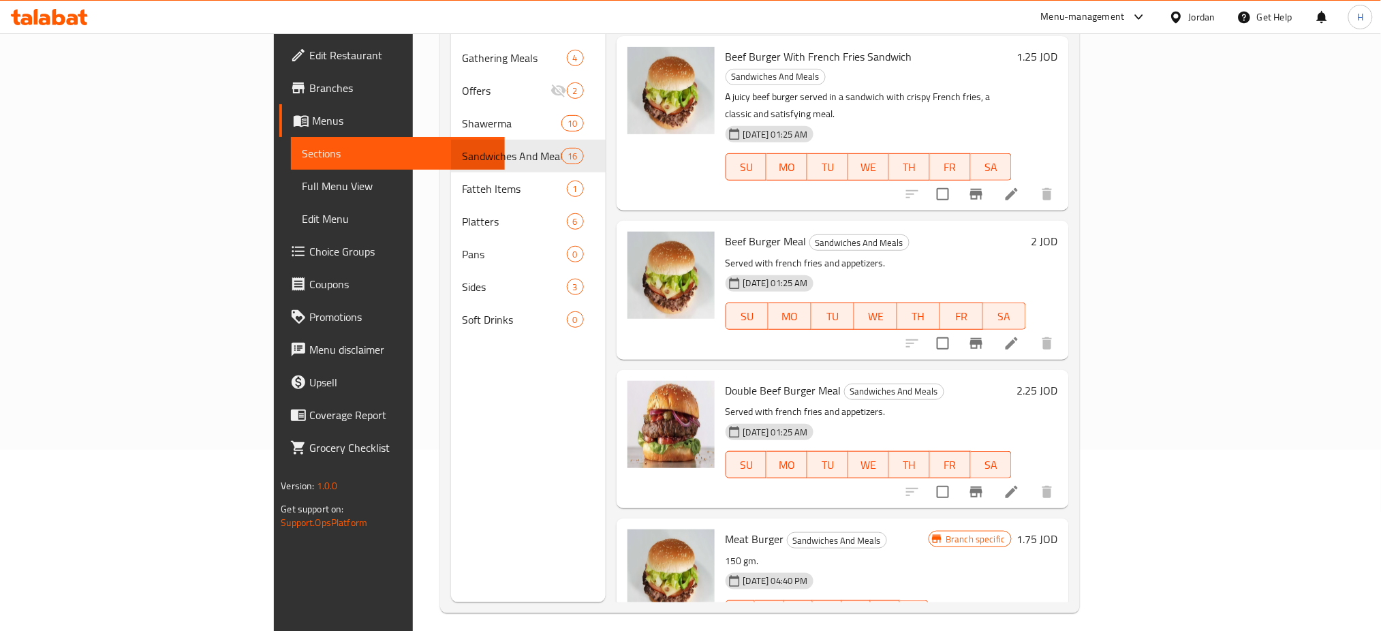
click at [42, 14] on icon at bounding box center [49, 17] width 77 height 16
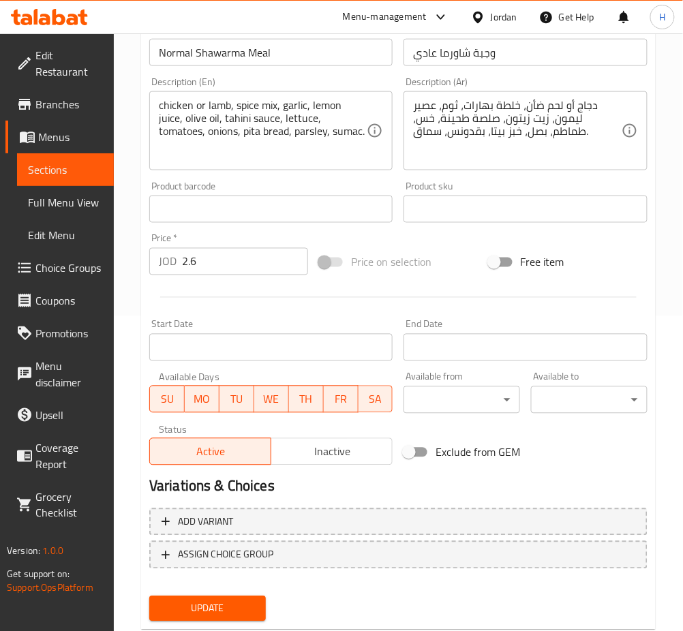
scroll to position [350, 0]
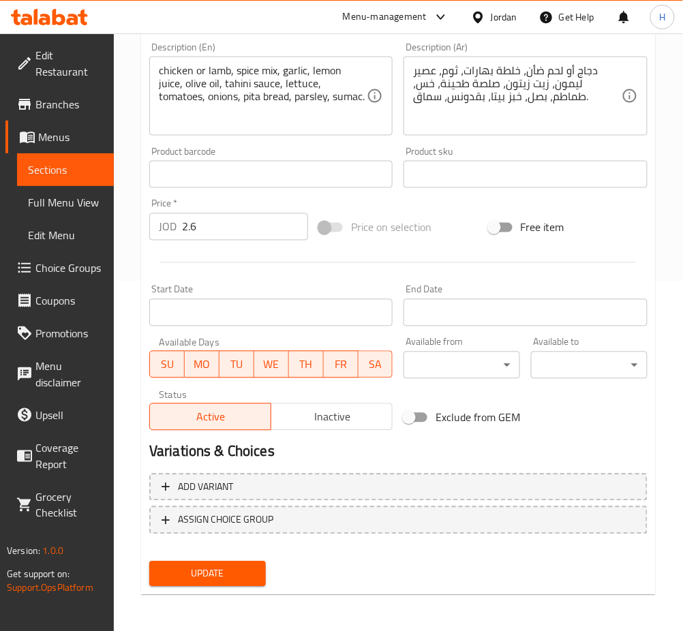
click at [228, 233] on input "2.6" at bounding box center [245, 226] width 126 height 27
type input "2.85"
click at [149, 561] on button "Update" at bounding box center [207, 573] width 117 height 25
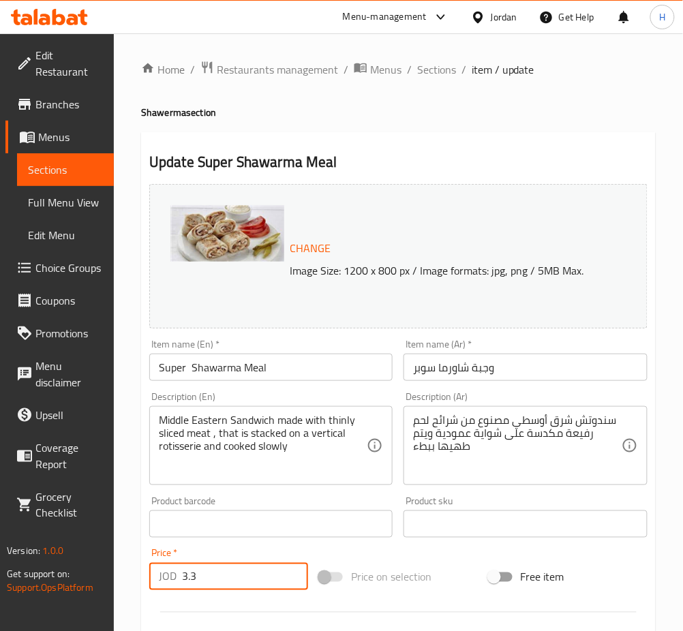
click at [251, 583] on input "3.3" at bounding box center [245, 576] width 126 height 27
type input "3.55"
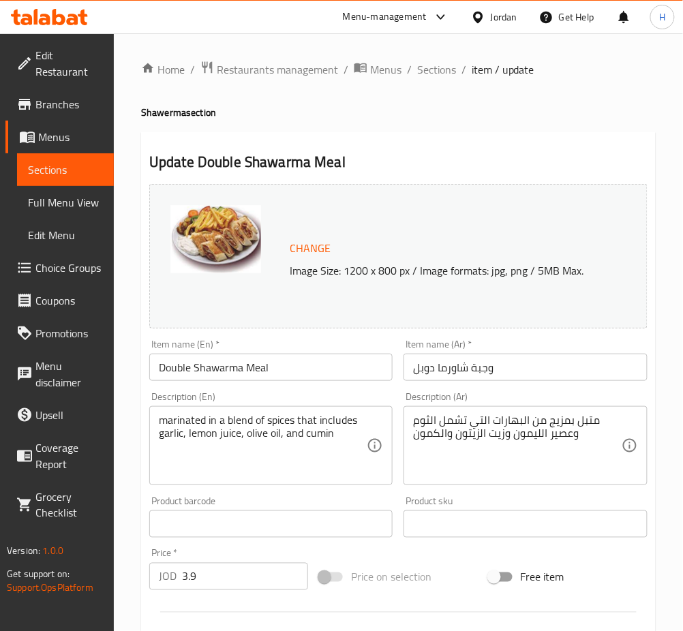
click at [228, 565] on input "3.9" at bounding box center [245, 576] width 126 height 27
type input "4.15"
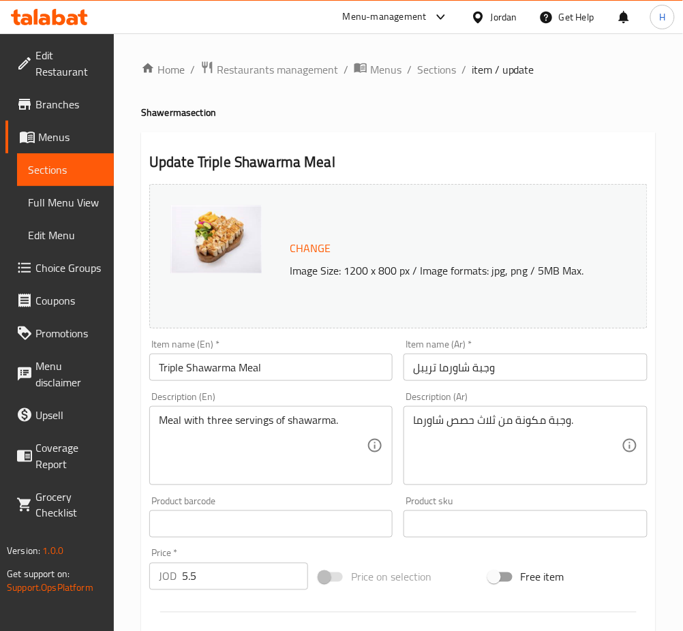
click at [238, 587] on input "5.5" at bounding box center [245, 576] width 126 height 27
type input "5.50"
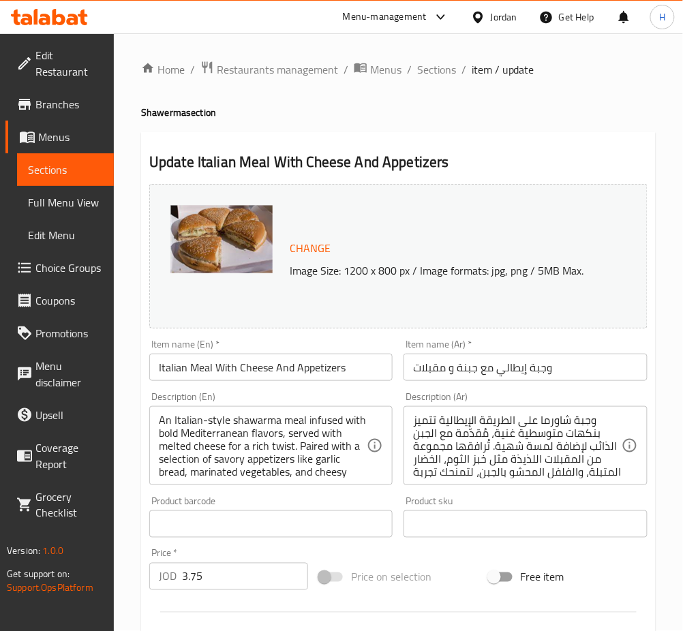
click at [251, 570] on input "3.75" at bounding box center [245, 576] width 126 height 27
type input "5"
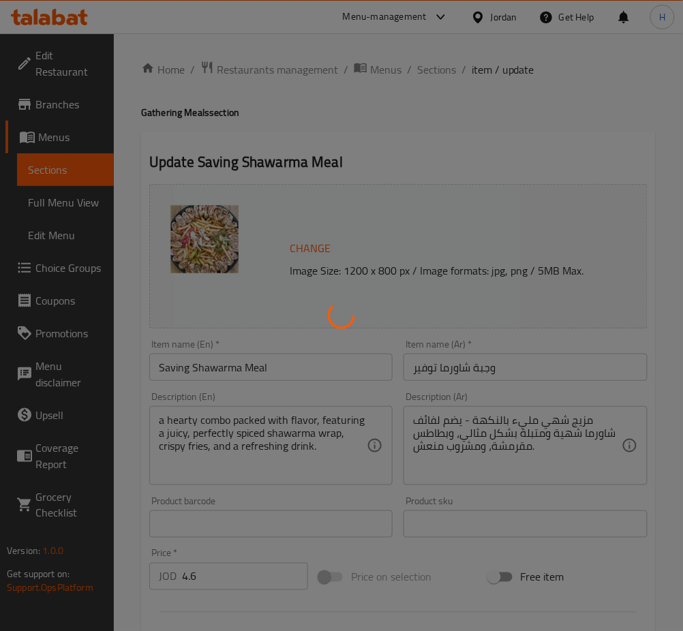
click at [245, 584] on div at bounding box center [341, 315] width 683 height 631
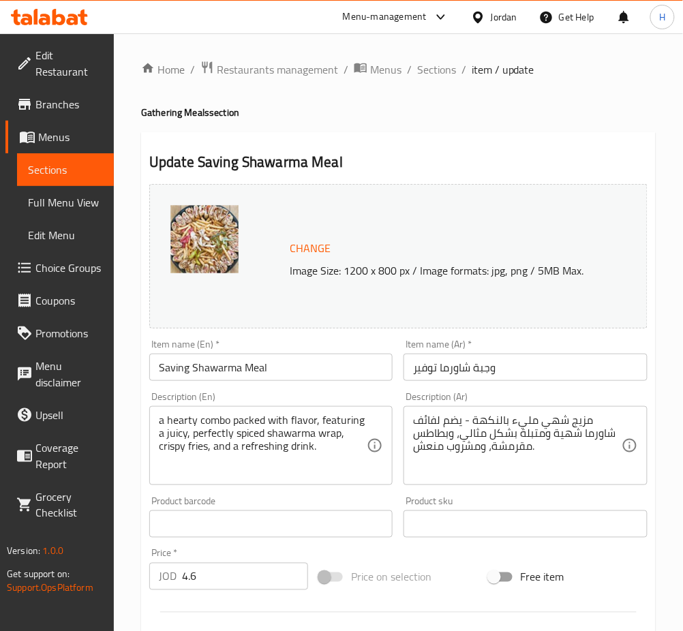
click at [245, 583] on input "4.6" at bounding box center [245, 576] width 126 height 27
type input "6"
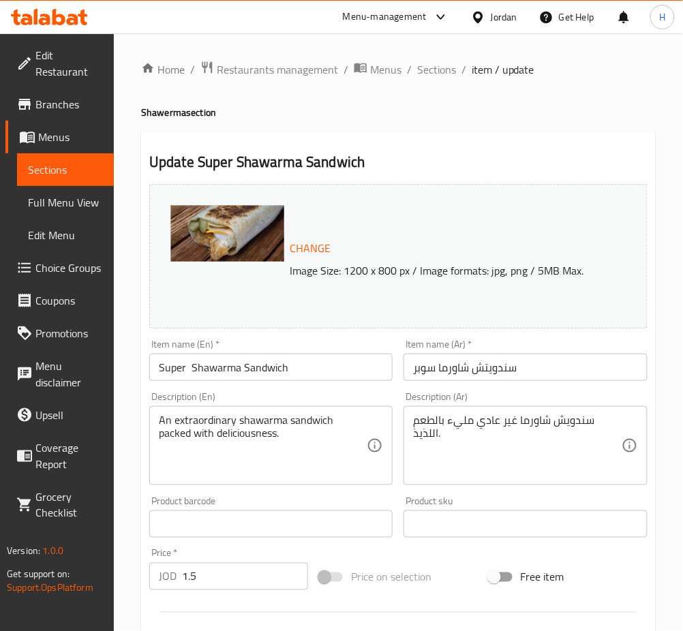
click at [267, 583] on input "1.5" at bounding box center [245, 576] width 126 height 27
type input "1.65"
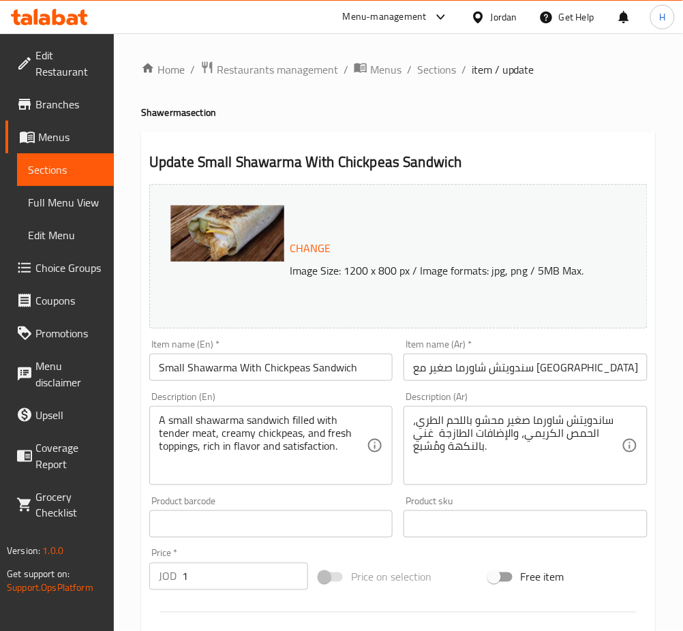
click at [221, 585] on input "1" at bounding box center [245, 576] width 126 height 27
type input "0.85"
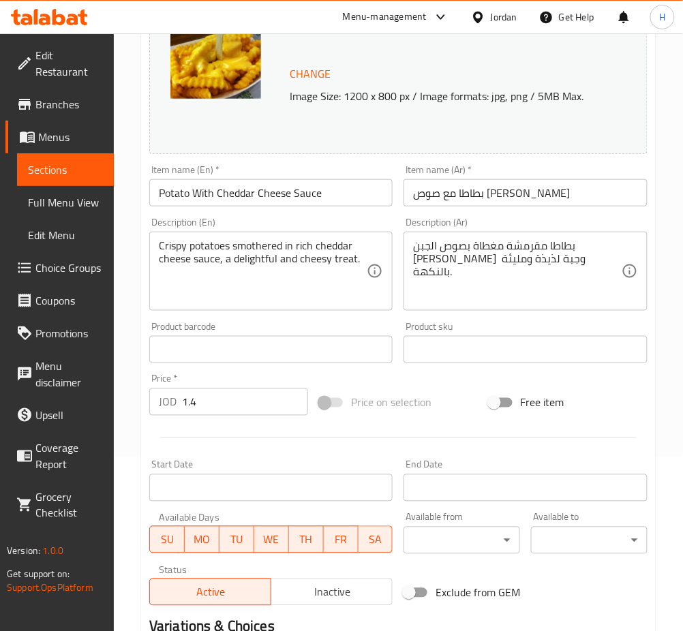
scroll to position [350, 0]
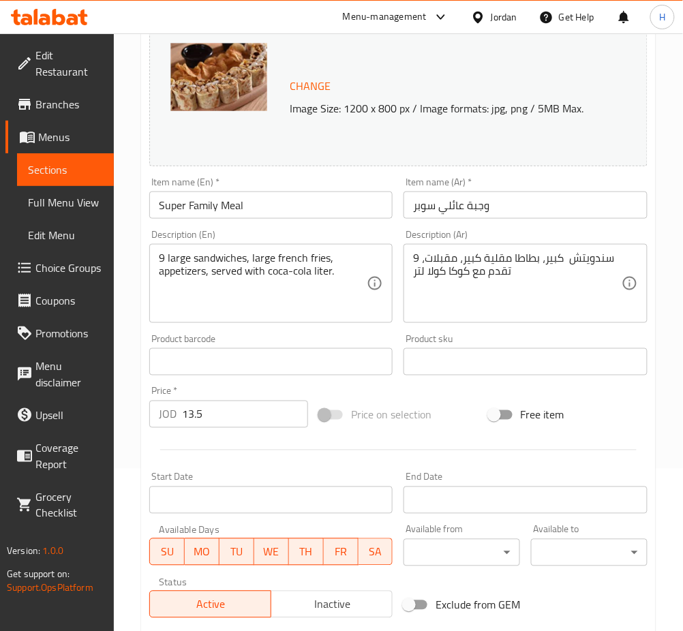
scroll to position [350, 0]
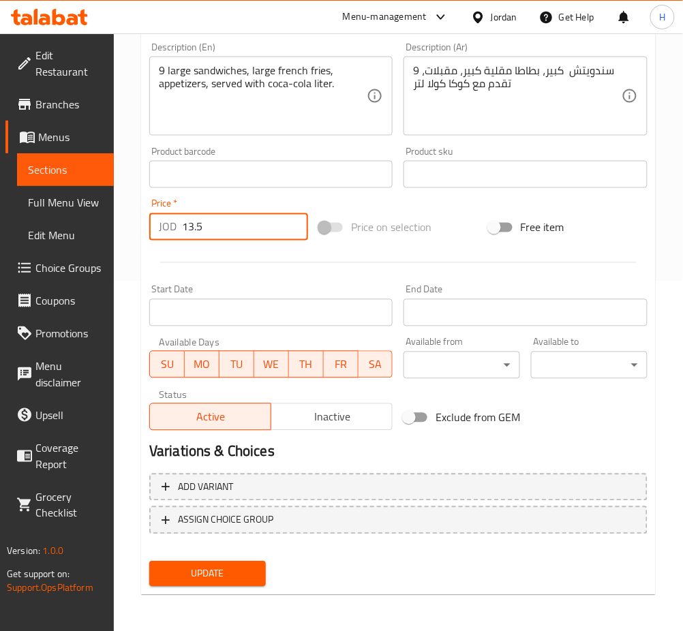
click at [236, 223] on input "13.5" at bounding box center [245, 226] width 126 height 27
type input "15"
click at [149, 561] on button "Update" at bounding box center [207, 573] width 117 height 25
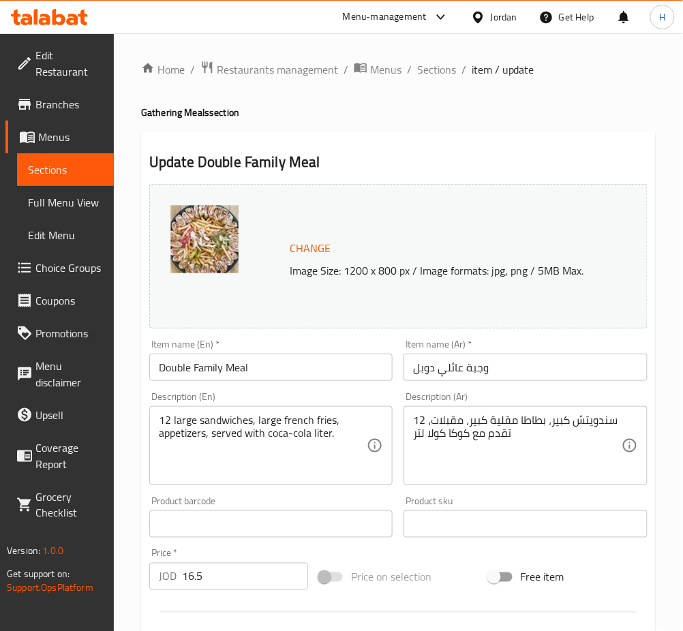
click at [243, 576] on input "16.5" at bounding box center [245, 576] width 126 height 27
type input "18"
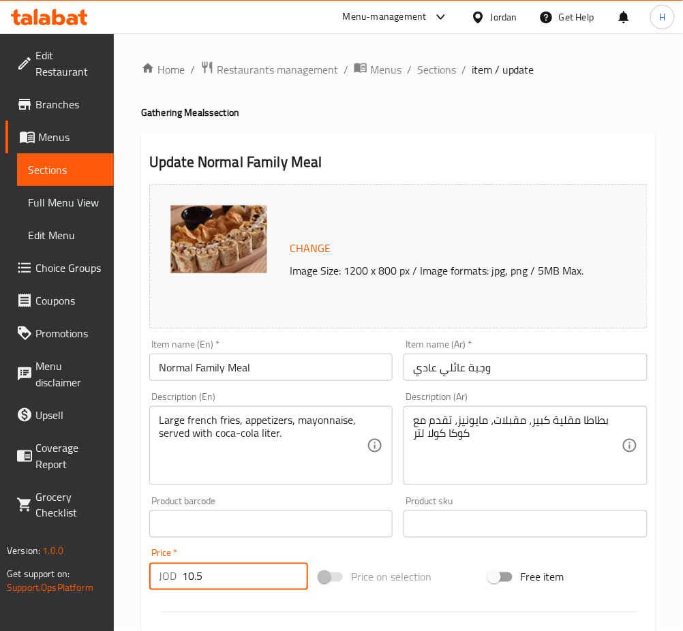
click at [244, 570] on input "10.5" at bounding box center [245, 576] width 126 height 27
type input "12"
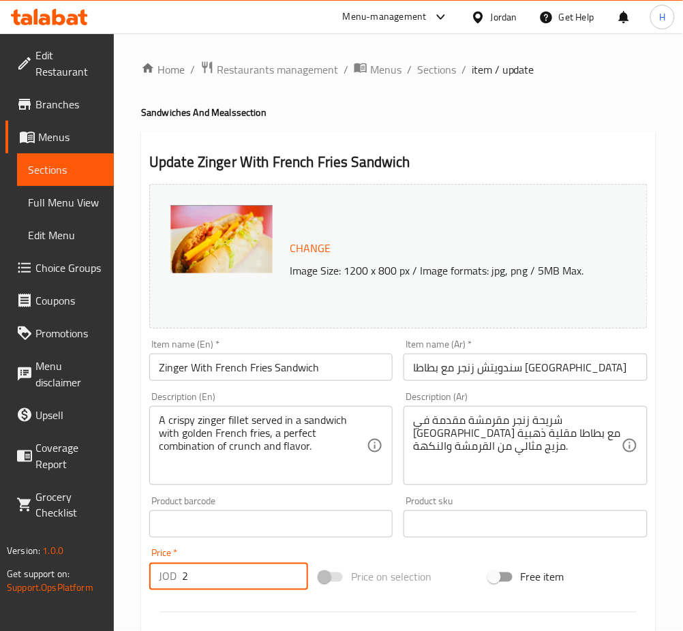
click at [215, 571] on input "2" at bounding box center [245, 576] width 126 height 27
type input "2.25"
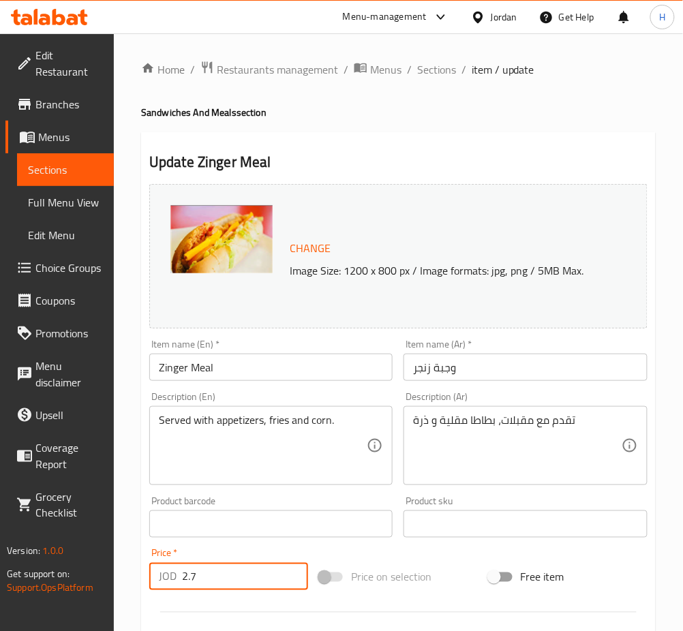
click at [211, 574] on input "2.7" at bounding box center [245, 576] width 126 height 27
type input "3"
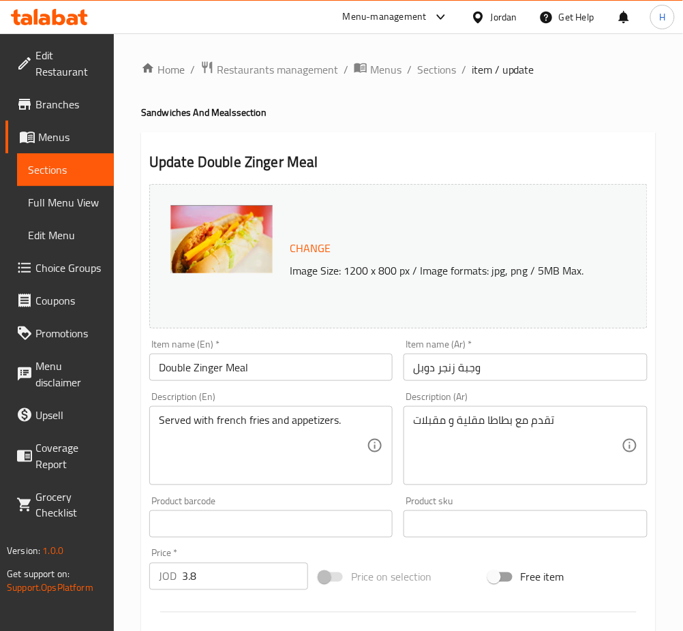
click at [235, 571] on input "3.8" at bounding box center [245, 576] width 126 height 27
type input "4.50"
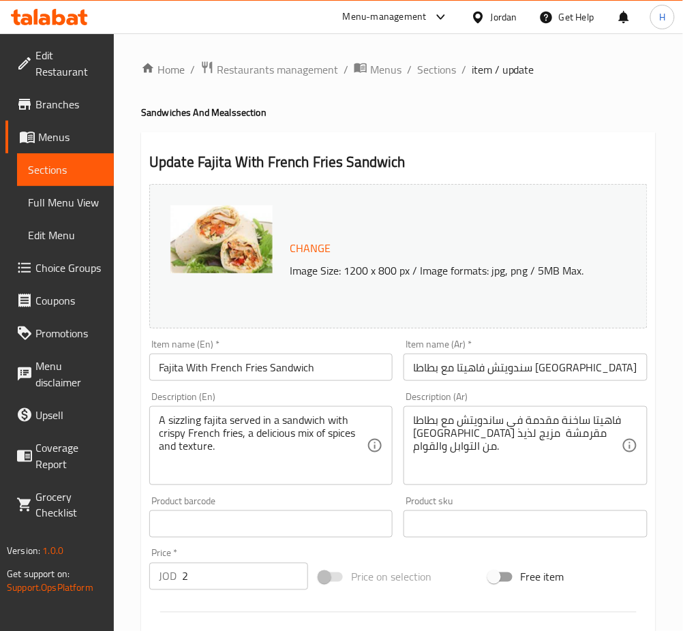
click at [223, 583] on input "2" at bounding box center [245, 576] width 126 height 27
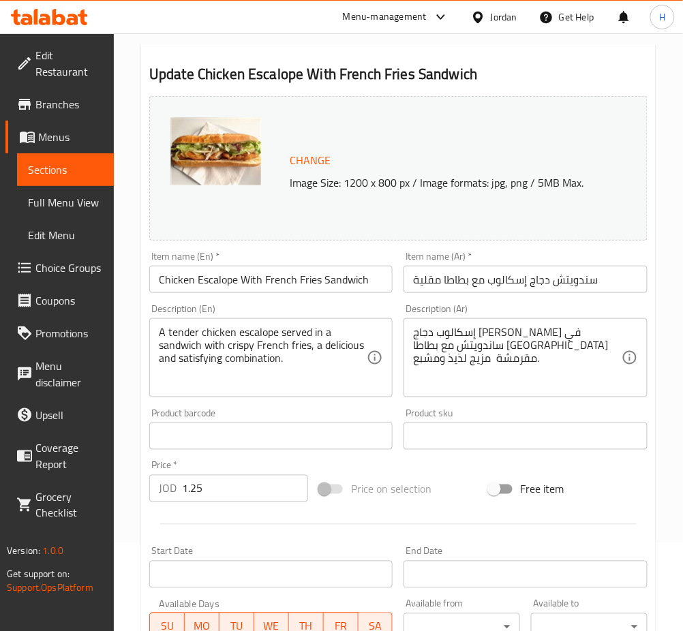
scroll to position [91, 0]
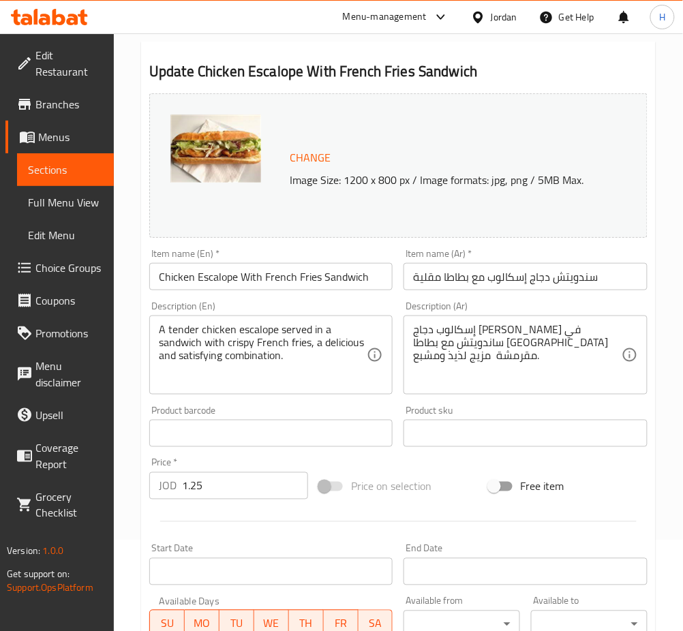
click at [219, 489] on input "1.25" at bounding box center [245, 485] width 126 height 27
type input "1.70"
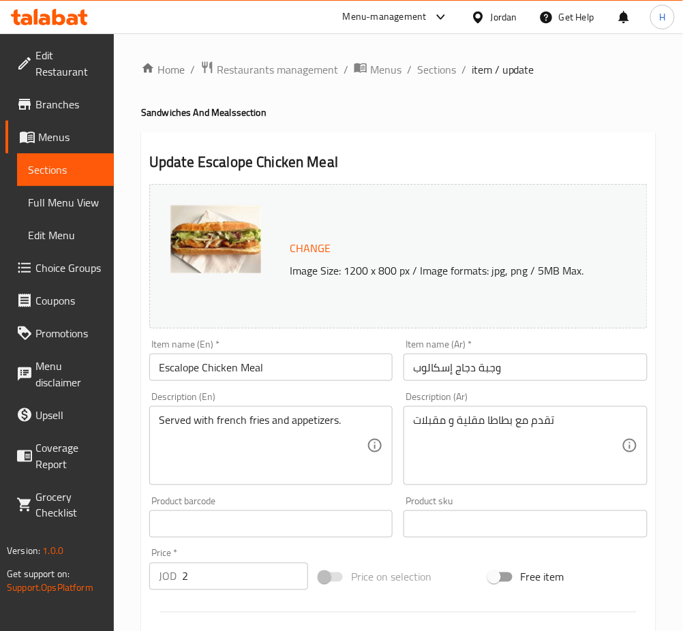
click at [222, 574] on input "2" at bounding box center [245, 576] width 126 height 27
type input "2.30"
click at [226, 581] on input "2.25" at bounding box center [245, 576] width 126 height 27
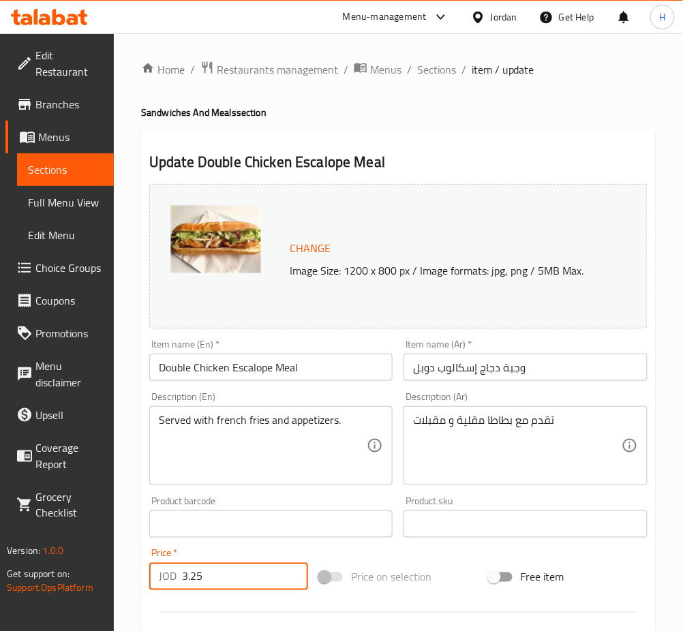
type input "3.25"
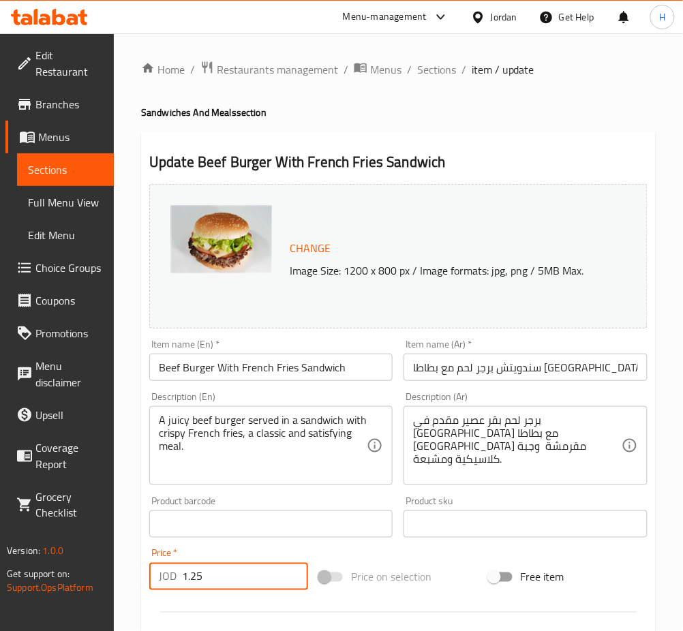
drag, startPoint x: 233, startPoint y: 572, endPoint x: 168, endPoint y: 573, distance: 64.7
click at [168, 573] on div "JOD 1.25 Price *" at bounding box center [228, 576] width 159 height 27
type input "1.70"
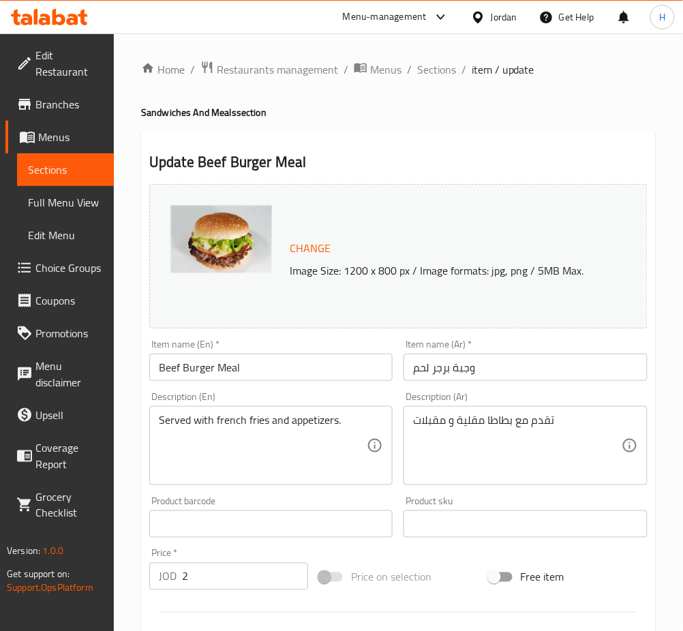
click at [253, 581] on input "2" at bounding box center [245, 576] width 126 height 27
type input "2.30"
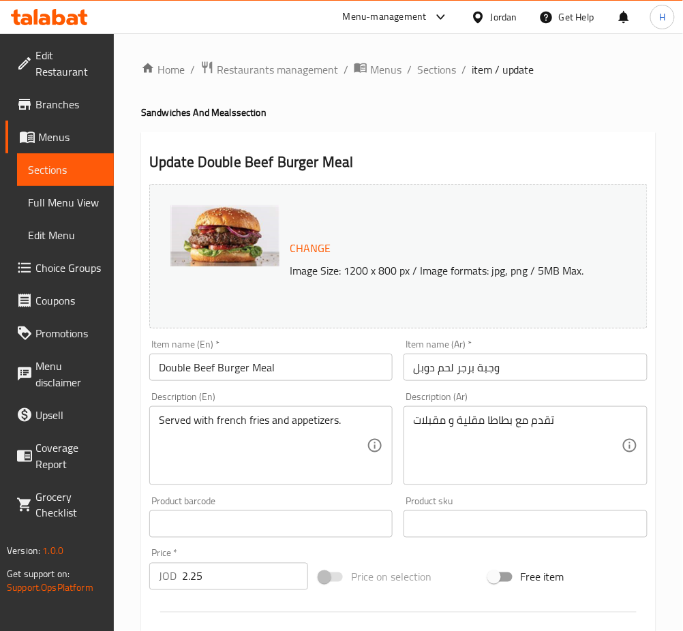
click at [221, 578] on input "2.25" at bounding box center [245, 576] width 126 height 27
type input "3.25"
